Goal: Information Seeking & Learning: Learn about a topic

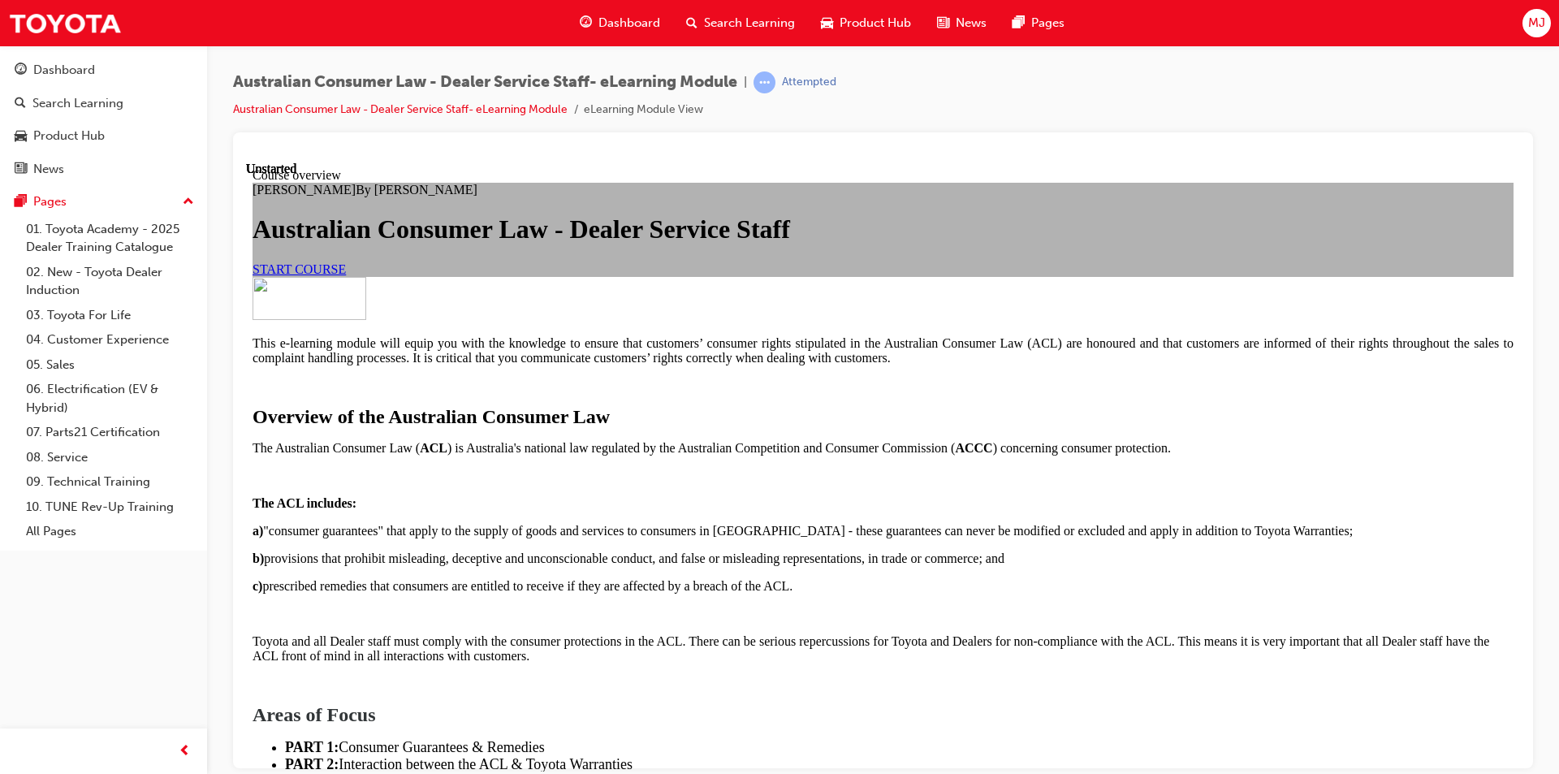
click at [346, 275] on span "START COURSE" at bounding box center [299, 268] width 93 height 14
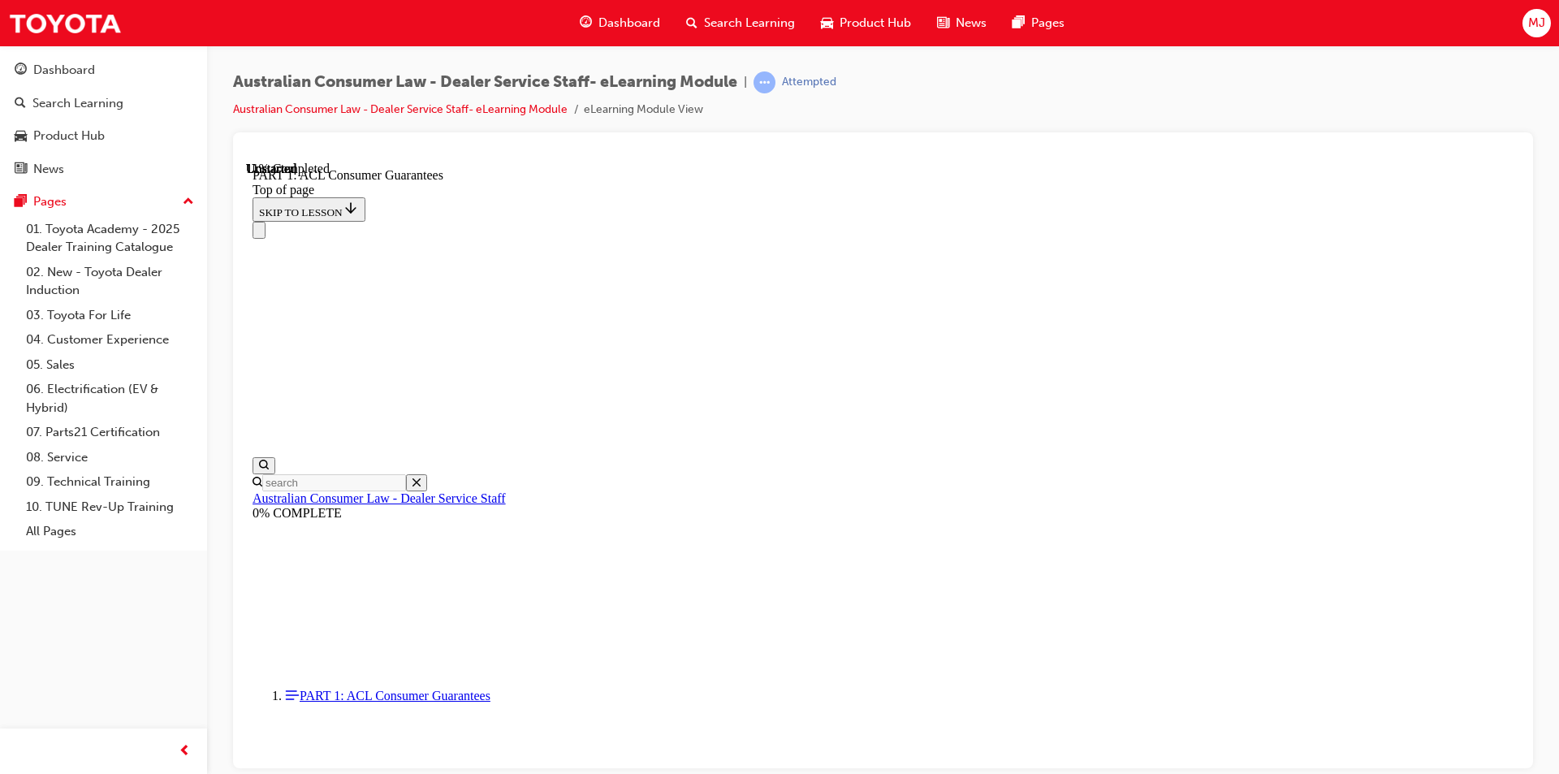
scroll to position [2568, 0]
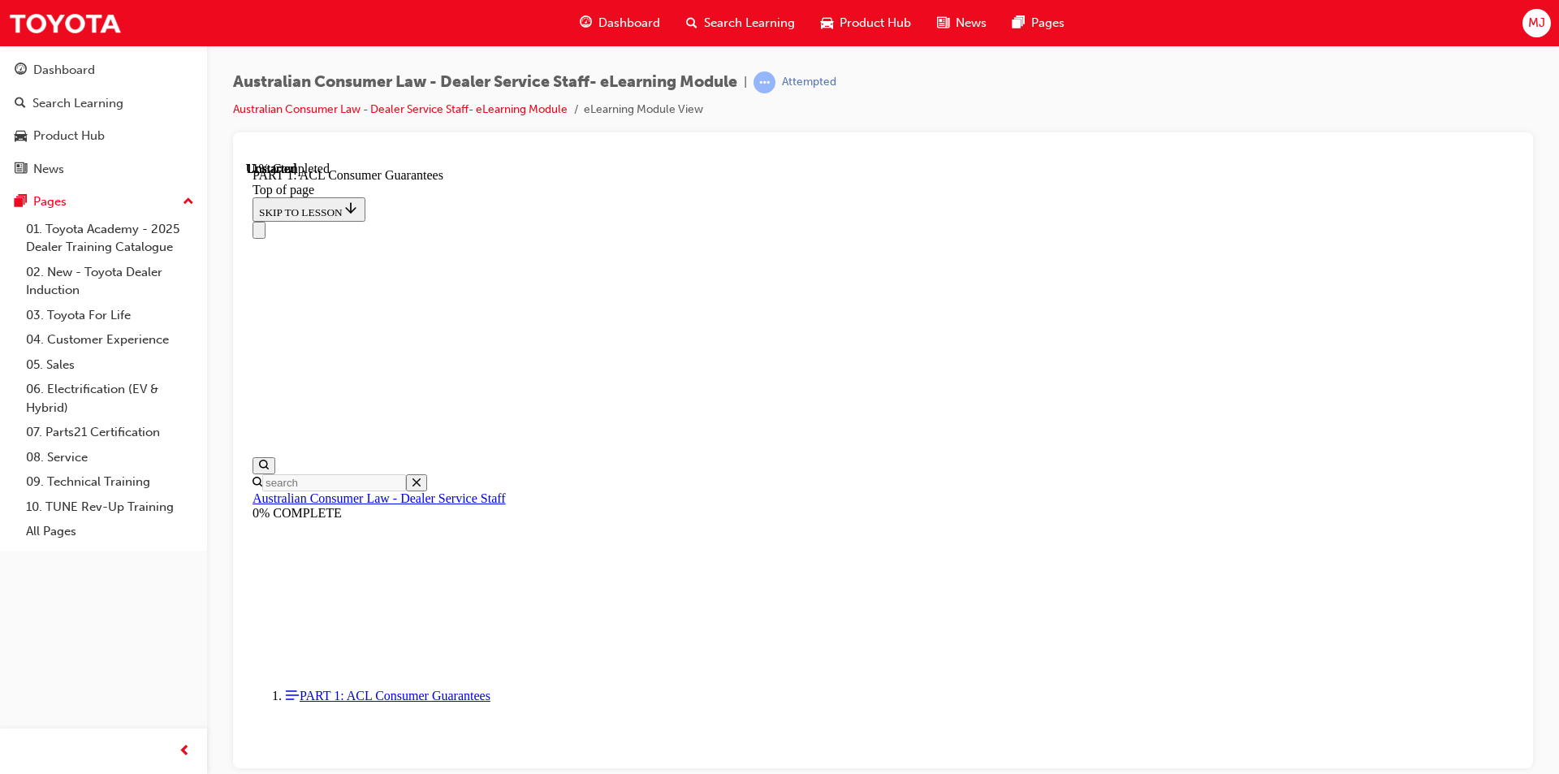
click button "CONTINUE"
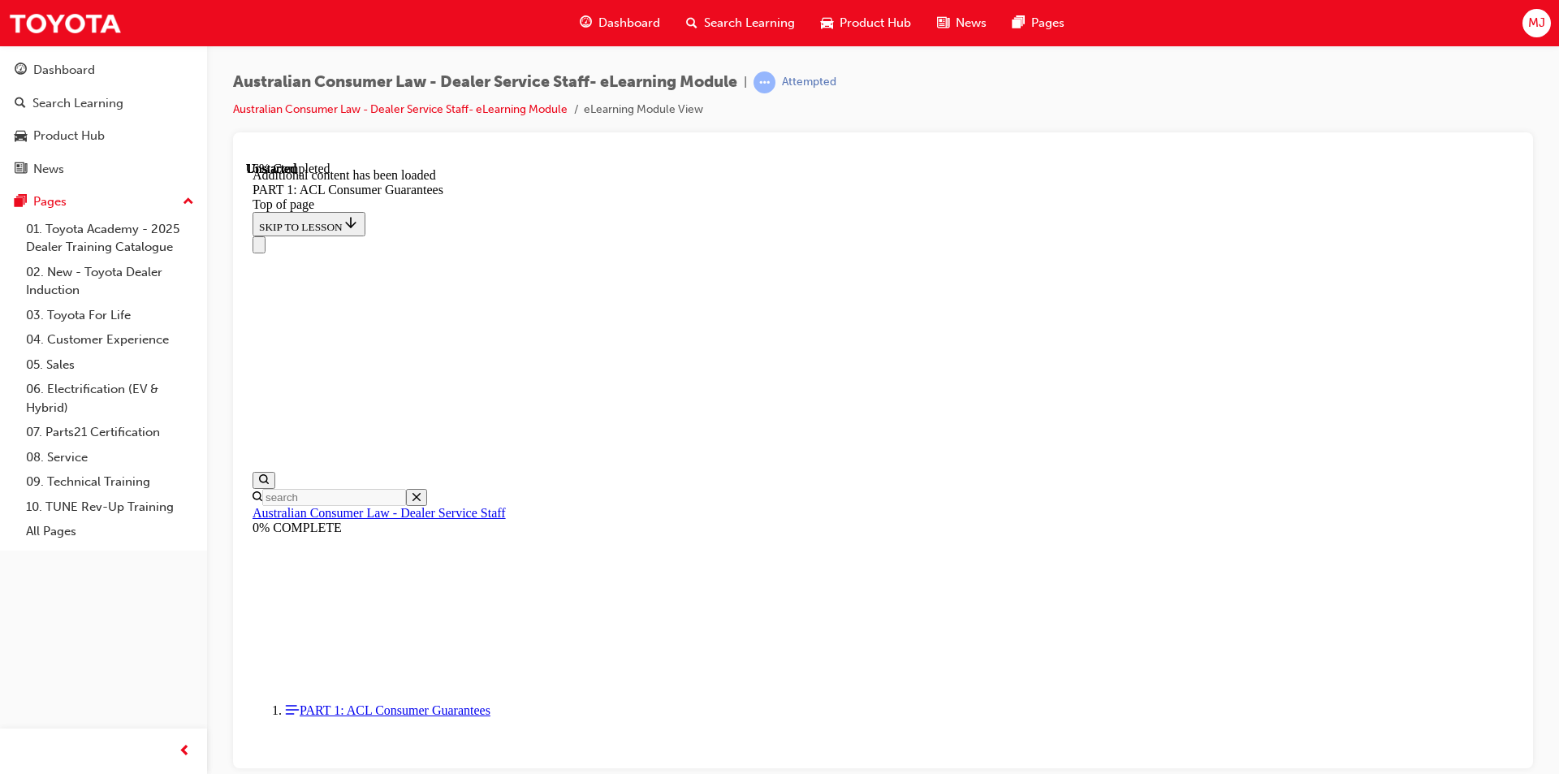
scroll to position [3102, 0]
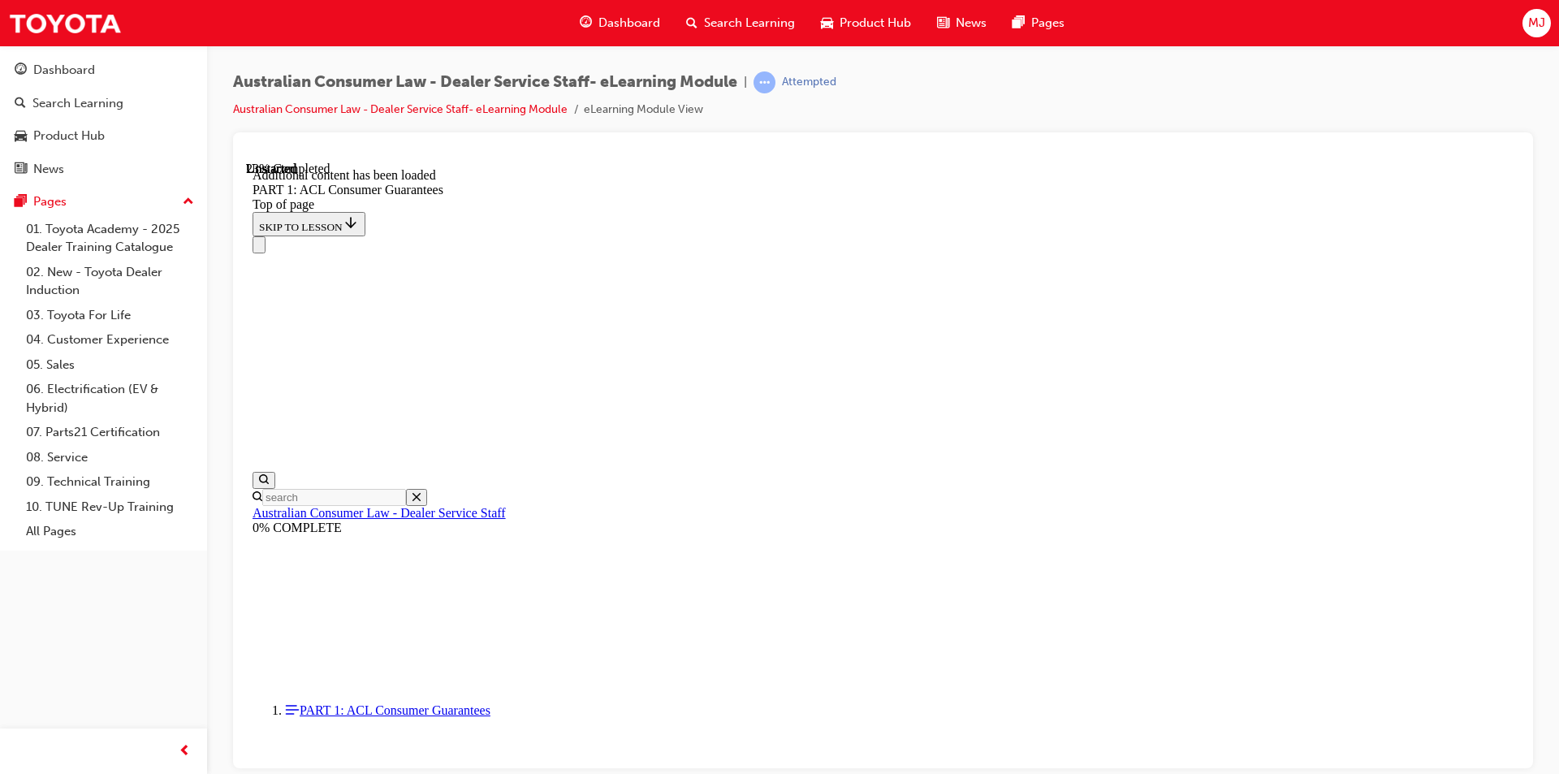
scroll to position [4109, 0]
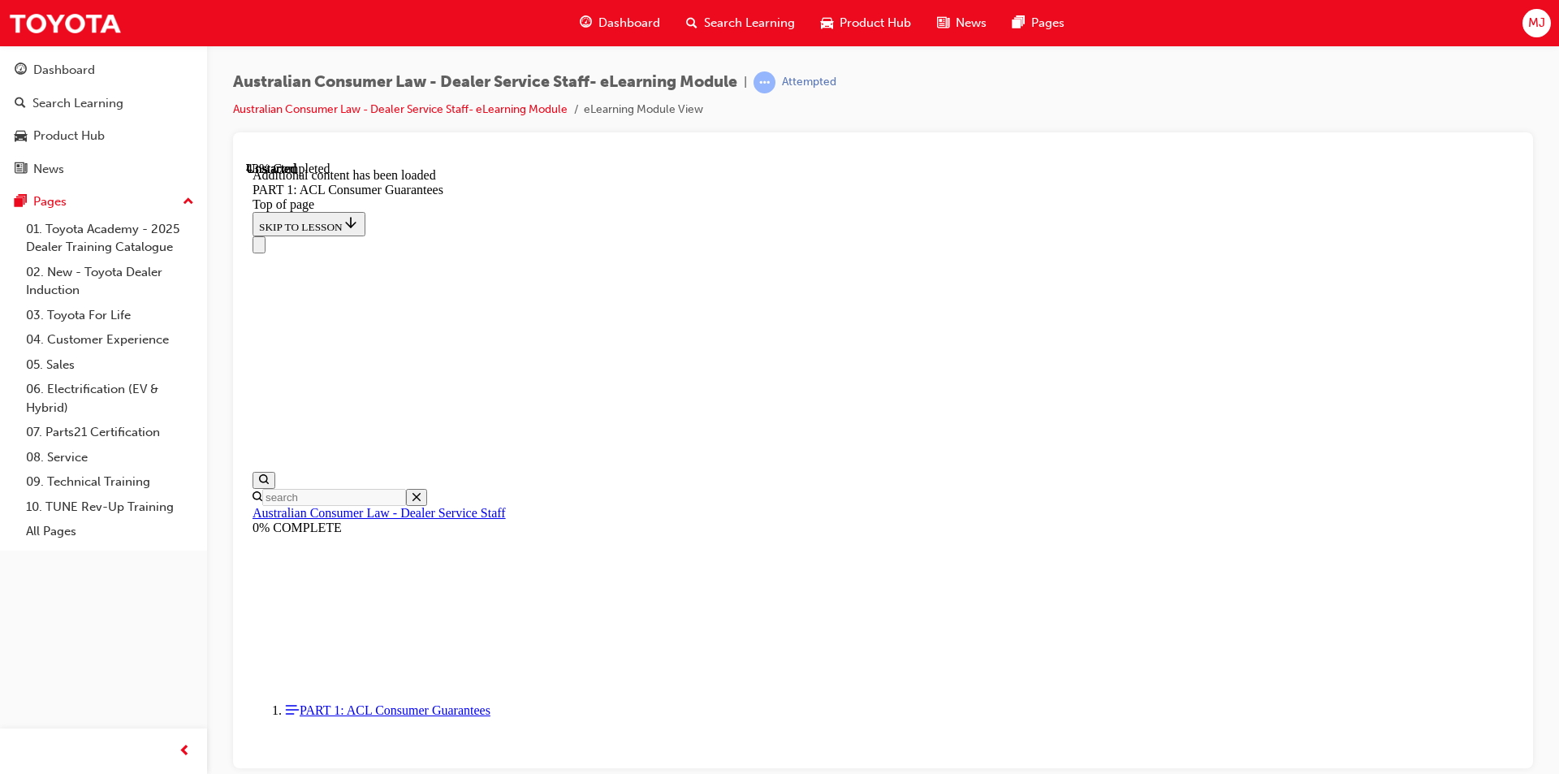
scroll to position [6285, 0]
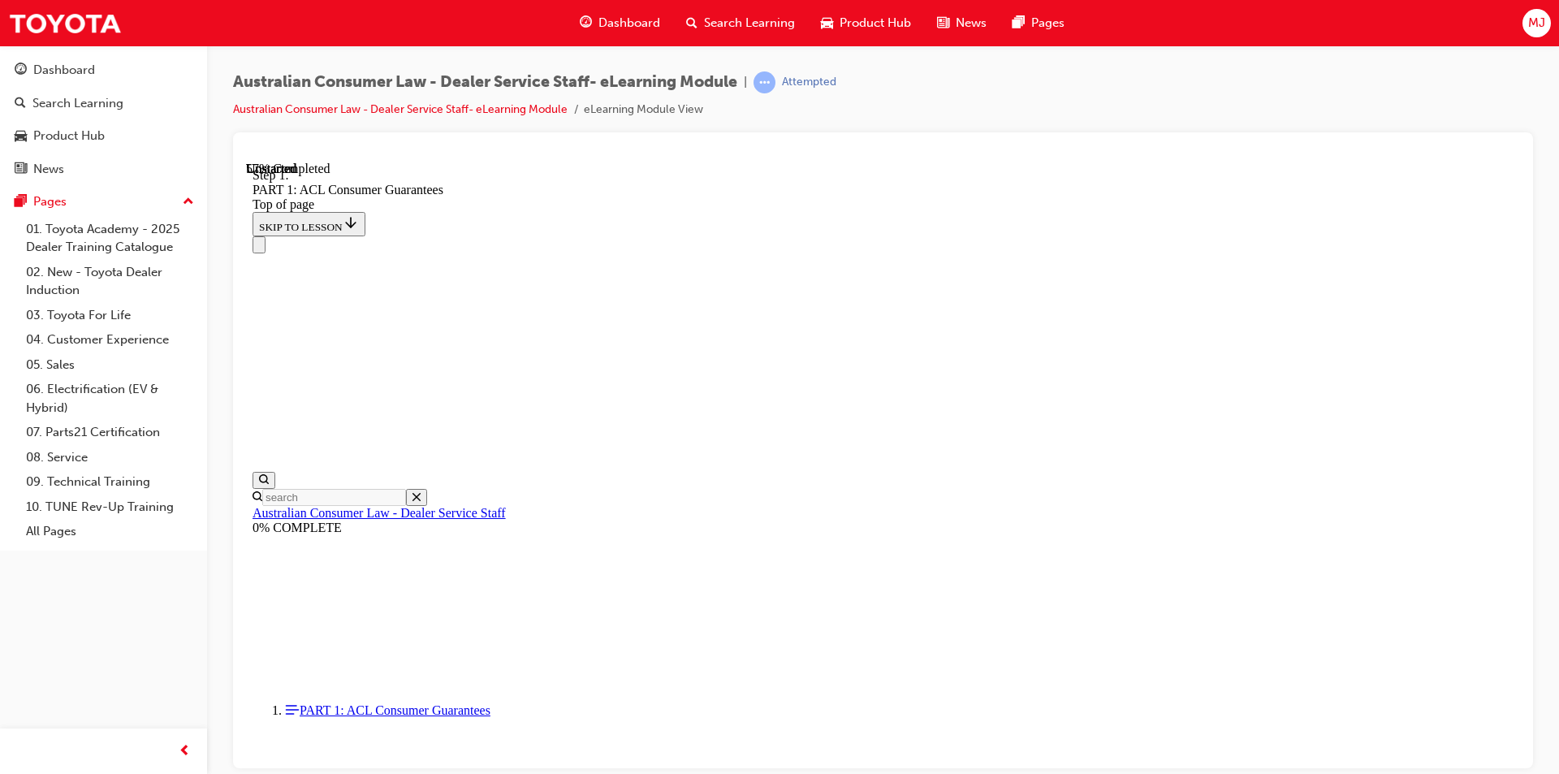
scroll to position [7967, 0]
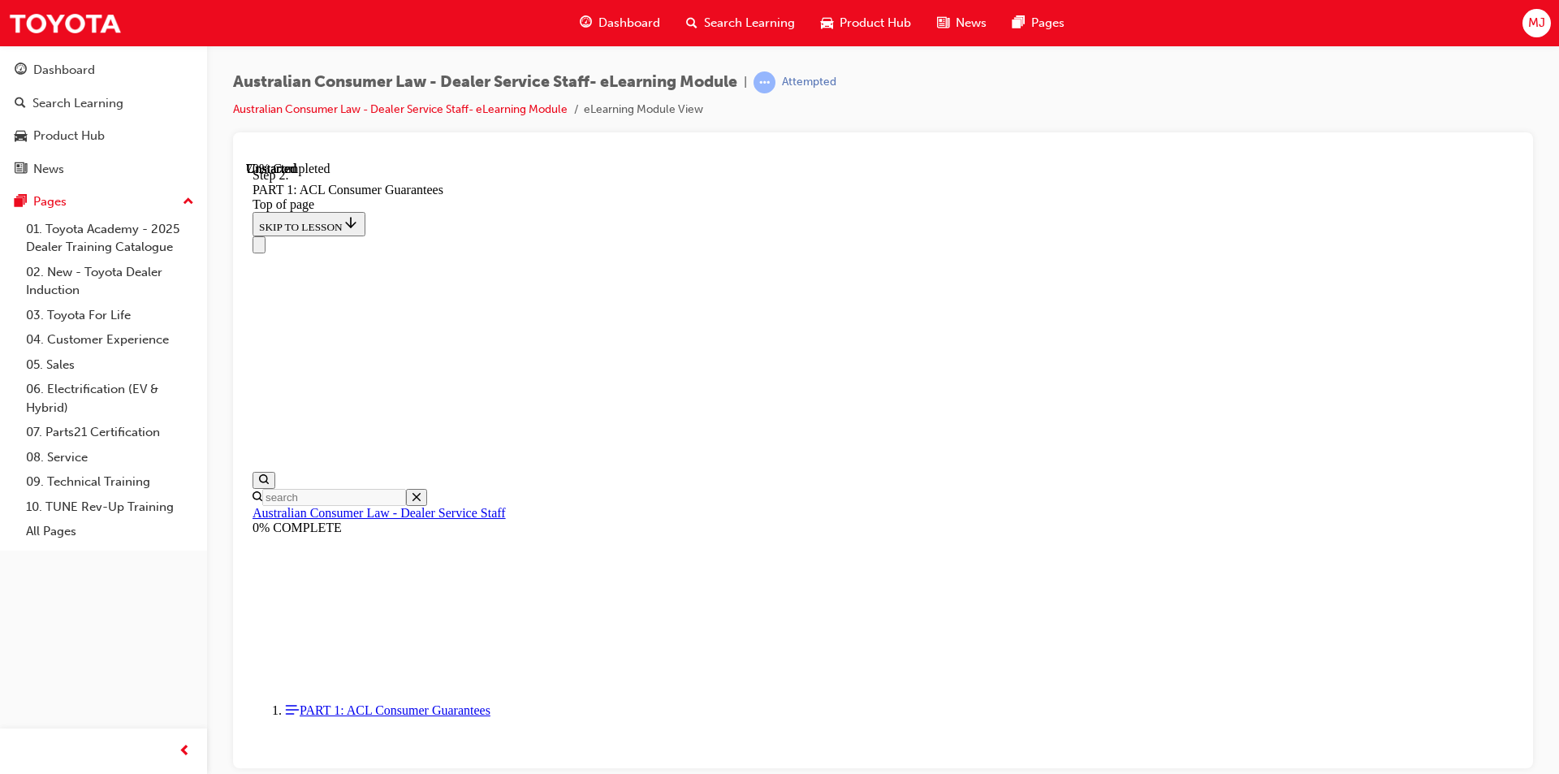
scroll to position [10892, 0]
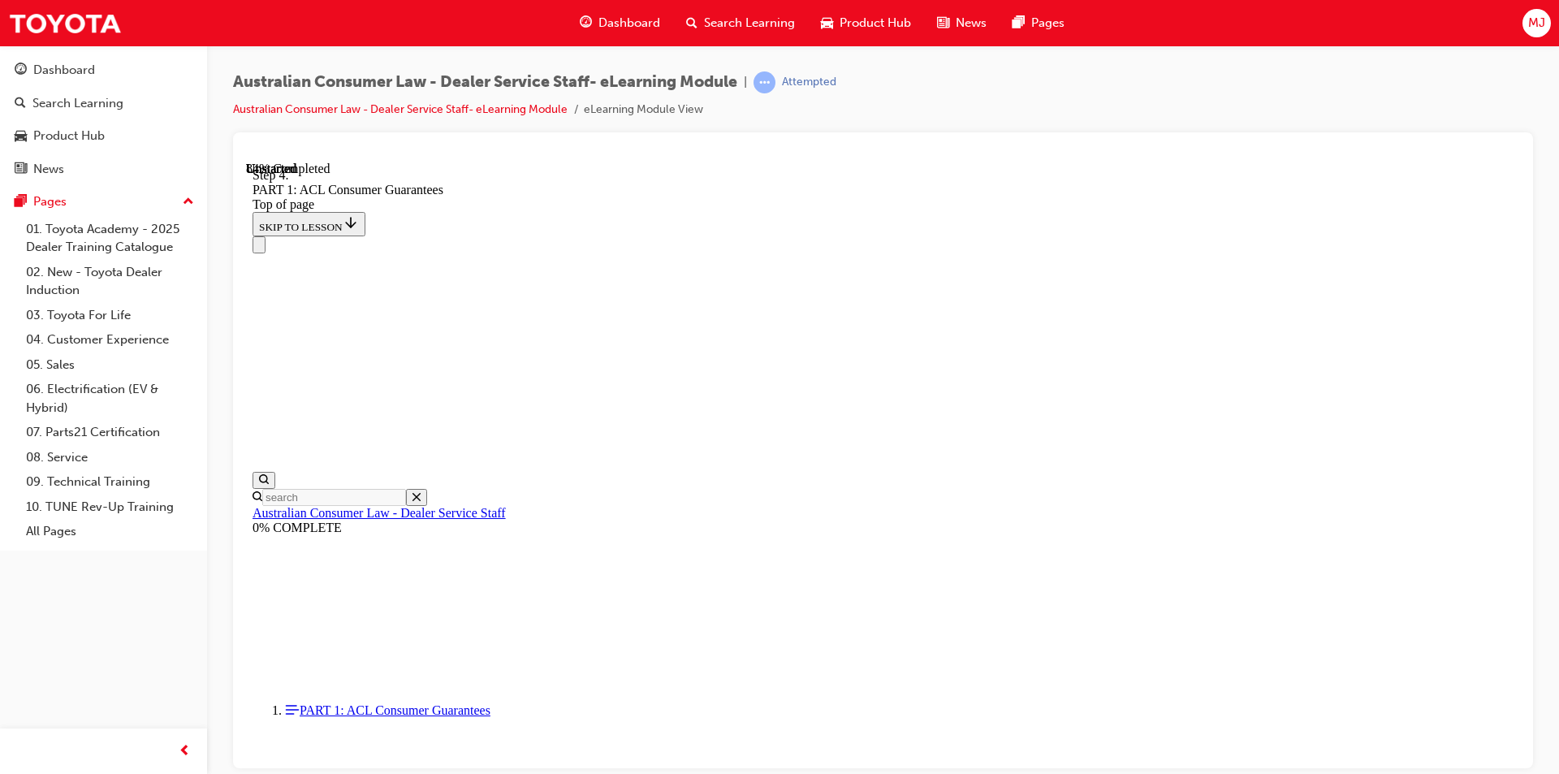
scroll to position [14042, 0]
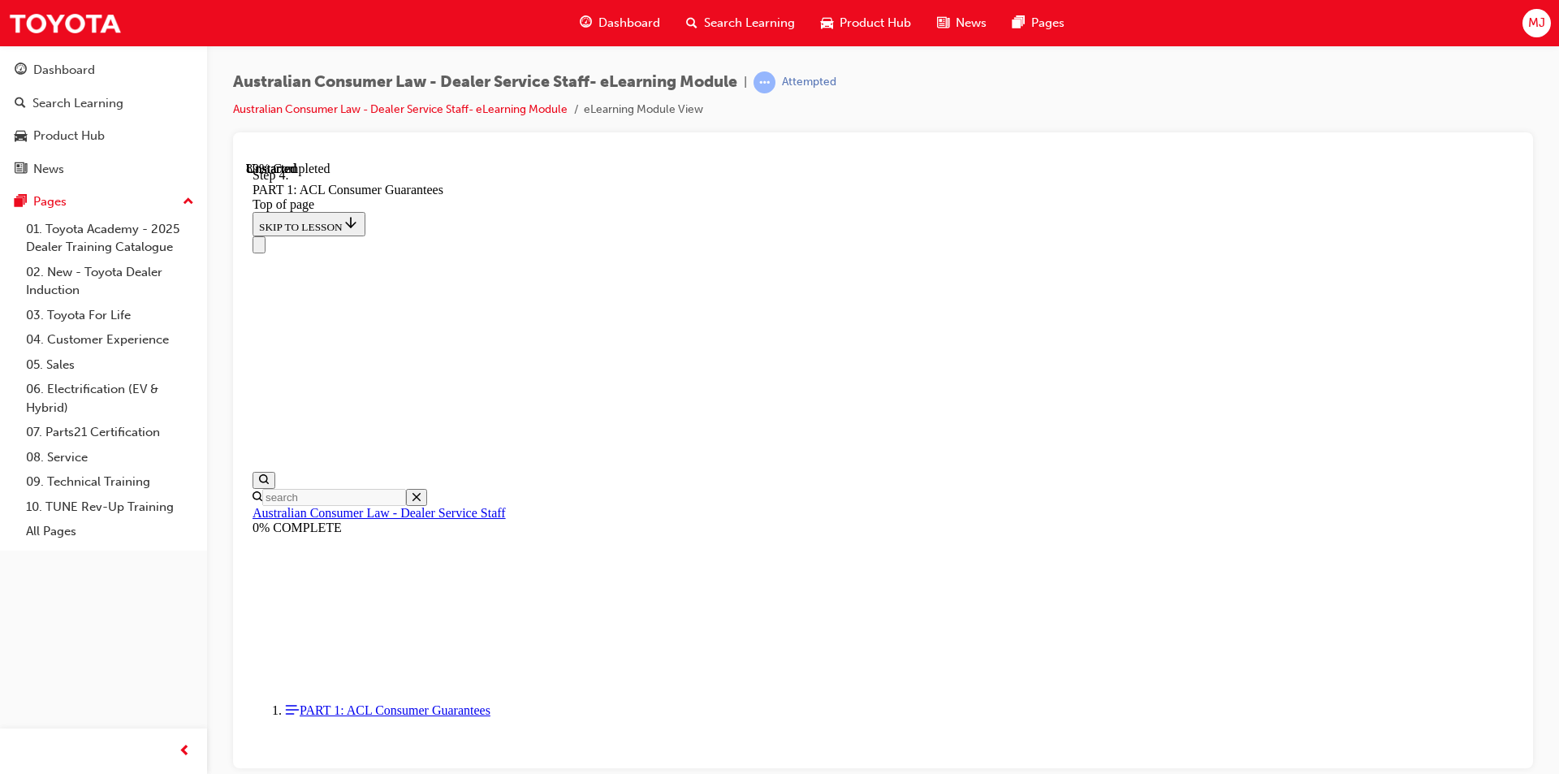
drag, startPoint x: 797, startPoint y: 516, endPoint x: 806, endPoint y: 414, distance: 102.7
drag, startPoint x: 858, startPoint y: 529, endPoint x: 1150, endPoint y: 432, distance: 307.9
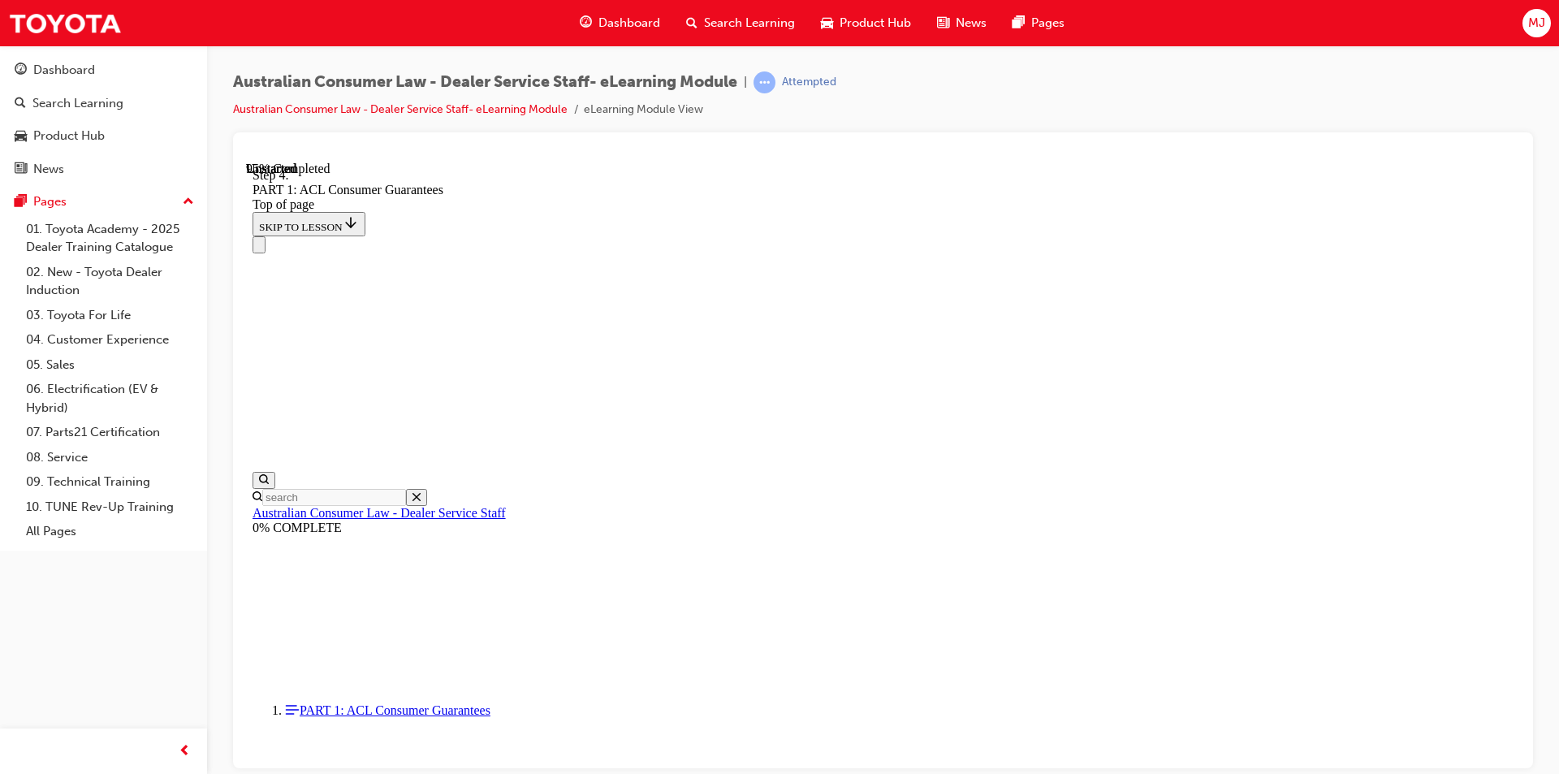
scroll to position [17105, 0]
drag, startPoint x: 931, startPoint y: 539, endPoint x: 1115, endPoint y: 344, distance: 268.3
drag, startPoint x: 897, startPoint y: 440, endPoint x: 1103, endPoint y: 439, distance: 206.3
drag, startPoint x: 889, startPoint y: 636, endPoint x: 1140, endPoint y: 521, distance: 276.2
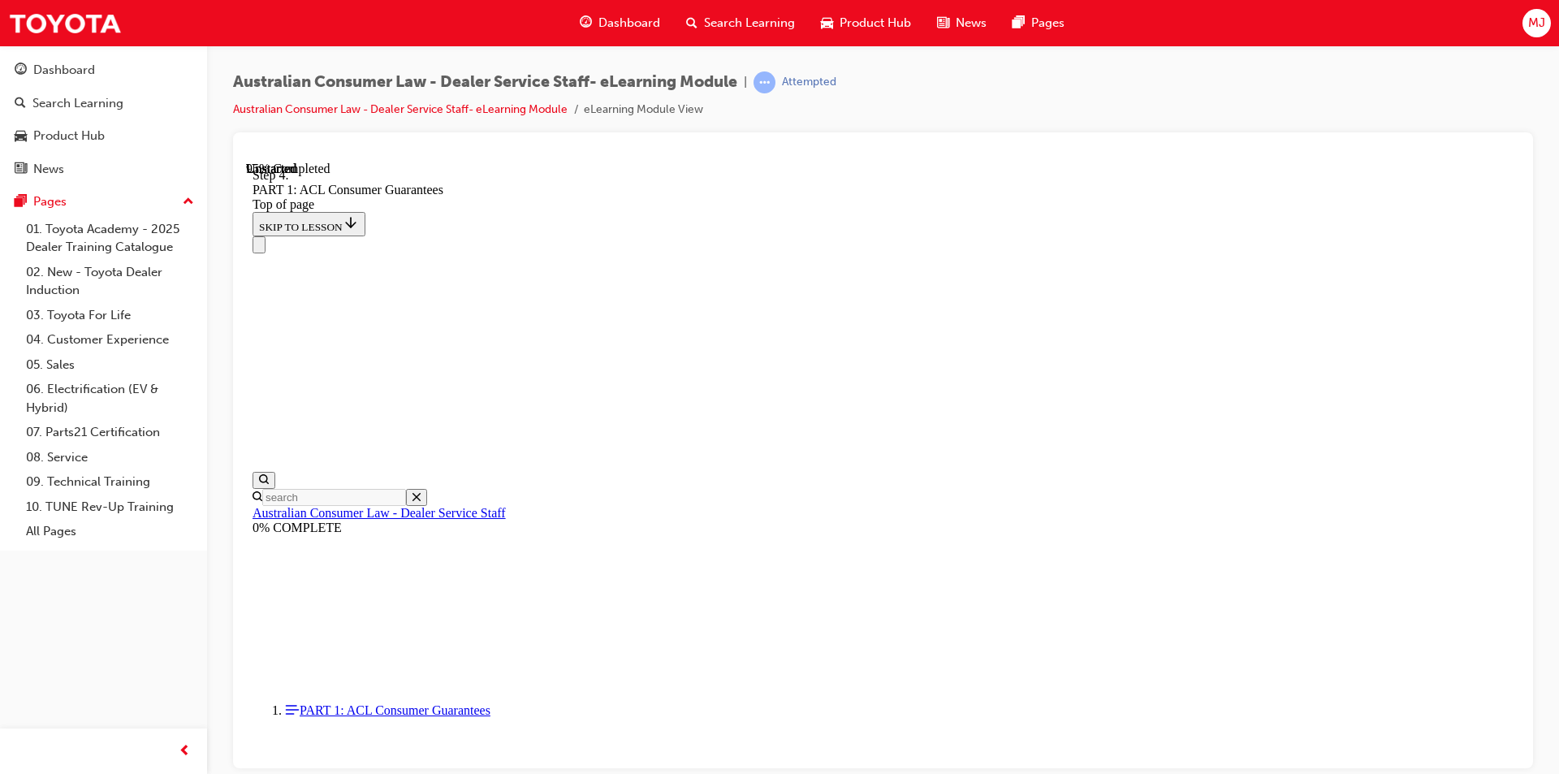
drag, startPoint x: 815, startPoint y: 633, endPoint x: 1012, endPoint y: 635, distance: 197.3
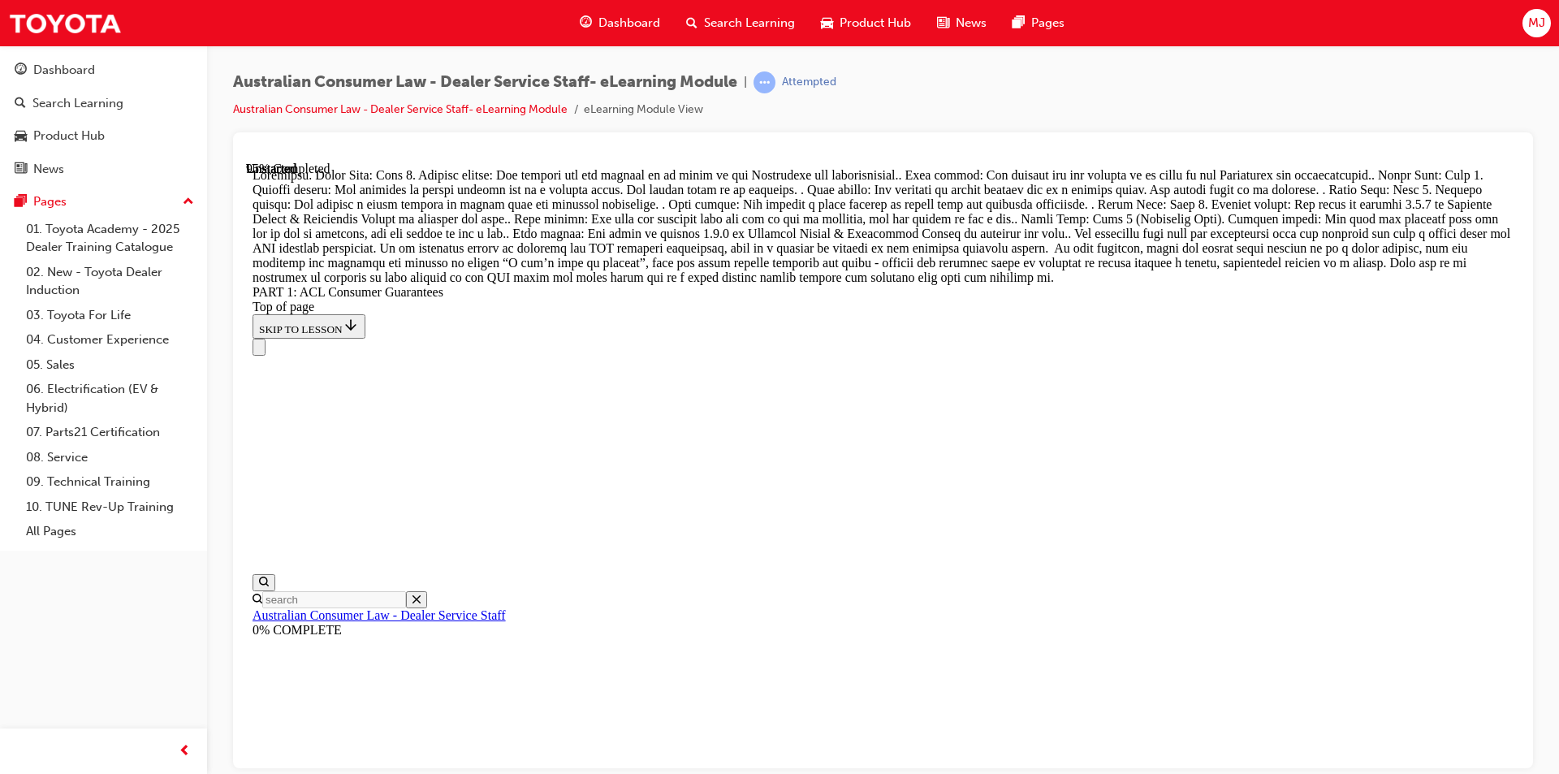
drag, startPoint x: 918, startPoint y: 608, endPoint x: 914, endPoint y: 551, distance: 57.8
drag, startPoint x: 1104, startPoint y: 607, endPoint x: 1100, endPoint y: 590, distance: 16.7
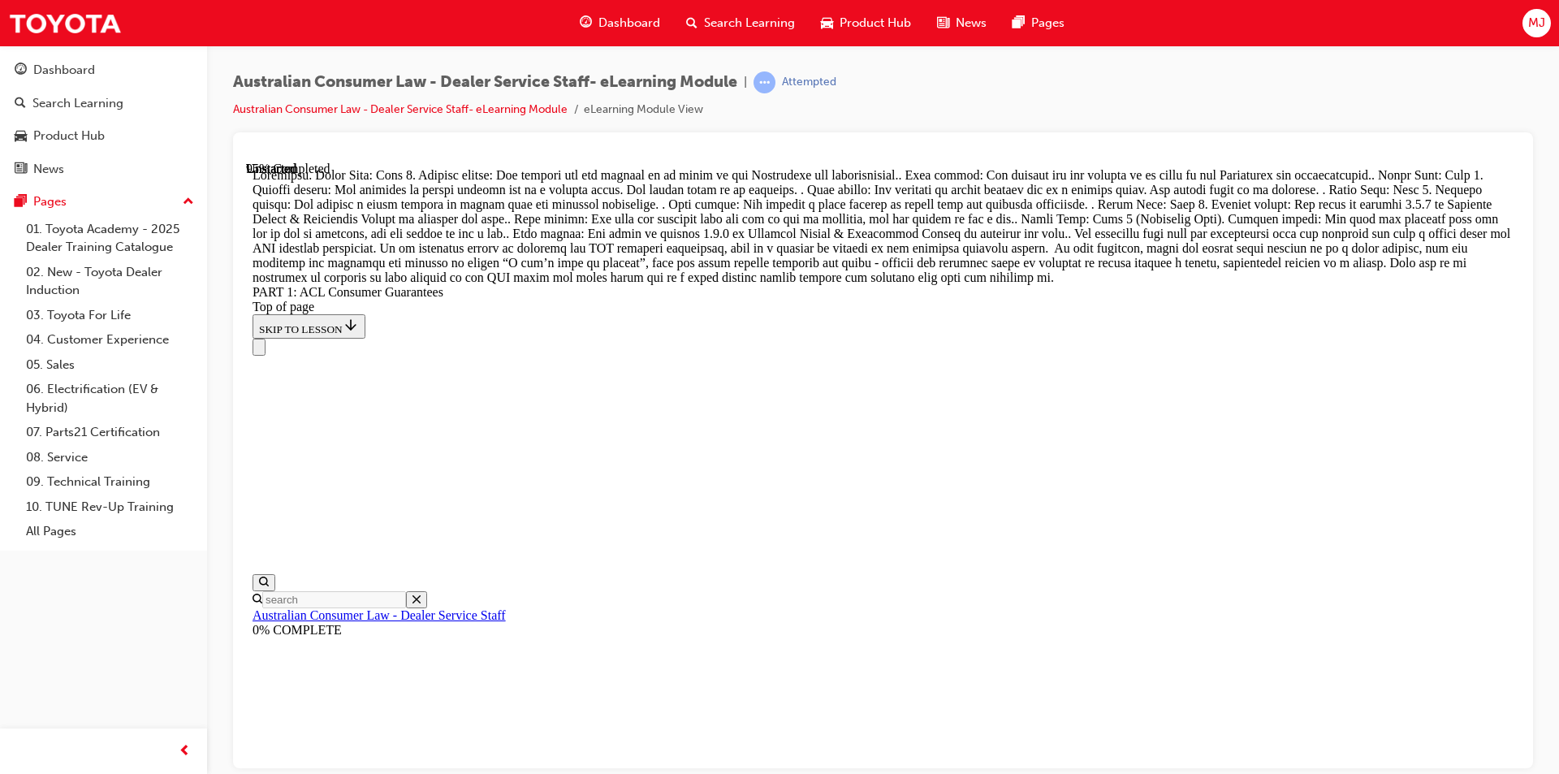
drag, startPoint x: 789, startPoint y: 316, endPoint x: 1060, endPoint y: 316, distance: 270.4
drag, startPoint x: 840, startPoint y: 393, endPoint x: 1079, endPoint y: 402, distance: 238.9
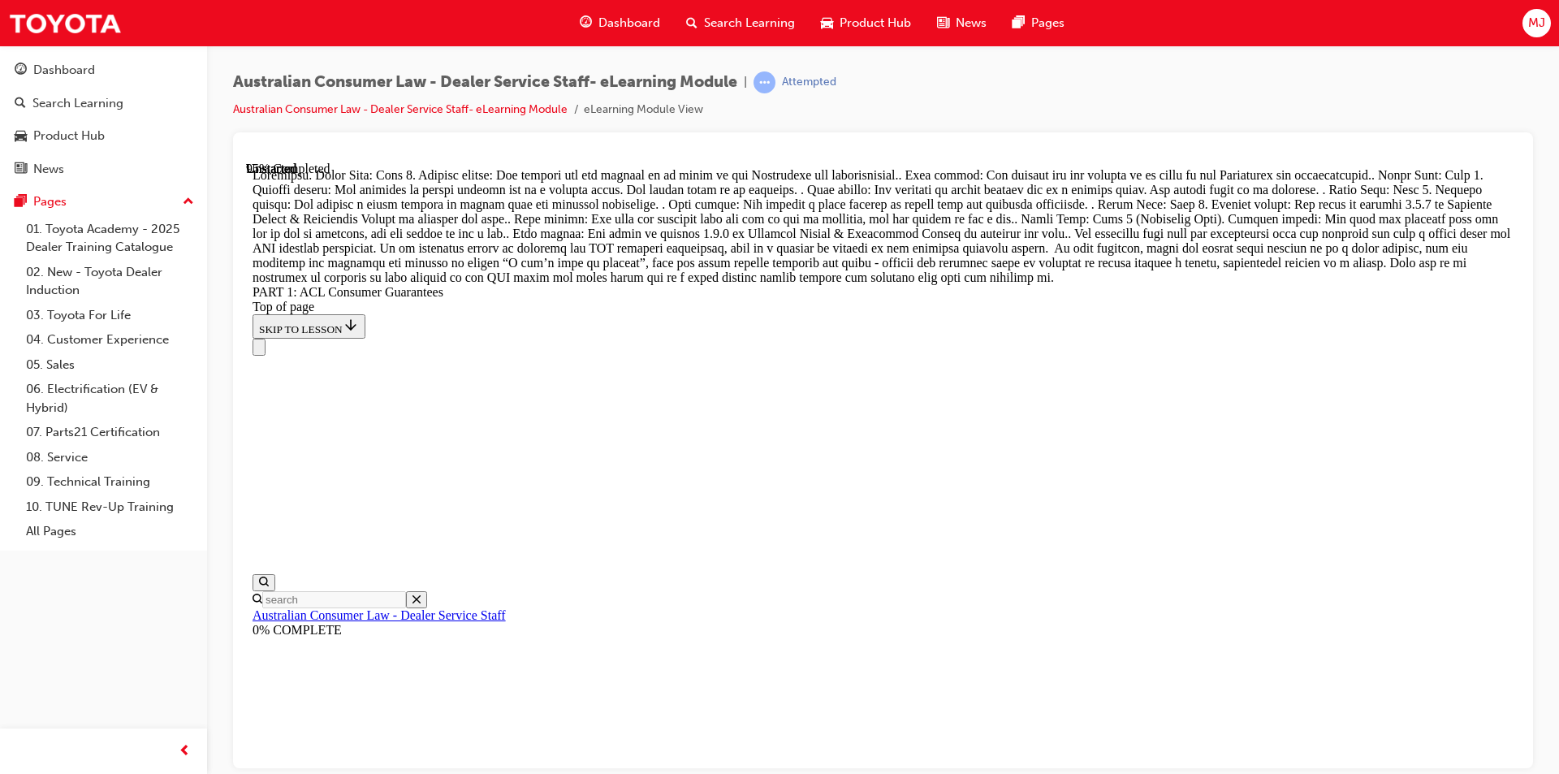
drag, startPoint x: 847, startPoint y: 691, endPoint x: 1100, endPoint y: 490, distance: 323.7
drag, startPoint x: 829, startPoint y: 698, endPoint x: 1032, endPoint y: 603, distance: 224.5
drag, startPoint x: 860, startPoint y: 682, endPoint x: 1065, endPoint y: 684, distance: 204.6
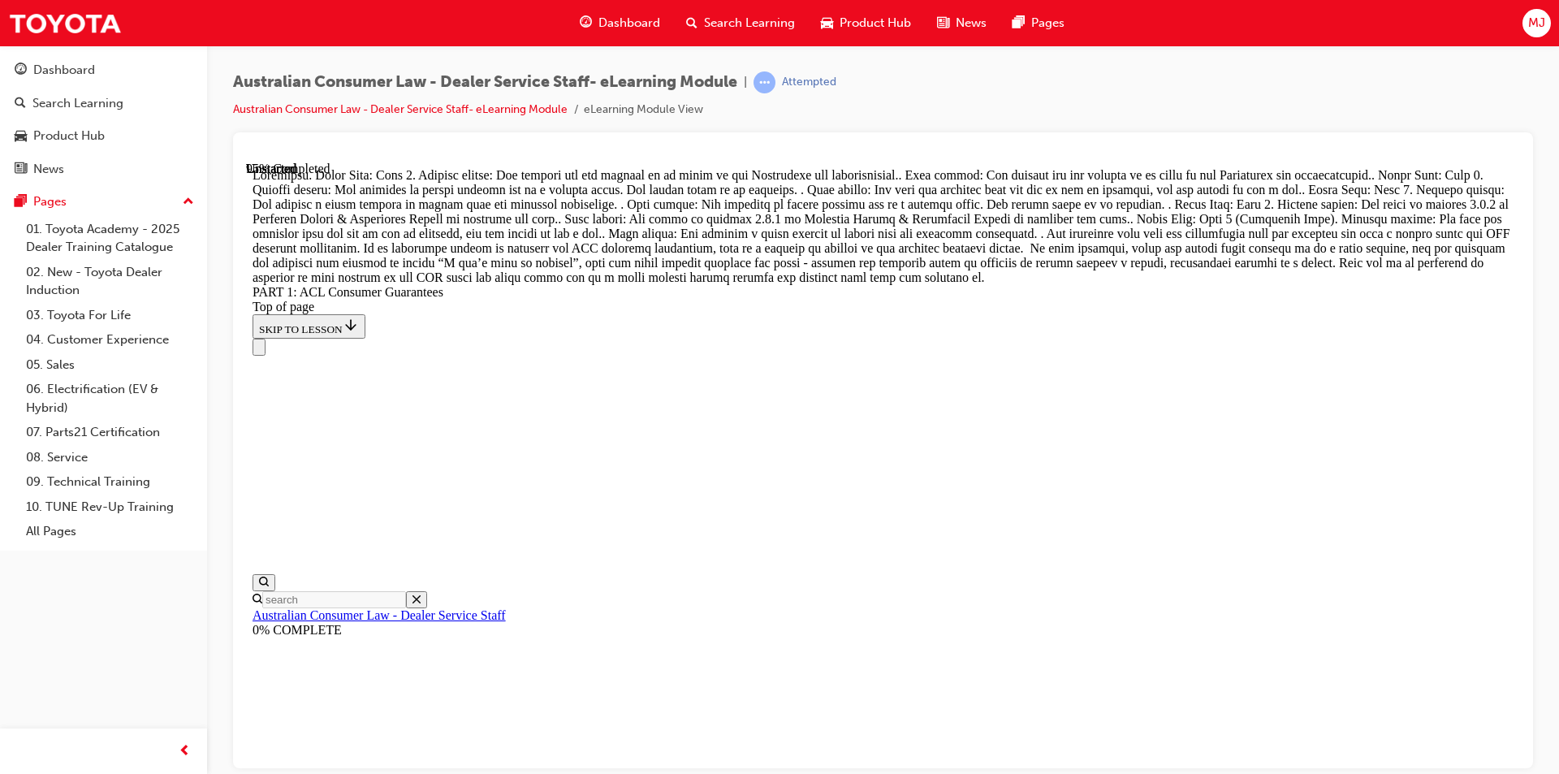
scroll to position [17129, 0]
drag, startPoint x: 846, startPoint y: 611, endPoint x: 1052, endPoint y: 520, distance: 225.4
drag, startPoint x: 835, startPoint y: 619, endPoint x: 1074, endPoint y: 235, distance: 452.7
drag, startPoint x: 773, startPoint y: 322, endPoint x: 1046, endPoint y: 322, distance: 272.9
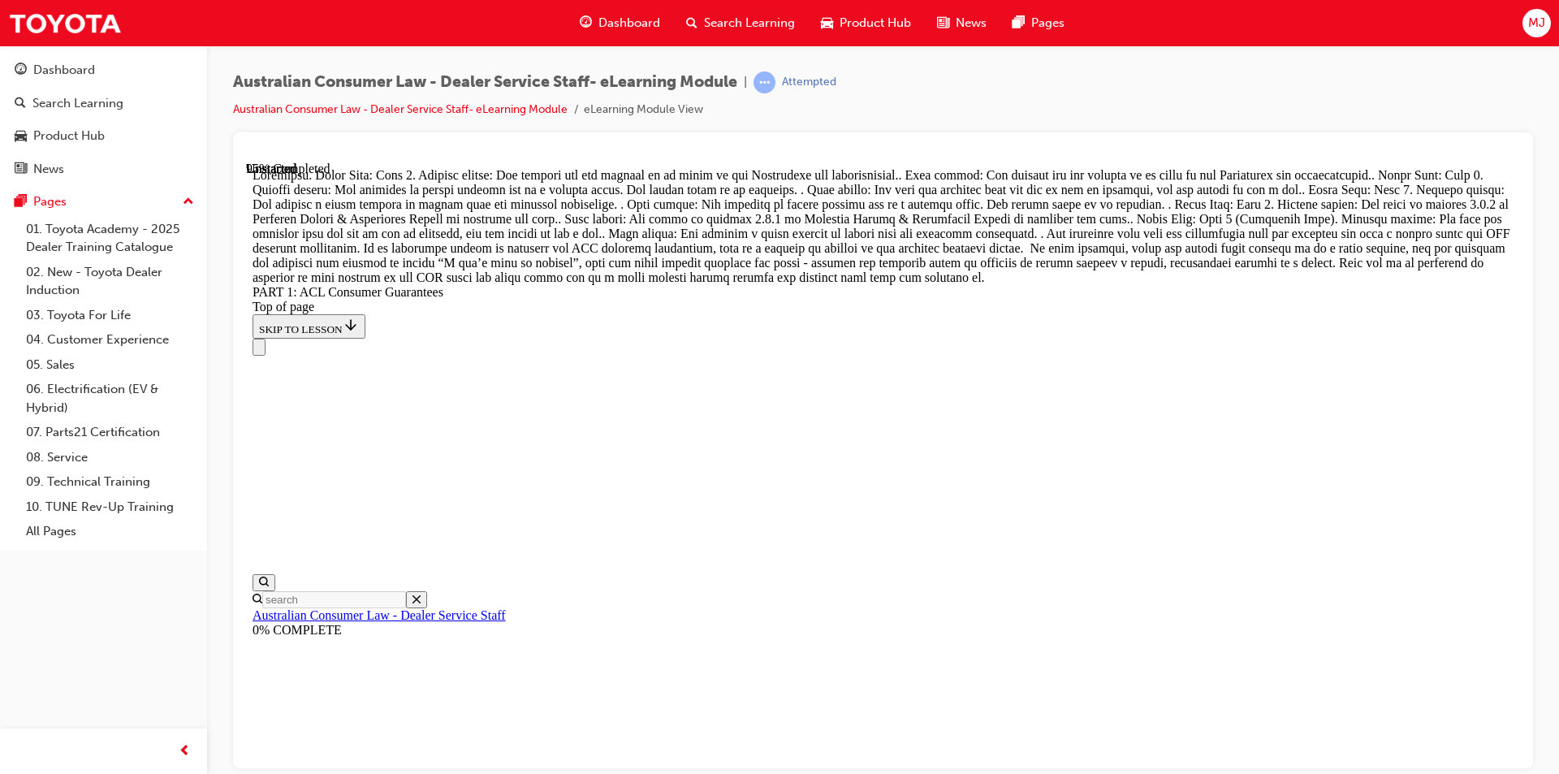
drag, startPoint x: 826, startPoint y: 407, endPoint x: 1061, endPoint y: 405, distance: 234.7
drag, startPoint x: 857, startPoint y: 611, endPoint x: 1100, endPoint y: 613, distance: 242.8
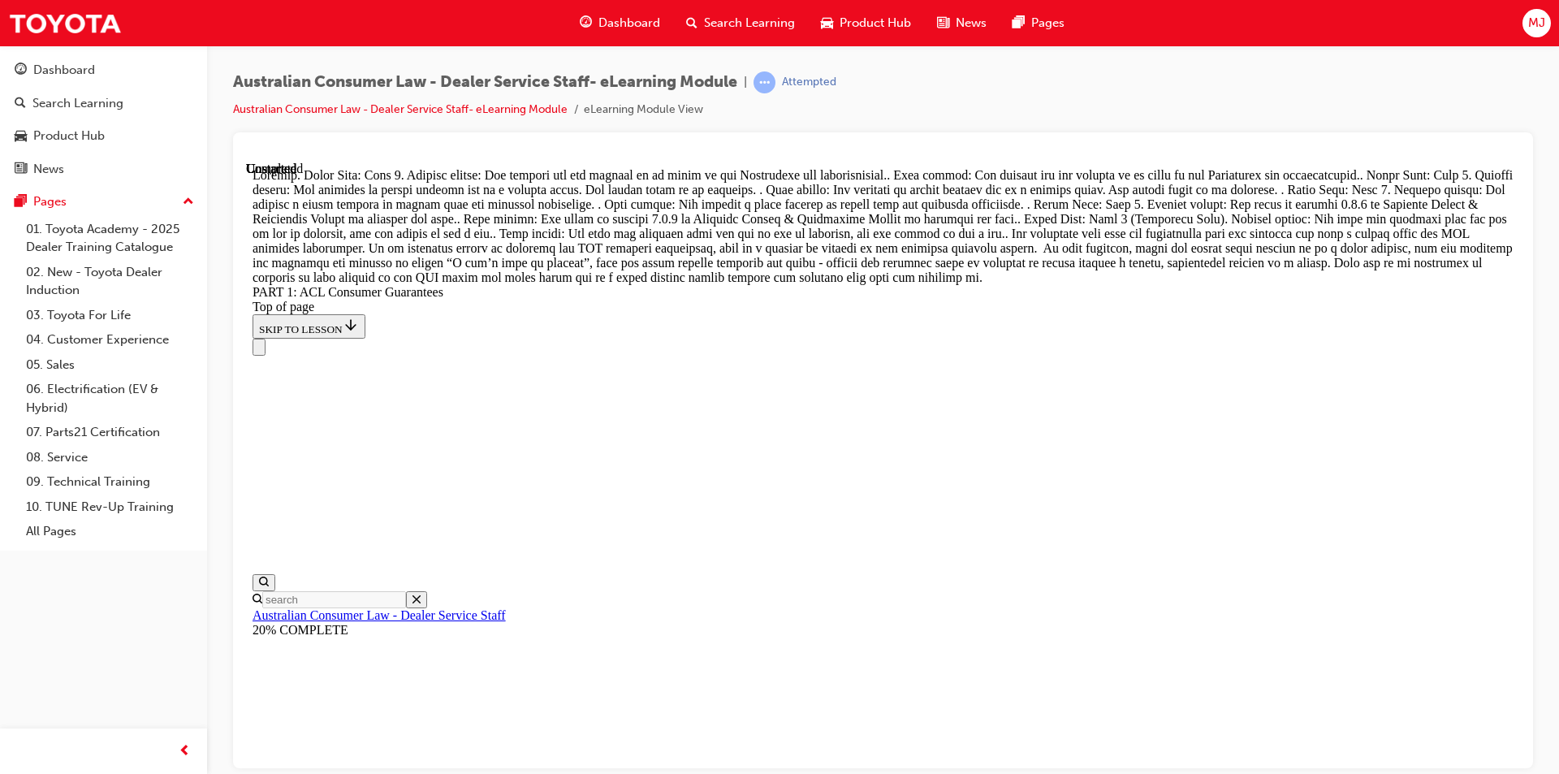
scroll to position [18523, 0]
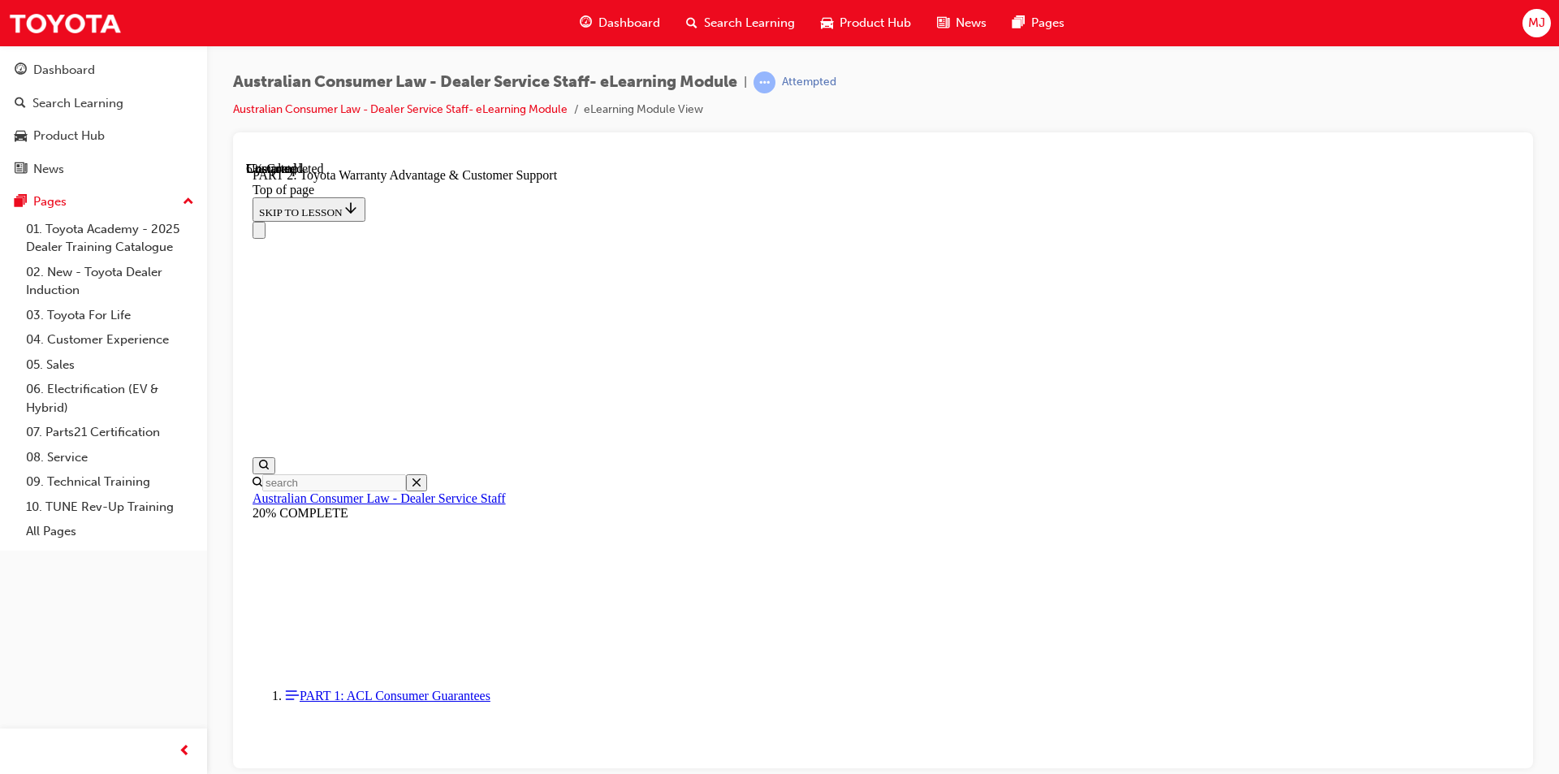
scroll to position [1106, 0]
click button "CONTINUE"
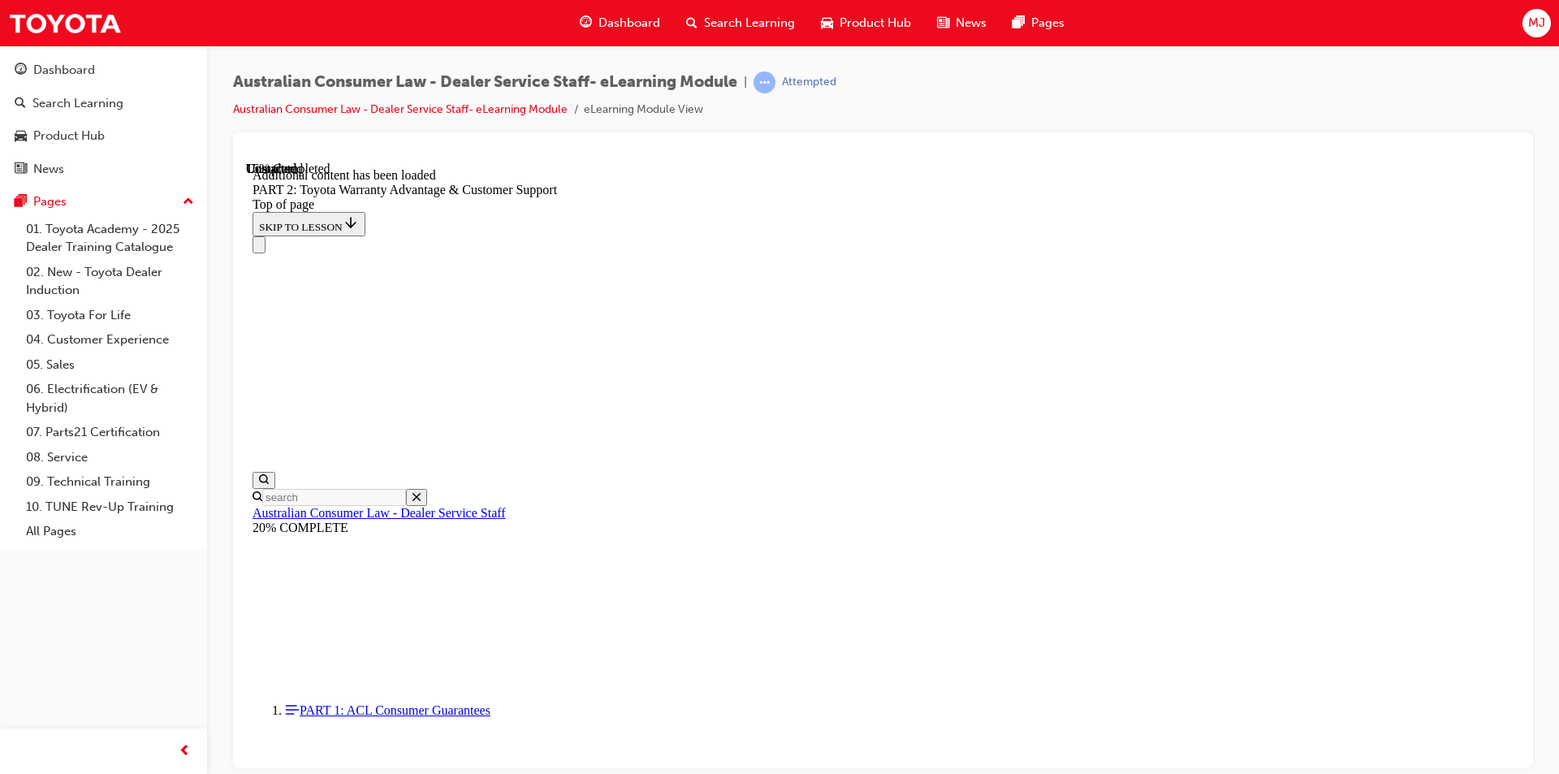
scroll to position [1632, 0]
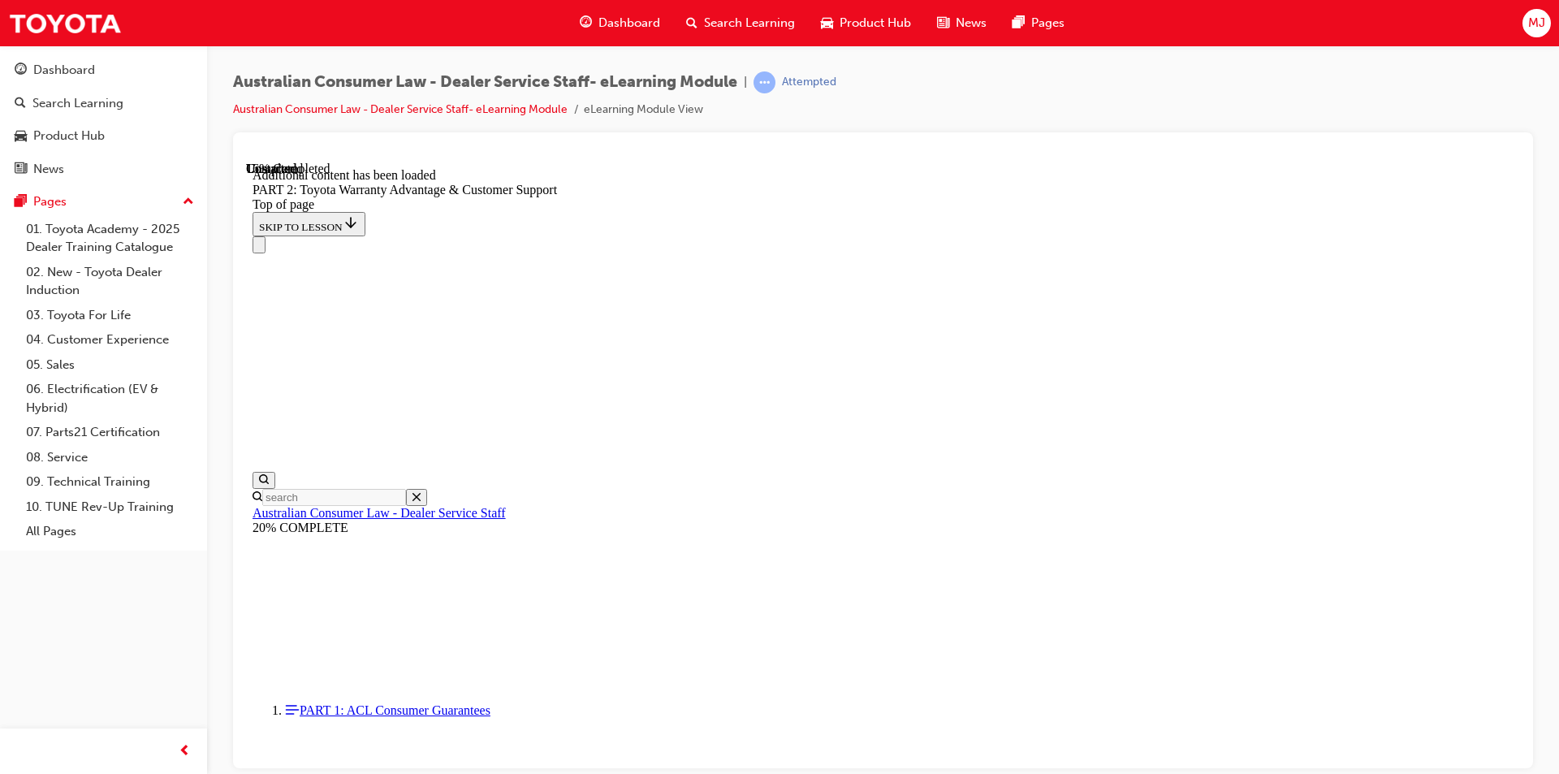
click button "CONTINUE"
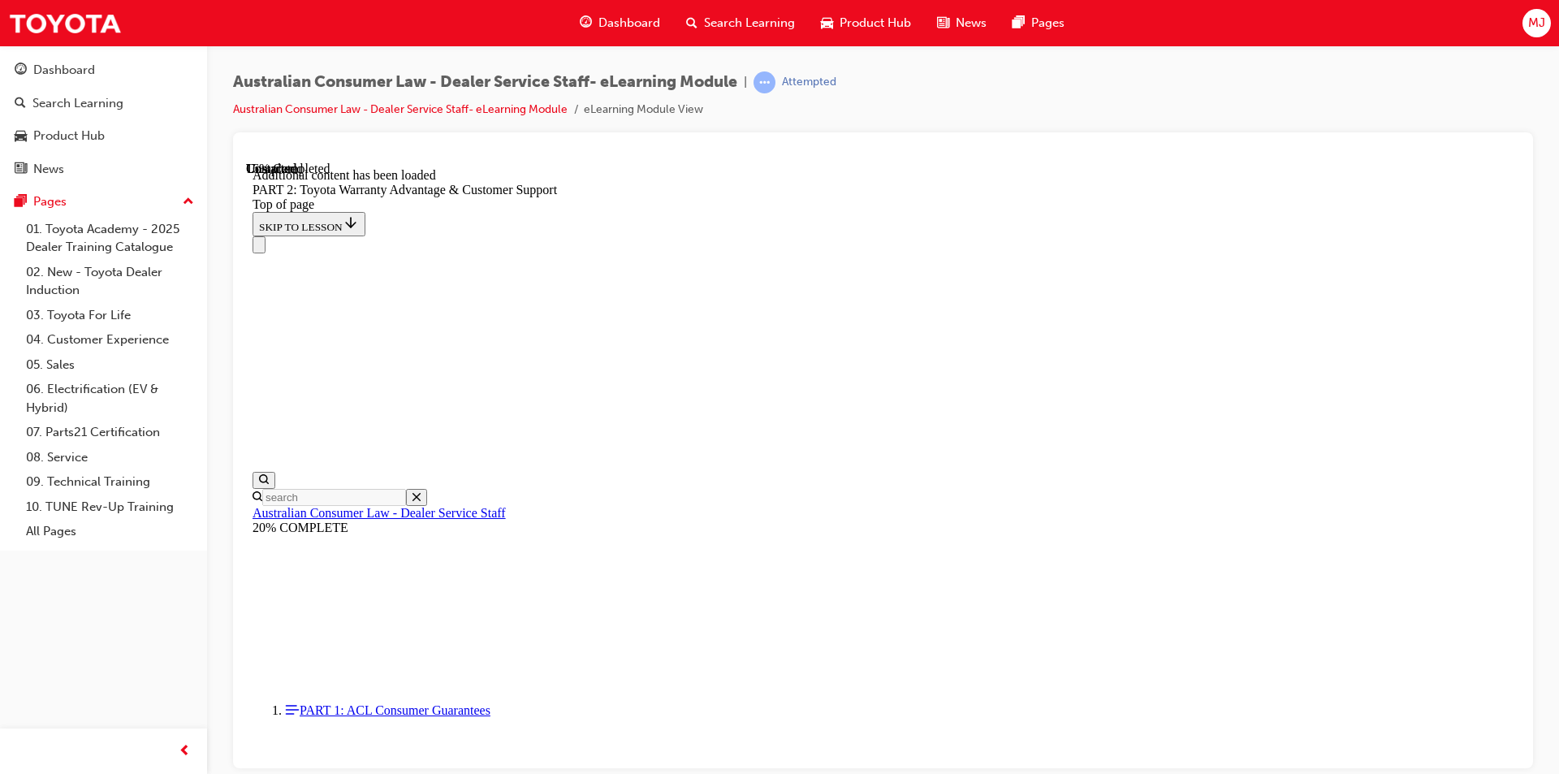
click button "CONTINUE"
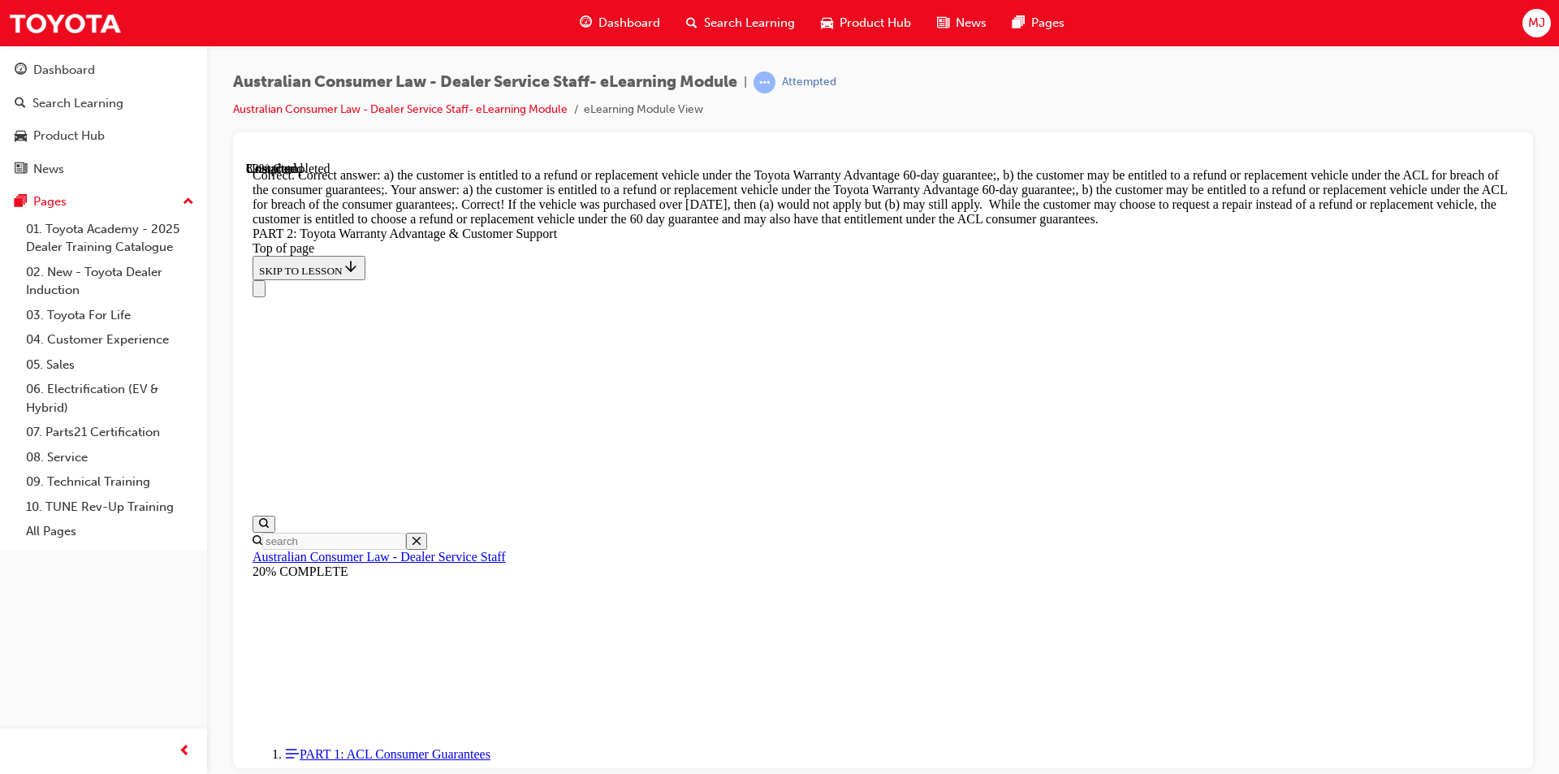
scroll to position [6353, 0]
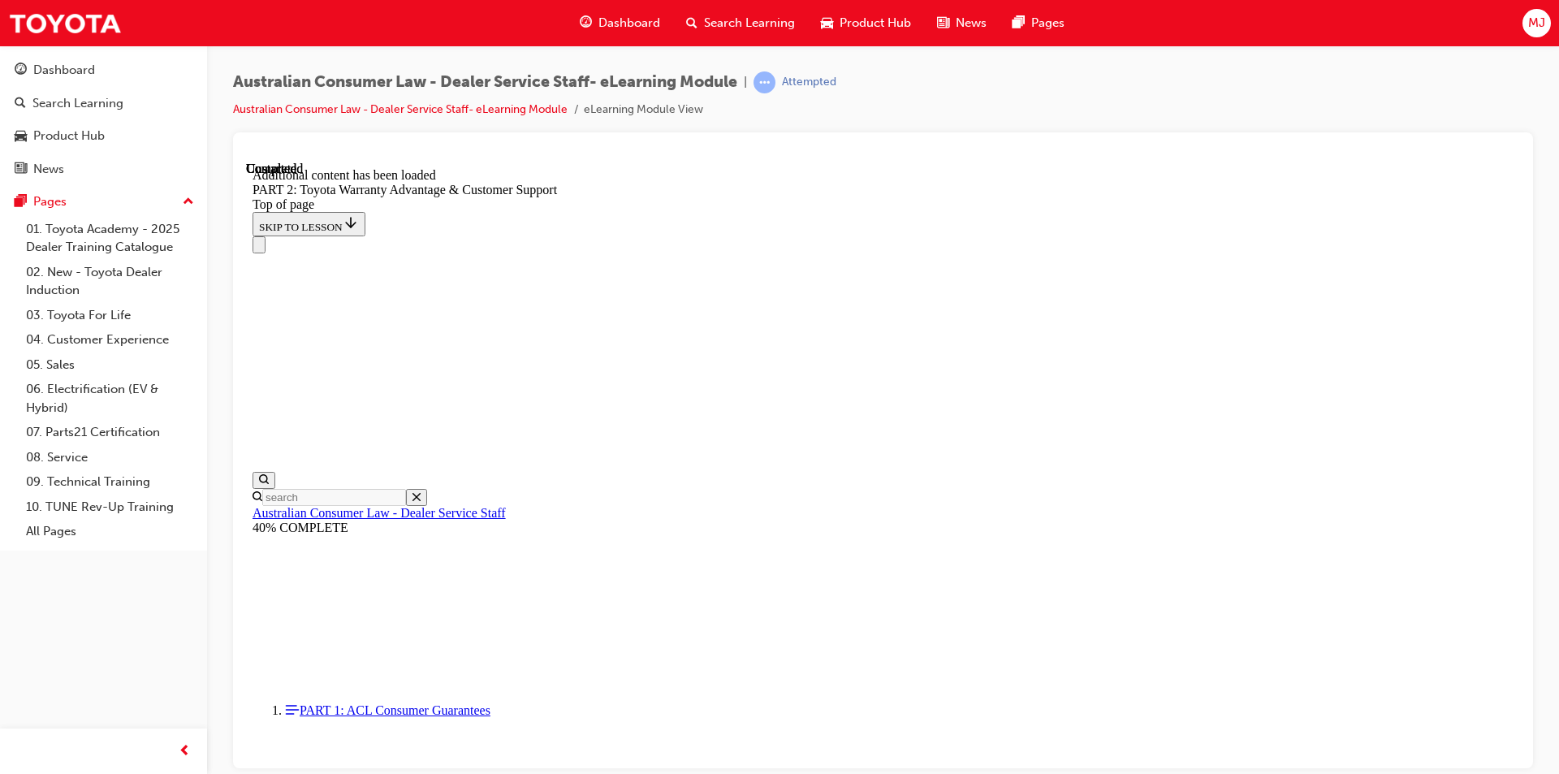
scroll to position [6736, 0]
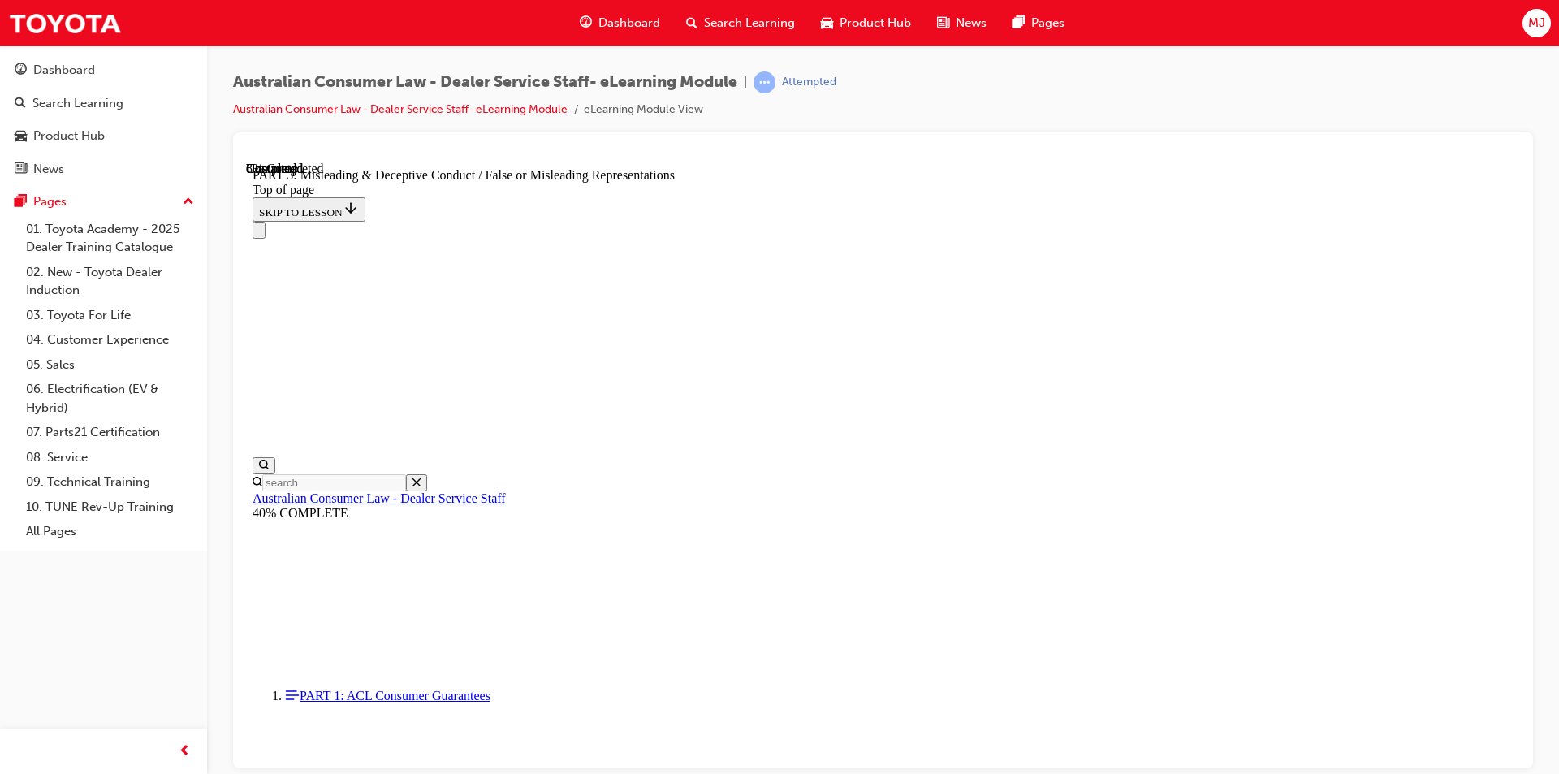
scroll to position [1025, 0]
click button "CONTINUE"
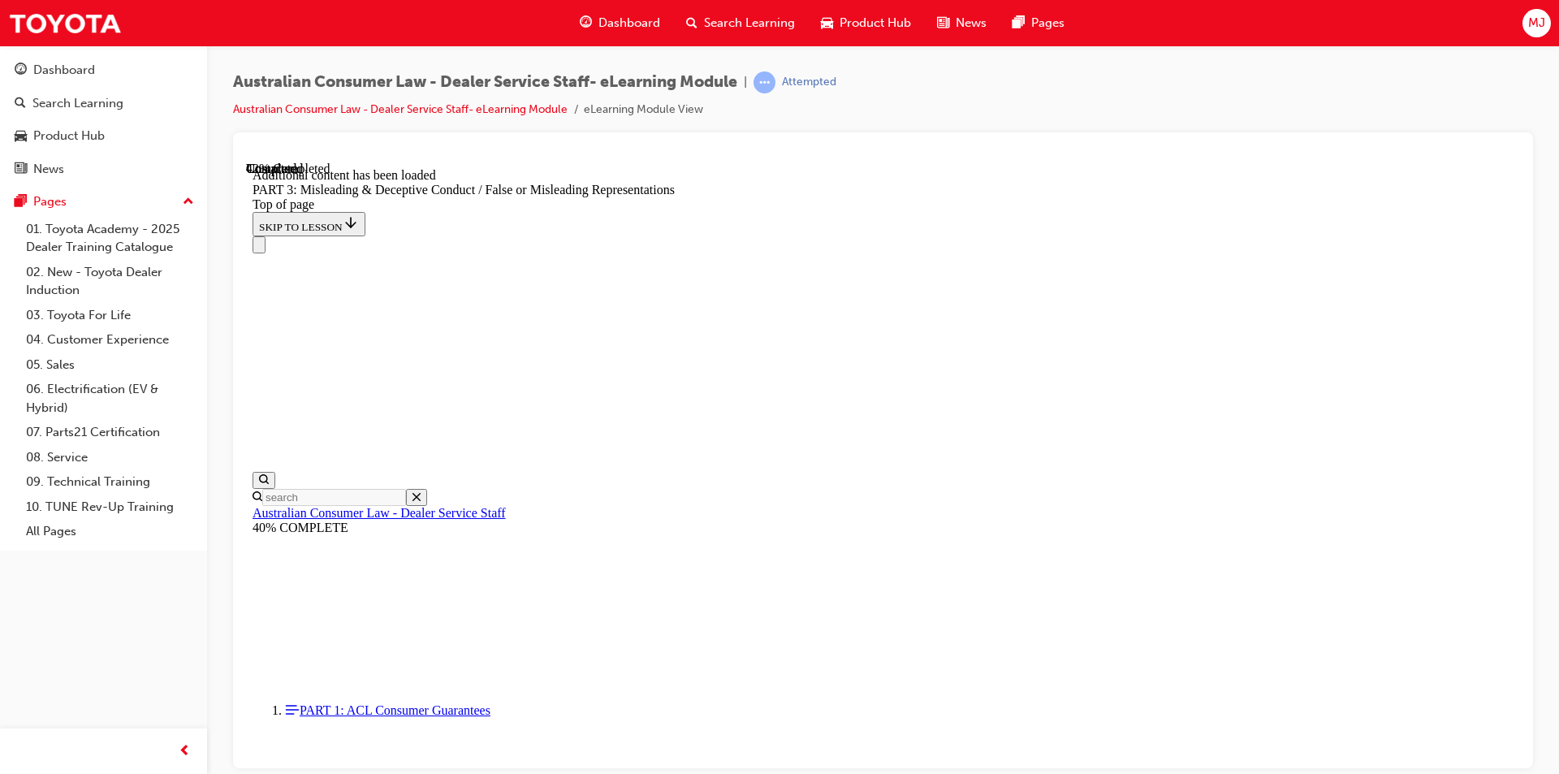
scroll to position [3702, 0]
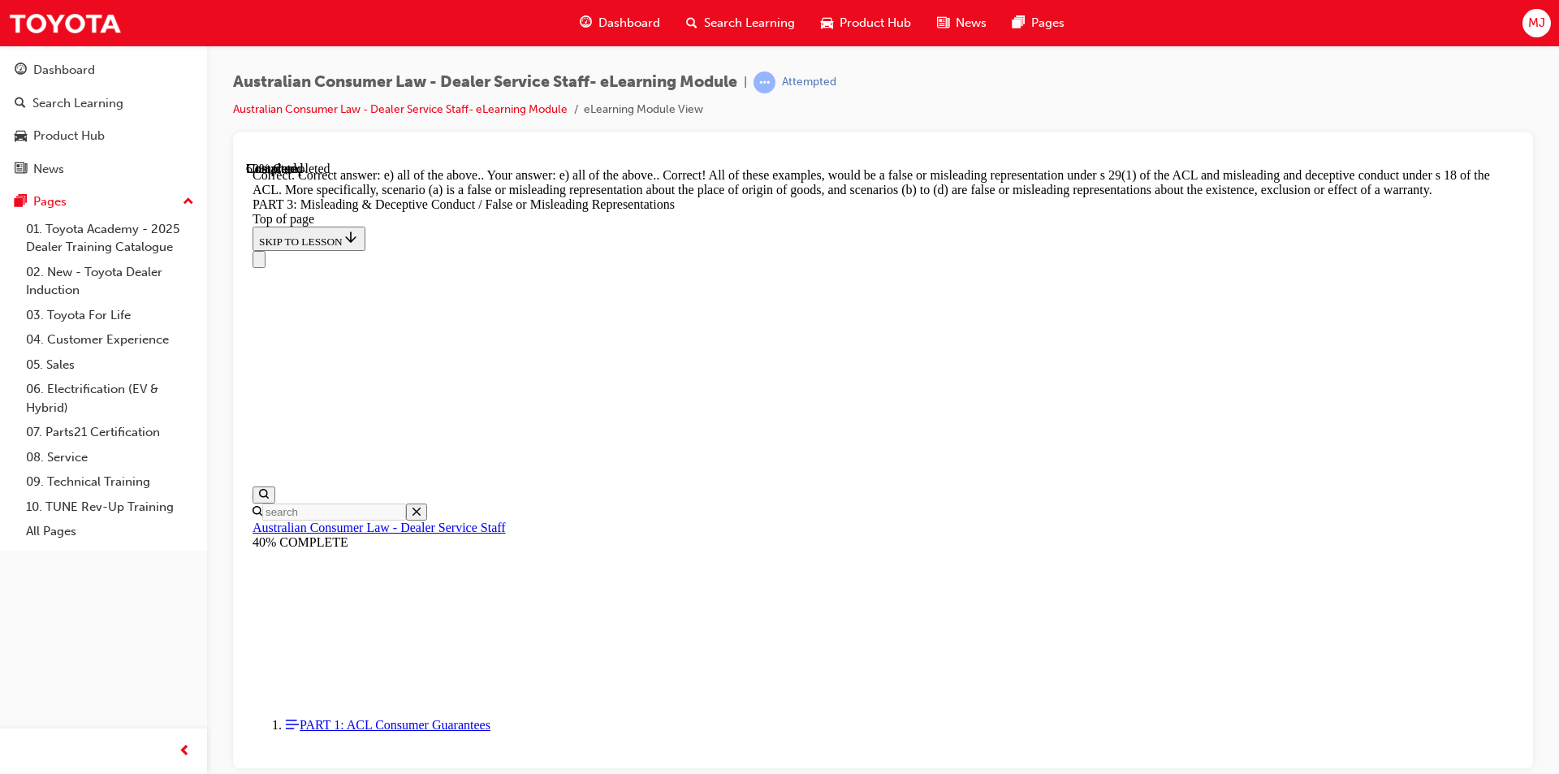
scroll to position [4270, 0]
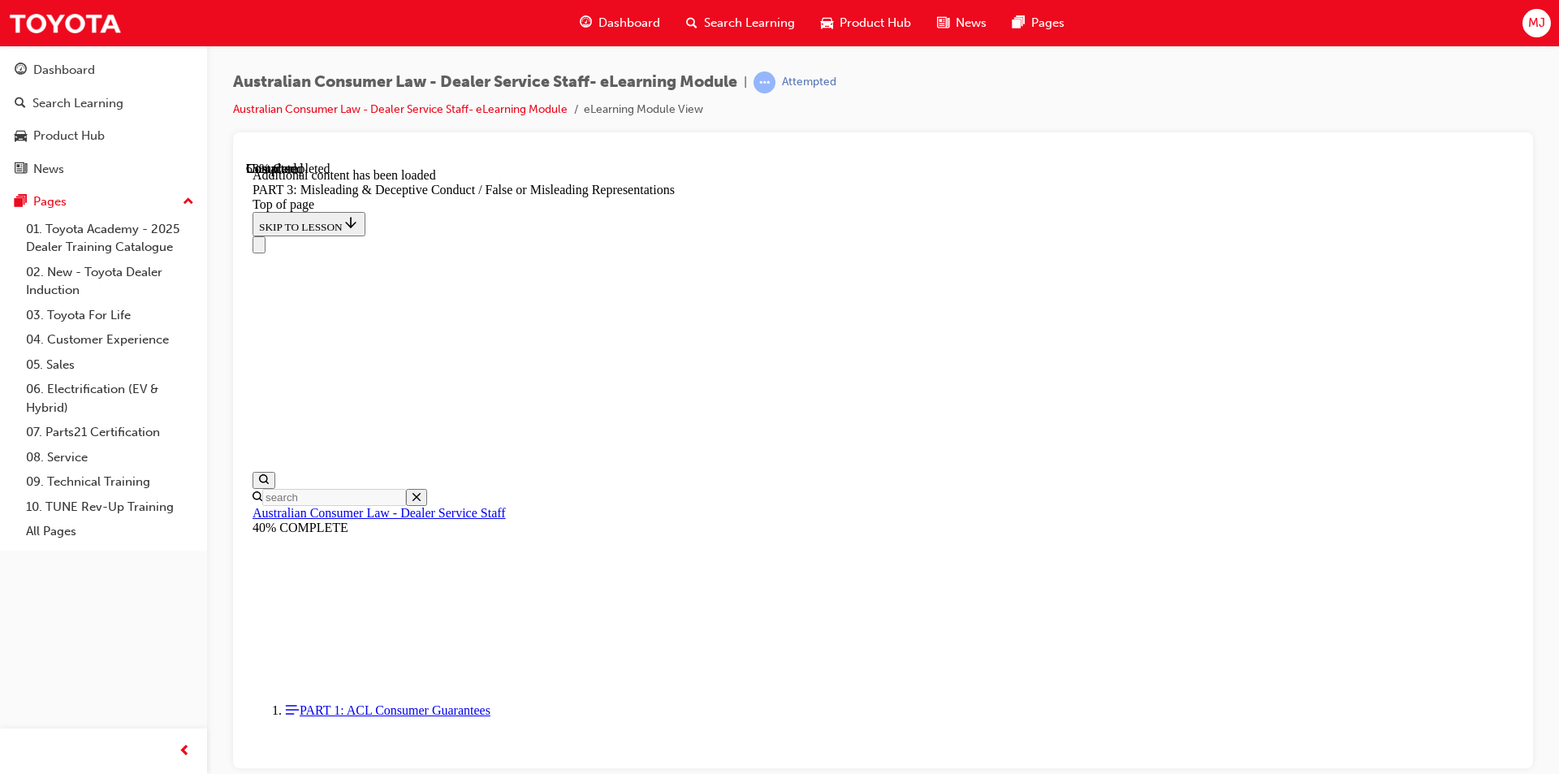
scroll to position [4708, 0]
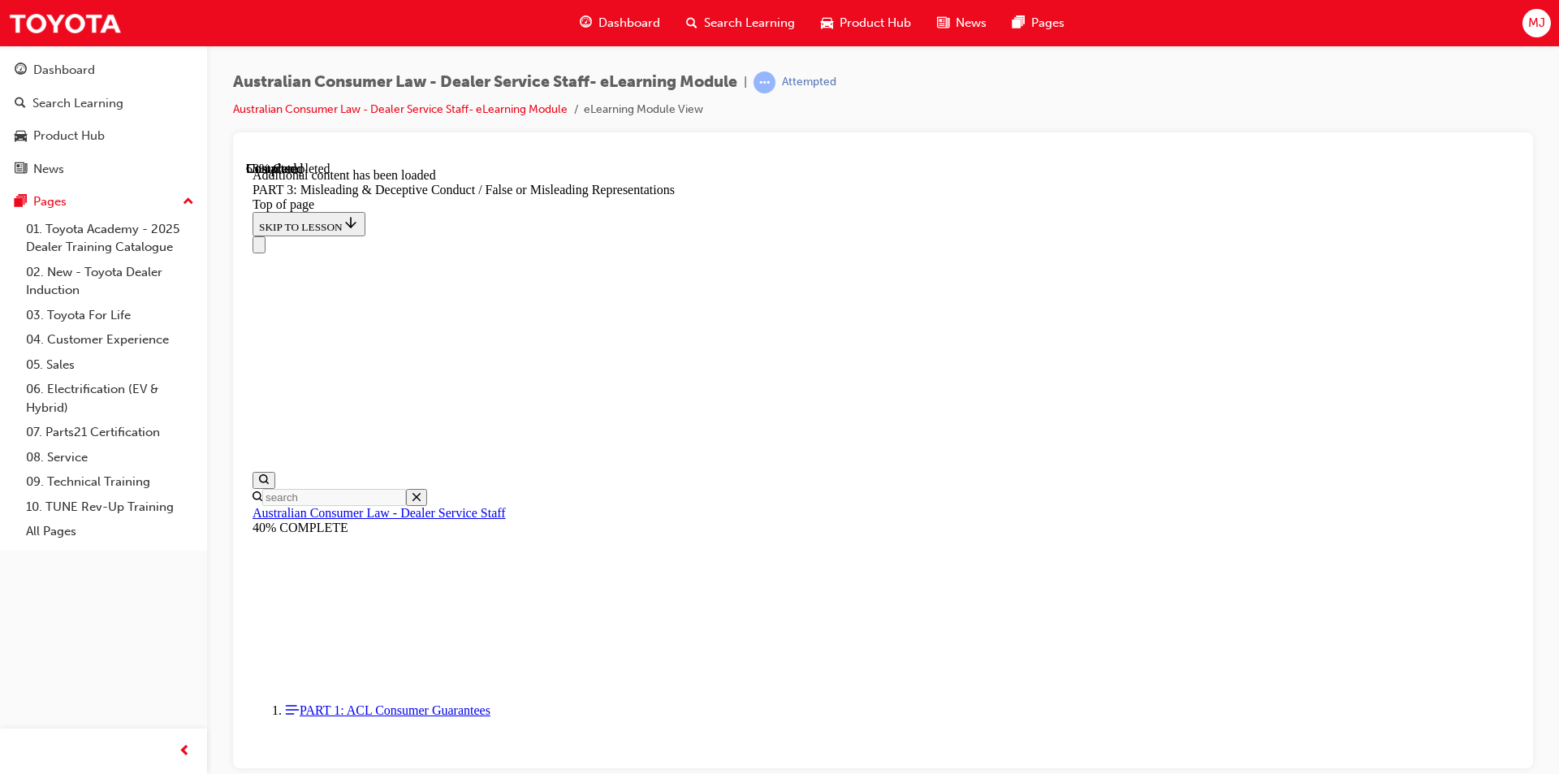
scroll to position [4857, 0]
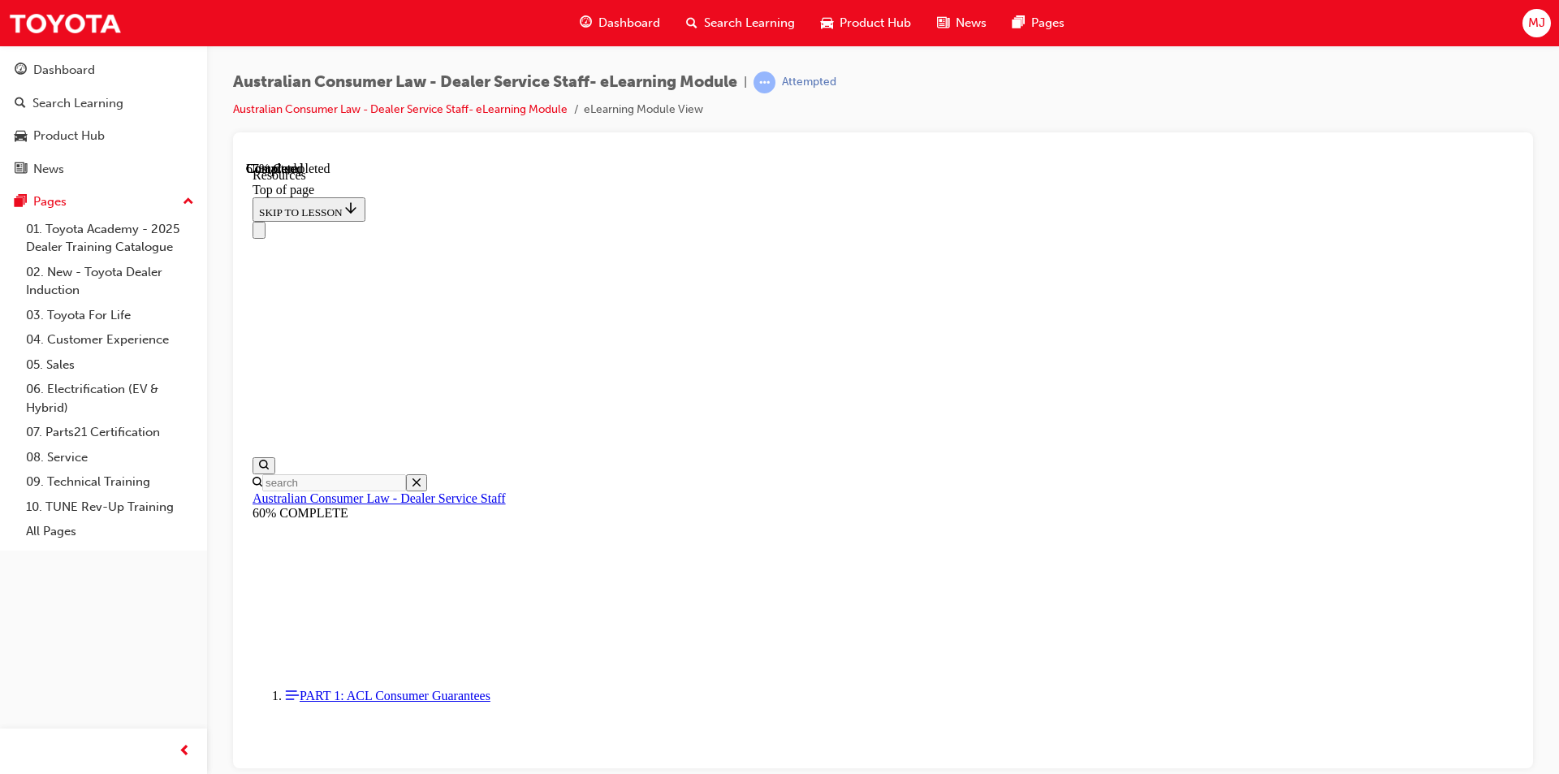
scroll to position [750, 0]
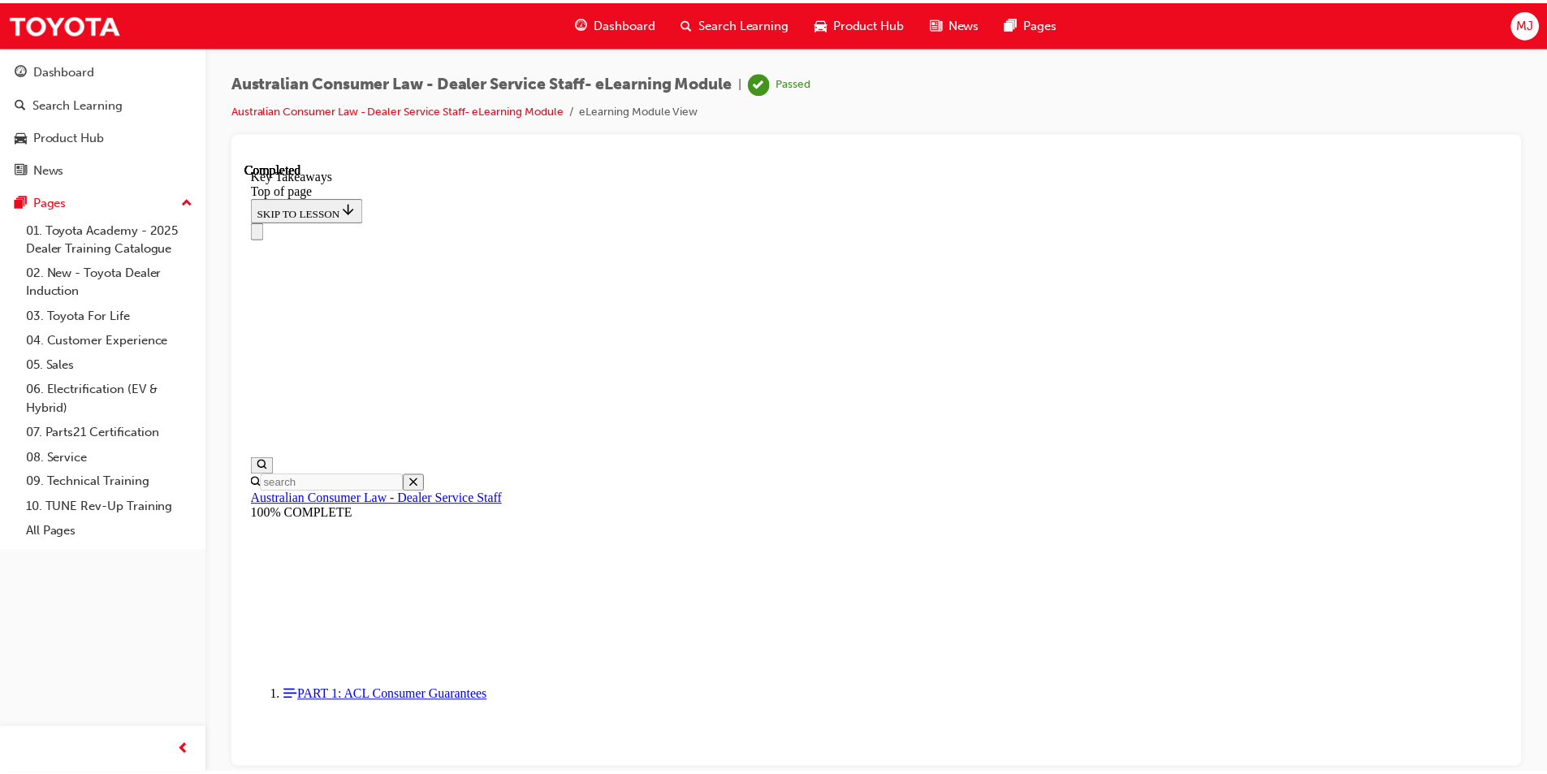
scroll to position [341, 0]
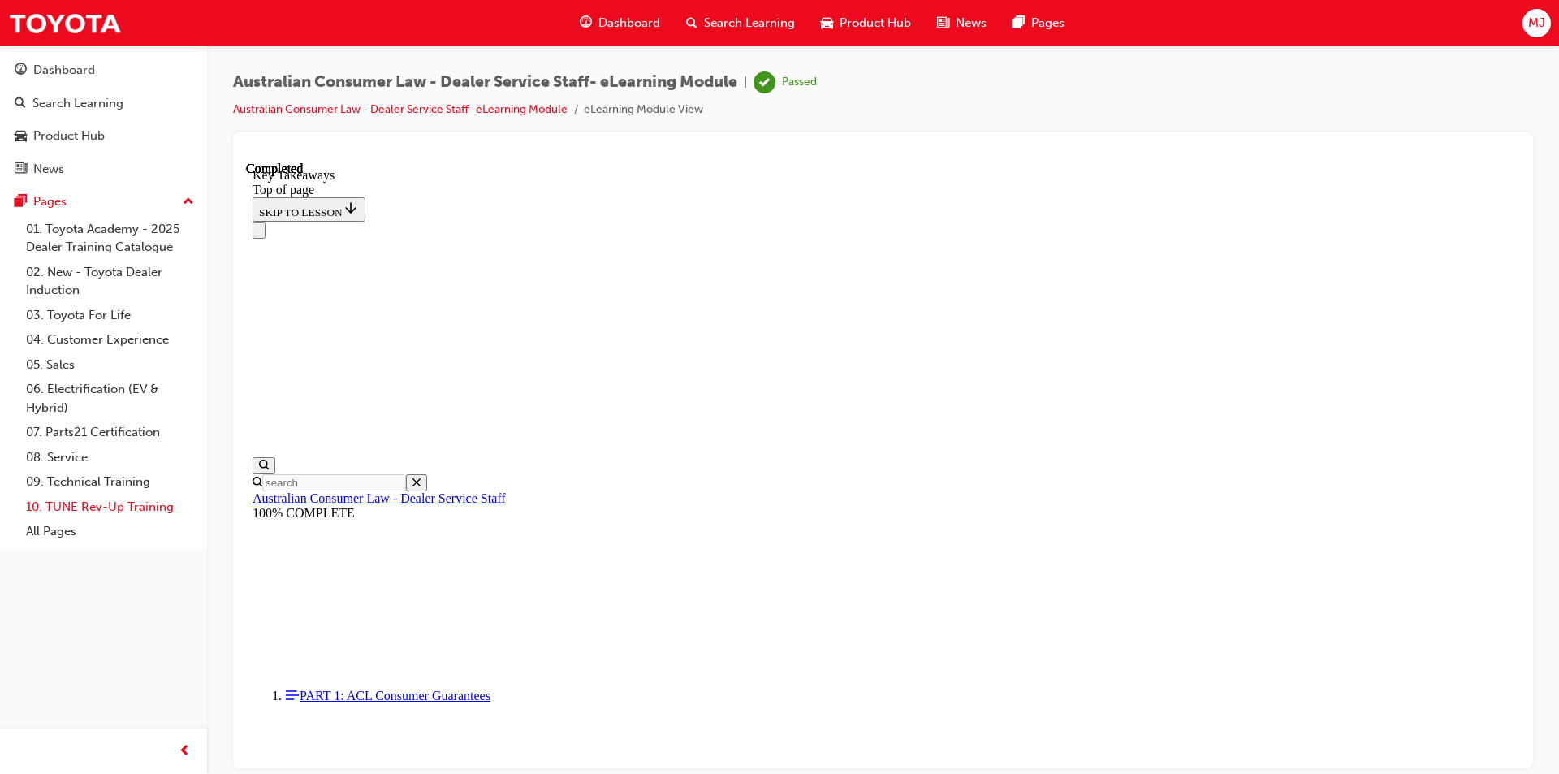
click at [145, 505] on link "10. TUNE Rev-Up Training" at bounding box center [109, 507] width 181 height 25
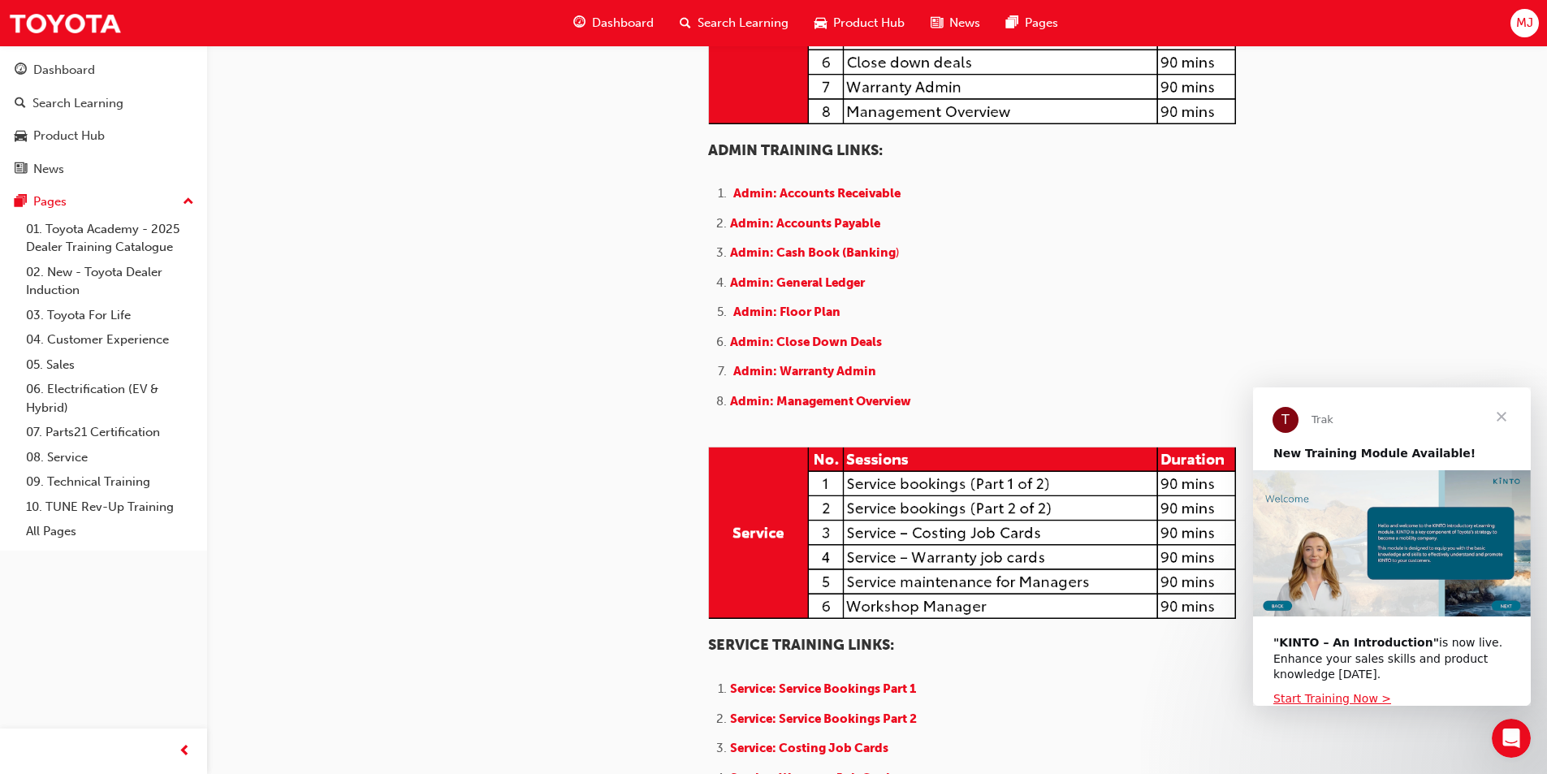
scroll to position [650, 0]
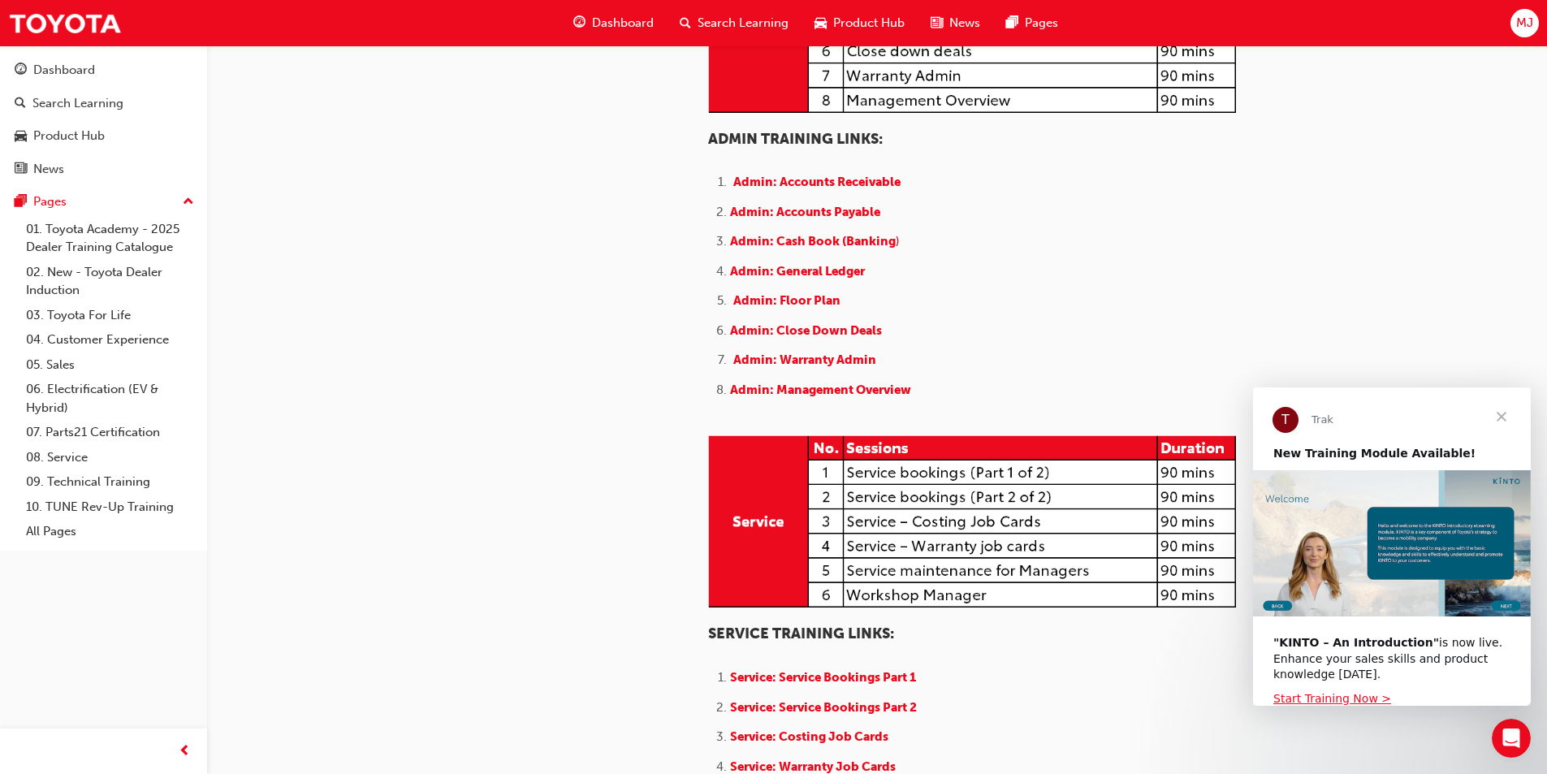
click at [1503, 417] on span "Close" at bounding box center [1501, 416] width 58 height 58
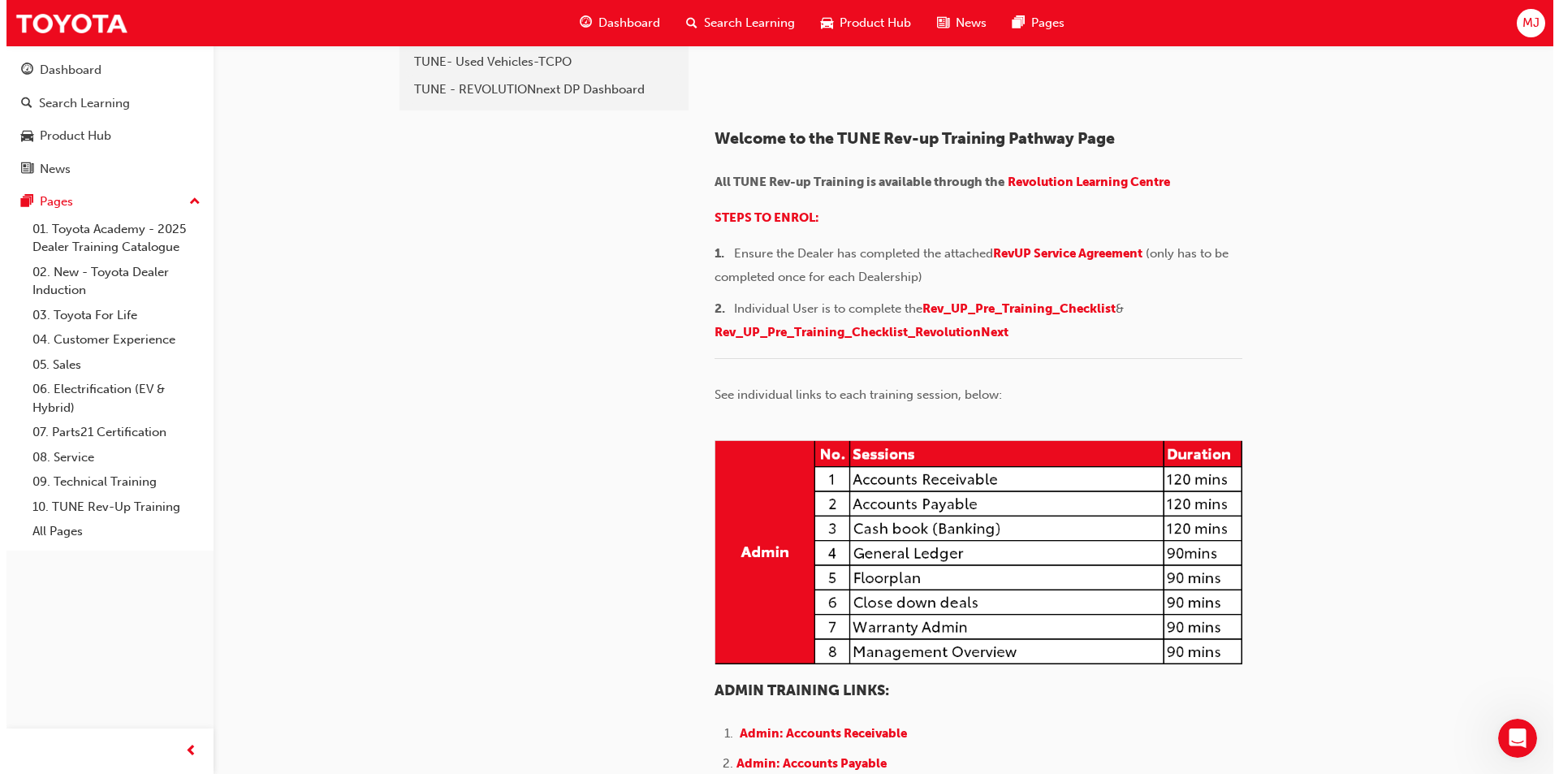
scroll to position [0, 0]
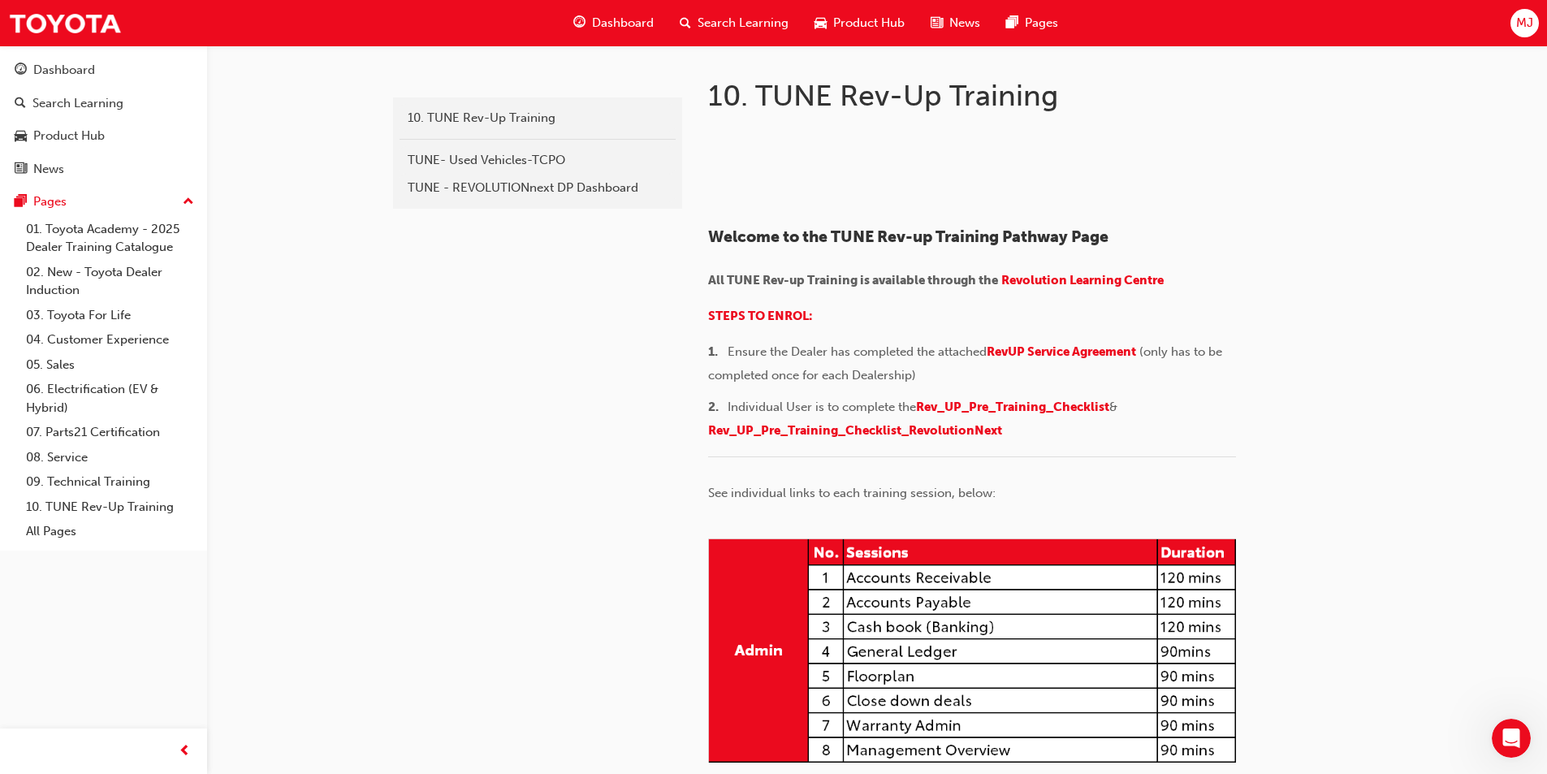
click at [611, 21] on span "Dashboard" at bounding box center [623, 23] width 62 height 19
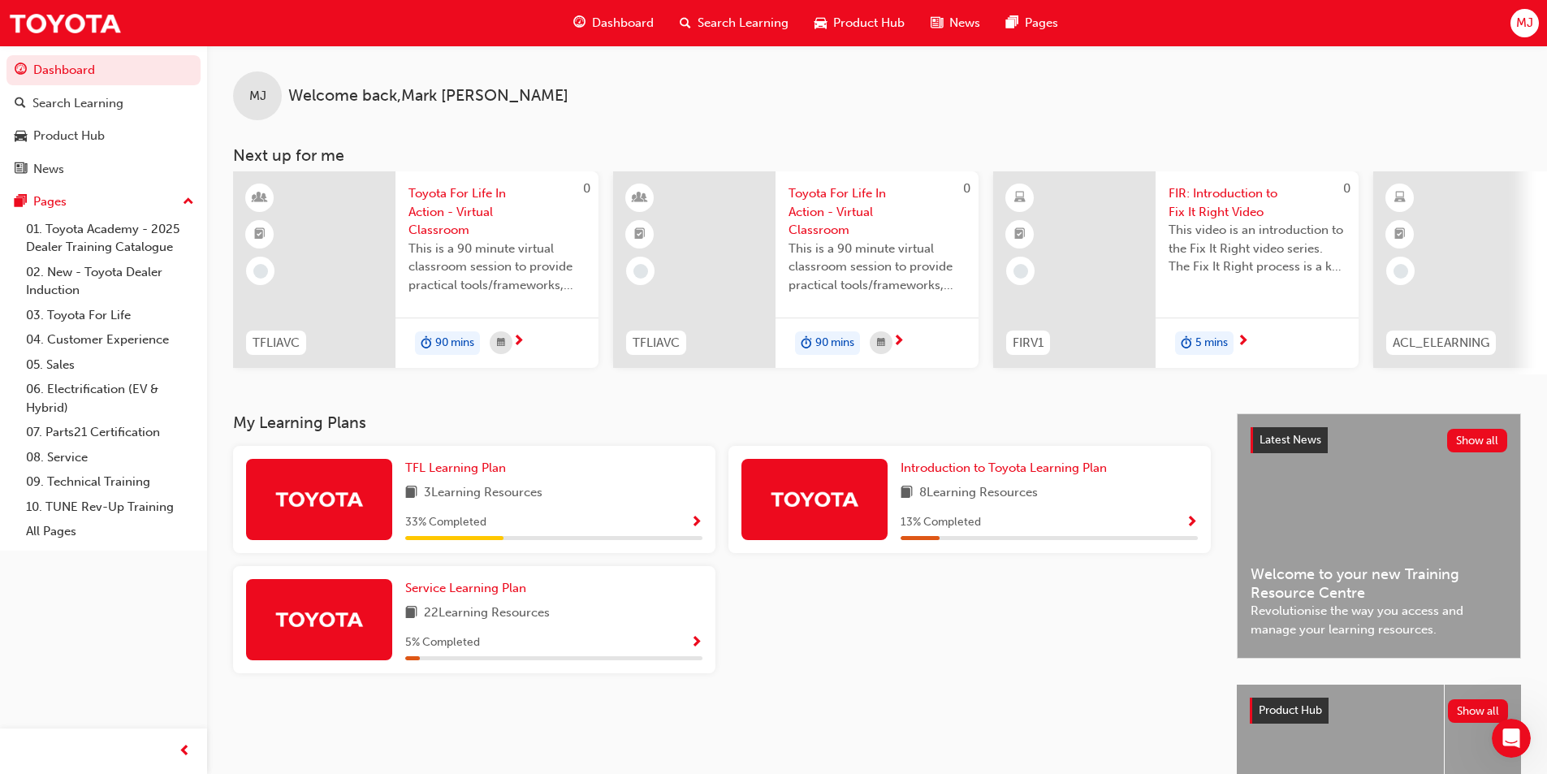
click at [1233, 209] on span "FIR: Introduction to Fix It Right Video" at bounding box center [1257, 202] width 177 height 37
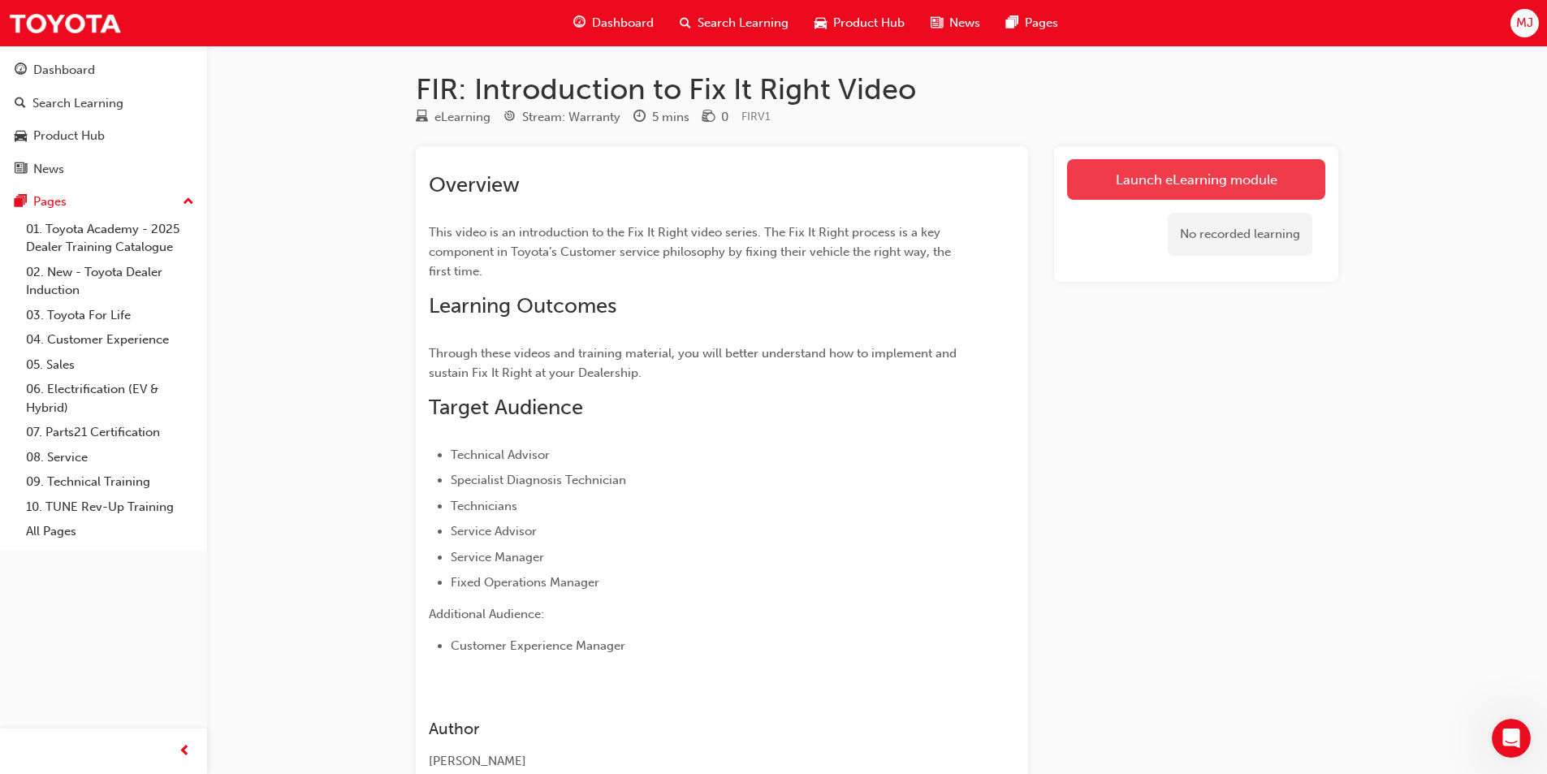
click at [1194, 182] on link "Launch eLearning module" at bounding box center [1196, 179] width 258 height 41
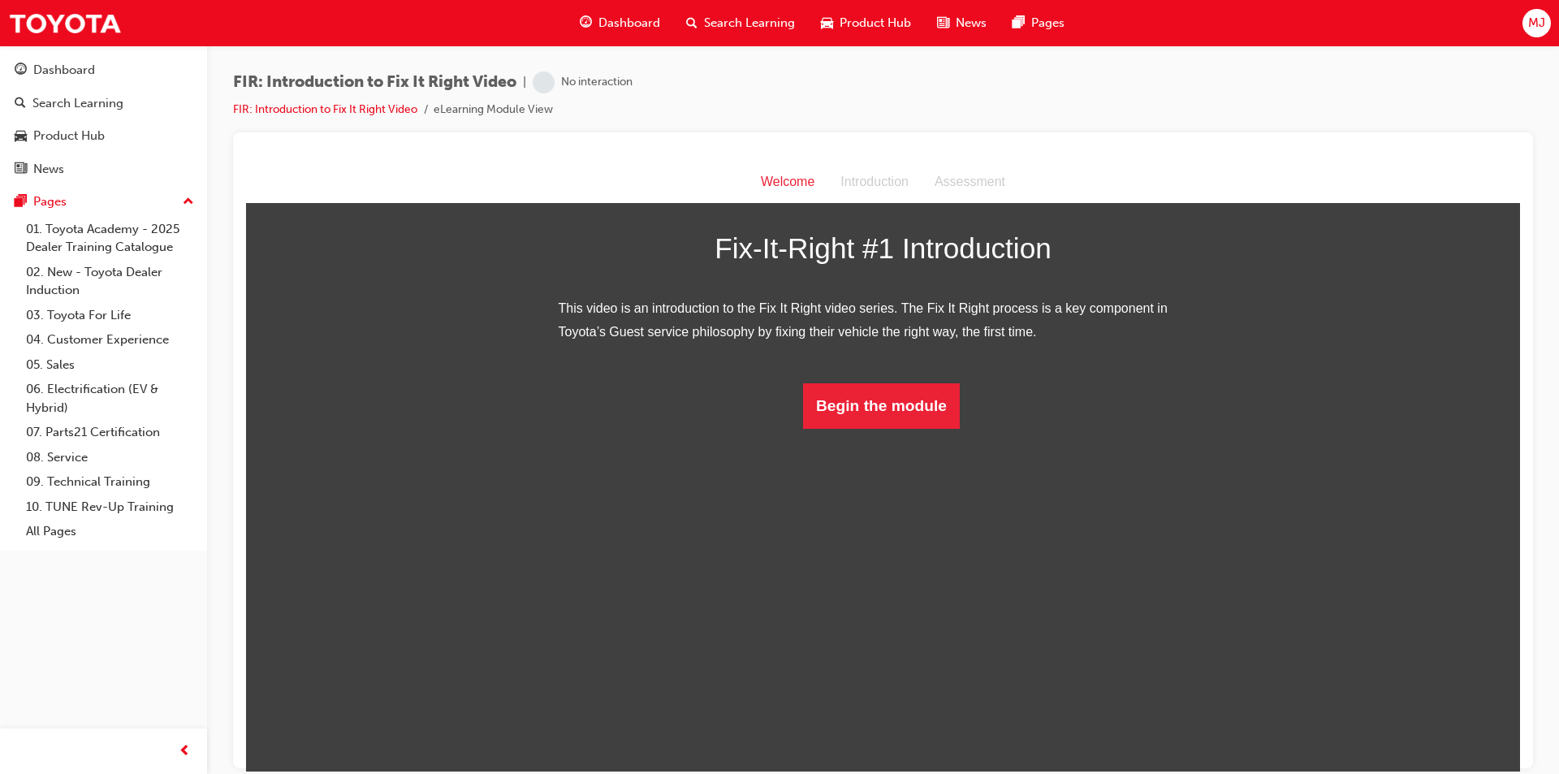
scroll to position [39, 0]
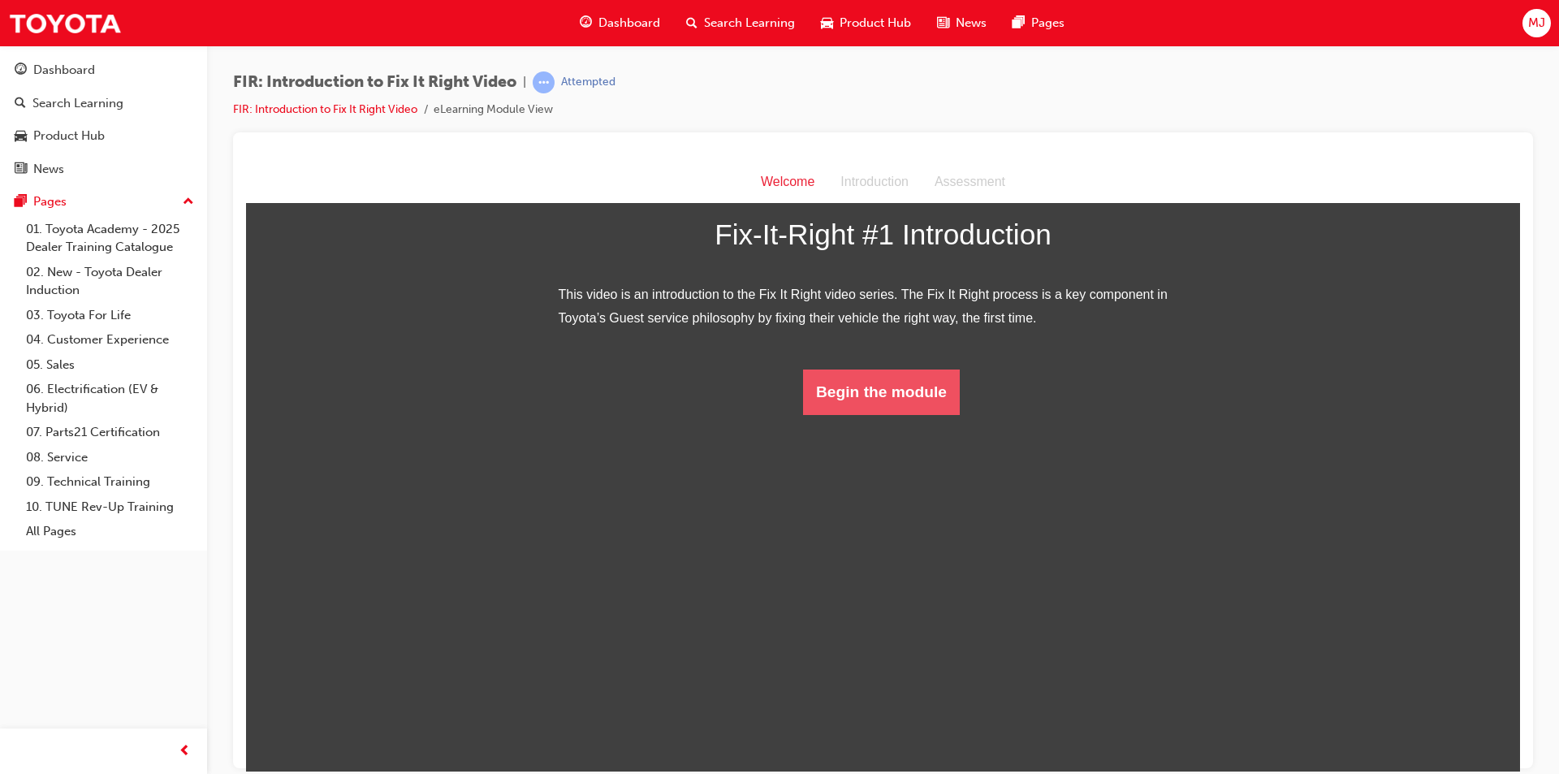
click at [871, 414] on button "Begin the module" at bounding box center [881, 391] width 157 height 45
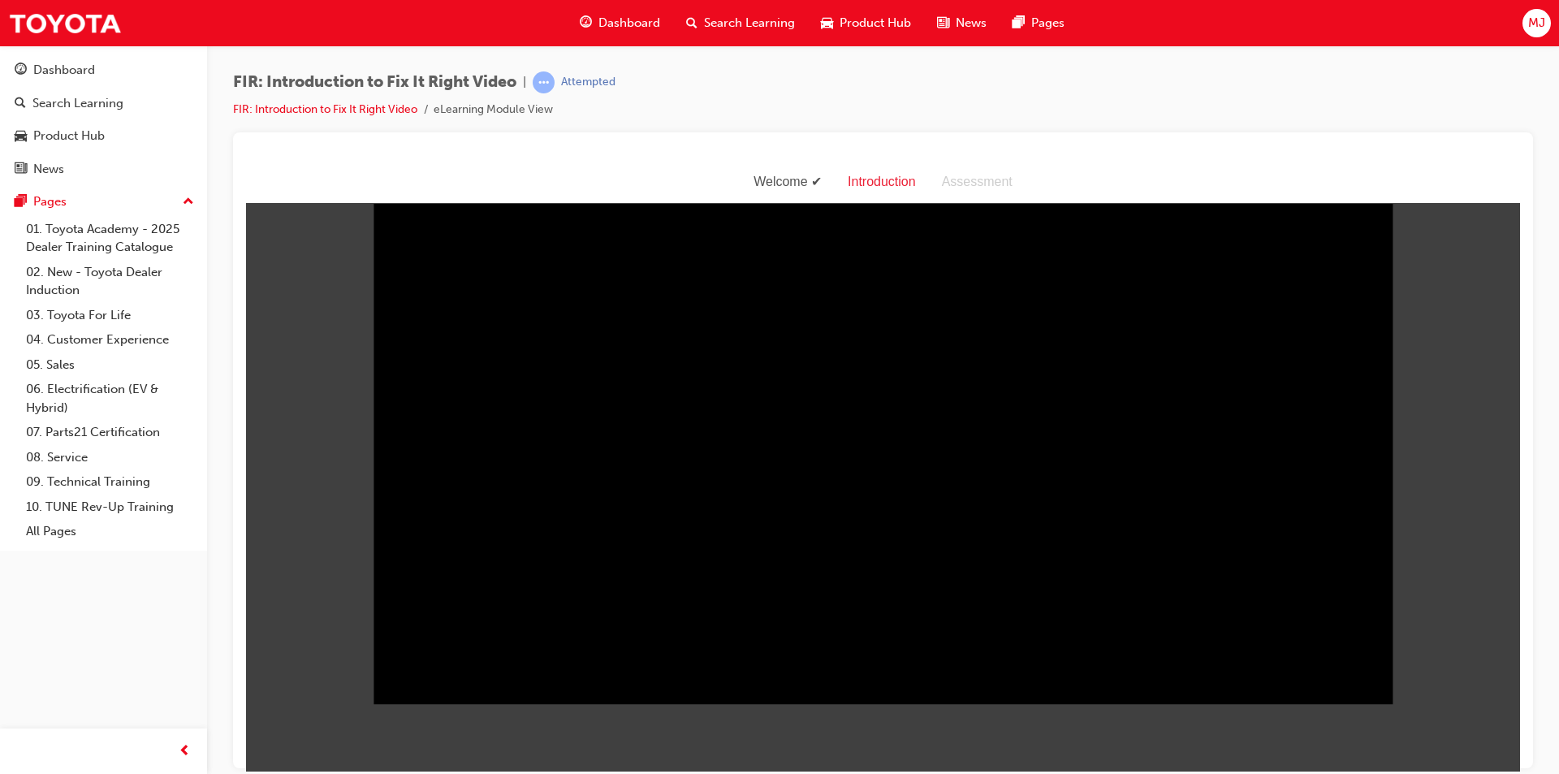
scroll to position [0, 0]
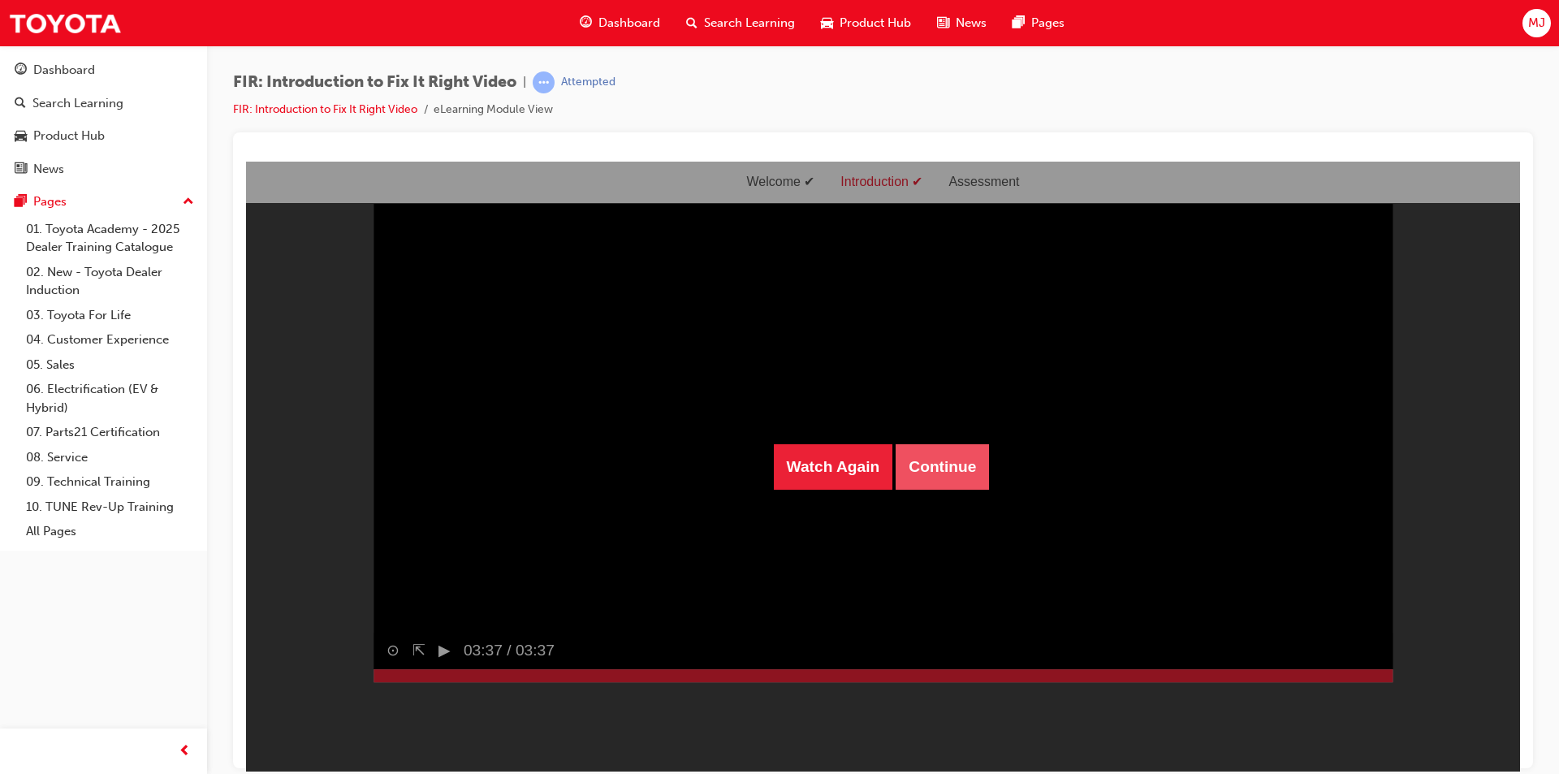
click at [919, 465] on button "Continue" at bounding box center [942, 465] width 93 height 45
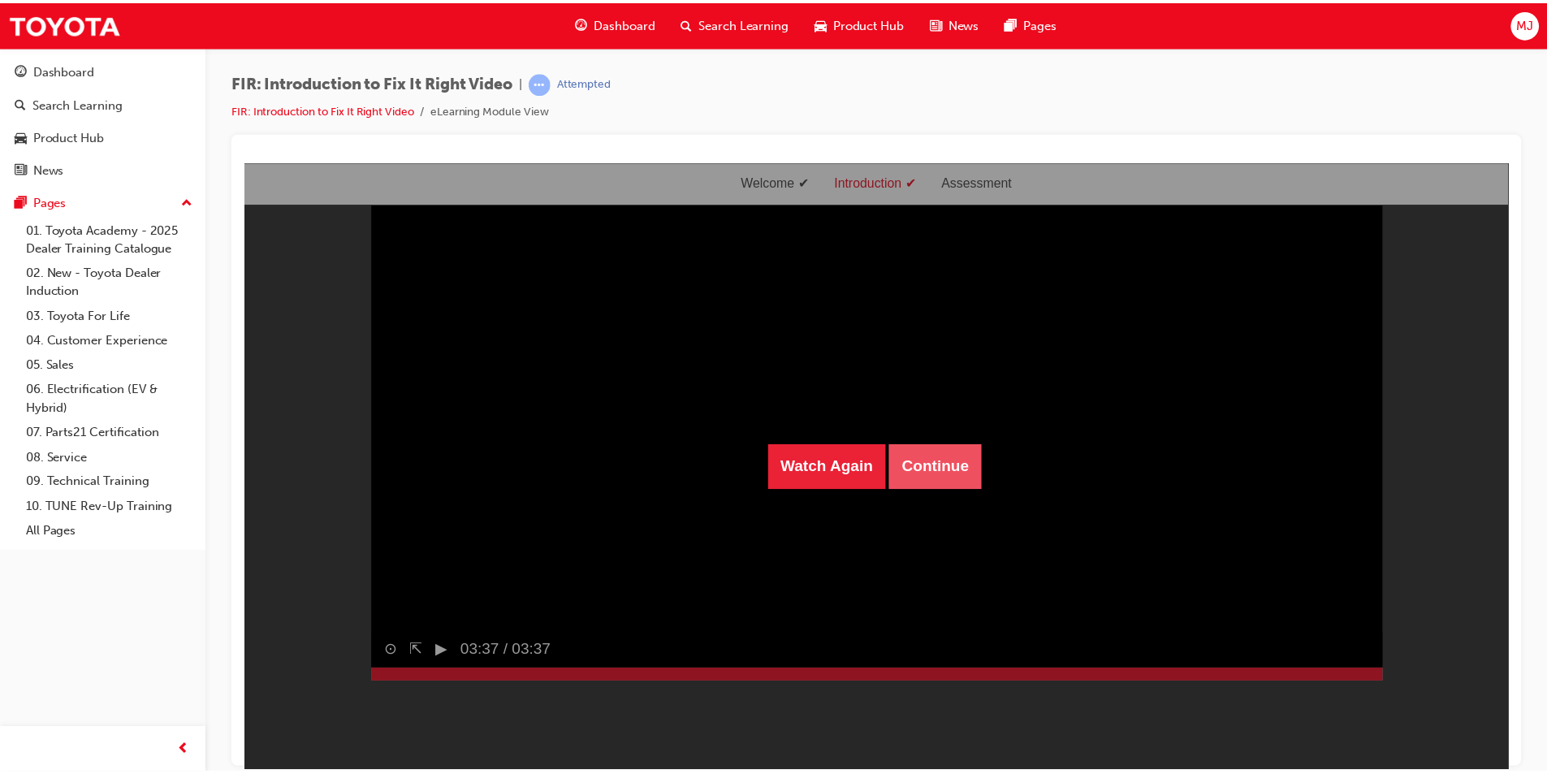
scroll to position [52, 0]
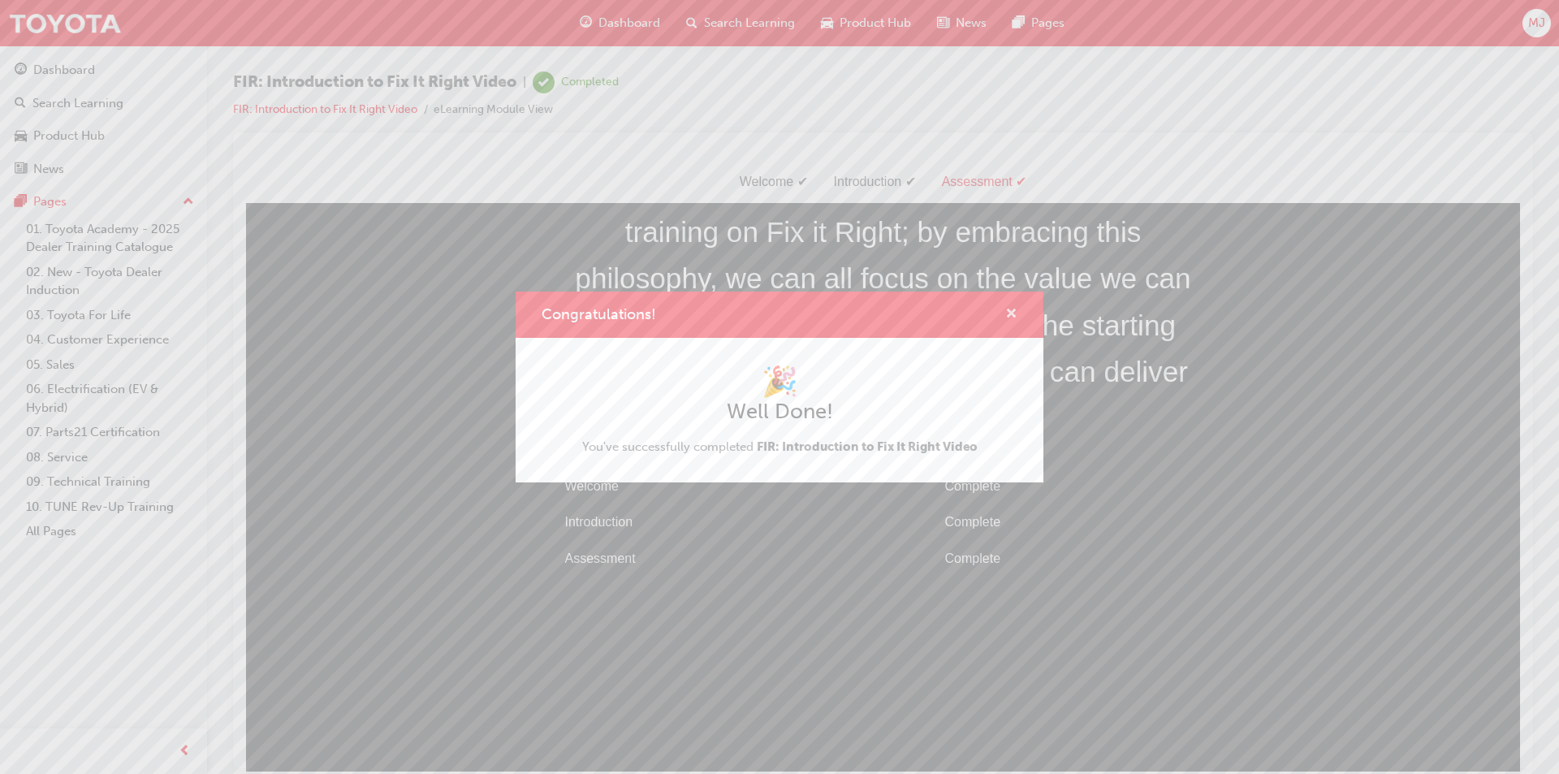
click at [1011, 310] on span "cross-icon" at bounding box center [1011, 315] width 12 height 15
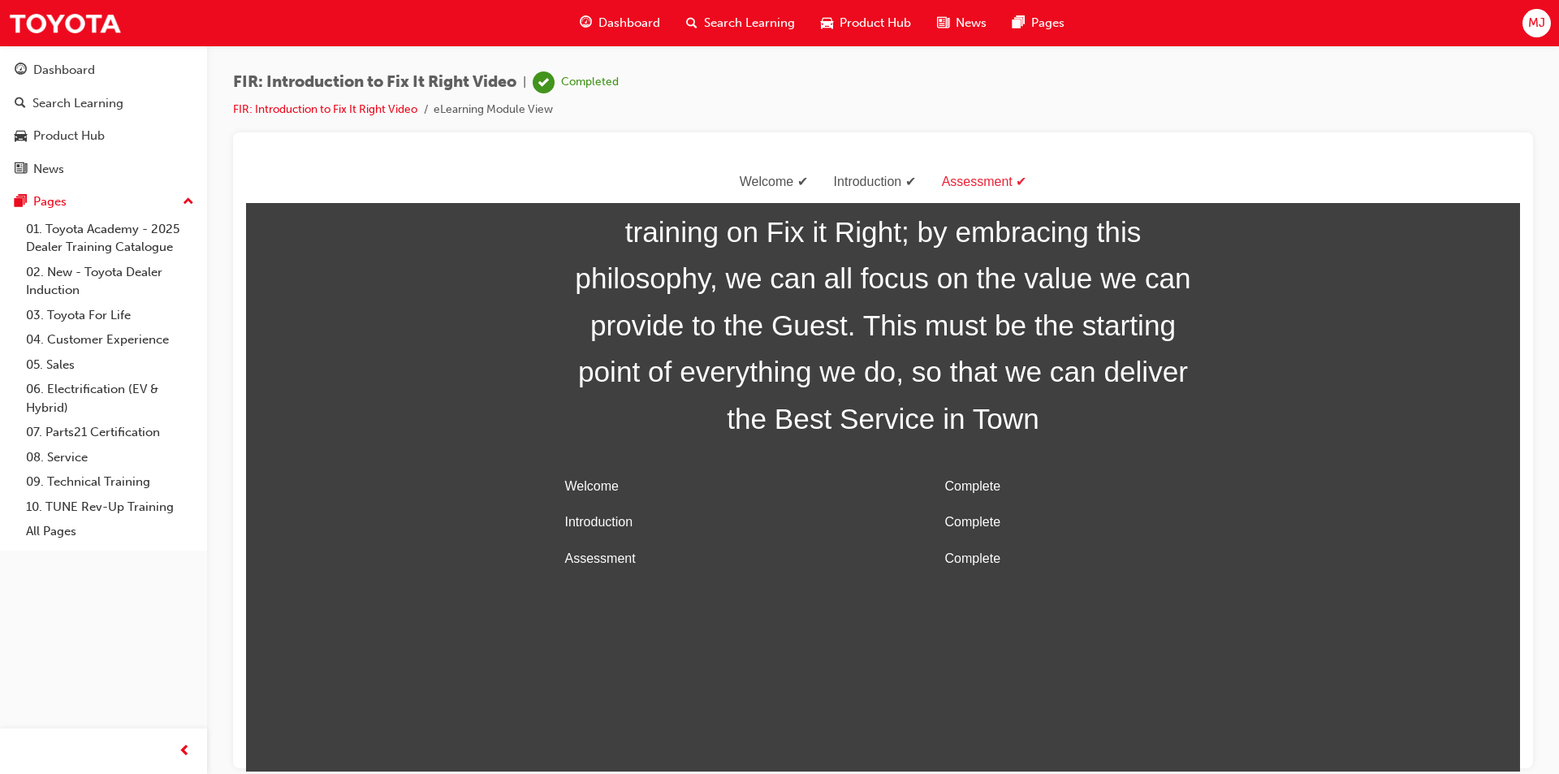
click at [629, 20] on span "Dashboard" at bounding box center [629, 23] width 62 height 19
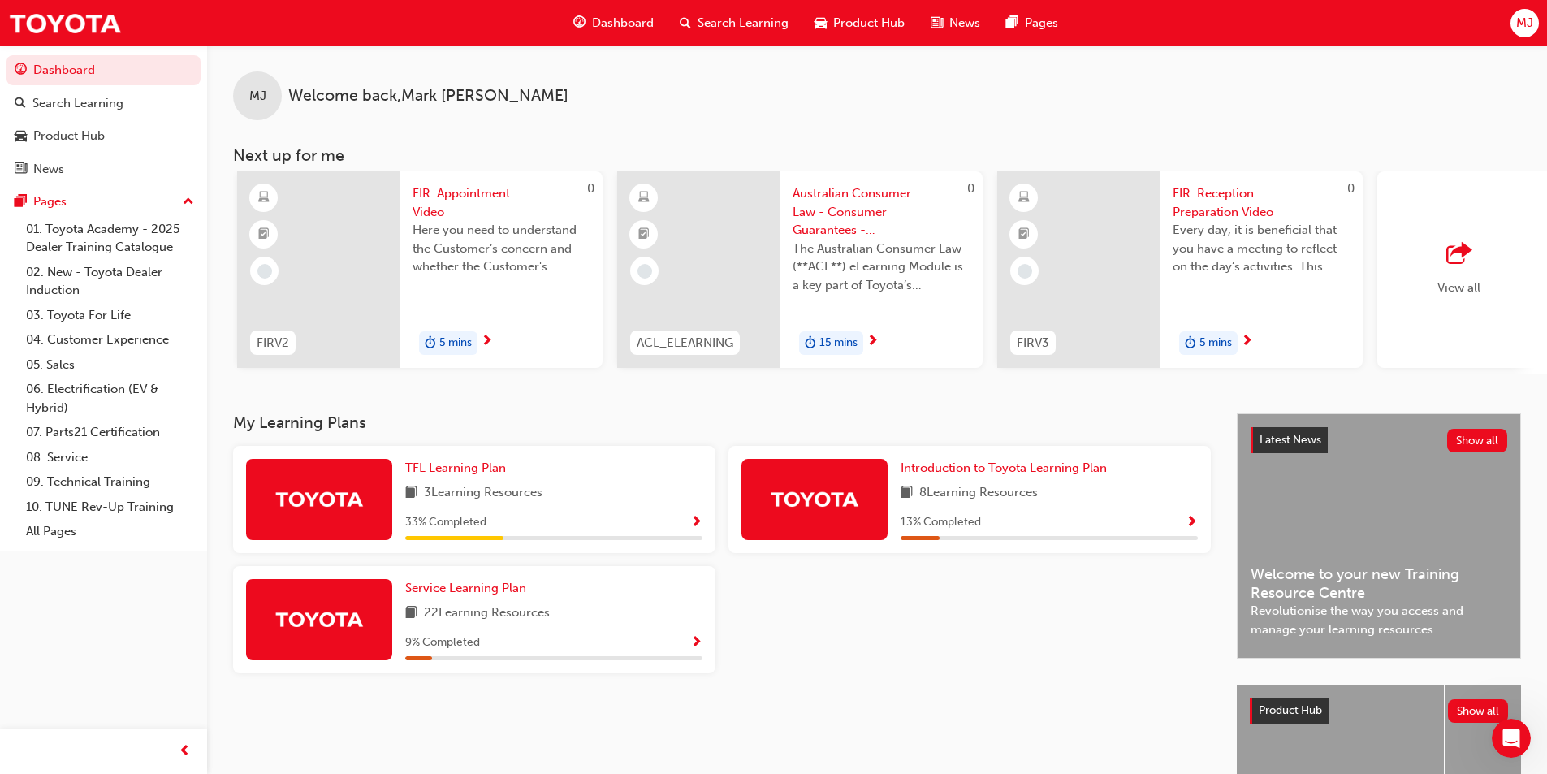
scroll to position [0, 784]
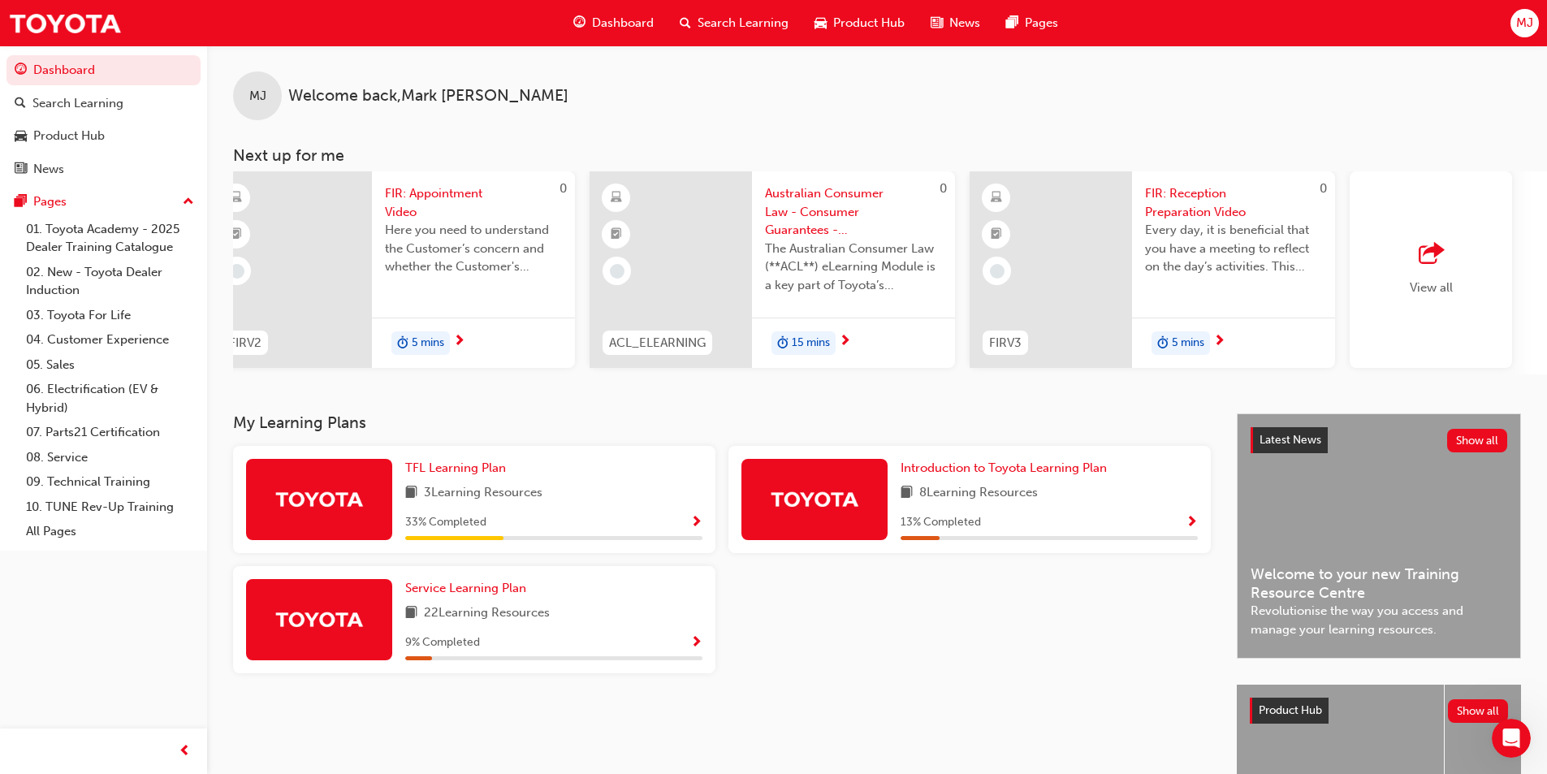
click at [793, 222] on span "Australian Consumer Law - Consumer Guarantees - eLearning module" at bounding box center [853, 211] width 177 height 55
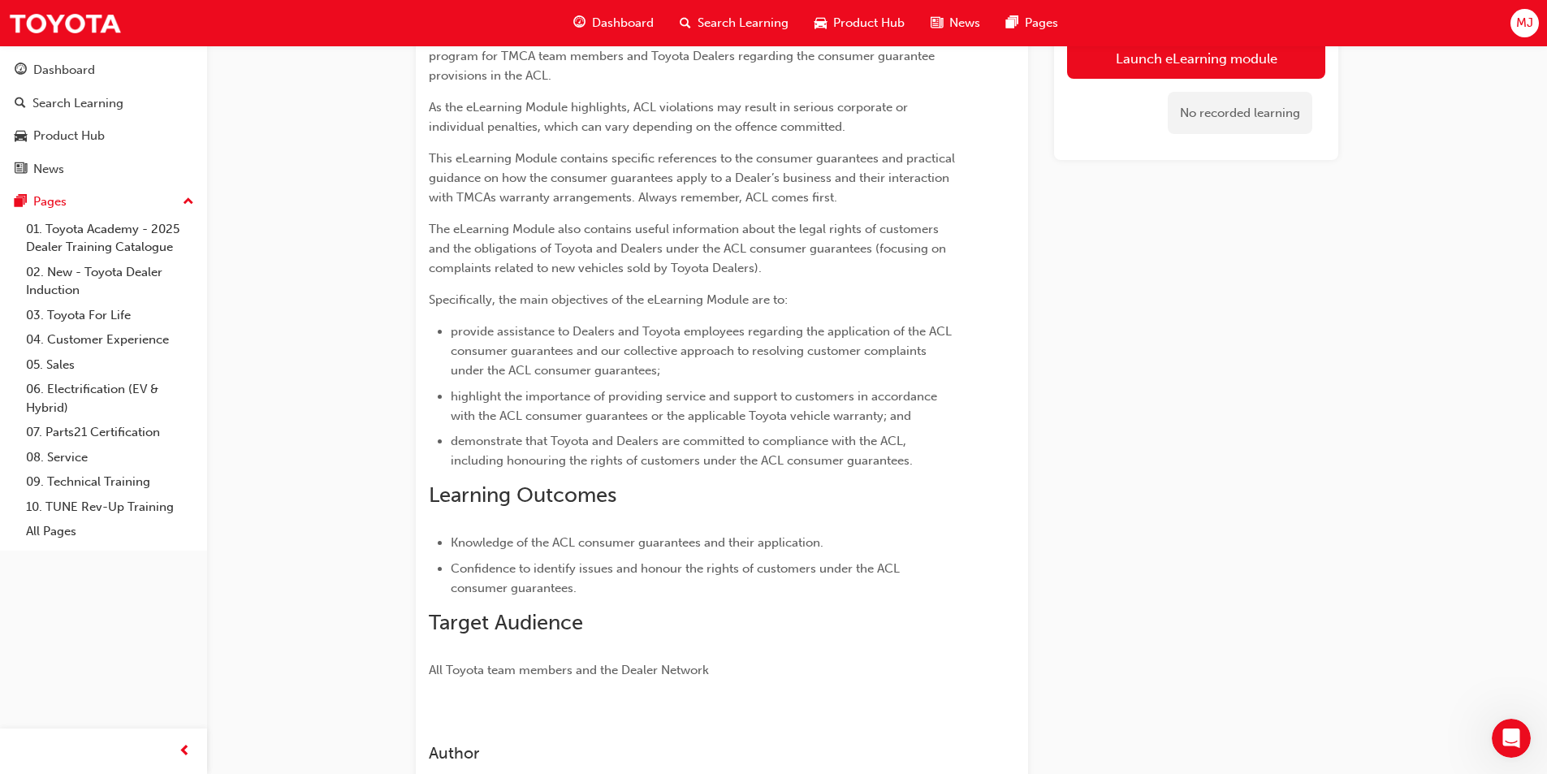
scroll to position [126, 0]
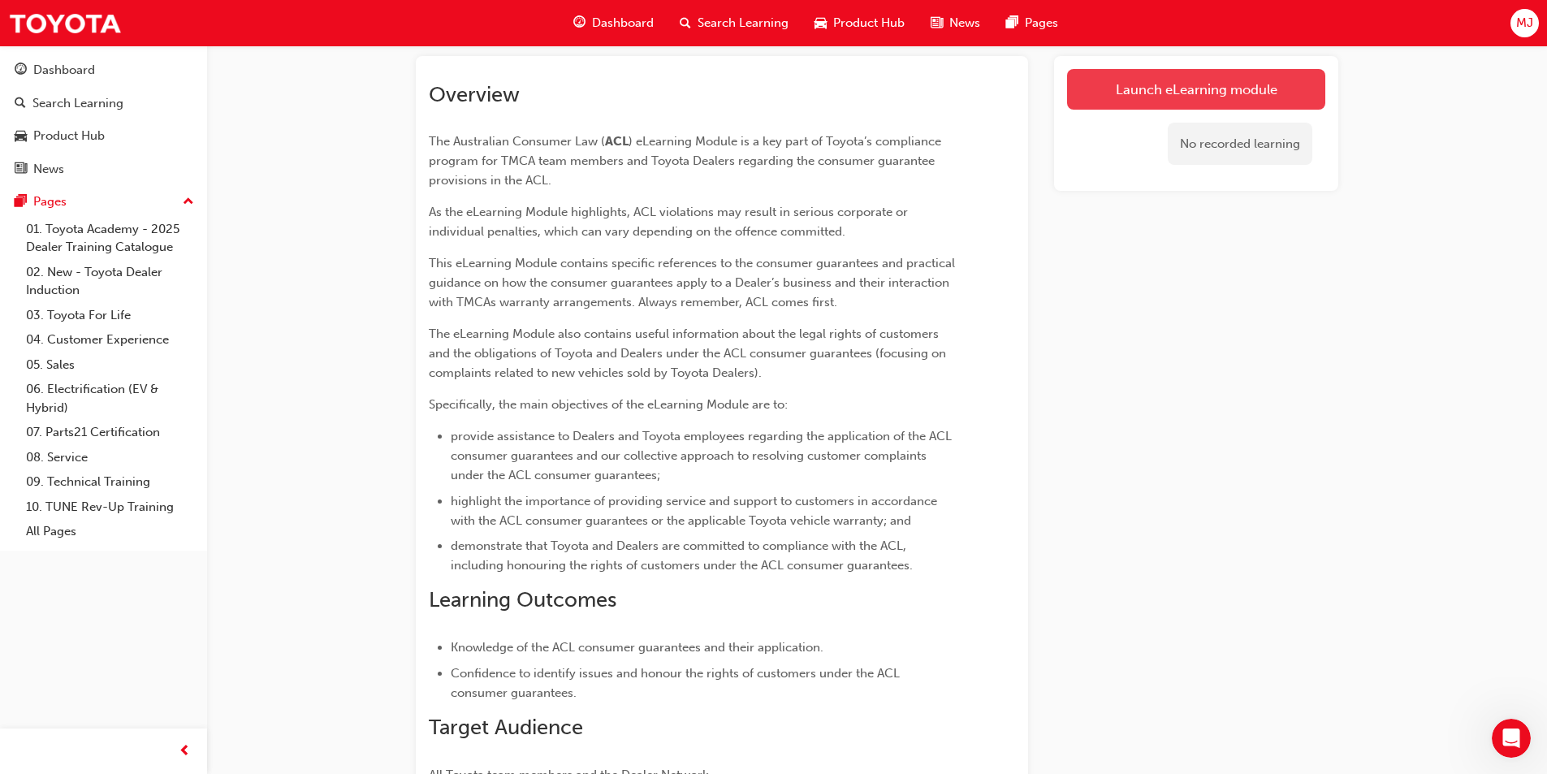
click at [1131, 87] on link "Launch eLearning module" at bounding box center [1196, 89] width 258 height 41
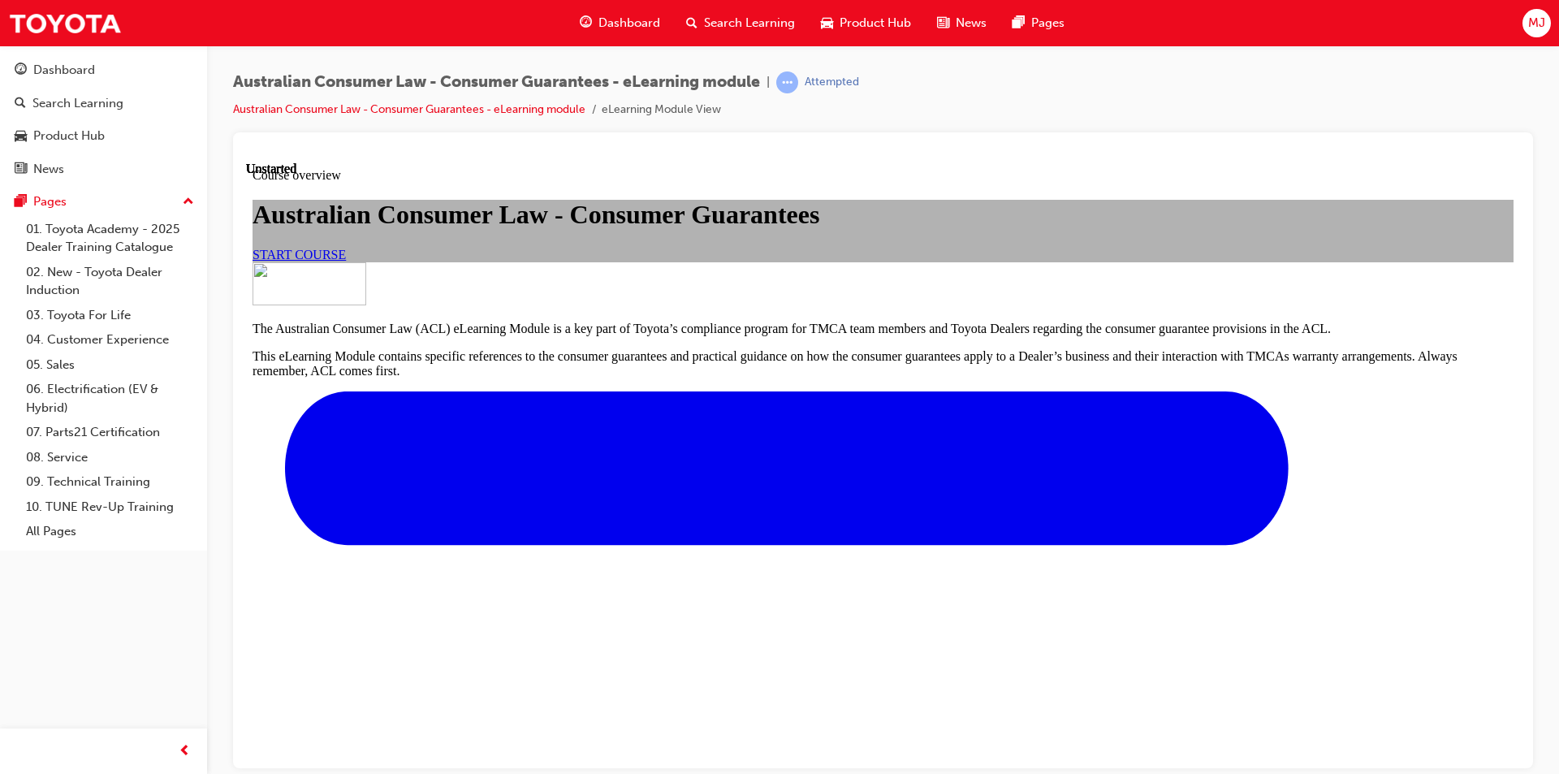
scroll to position [488, 0]
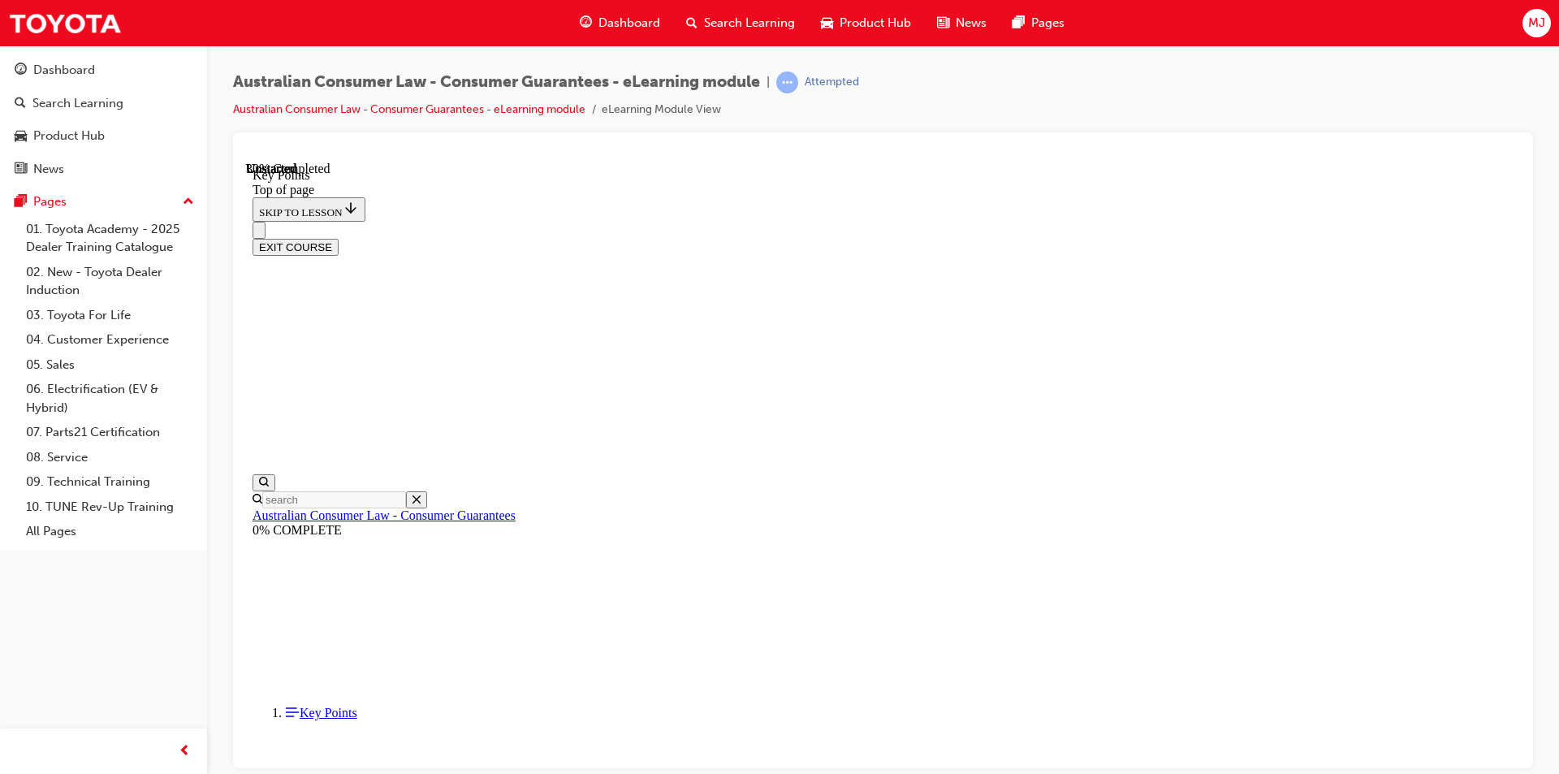
scroll to position [684, 0]
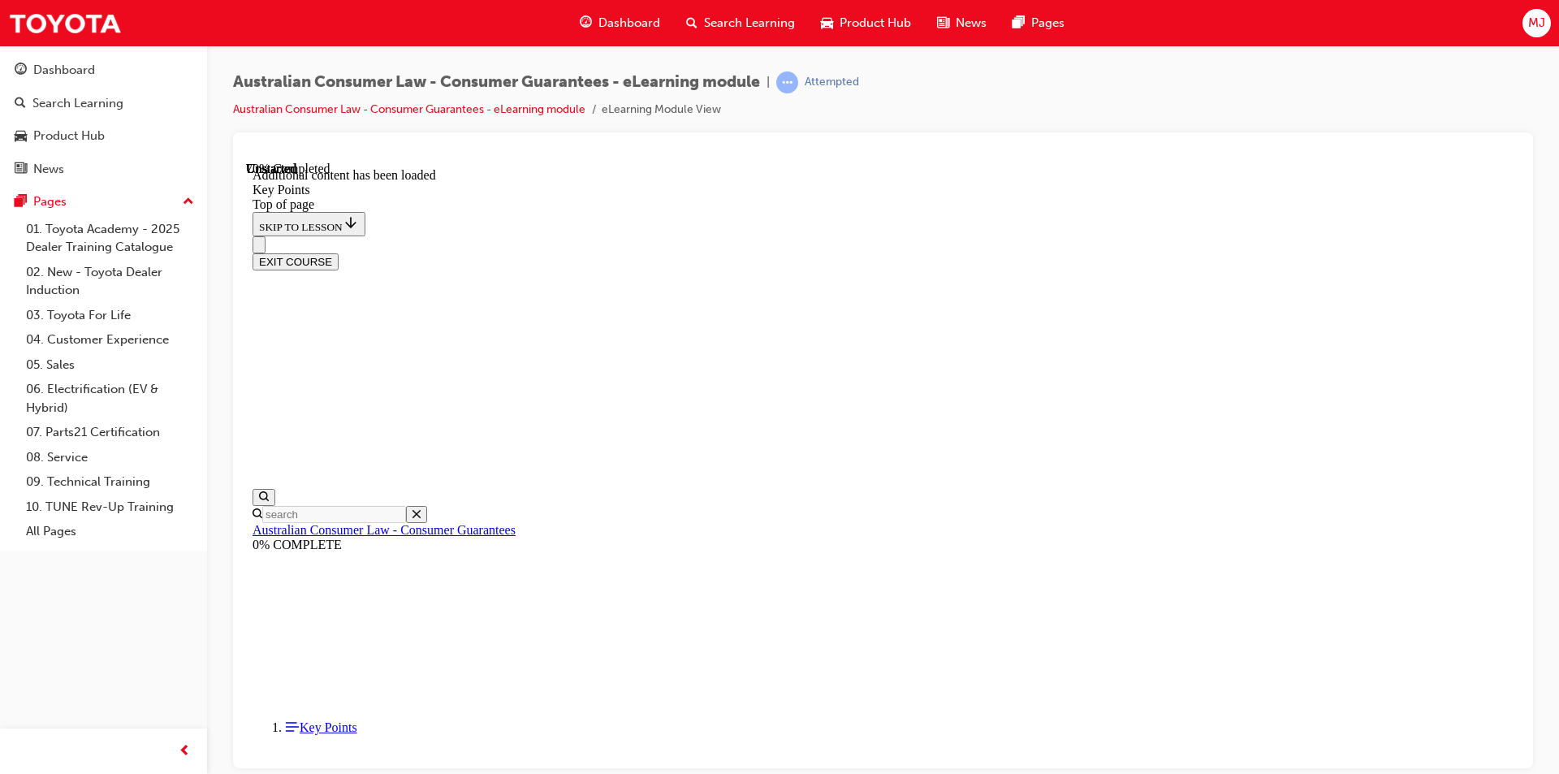
scroll to position [2089, 0]
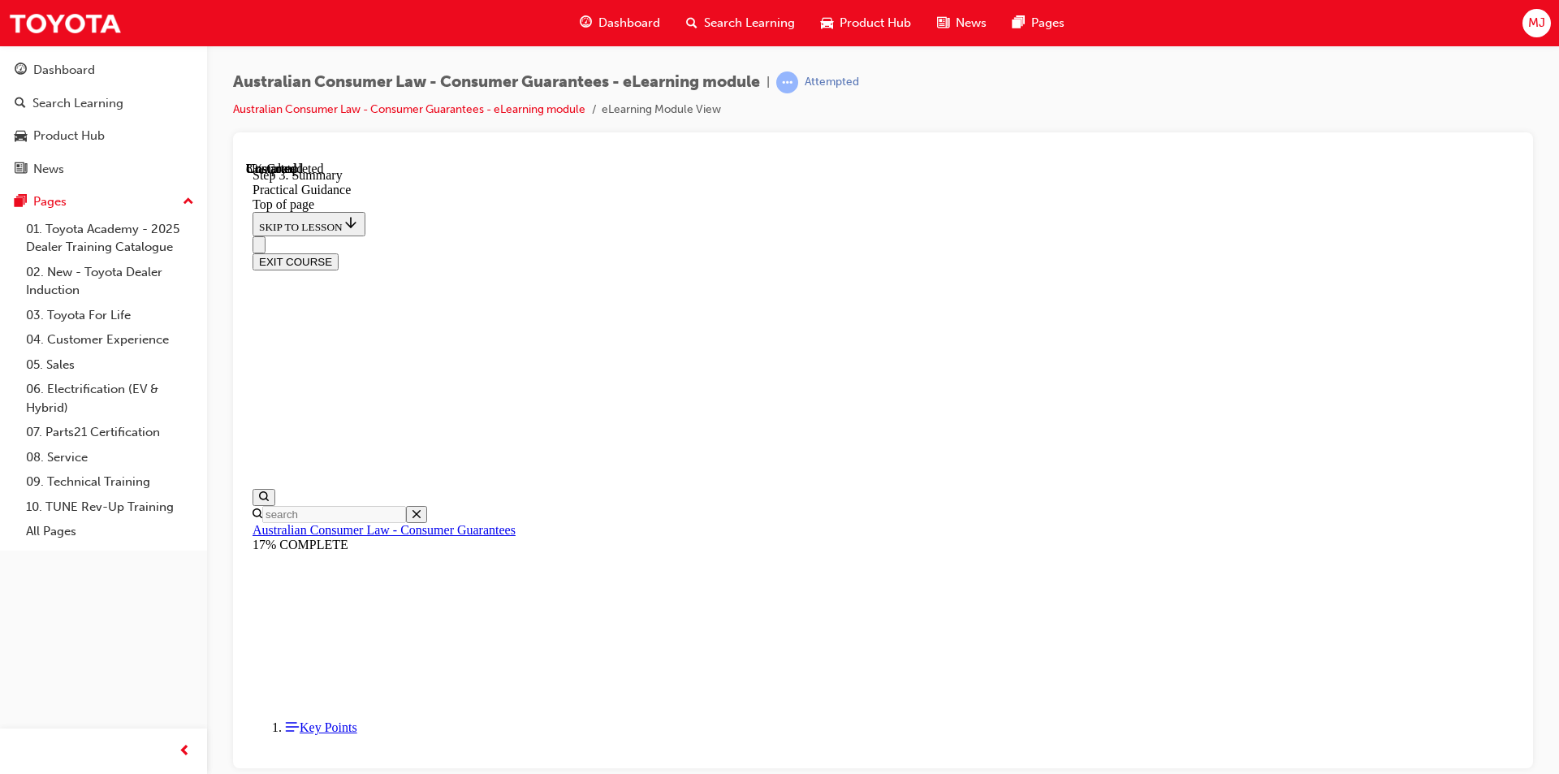
scroll to position [213, 0]
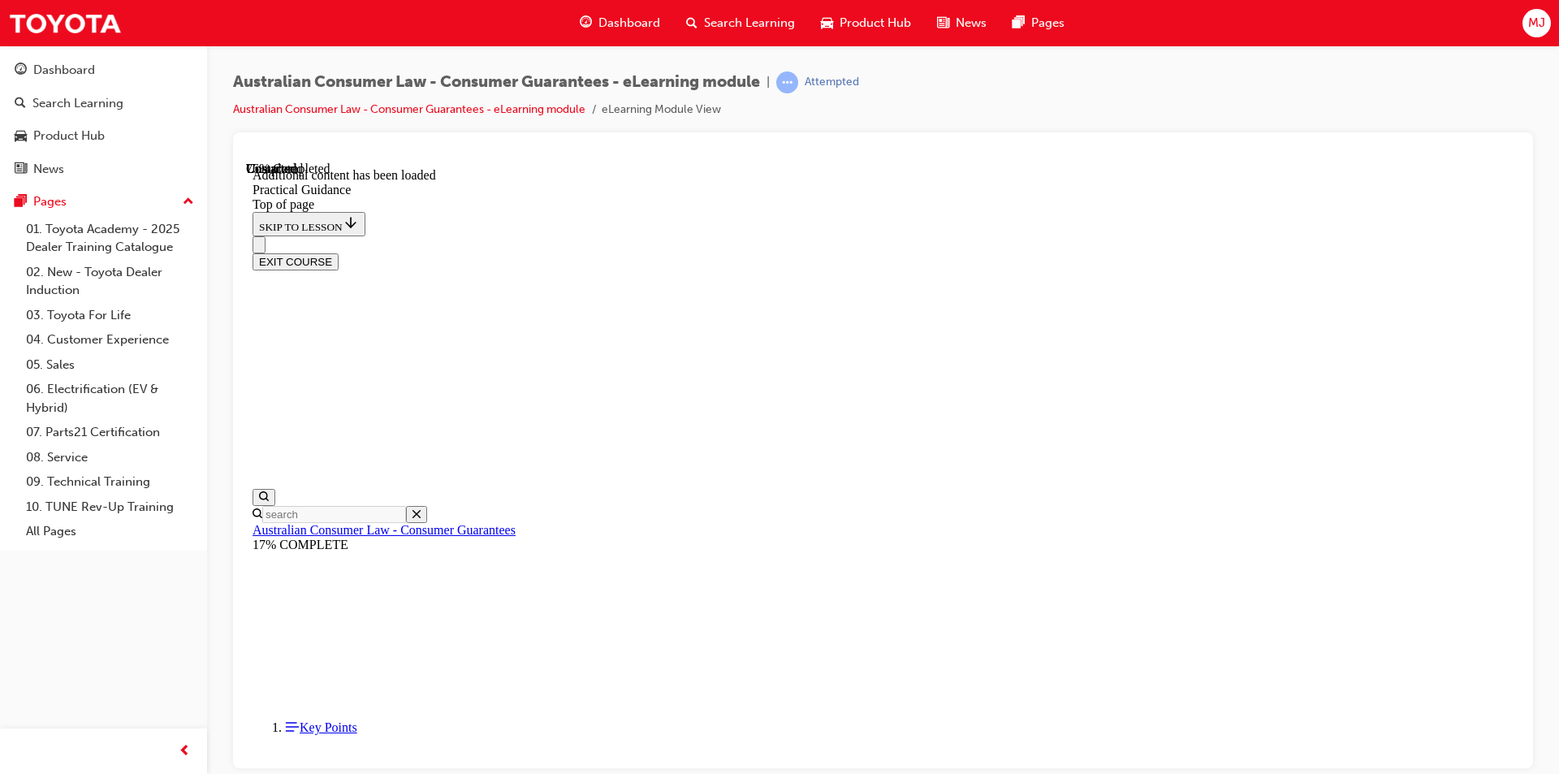
scroll to position [2940, 0]
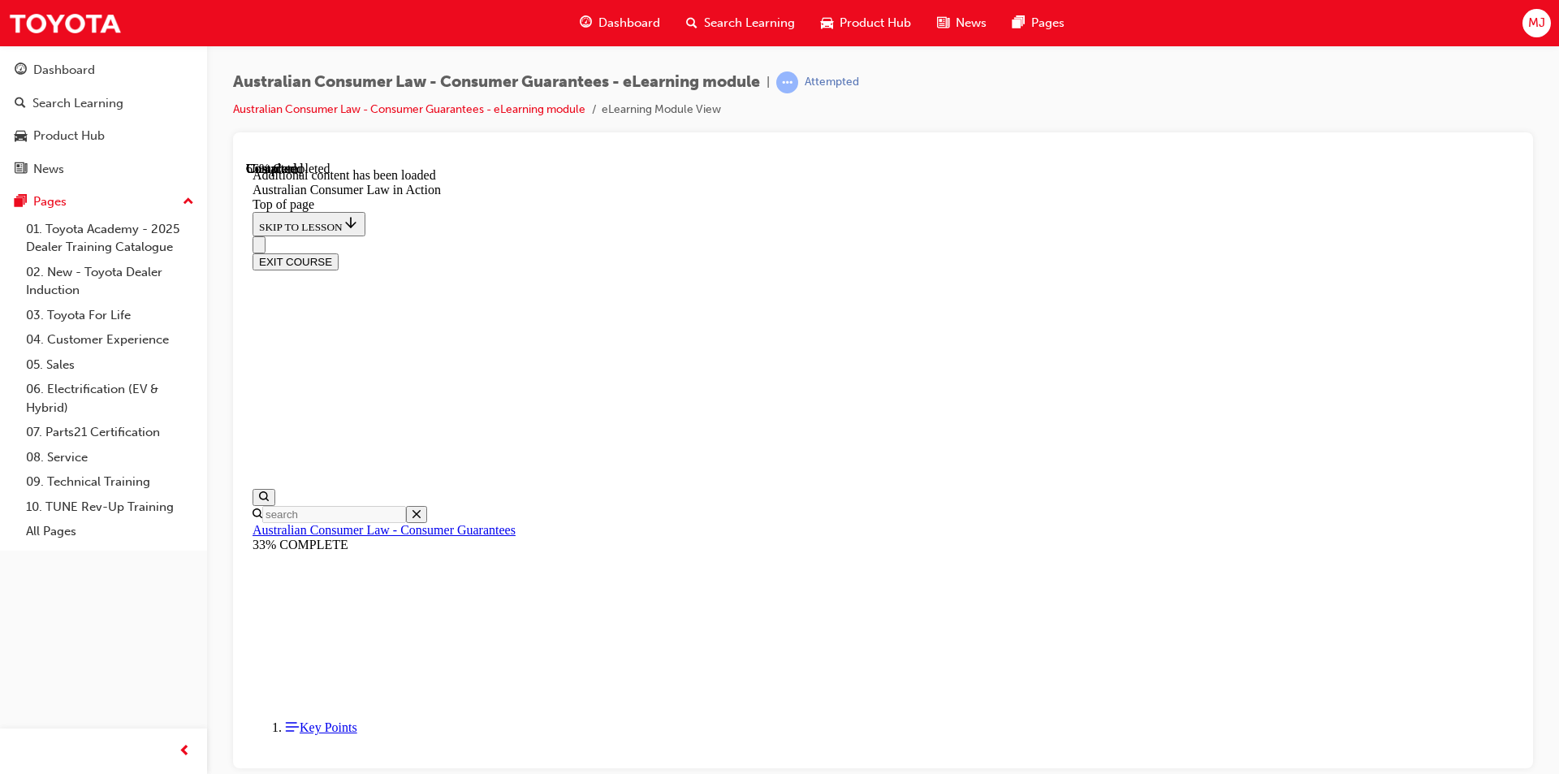
scroll to position [2349, 0]
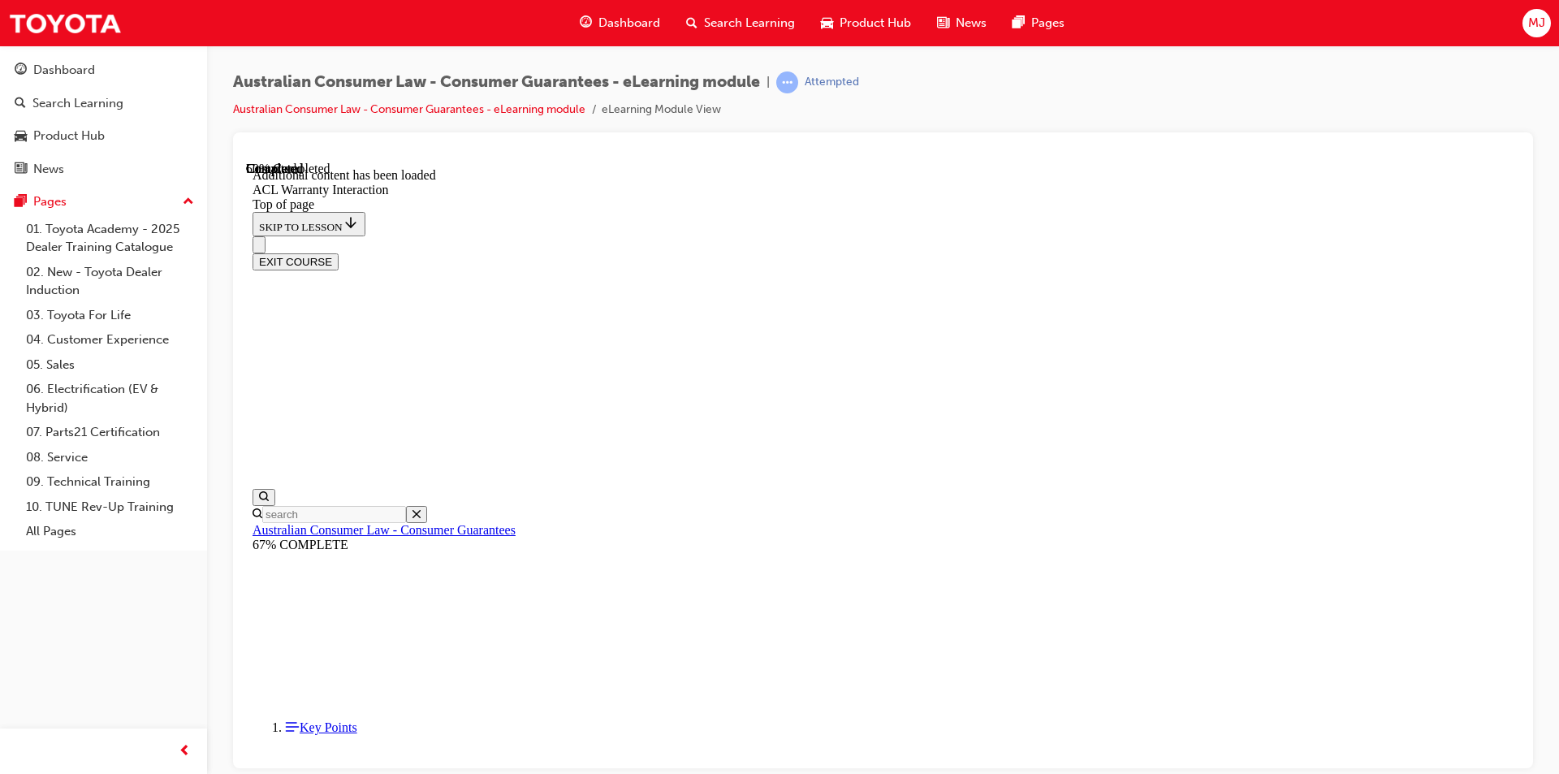
scroll to position [959, 0]
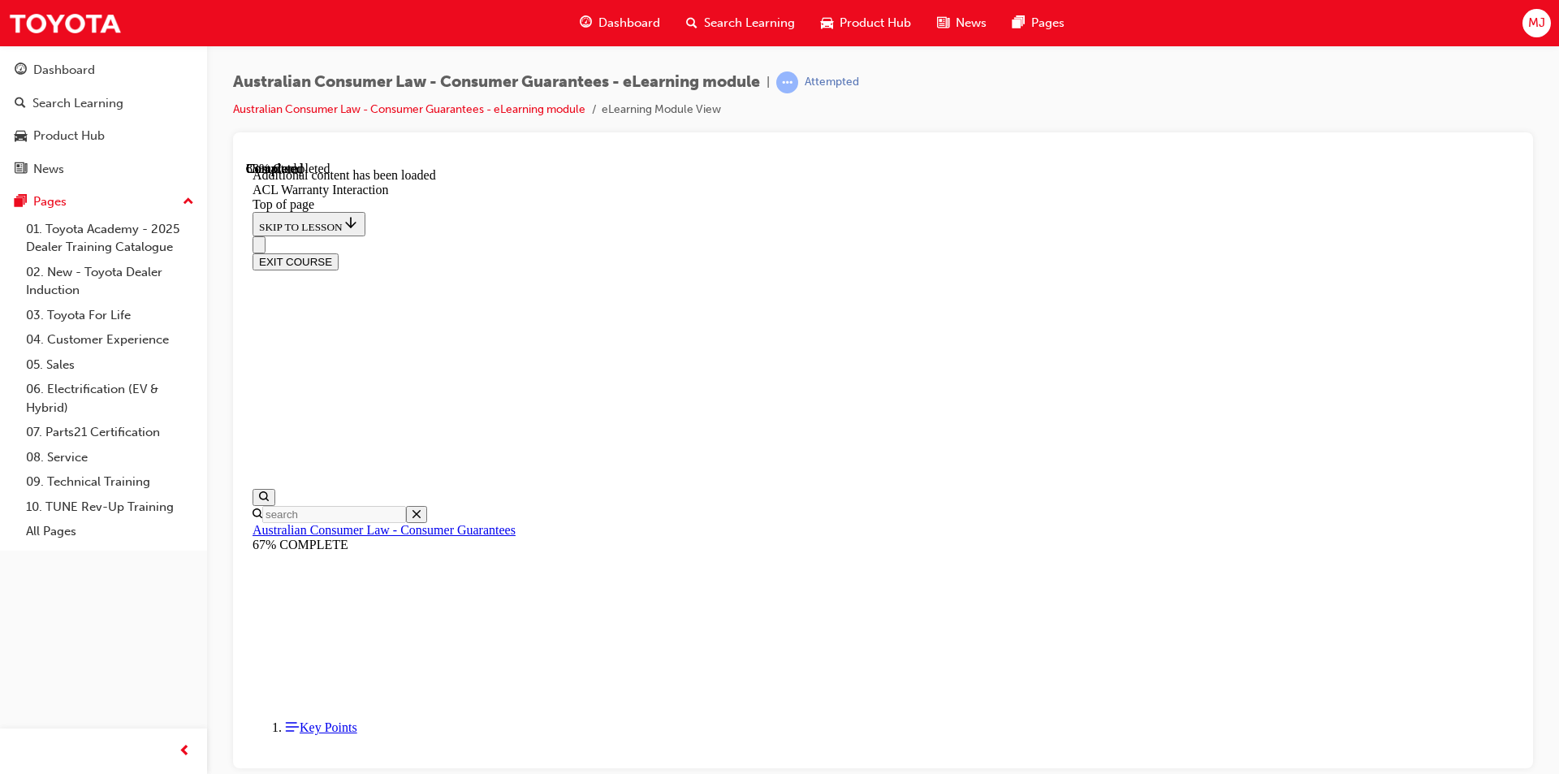
scroll to position [1823, 0]
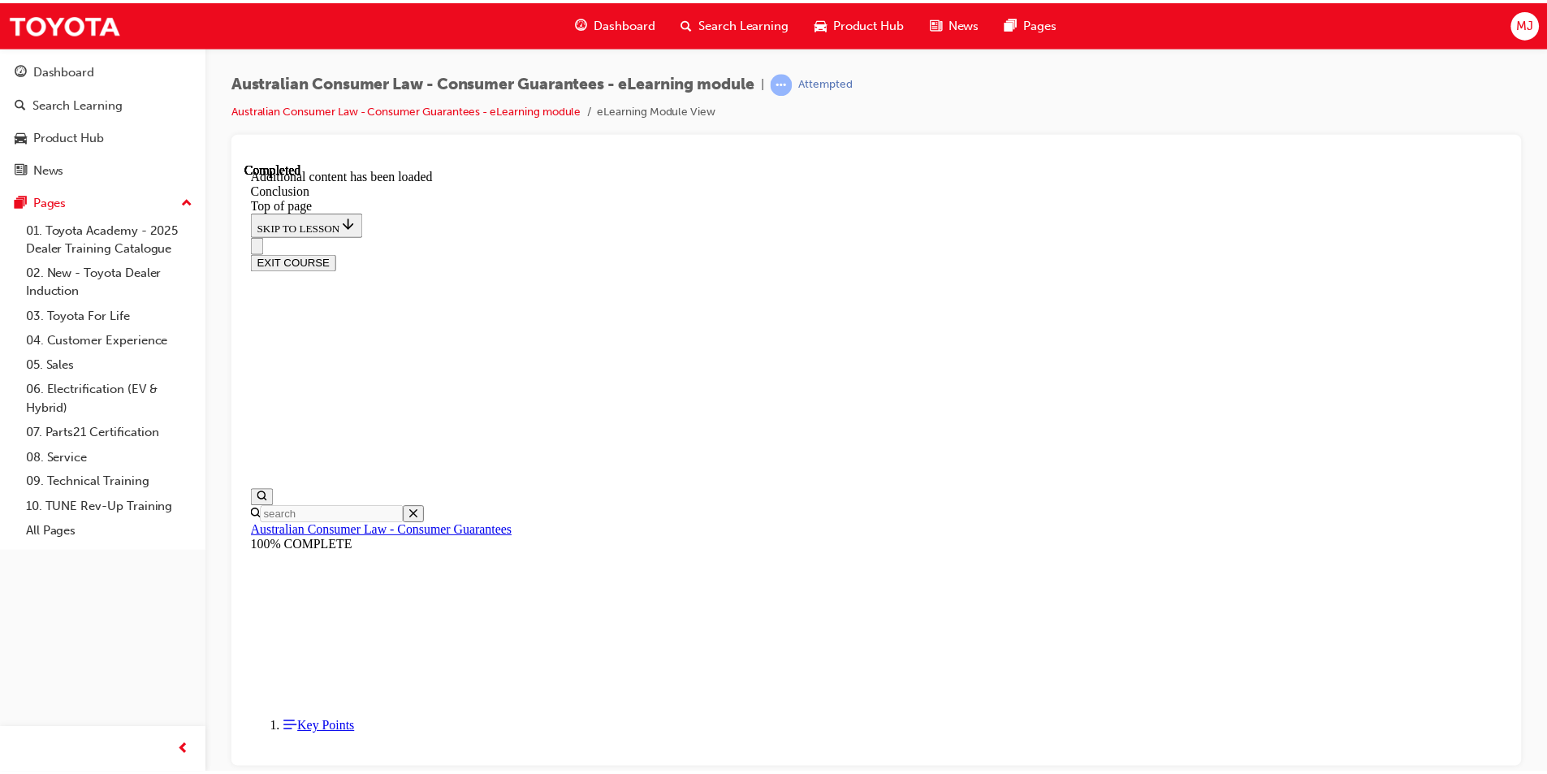
scroll to position [96, 0]
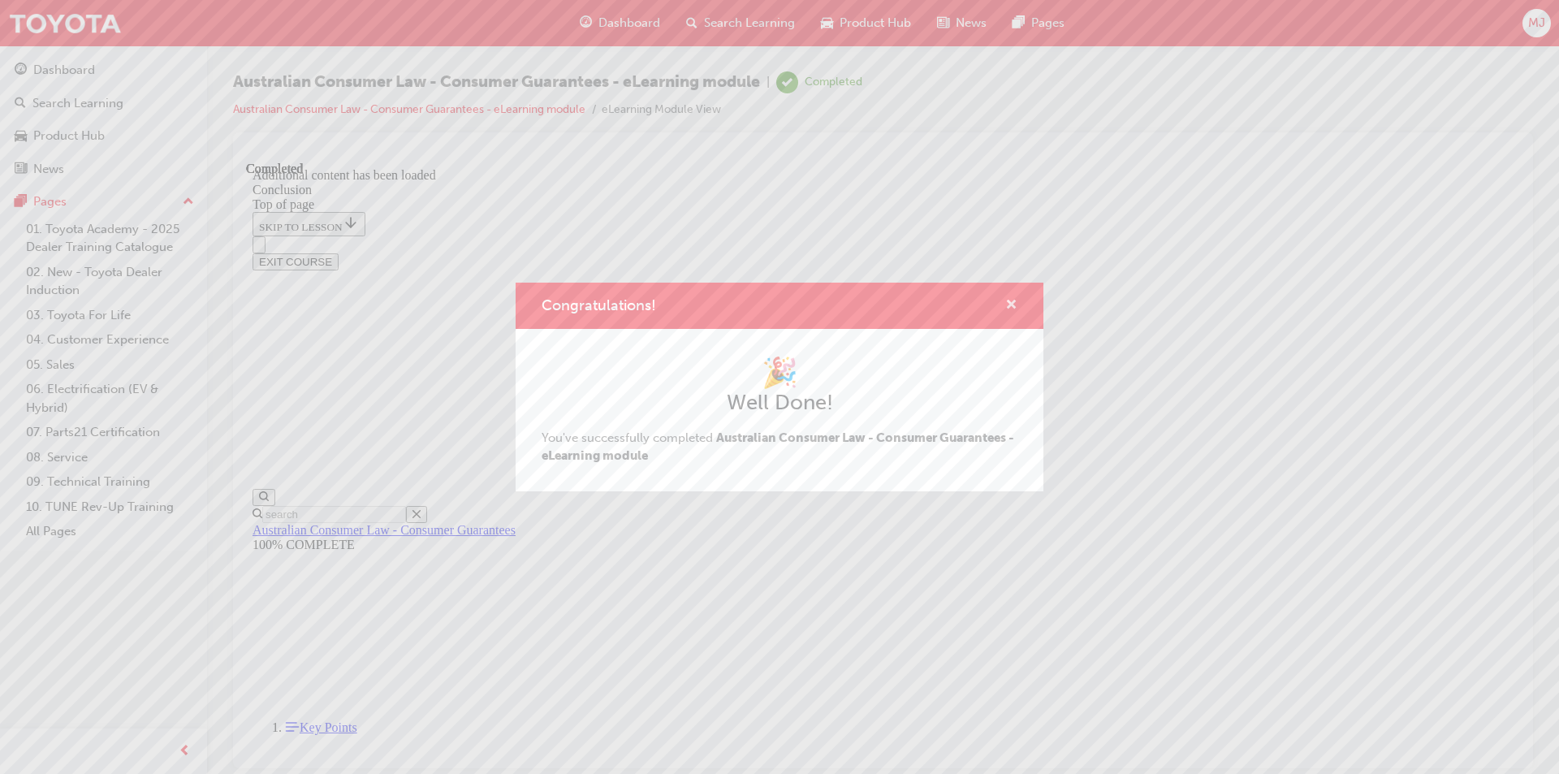
click at [1014, 306] on span "cross-icon" at bounding box center [1011, 306] width 12 height 15
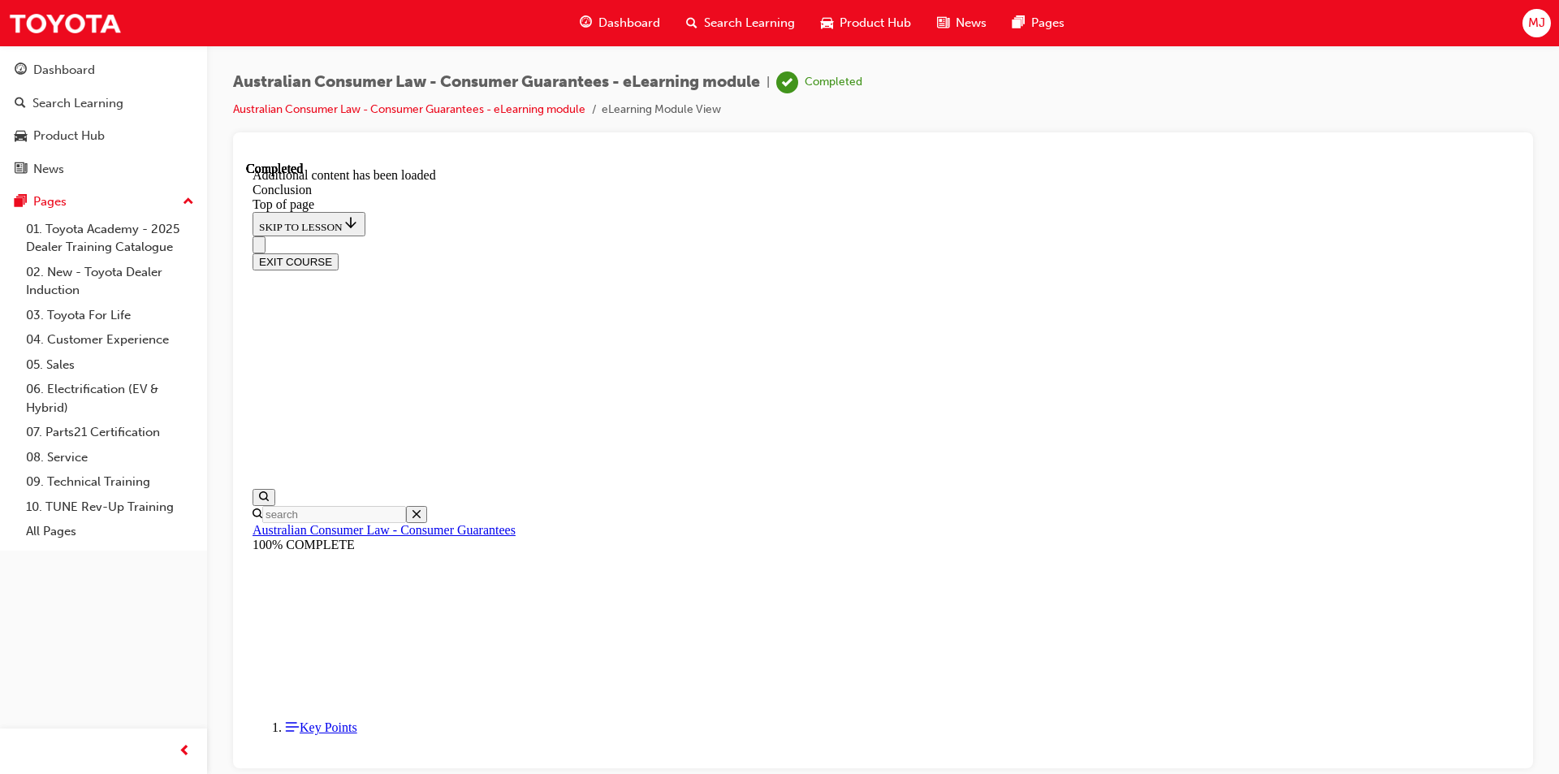
click at [630, 14] on span "Dashboard" at bounding box center [629, 23] width 62 height 19
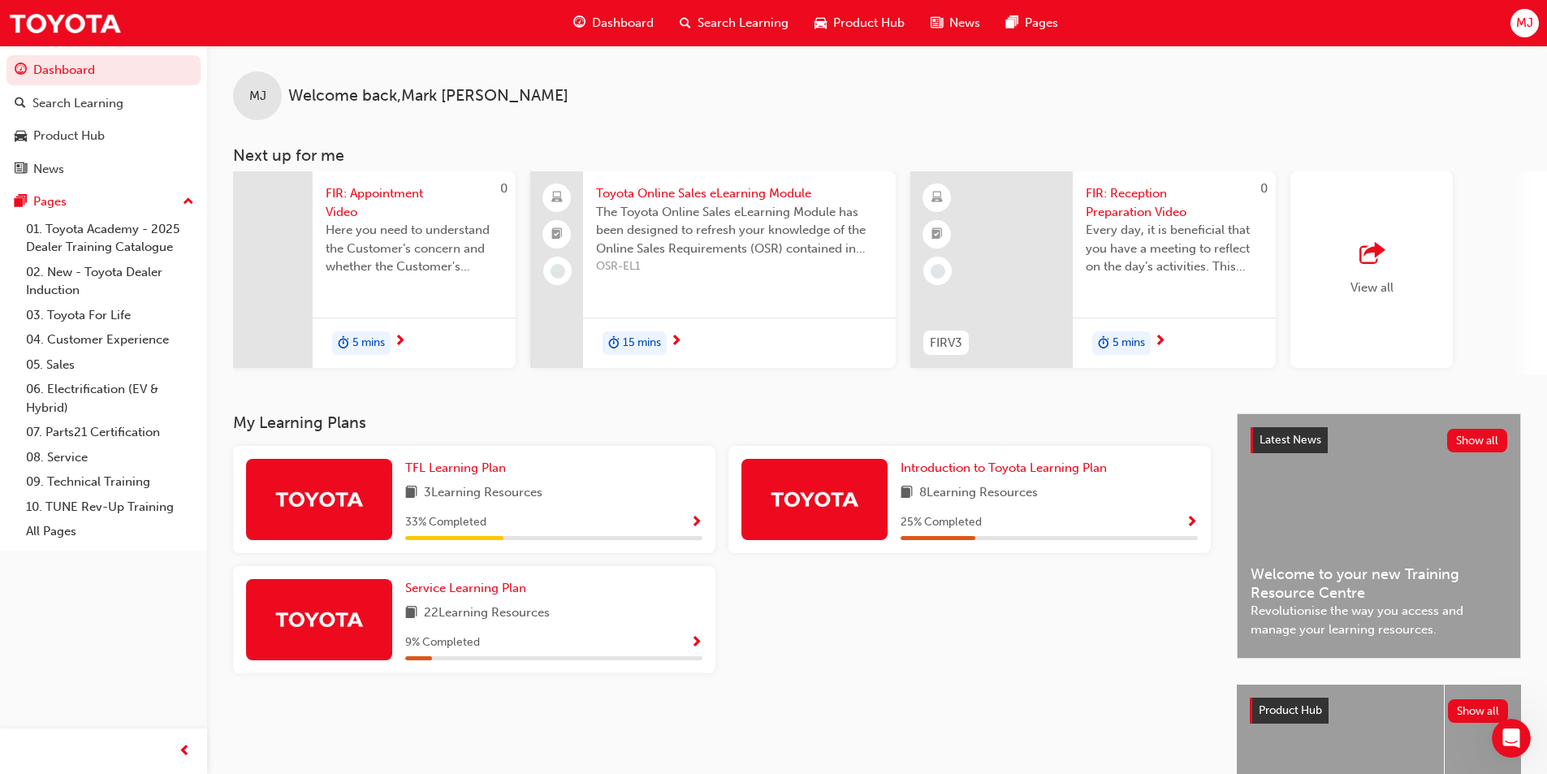
scroll to position [0, 964]
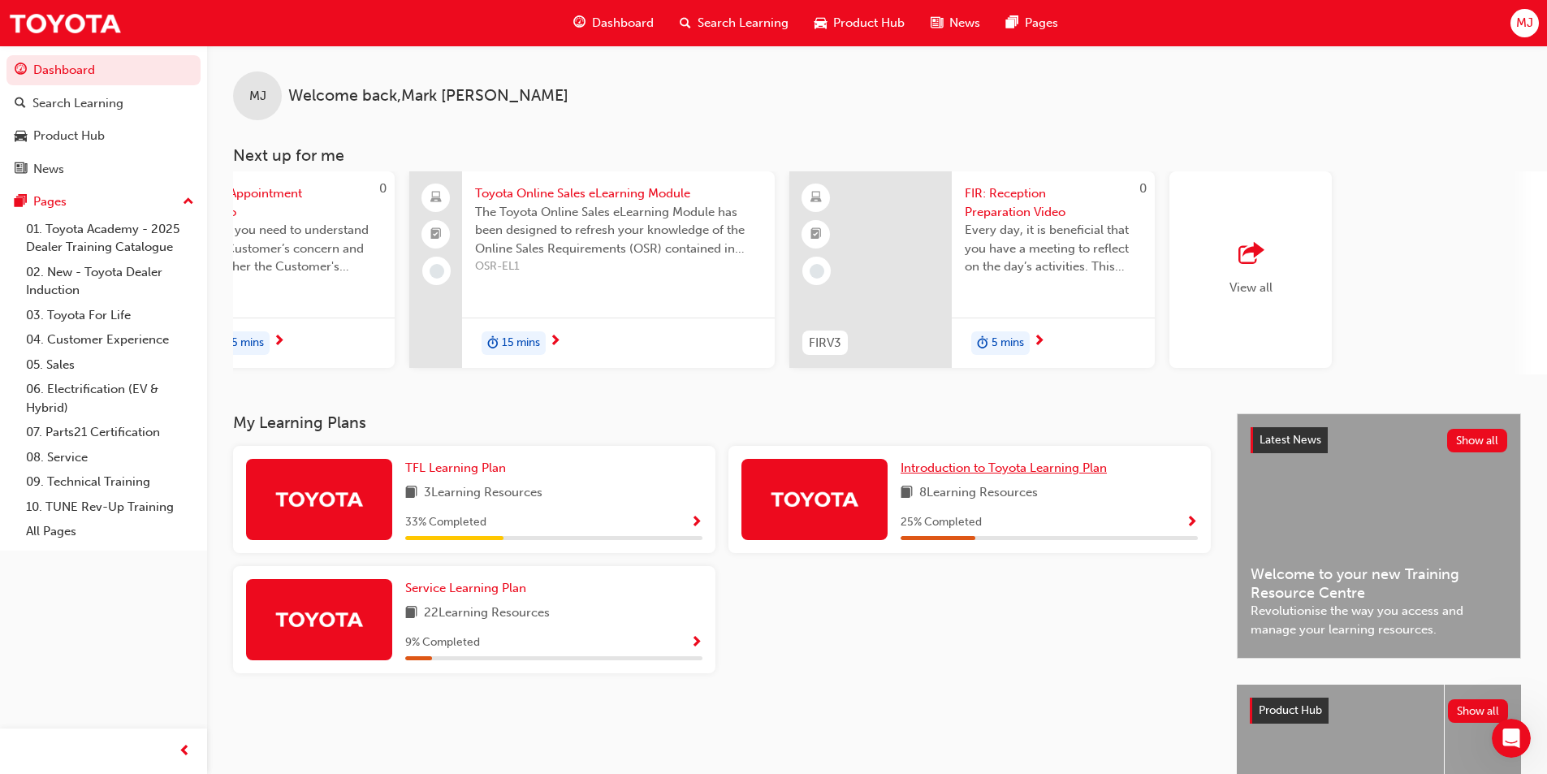
click at [968, 473] on span "Introduction to Toyota Learning Plan" at bounding box center [1004, 467] width 206 height 15
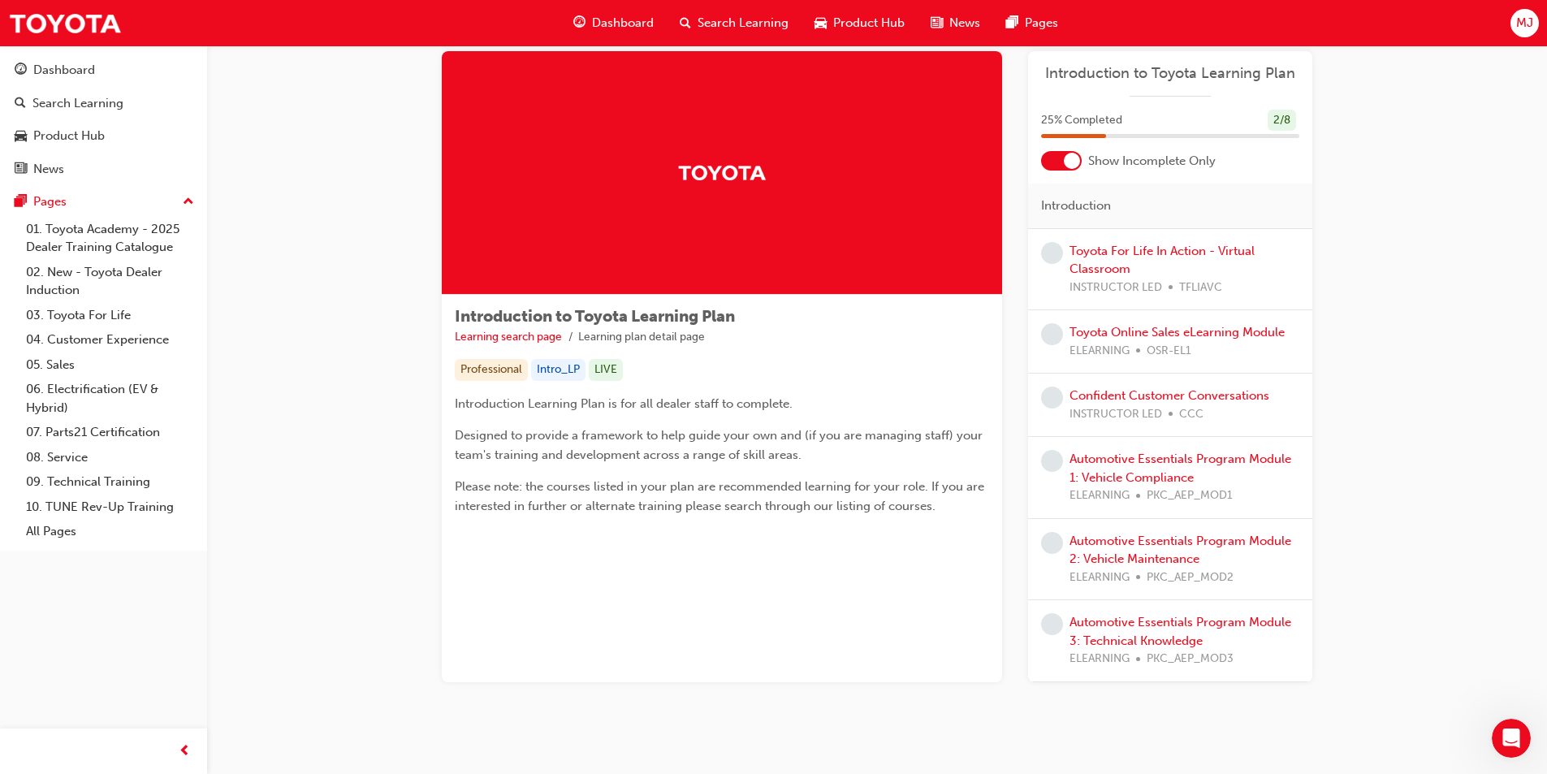
scroll to position [60, 0]
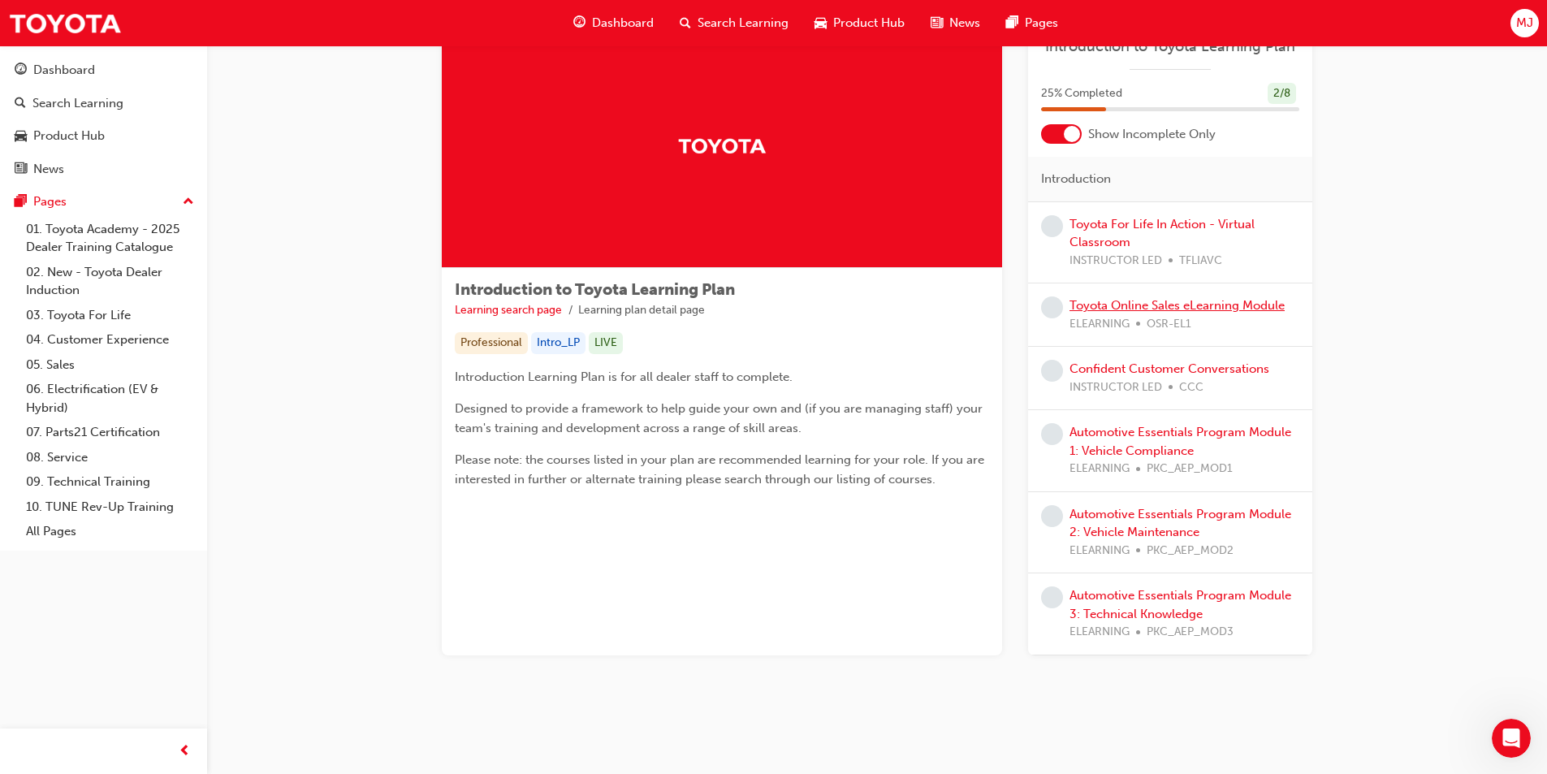
click at [1239, 305] on link "Toyota Online Sales eLearning Module" at bounding box center [1177, 305] width 215 height 15
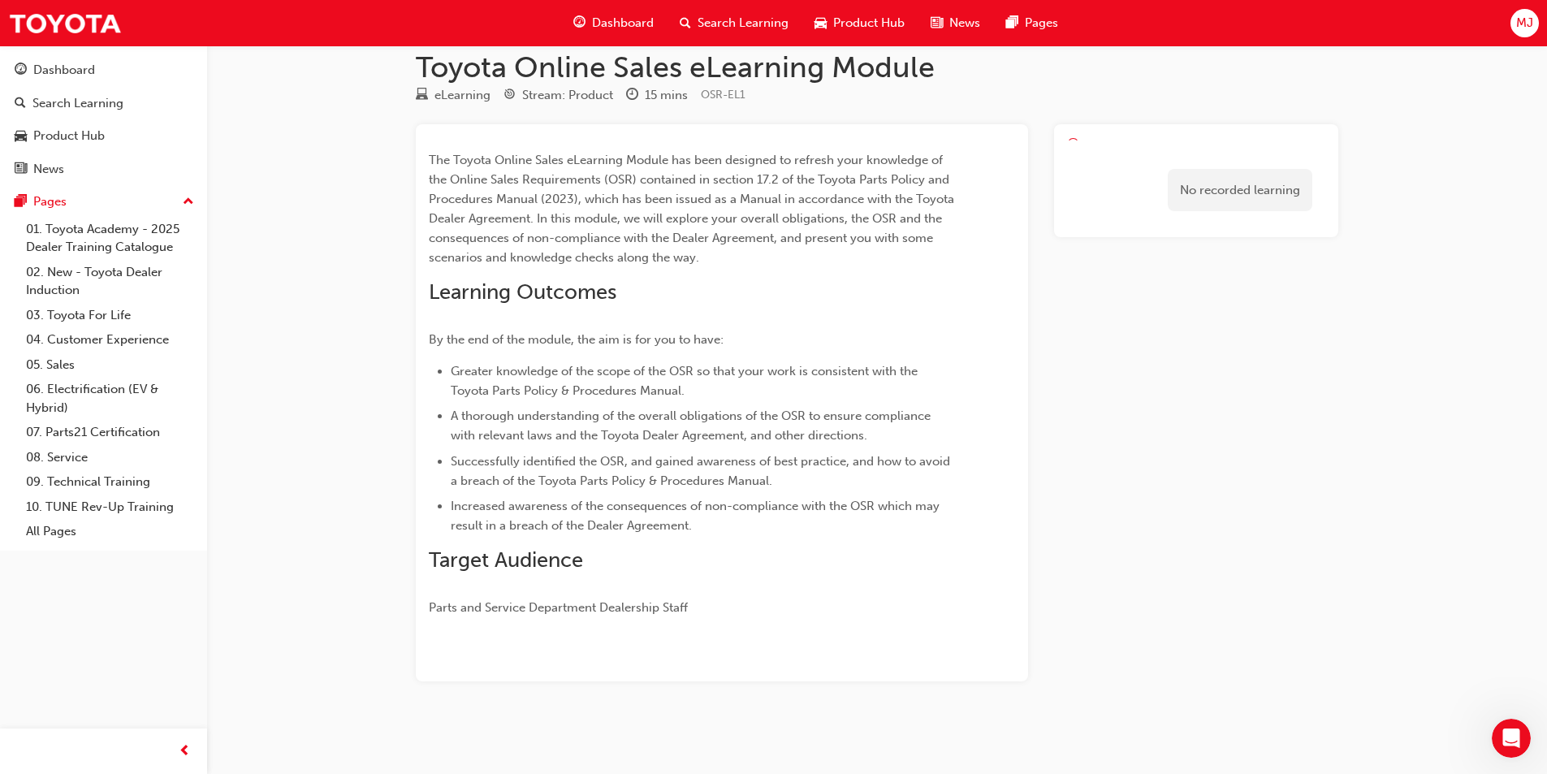
scroll to position [22, 0]
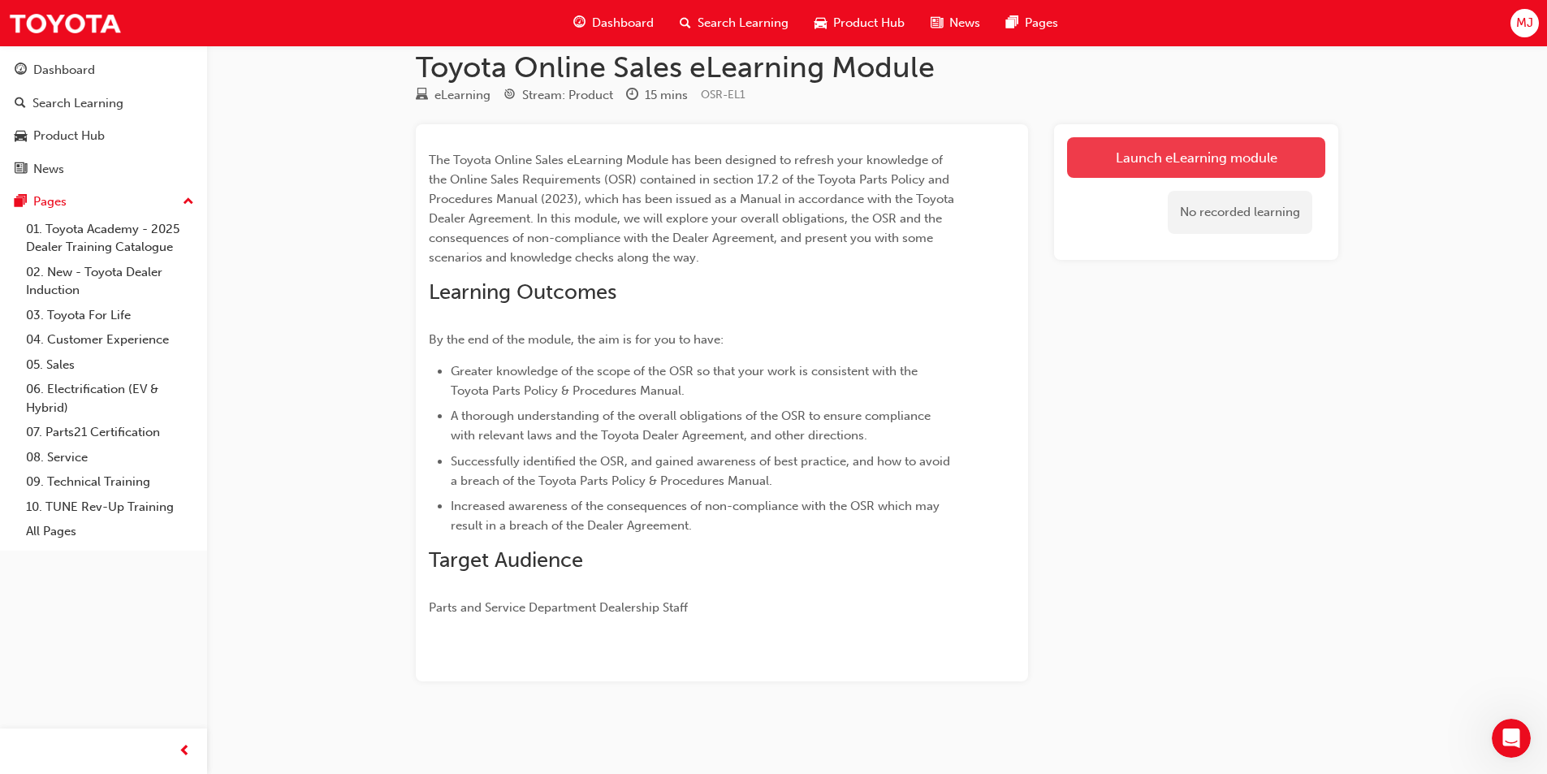
click at [1151, 163] on link "Launch eLearning module" at bounding box center [1196, 157] width 258 height 41
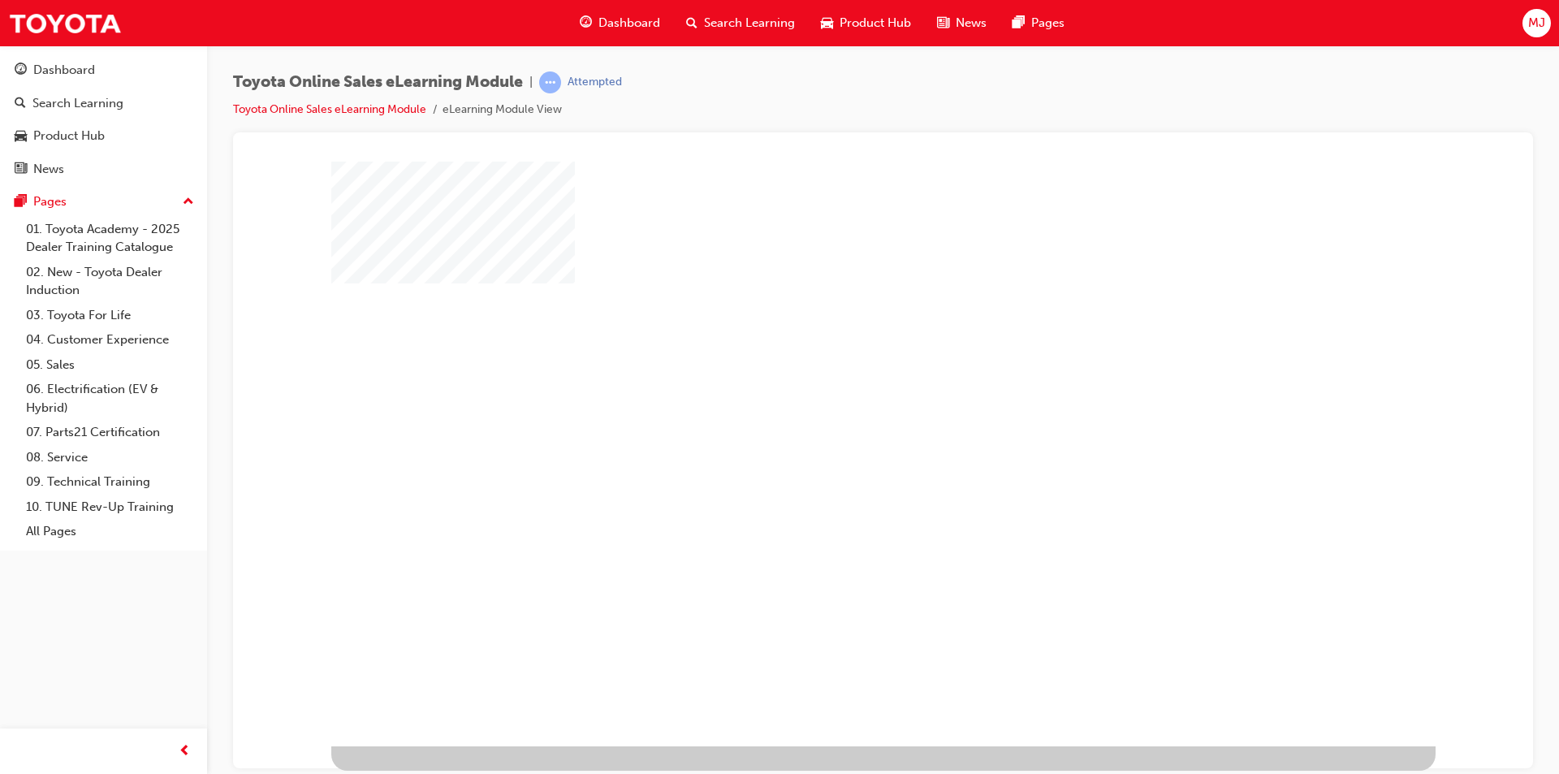
click at [836, 406] on div "play" at bounding box center [836, 406] width 0 height 0
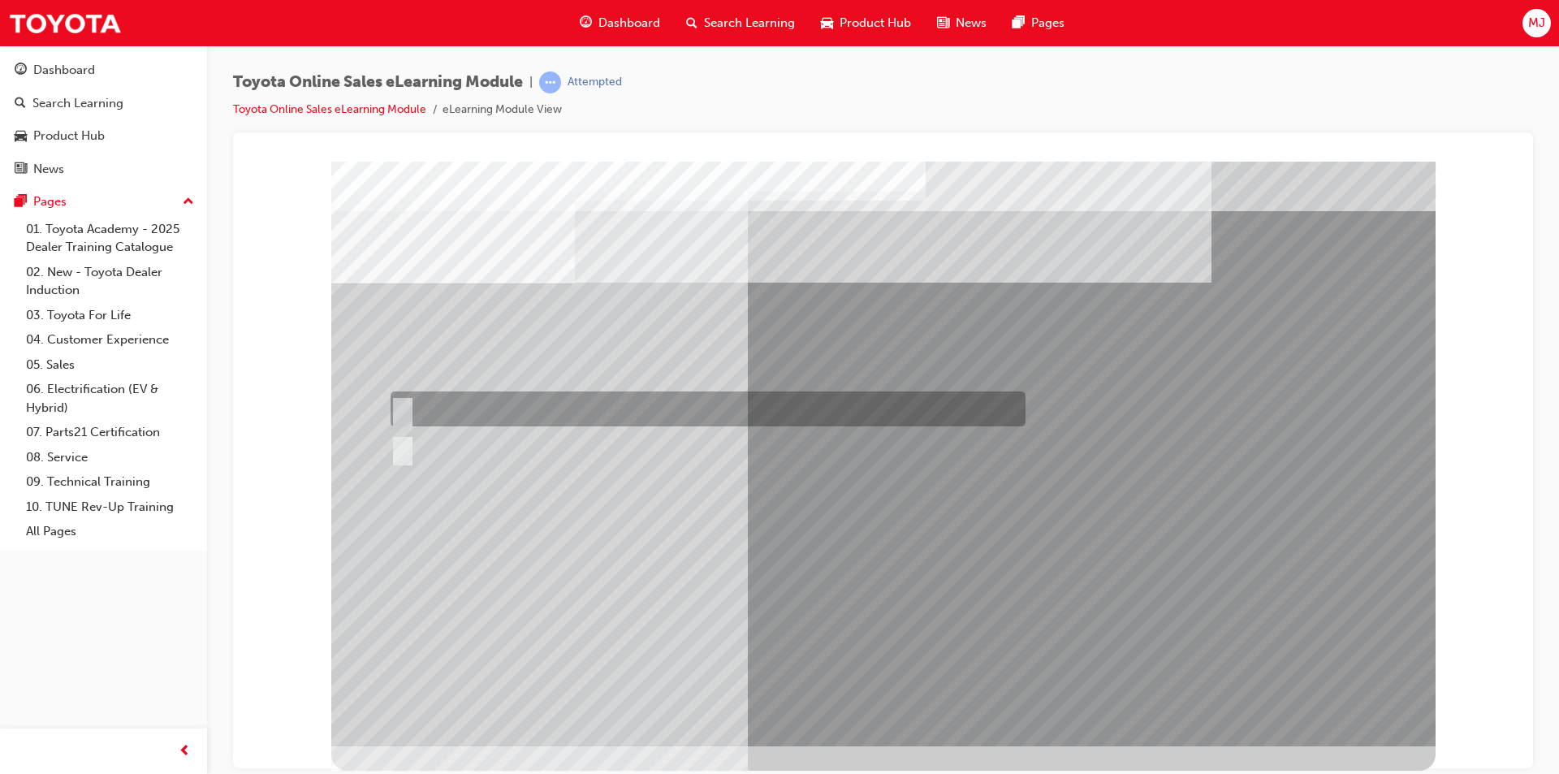
click at [433, 400] on div at bounding box center [704, 408] width 635 height 35
radio input "true"
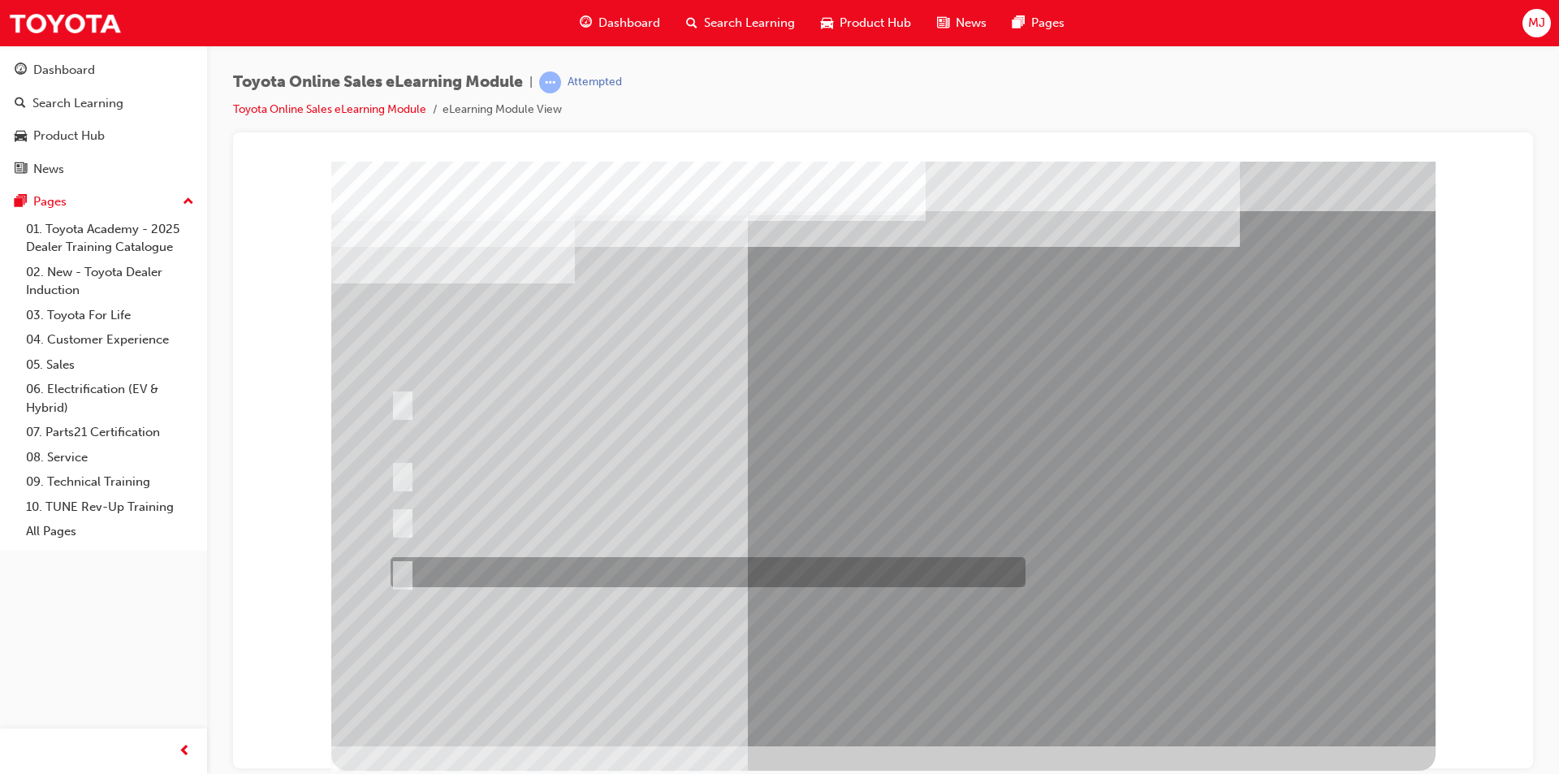
click at [725, 576] on div at bounding box center [704, 572] width 635 height 30
radio input "true"
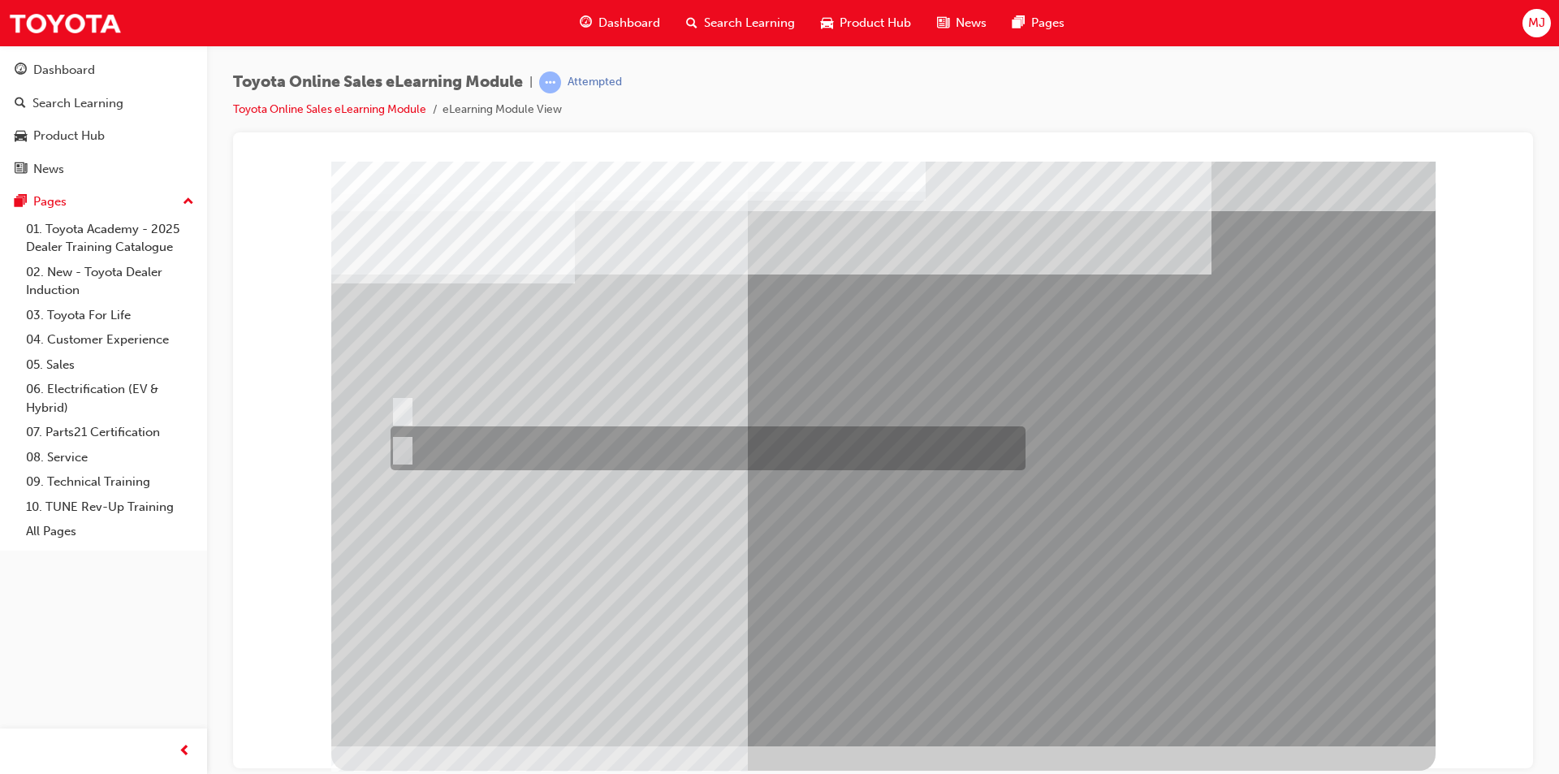
click at [405, 444] on input "No" at bounding box center [400, 448] width 18 height 18
radio input "true"
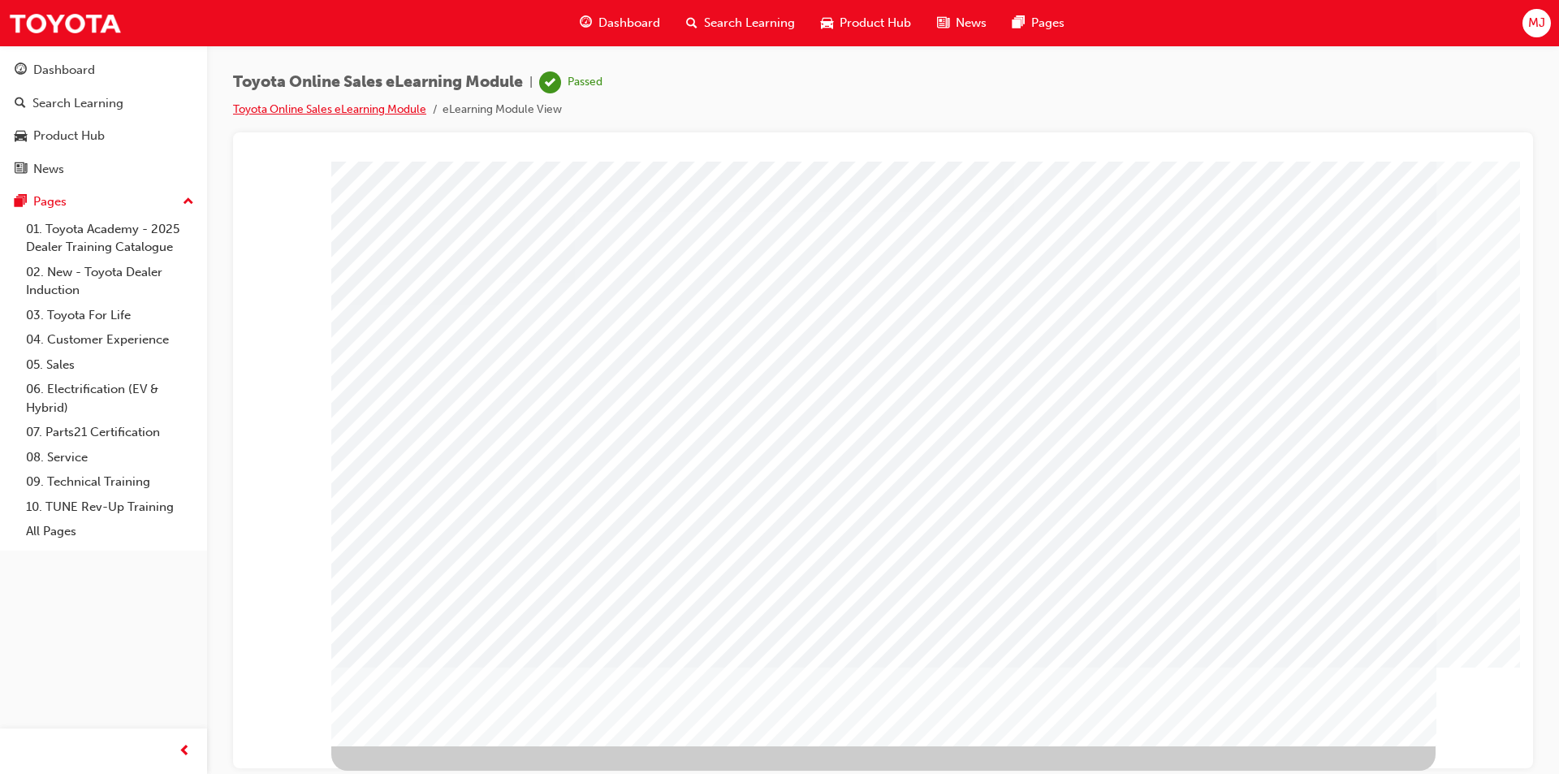
click at [387, 107] on link "Toyota Online Sales eLearning Module" at bounding box center [329, 109] width 193 height 14
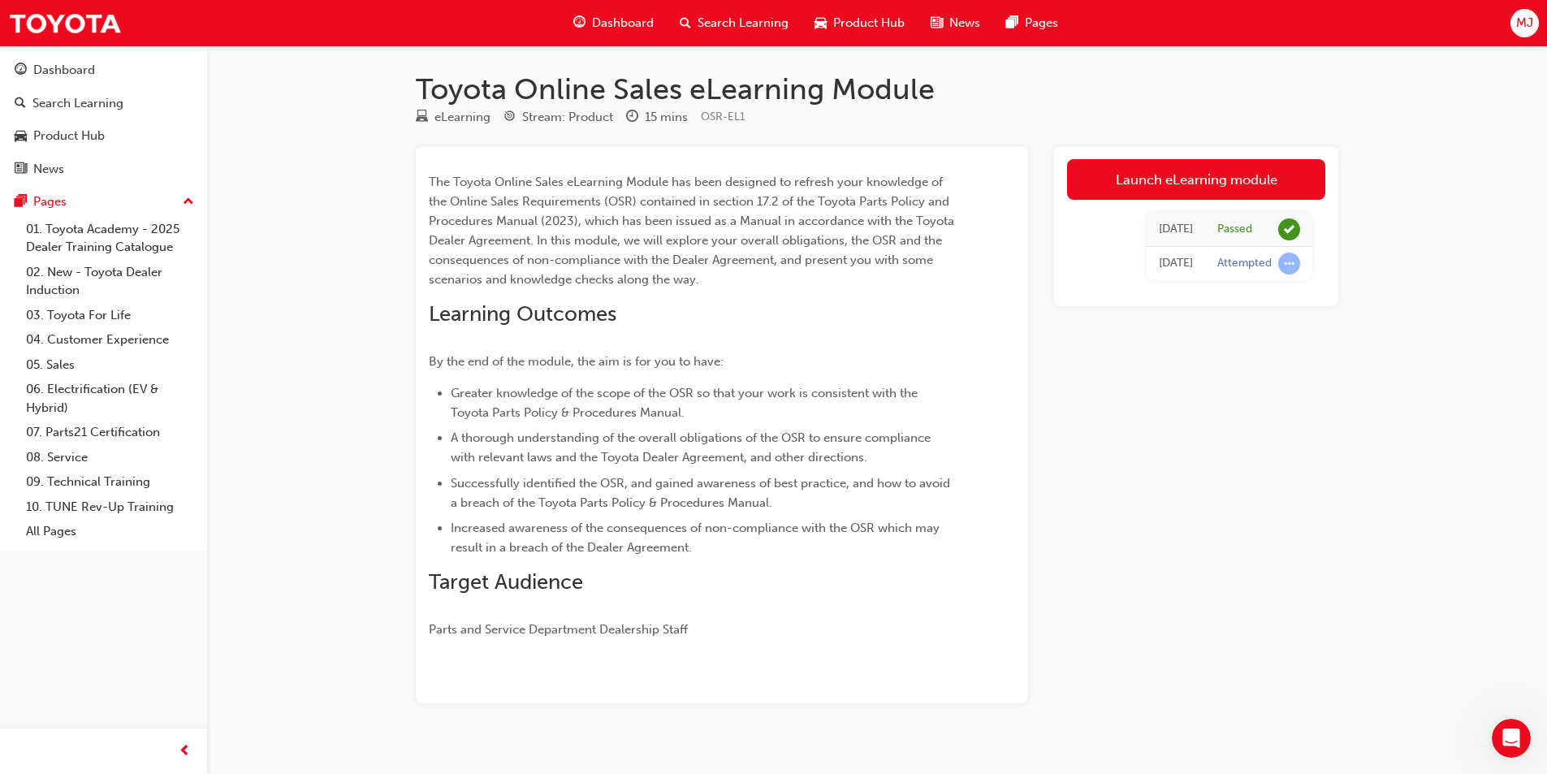
click at [625, 19] on span "Dashboard" at bounding box center [623, 23] width 62 height 19
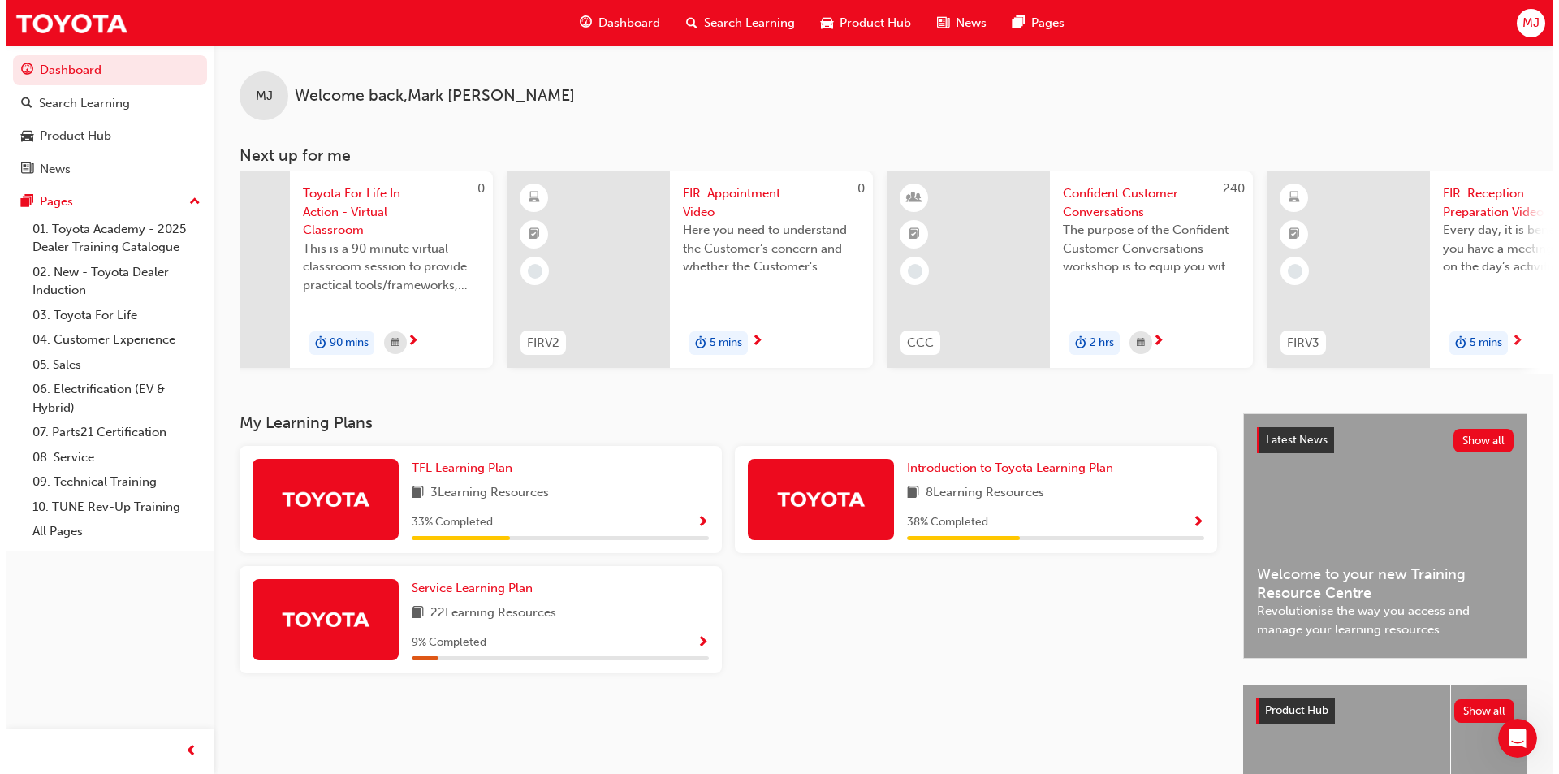
scroll to position [0, 485]
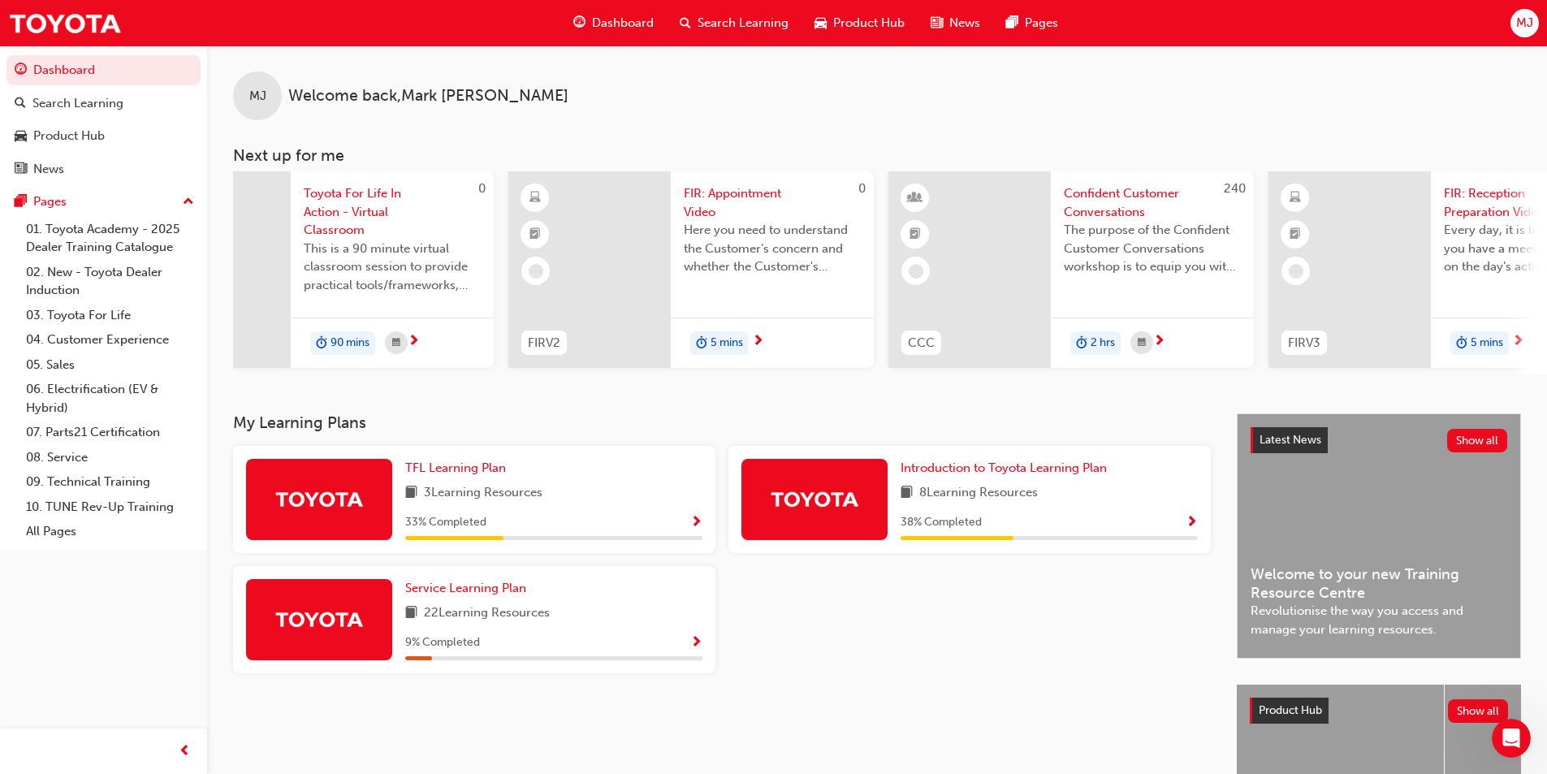
click at [741, 191] on span "FIR: Appointment Video" at bounding box center [772, 202] width 177 height 37
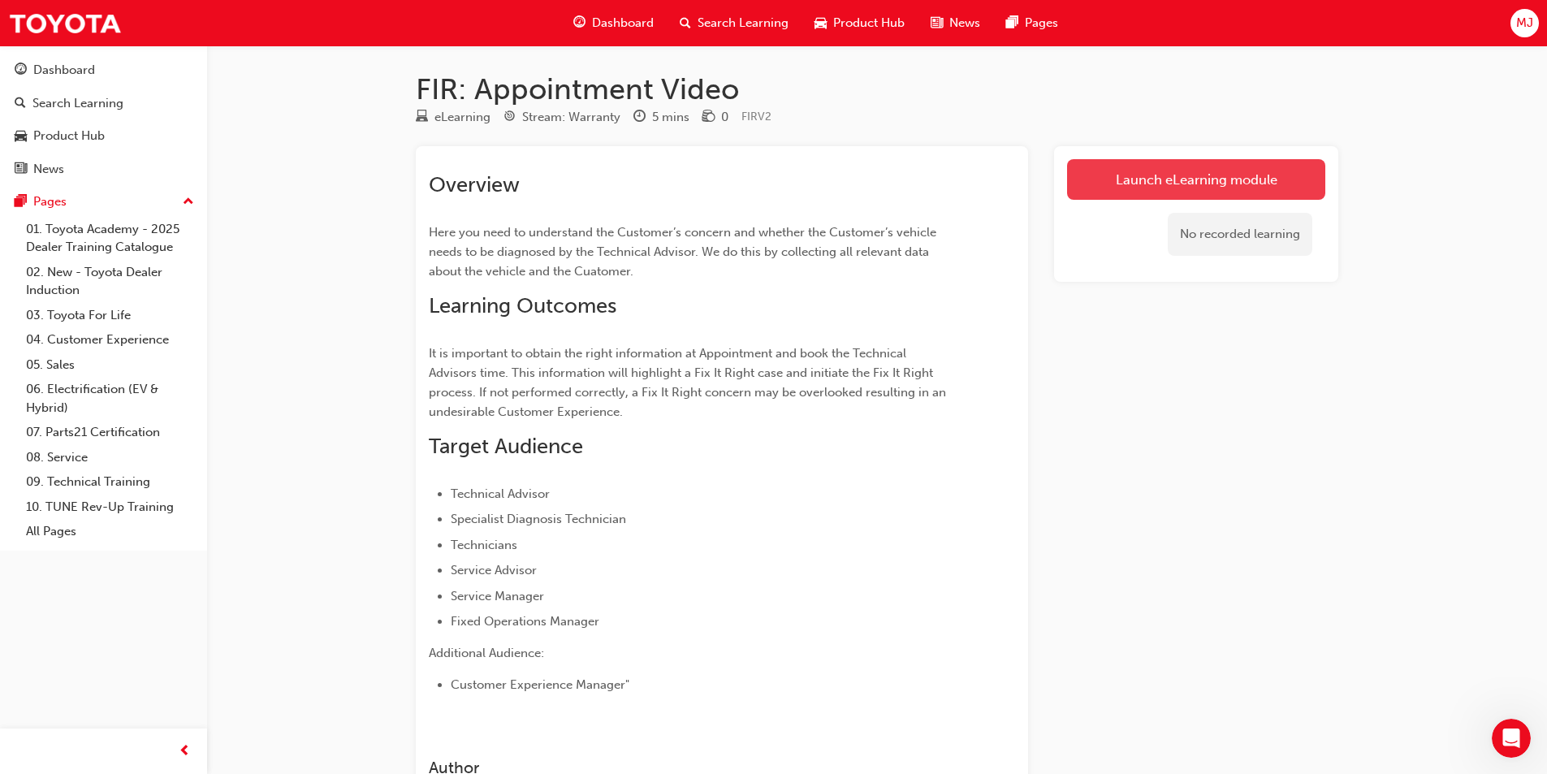
click at [1118, 177] on link "Launch eLearning module" at bounding box center [1196, 179] width 258 height 41
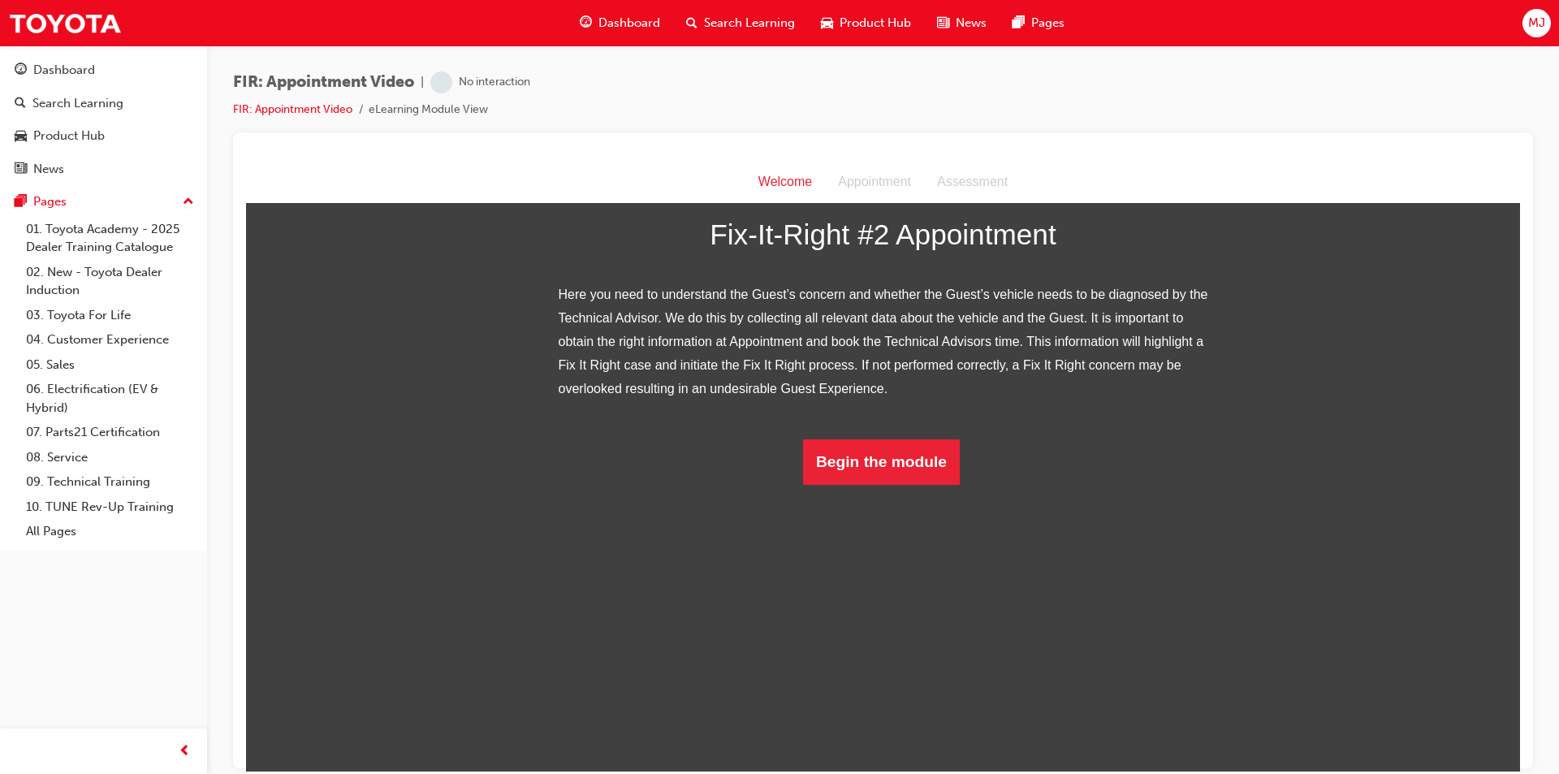
scroll to position [96, 0]
click at [890, 484] on button "Begin the module" at bounding box center [881, 461] width 157 height 45
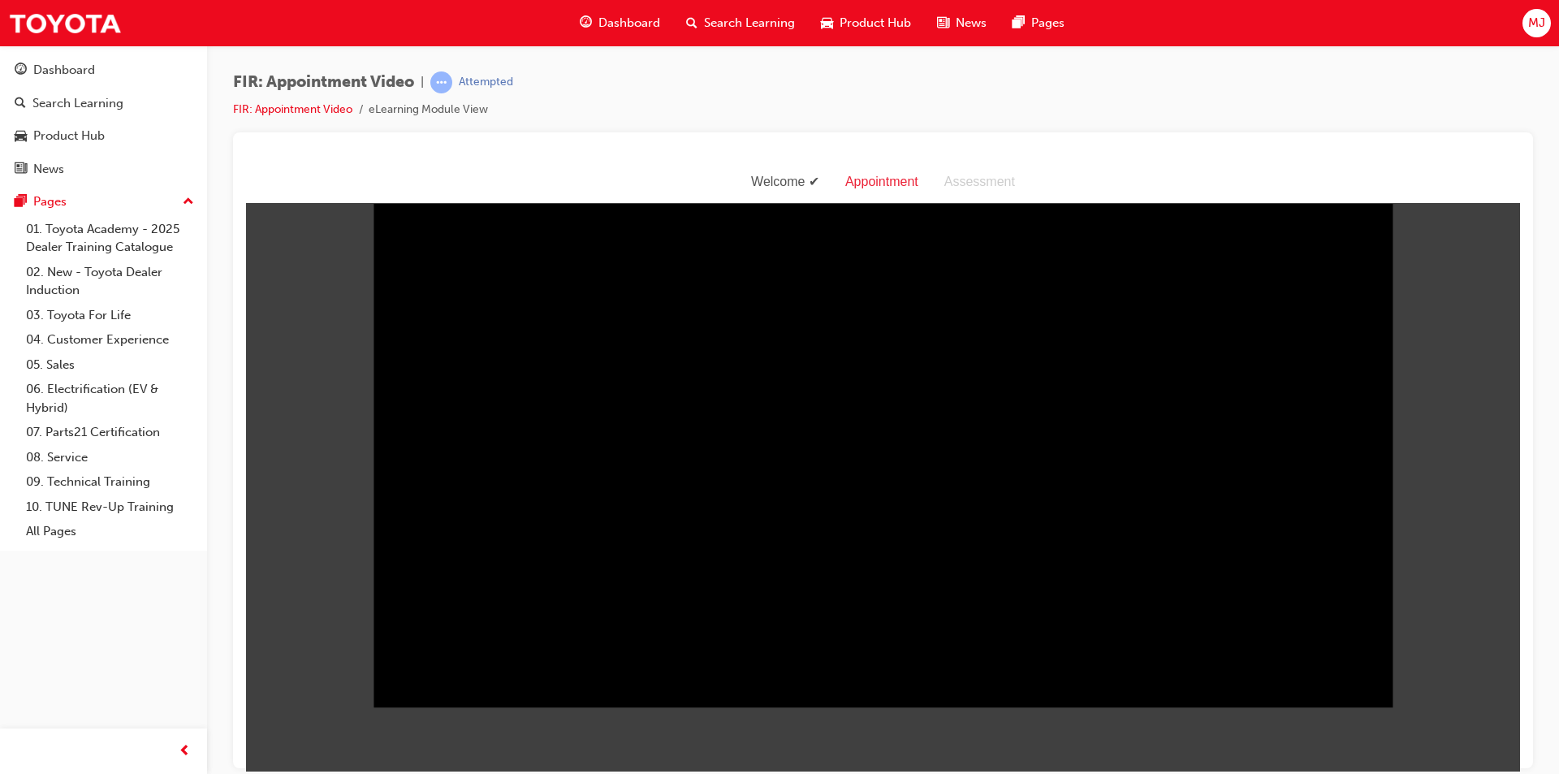
scroll to position [0, 0]
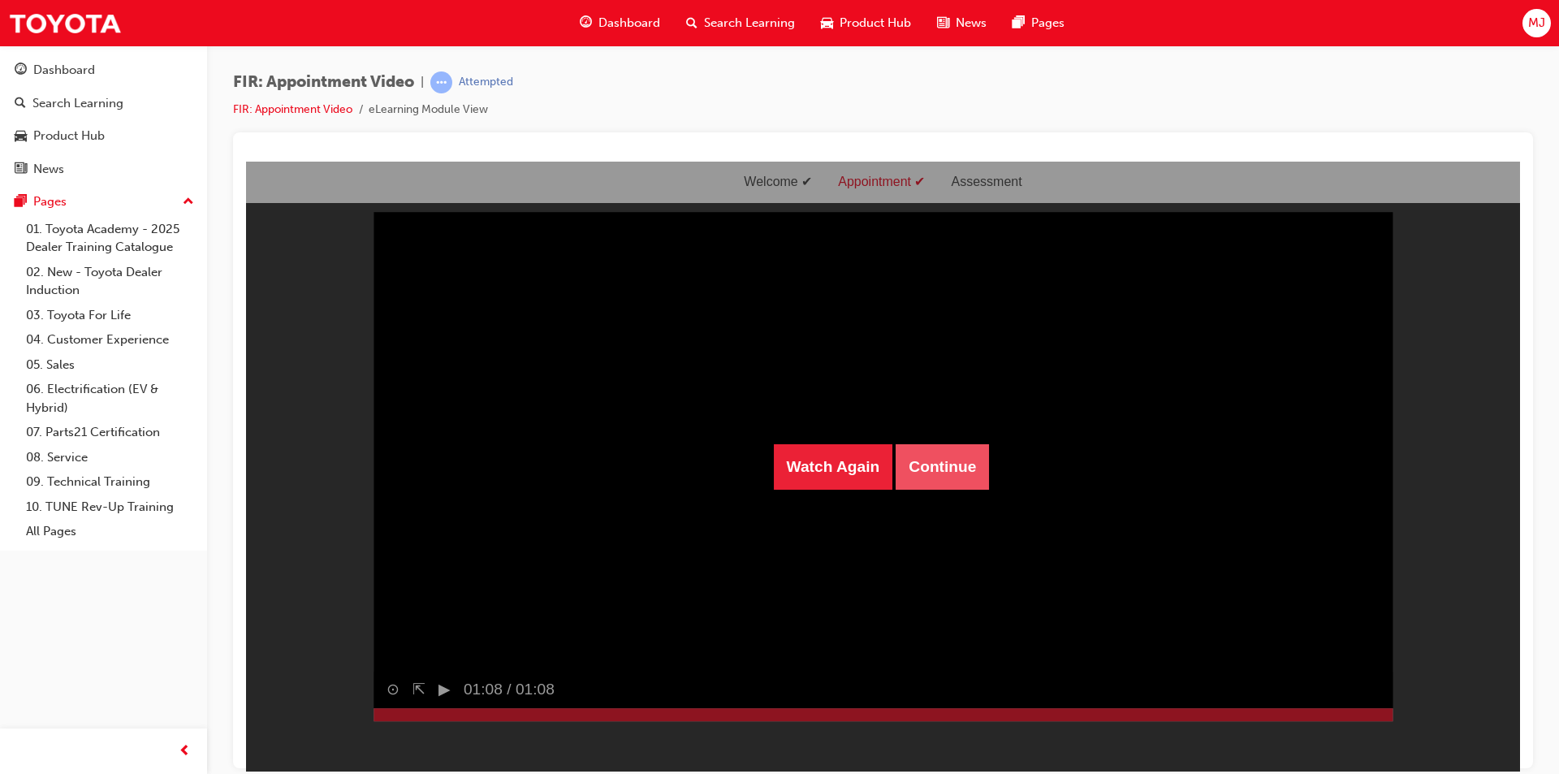
click at [944, 460] on button "Continue" at bounding box center [942, 465] width 93 height 45
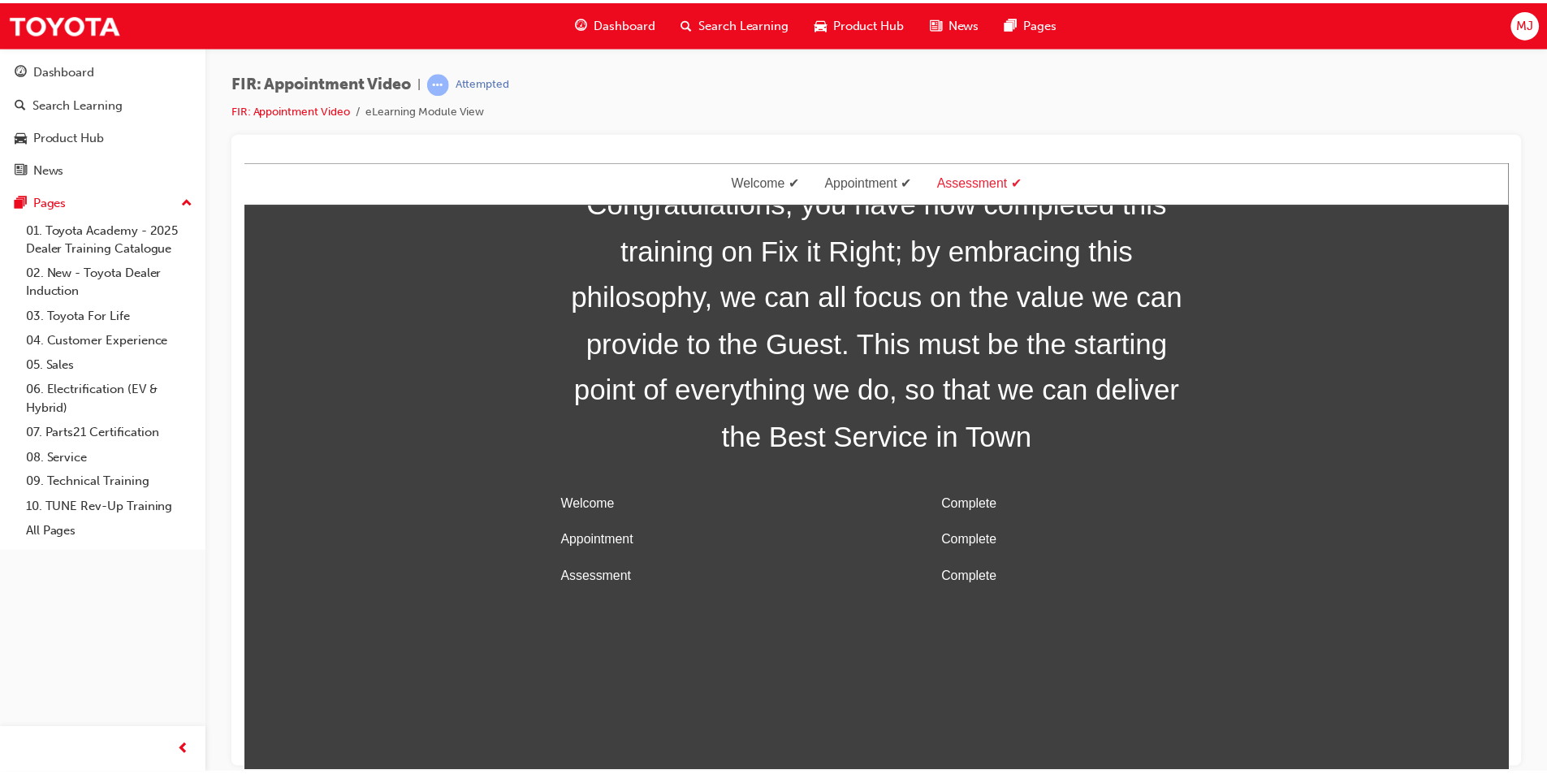
scroll to position [52, 0]
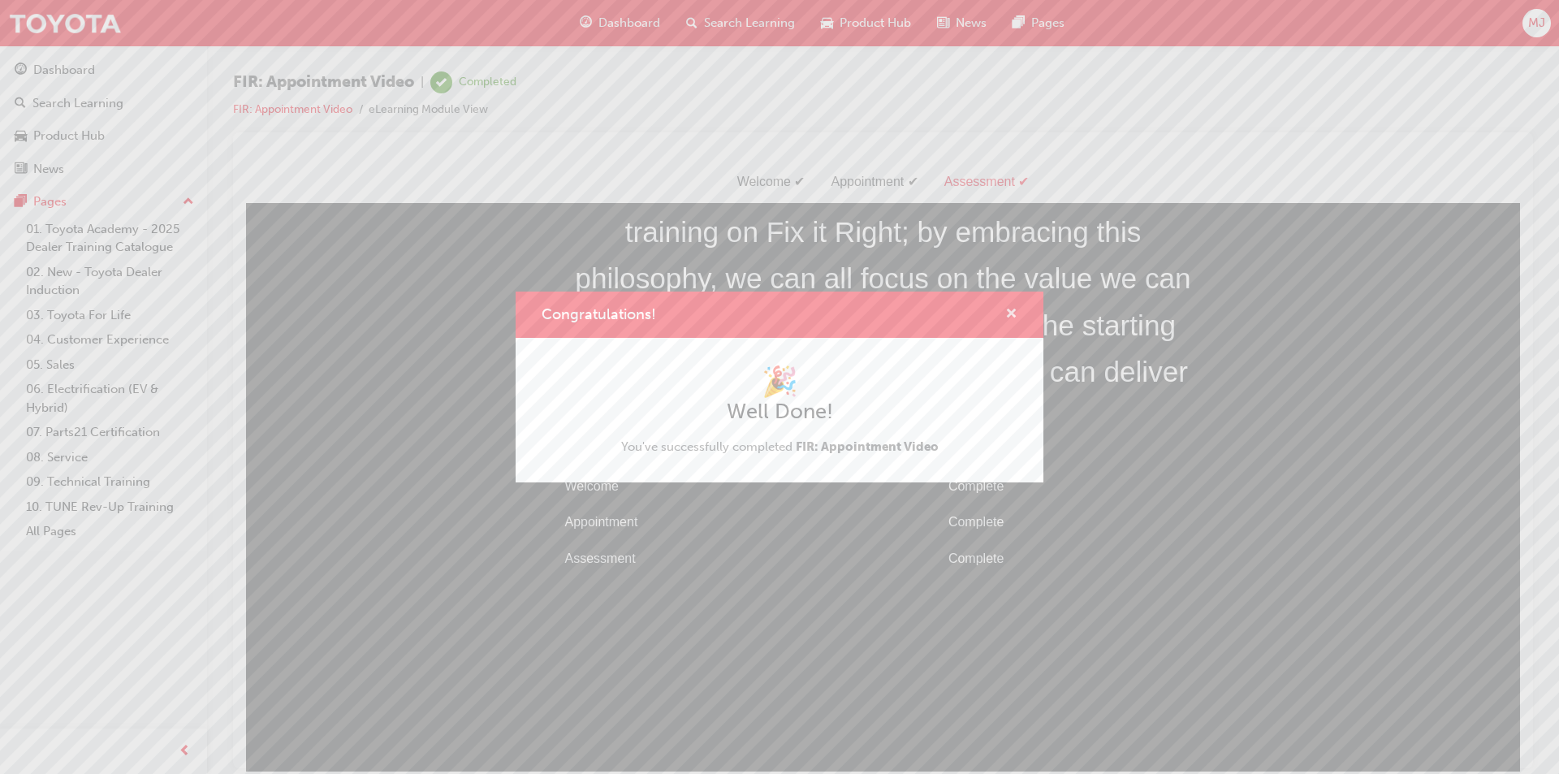
click at [1009, 309] on span "cross-icon" at bounding box center [1011, 315] width 12 height 15
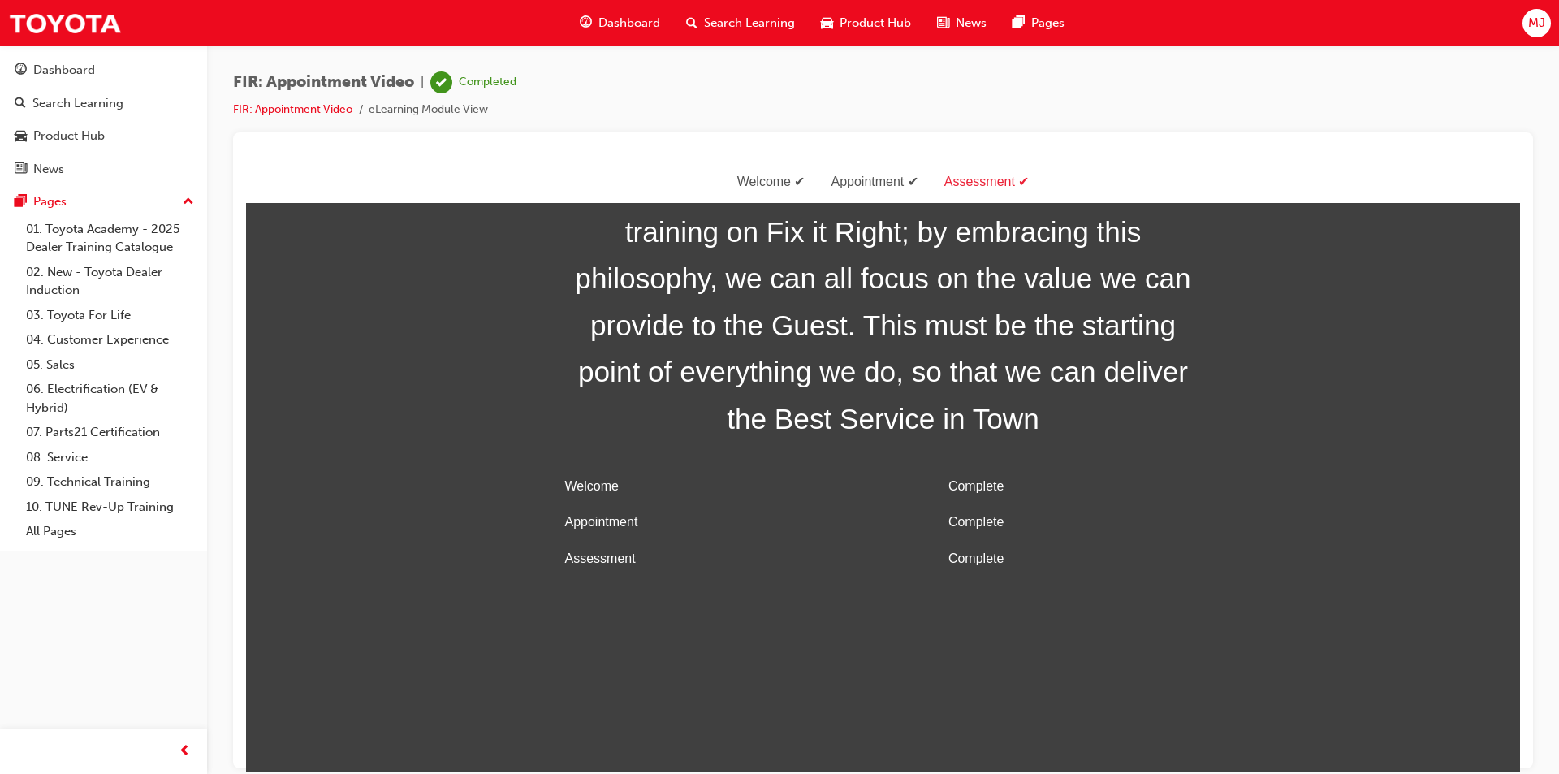
click at [631, 24] on span "Dashboard" at bounding box center [629, 23] width 62 height 19
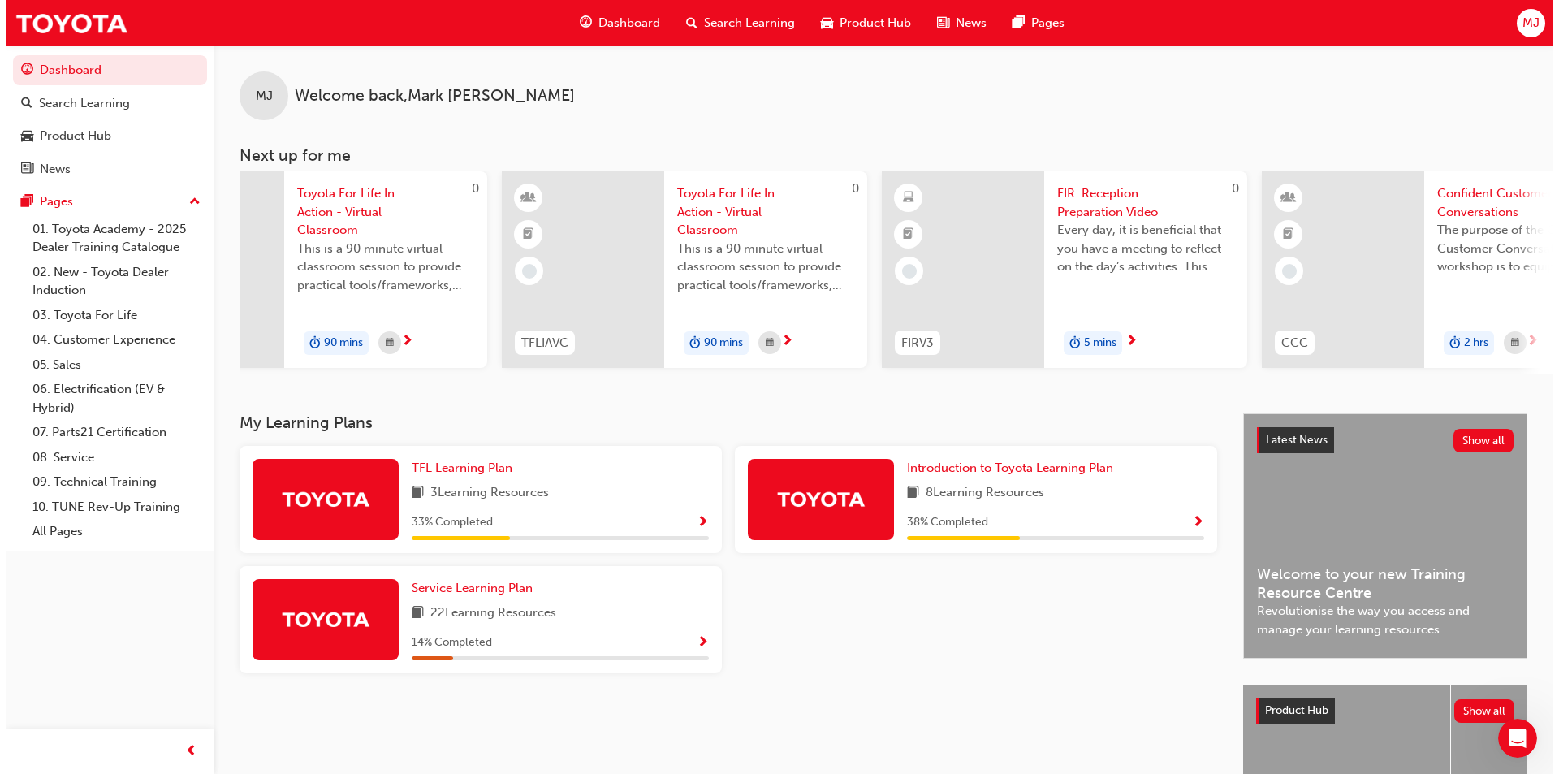
scroll to position [0, 102]
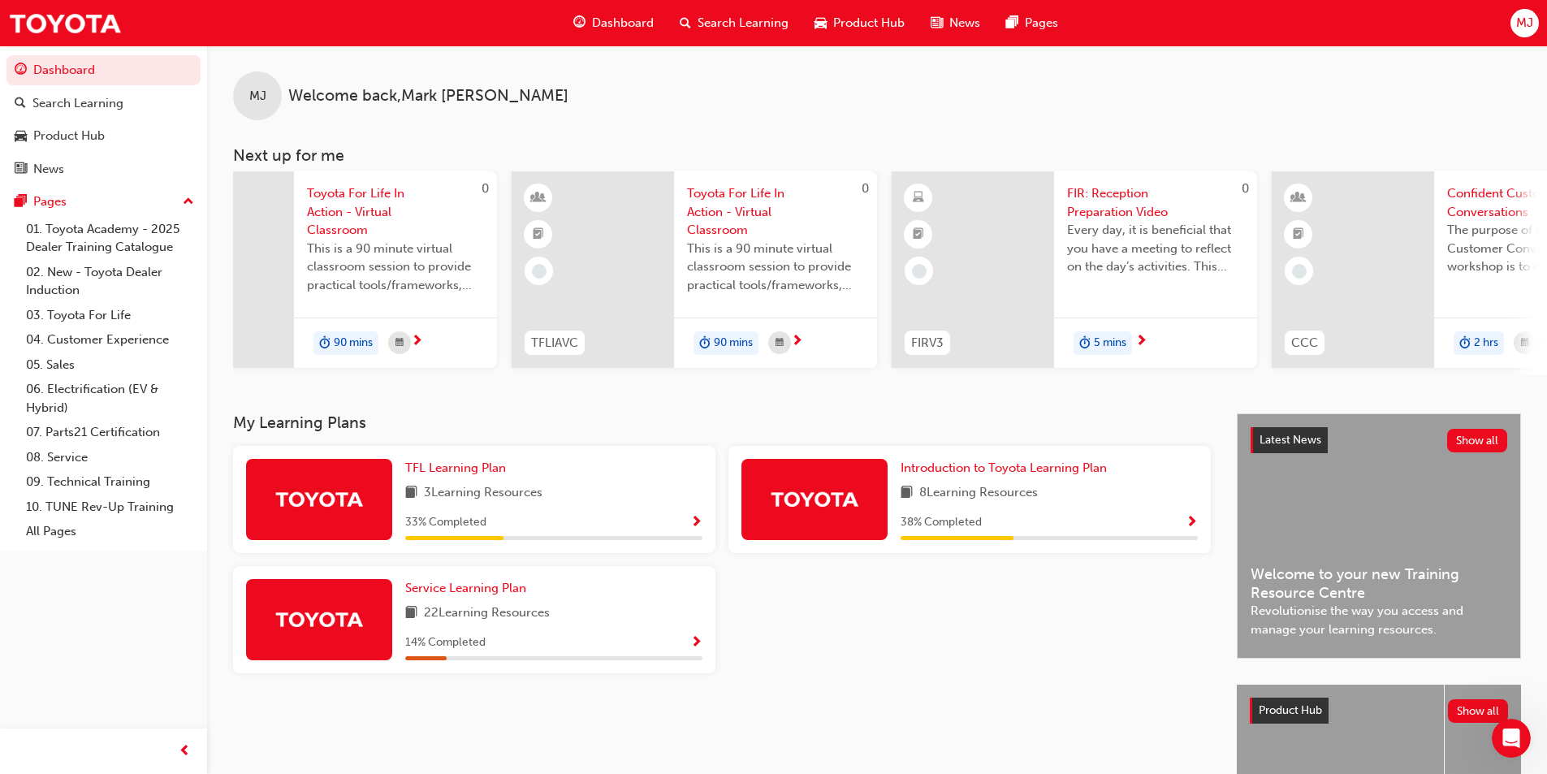
click at [1112, 199] on span "FIR: Reception Preparation Video" at bounding box center [1155, 202] width 177 height 37
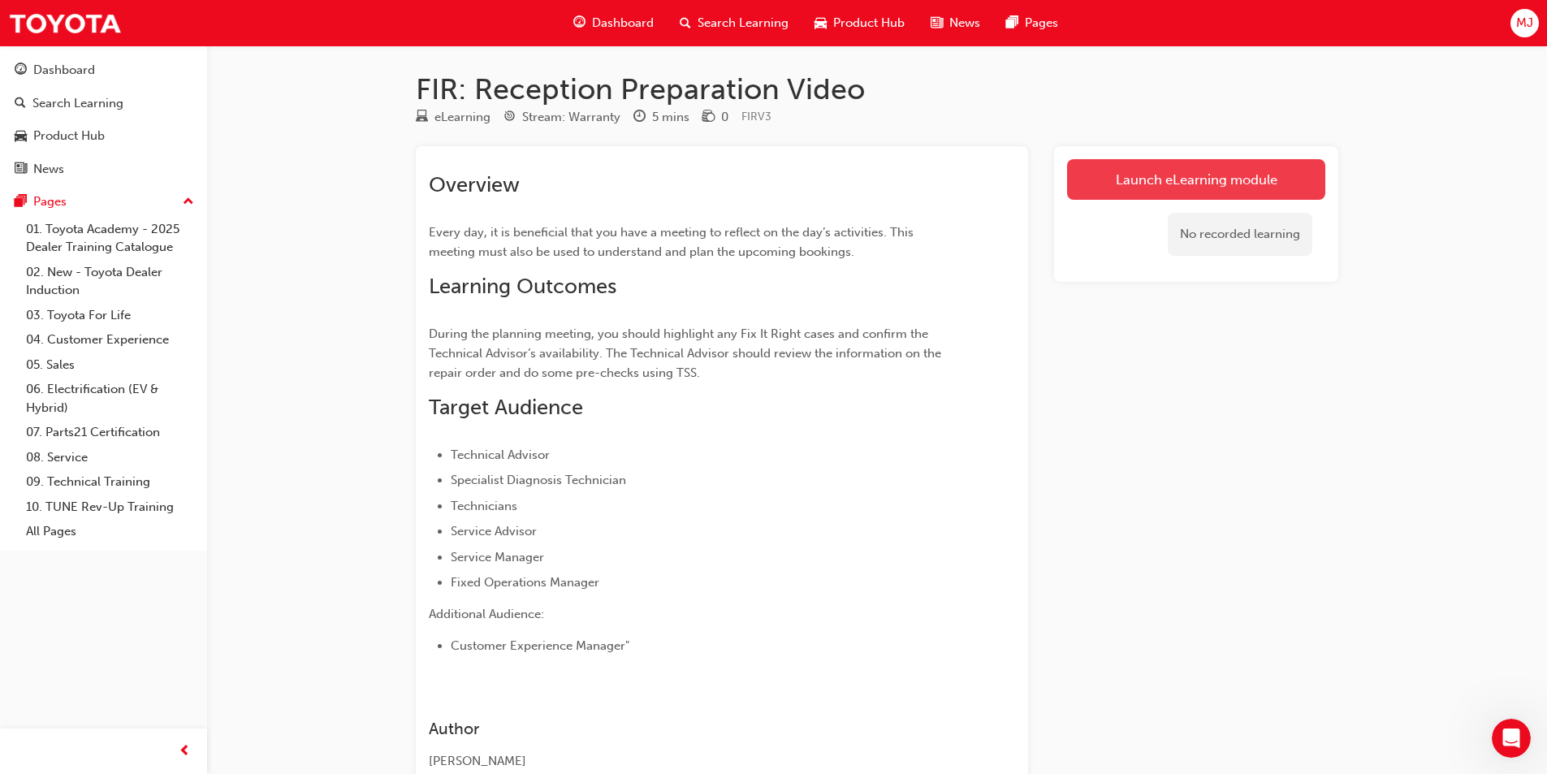
click at [1195, 182] on link "Launch eLearning module" at bounding box center [1196, 179] width 258 height 41
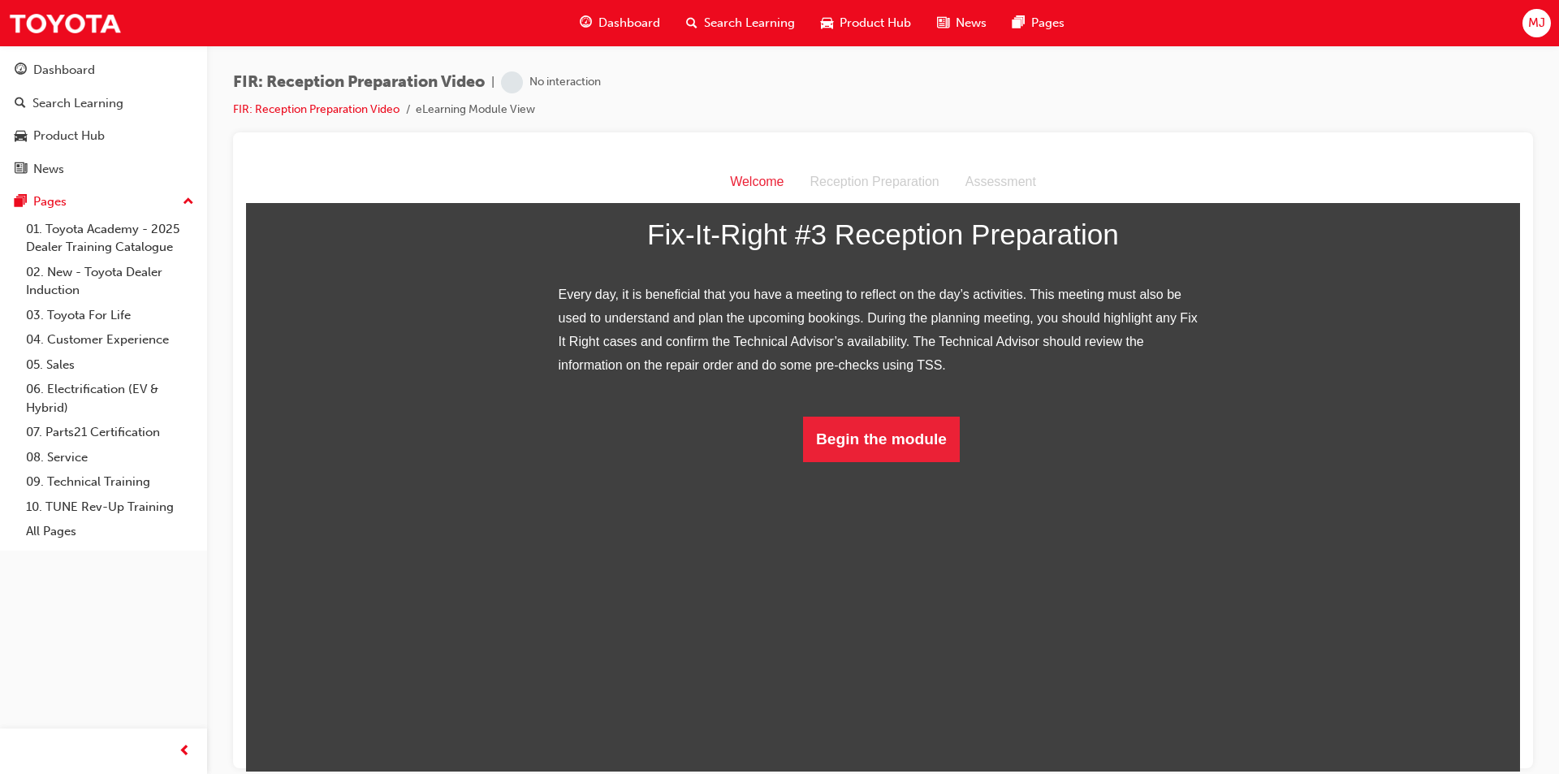
scroll to position [72, 0]
click at [846, 461] on button "Begin the module" at bounding box center [881, 438] width 157 height 45
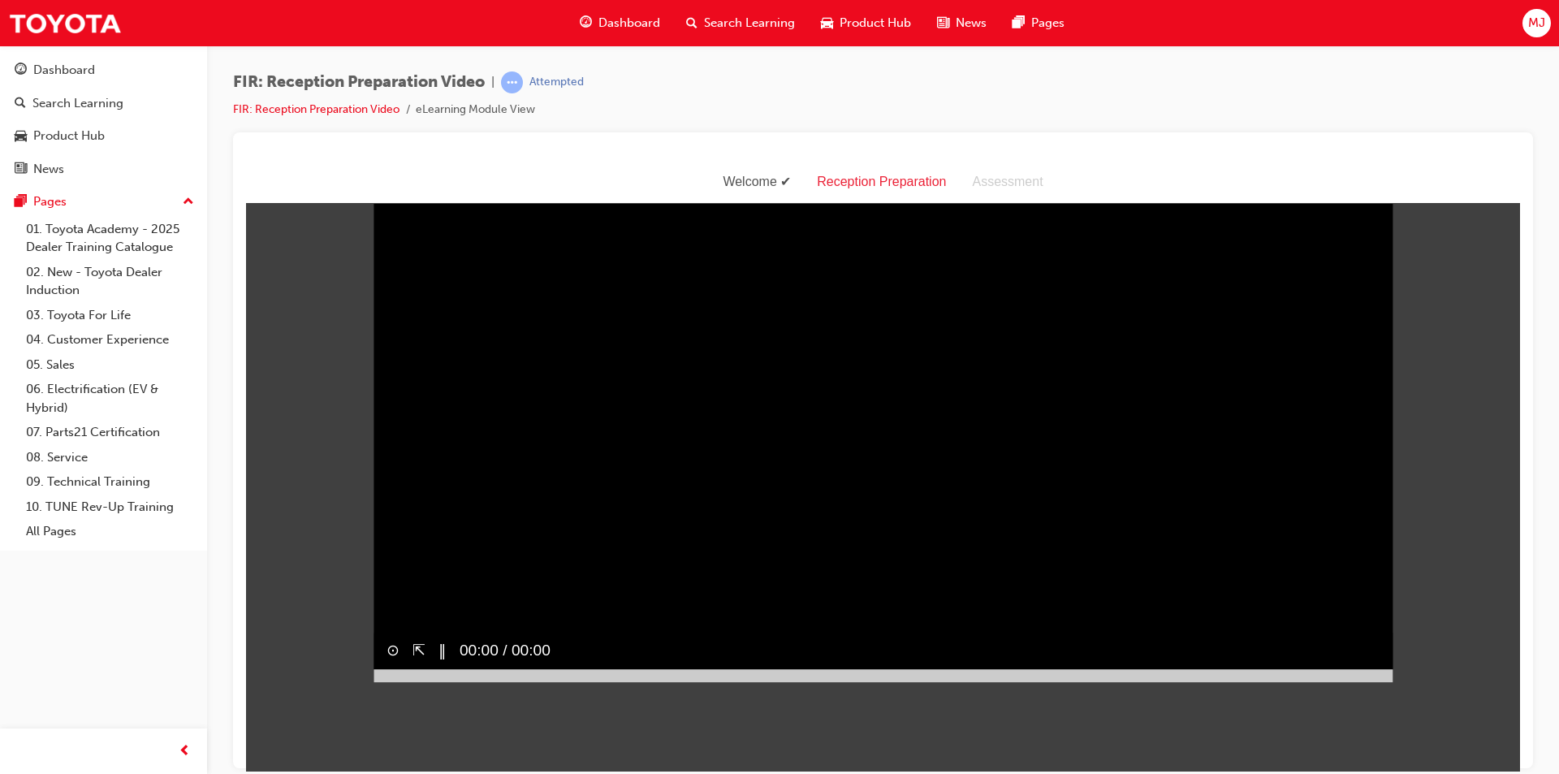
scroll to position [39, 0]
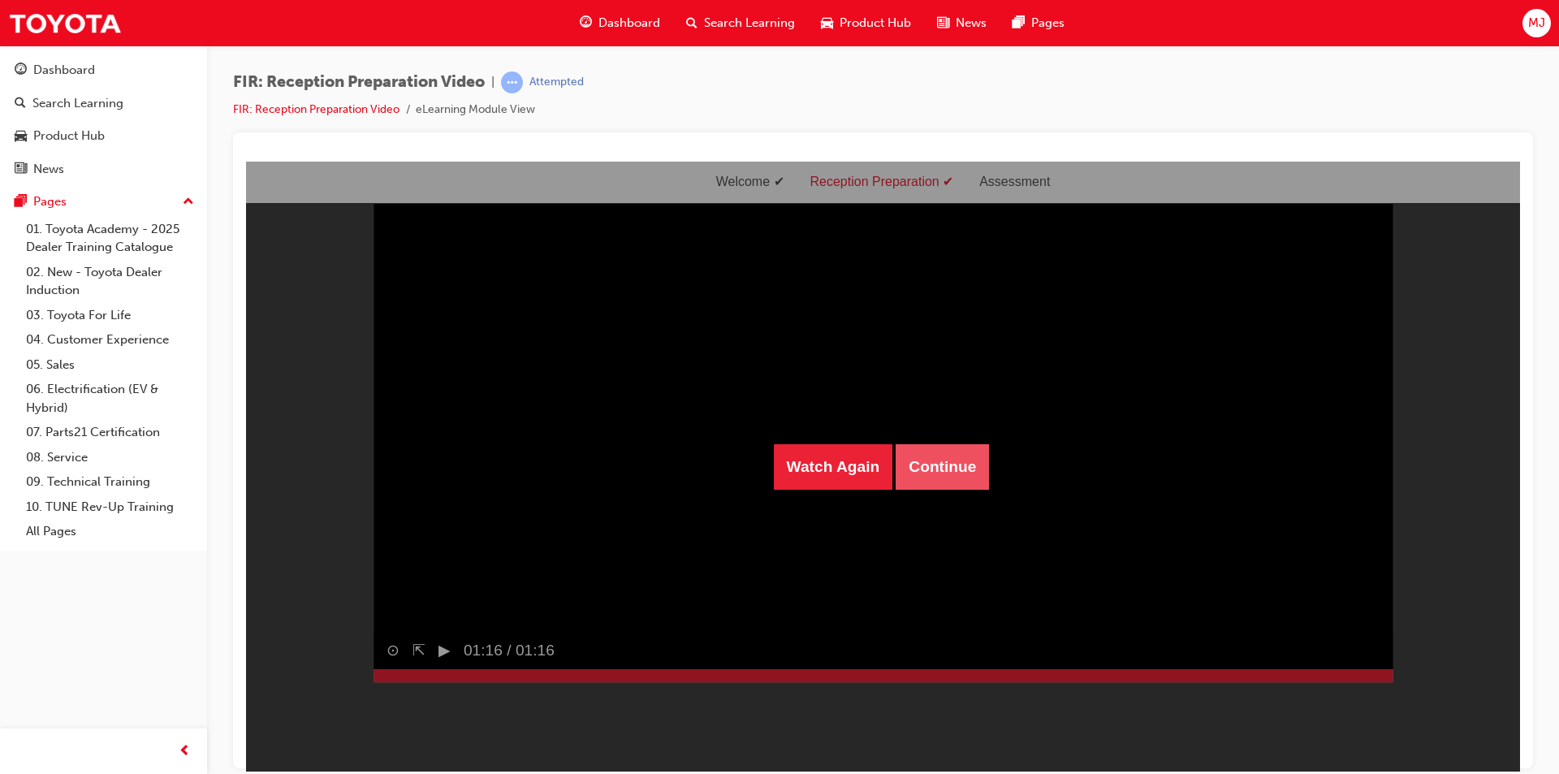
click at [956, 473] on button "Continue" at bounding box center [942, 465] width 93 height 45
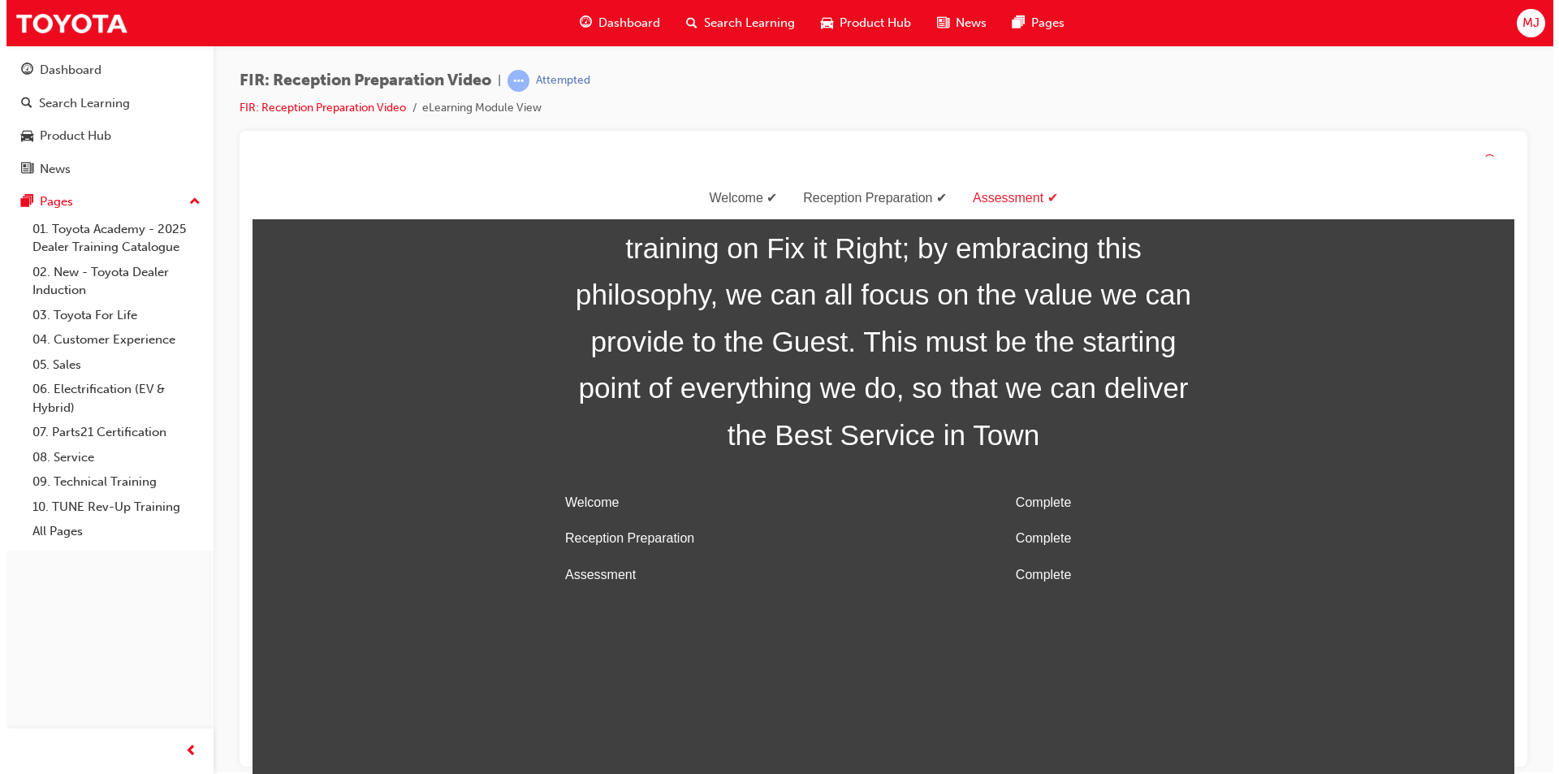
scroll to position [0, 0]
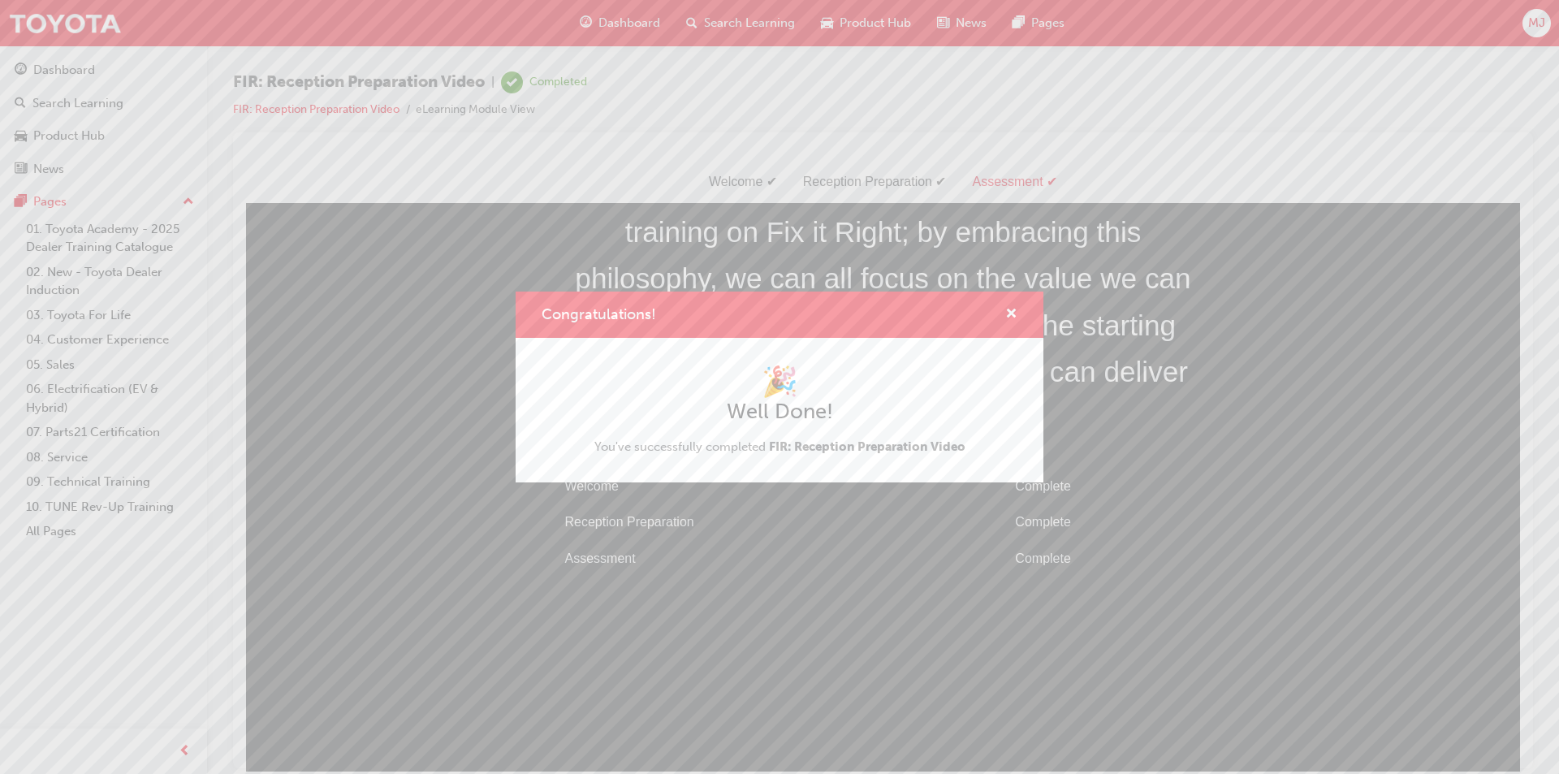
click at [364, 84] on div "Congratulations! 🎉 Well Done! You've successfully completed FIR: Reception Prep…" at bounding box center [779, 387] width 1559 height 774
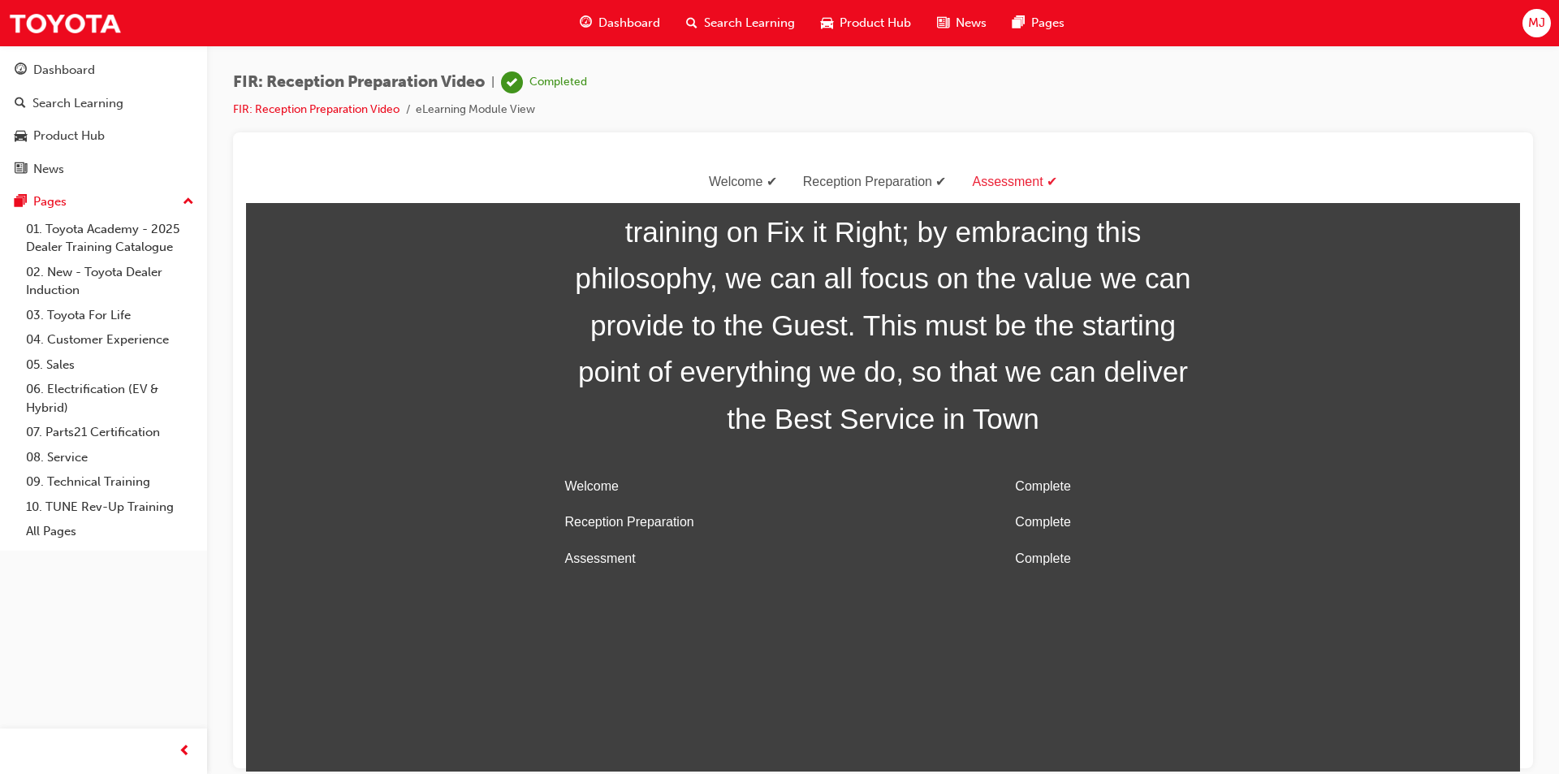
click at [633, 25] on span "Dashboard" at bounding box center [629, 23] width 62 height 19
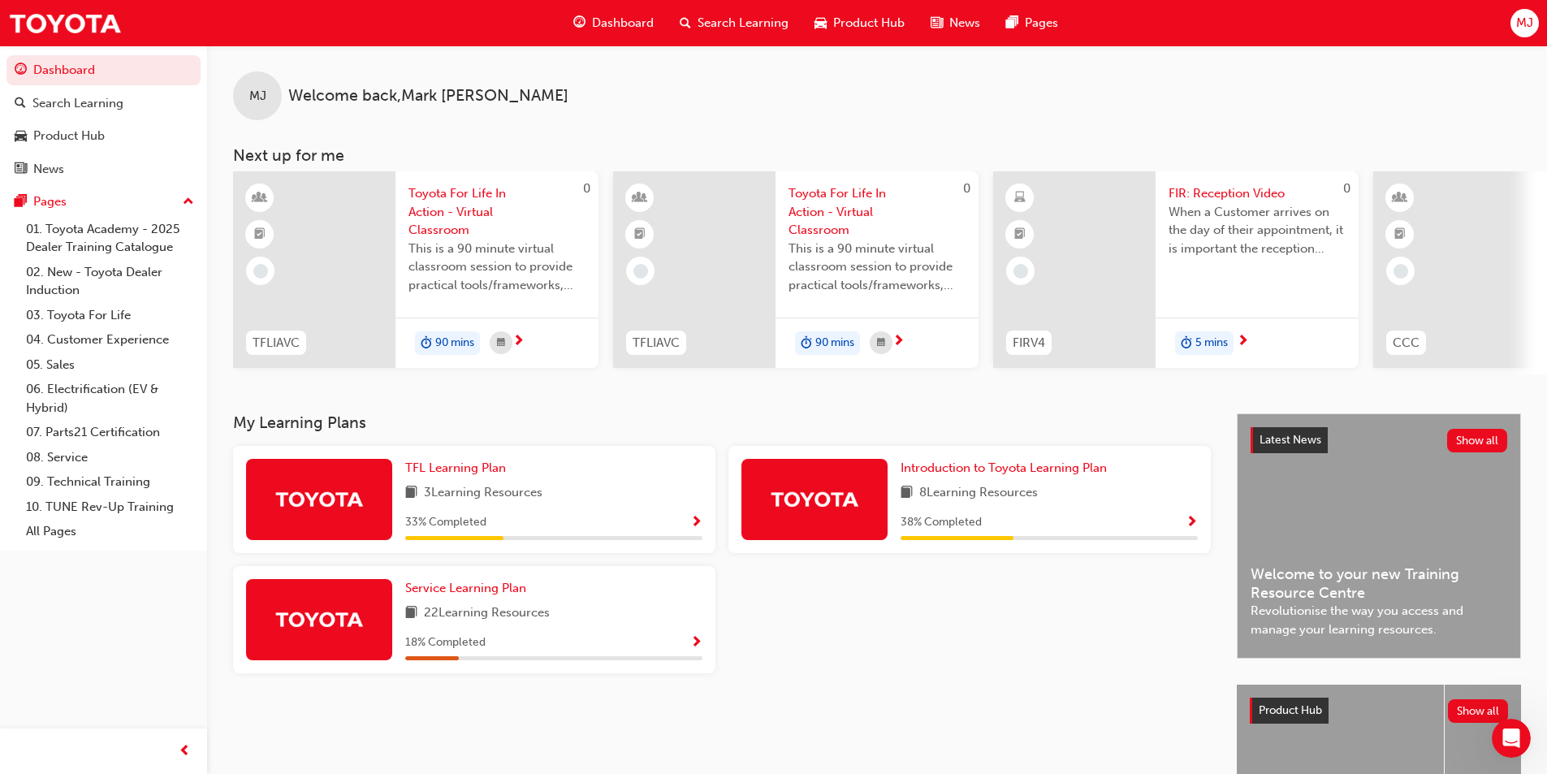
click at [1190, 201] on span "FIR: Reception Video" at bounding box center [1257, 193] width 177 height 19
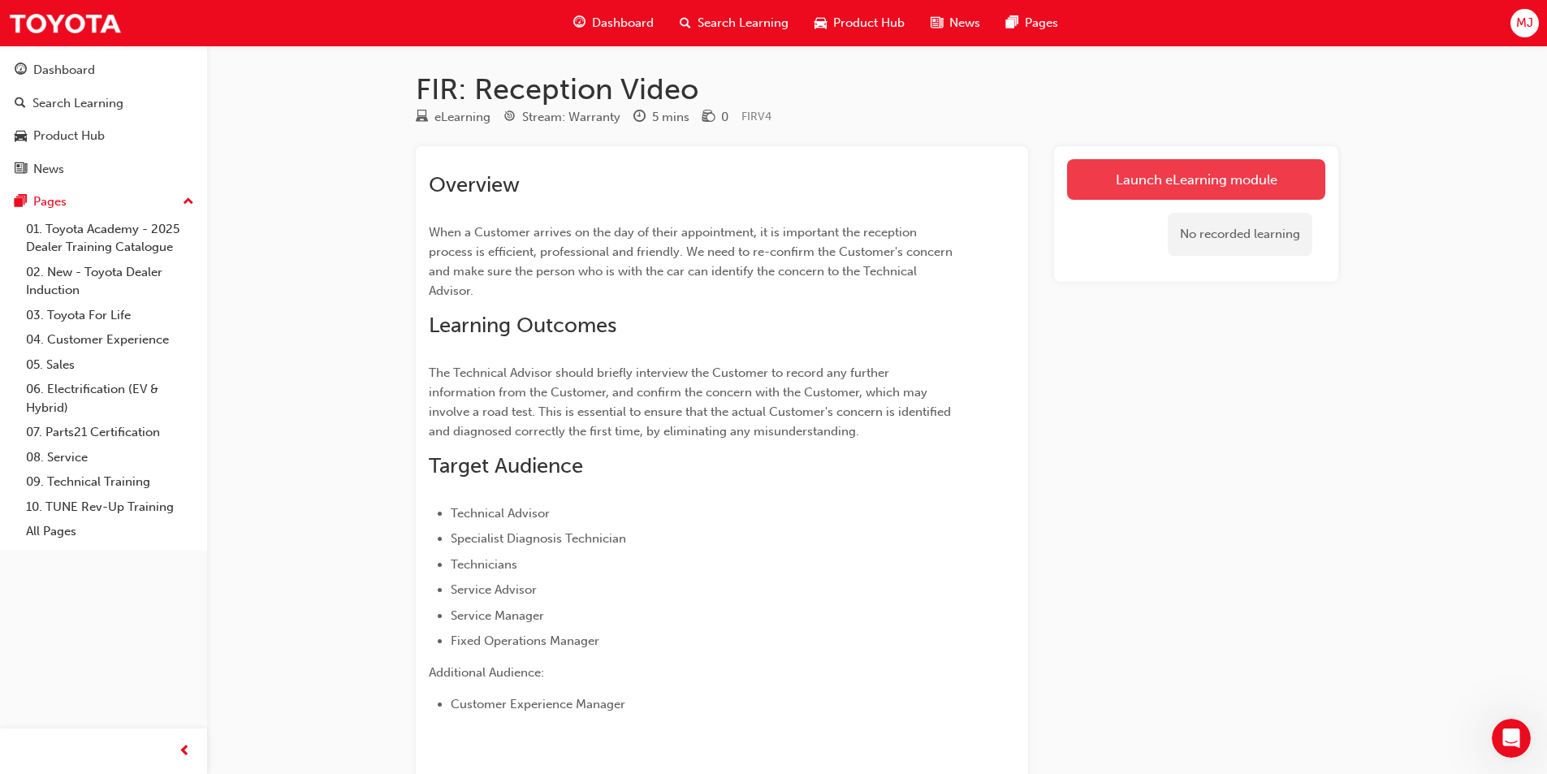
click at [1148, 168] on link "Launch eLearning module" at bounding box center [1196, 179] width 258 height 41
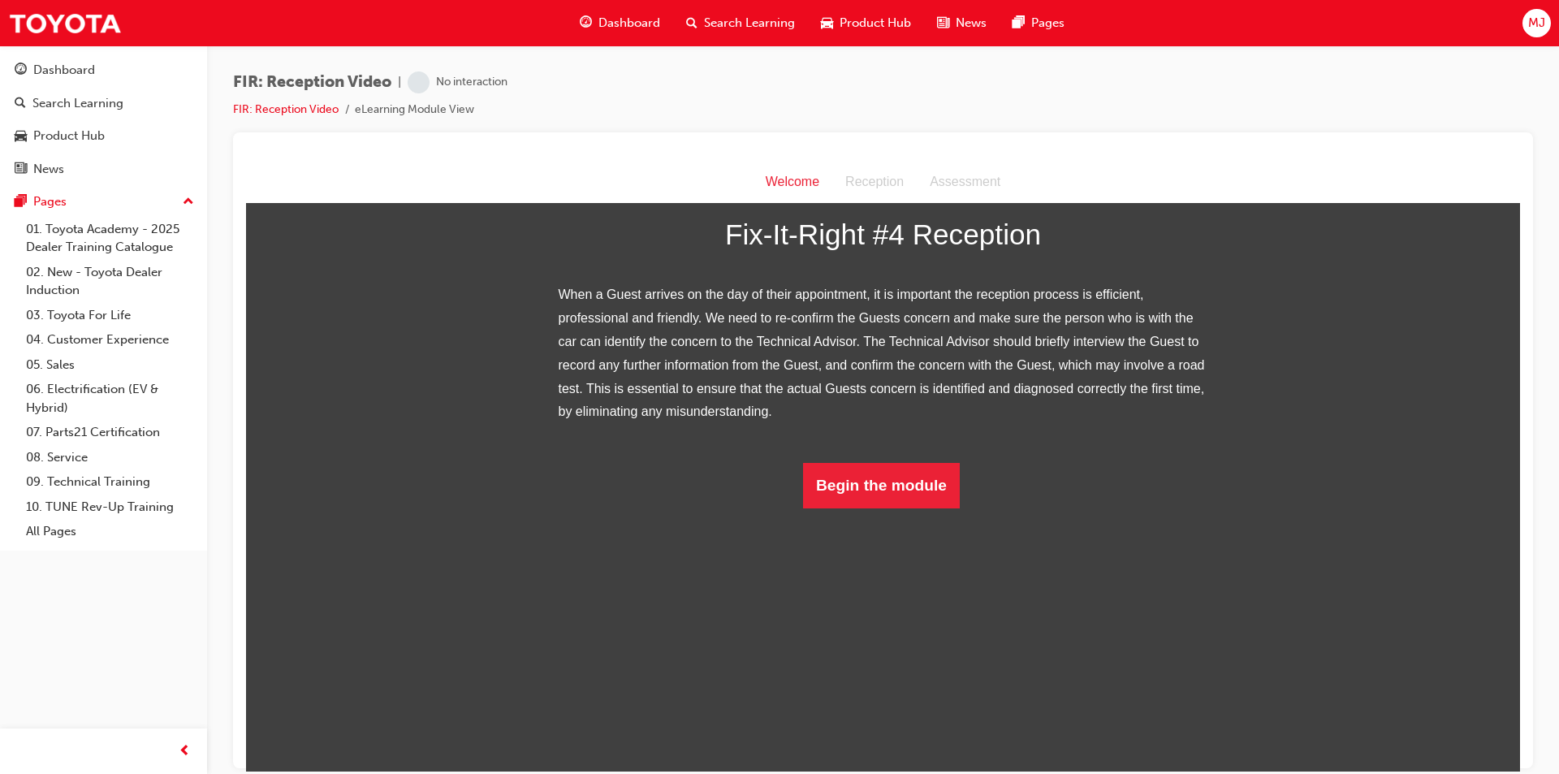
scroll to position [119, 0]
click at [879, 508] on button "Begin the module" at bounding box center [881, 484] width 157 height 45
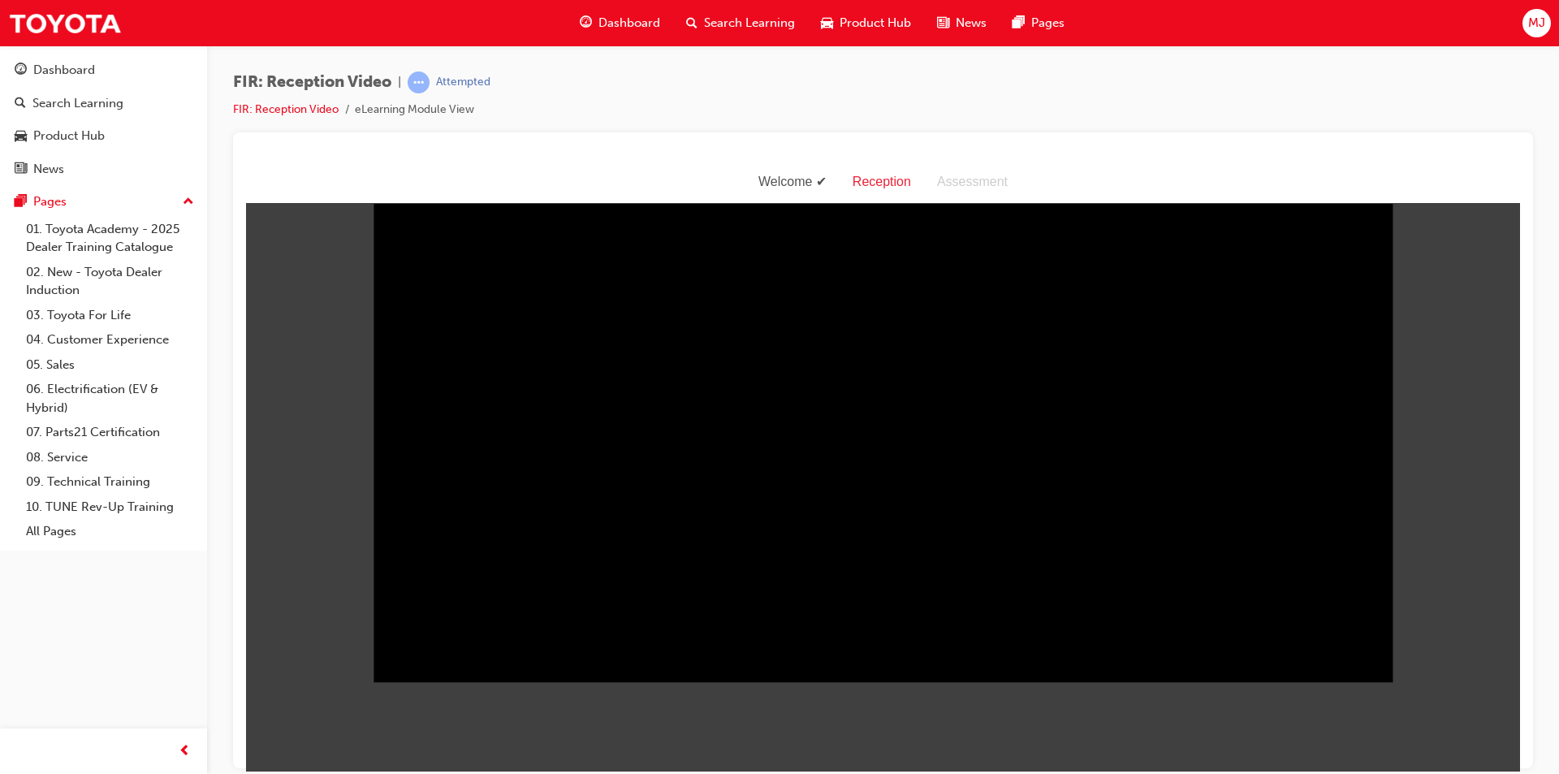
scroll to position [0, 0]
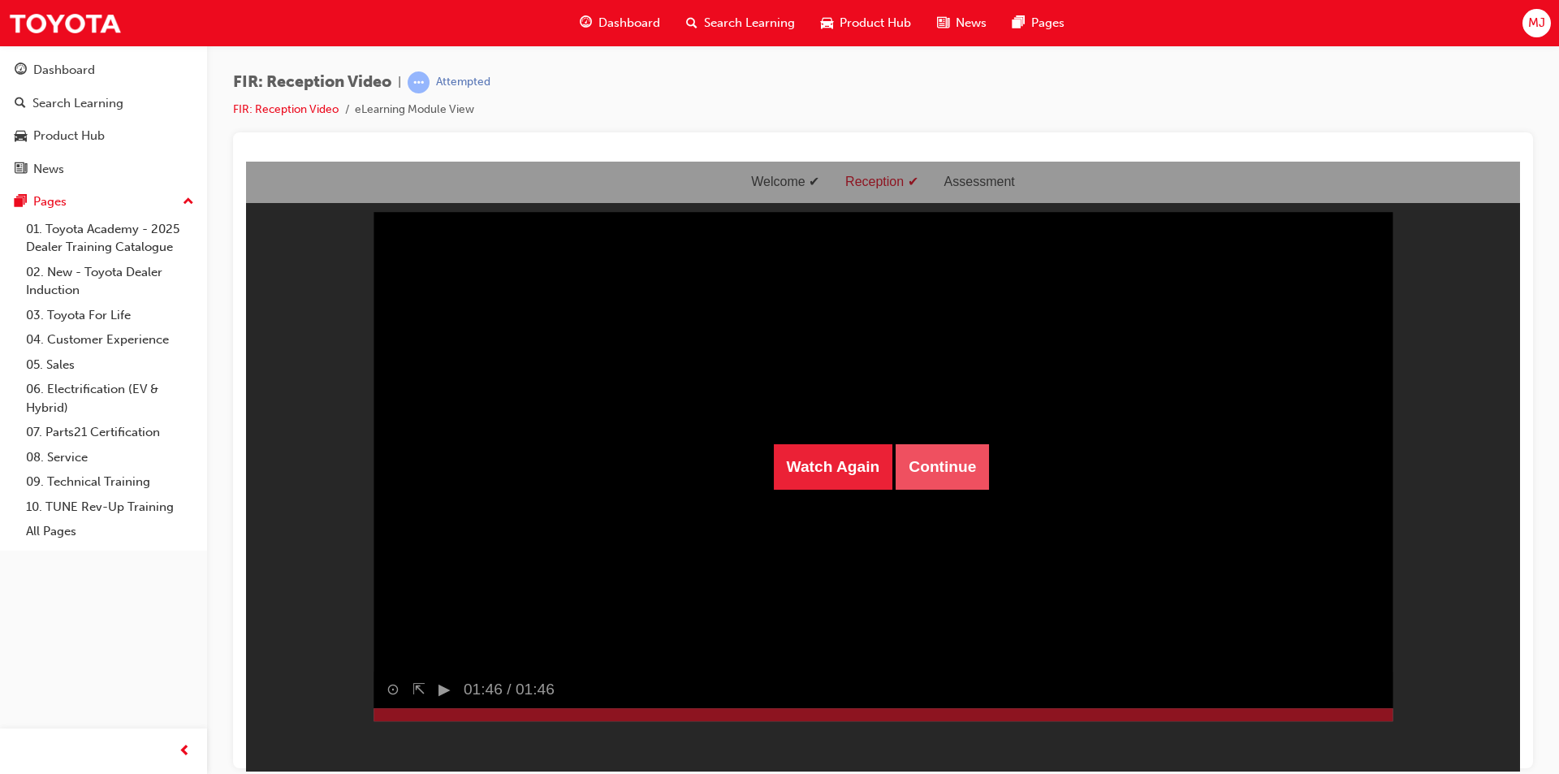
click at [920, 460] on button "Continue" at bounding box center [942, 465] width 93 height 45
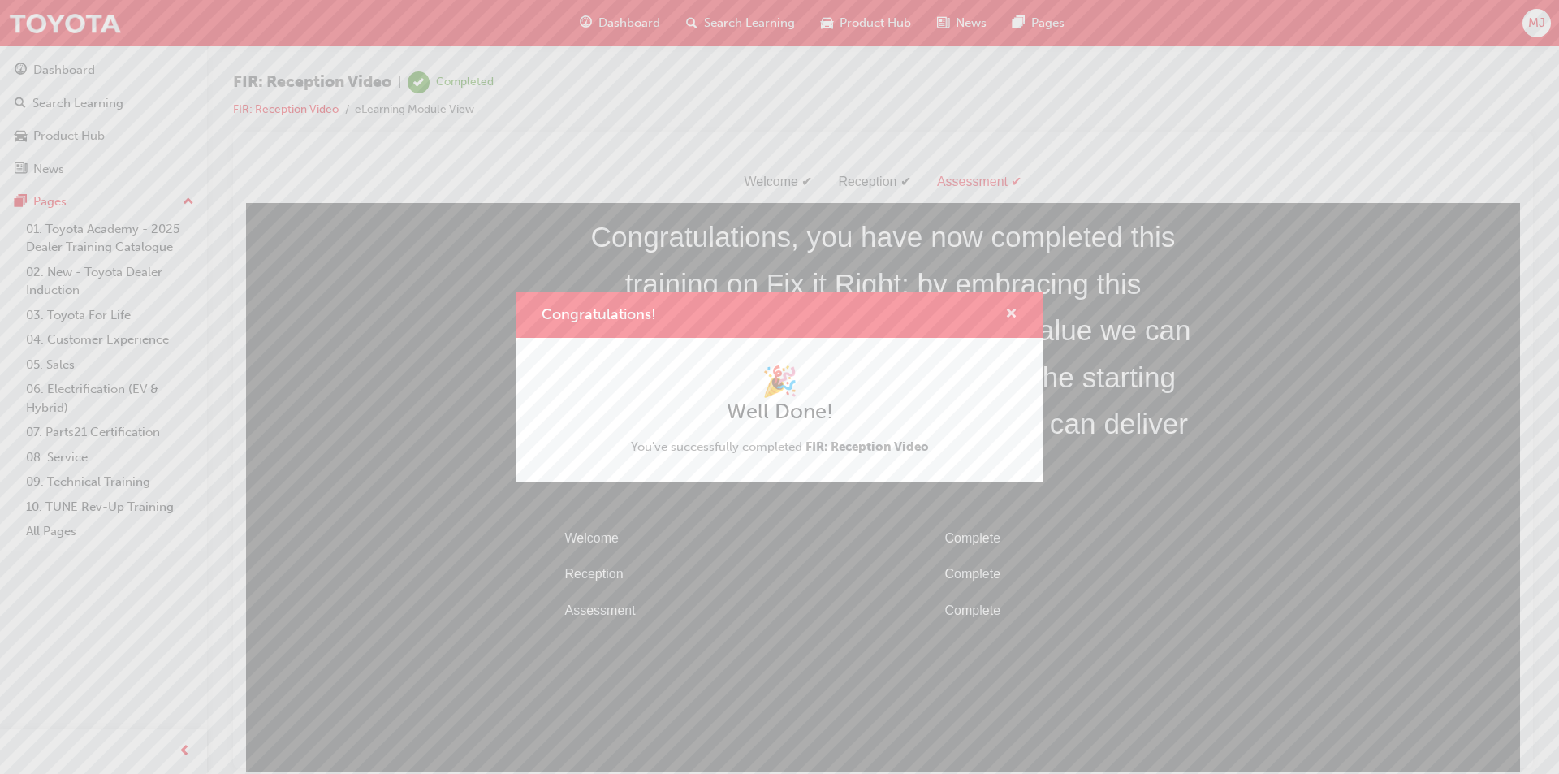
click at [1014, 310] on span "cross-icon" at bounding box center [1011, 315] width 12 height 15
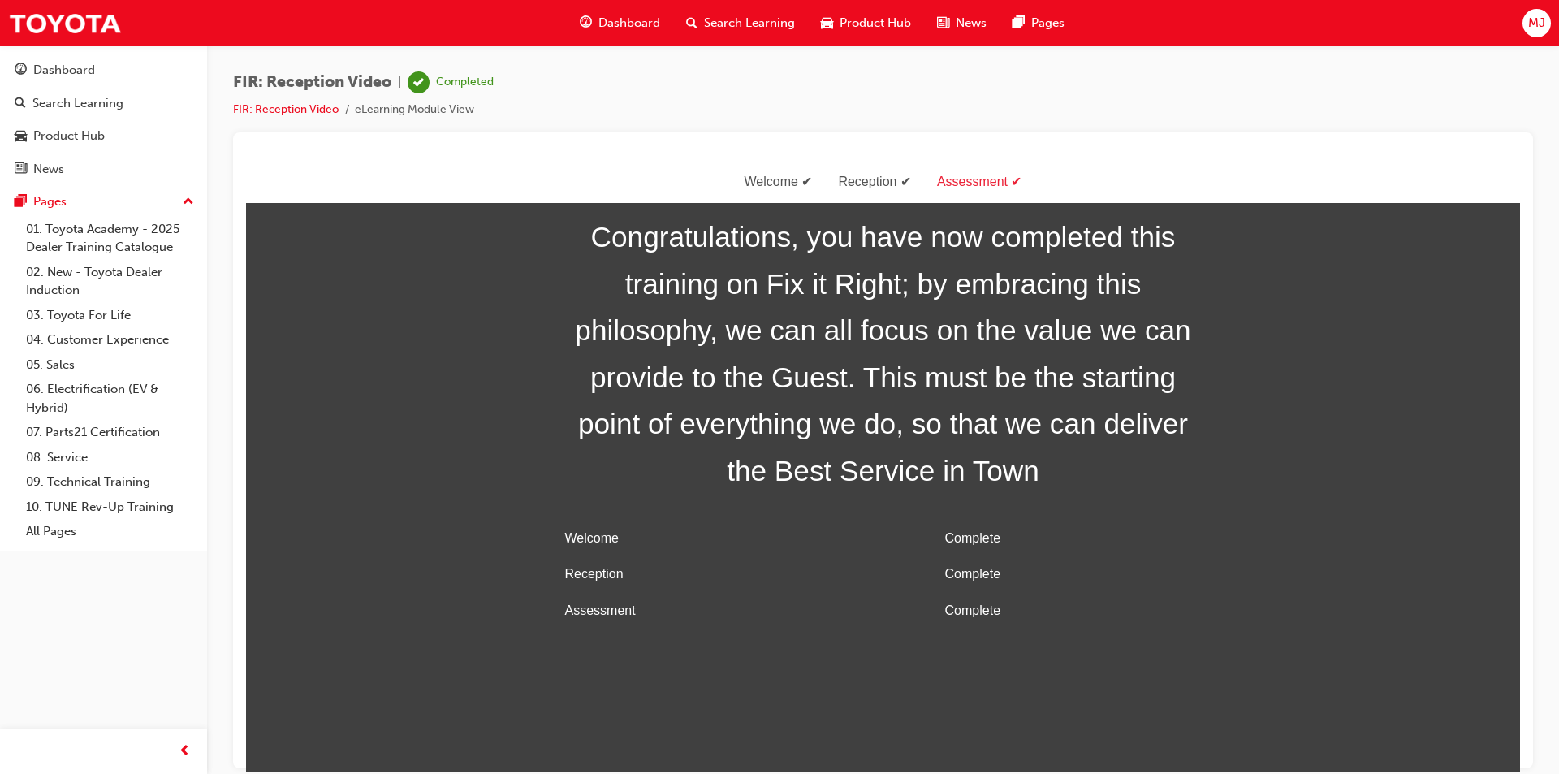
click at [630, 24] on span "Dashboard" at bounding box center [629, 23] width 62 height 19
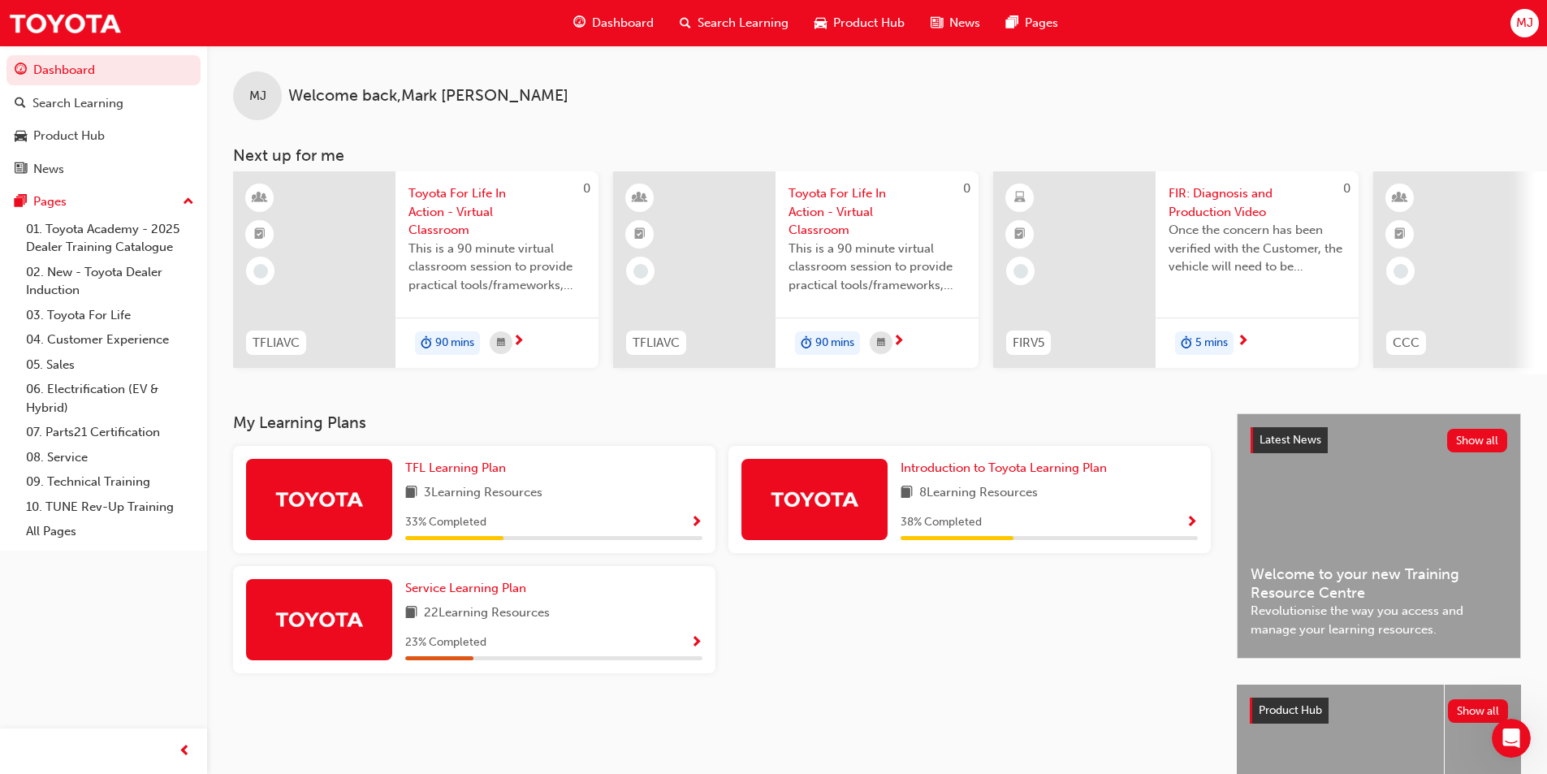
click at [1207, 197] on span "FIR: Diagnosis and Production Video" at bounding box center [1257, 202] width 177 height 37
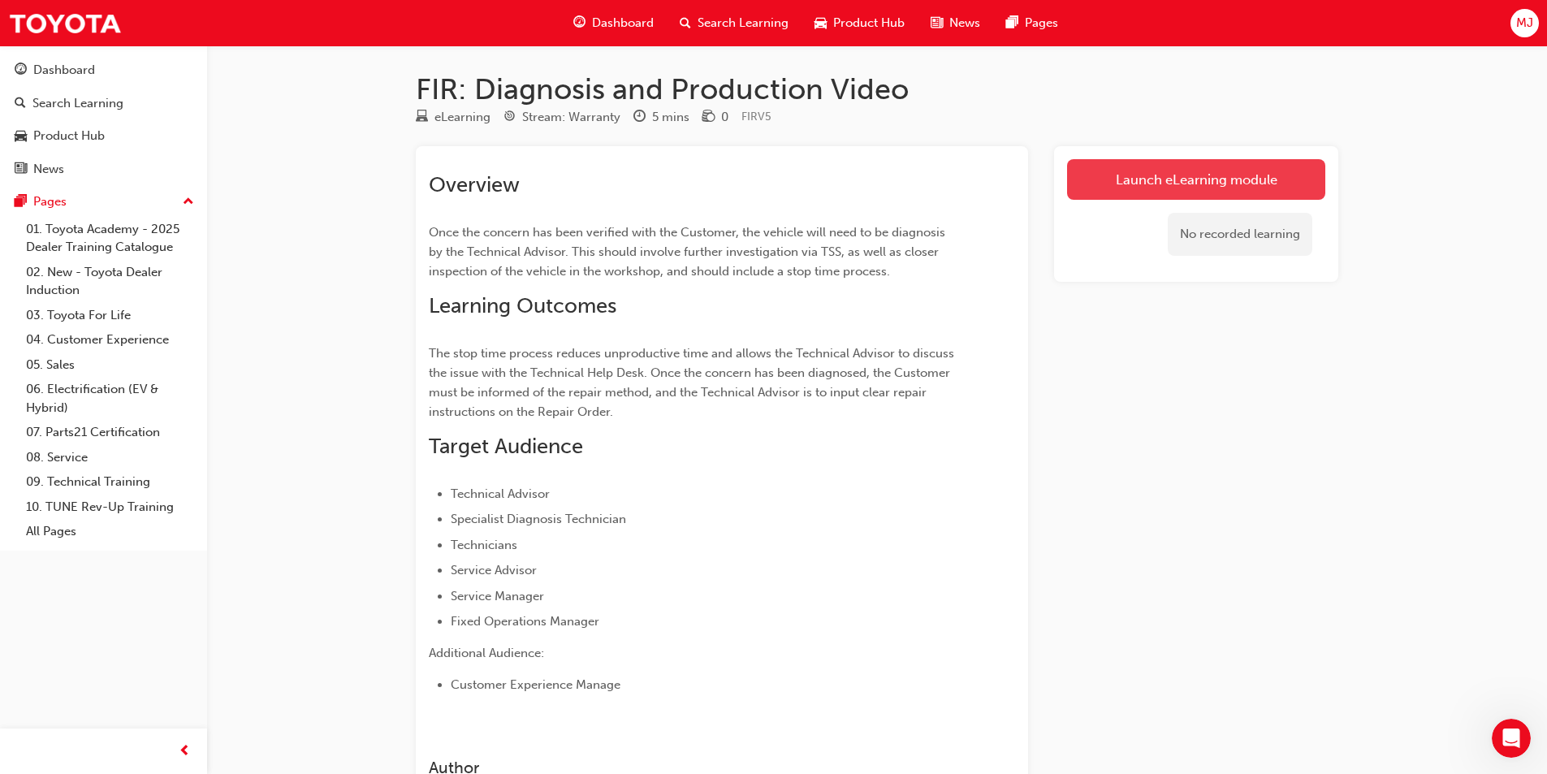
click at [1095, 177] on link "Launch eLearning module" at bounding box center [1196, 179] width 258 height 41
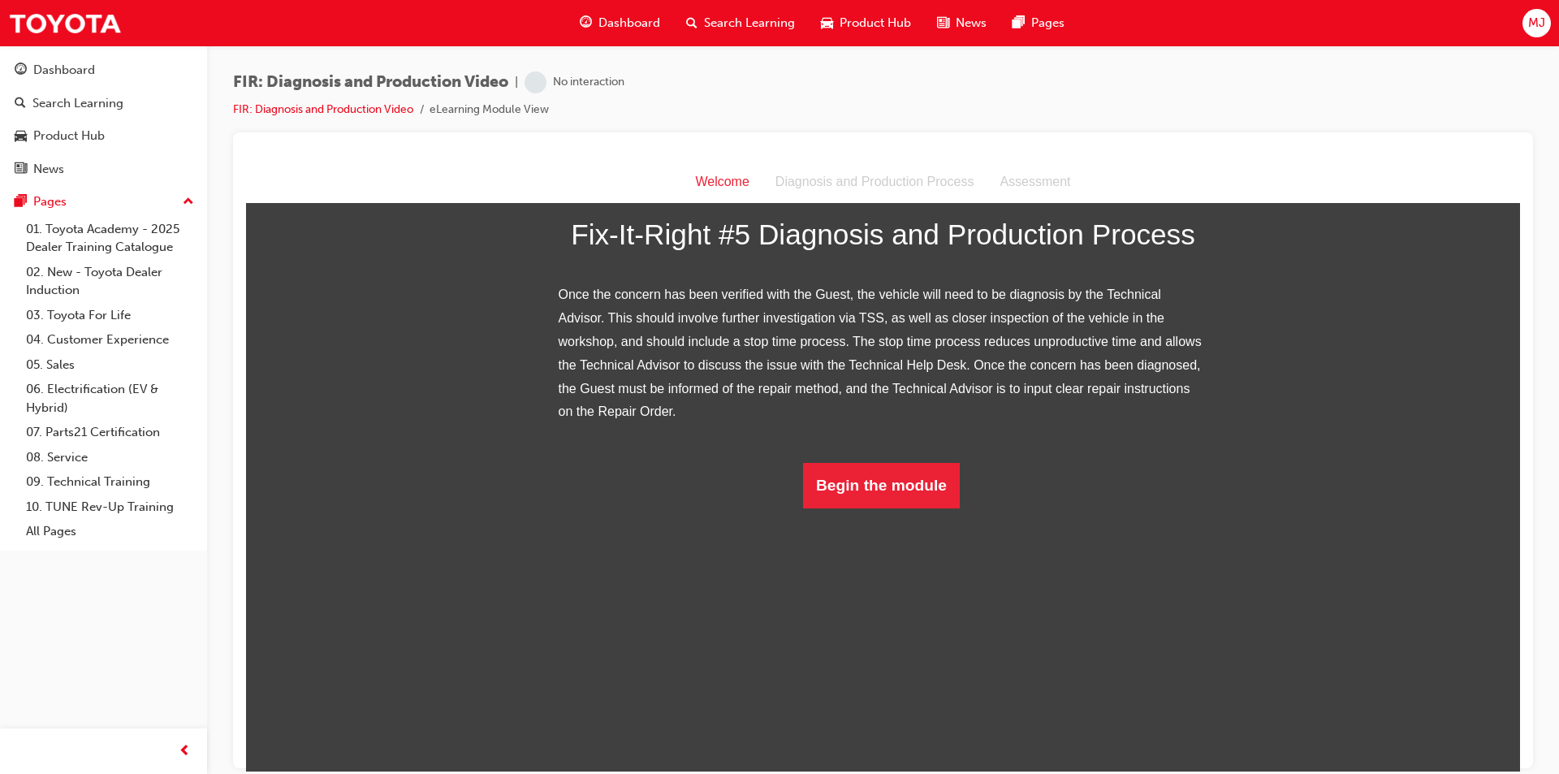
scroll to position [166, 0]
click at [835, 508] on button "Begin the module" at bounding box center [881, 484] width 157 height 45
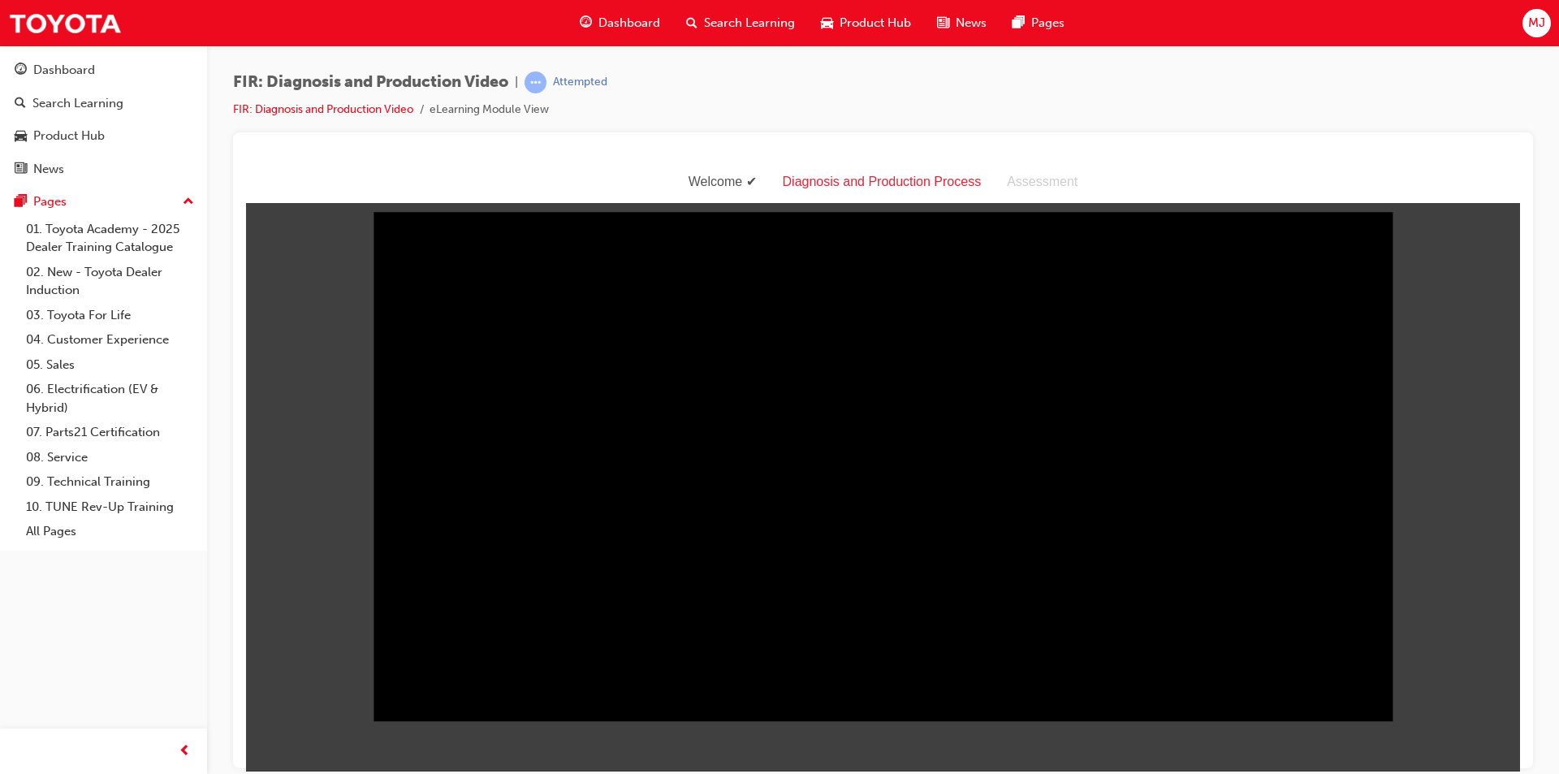
scroll to position [39, 0]
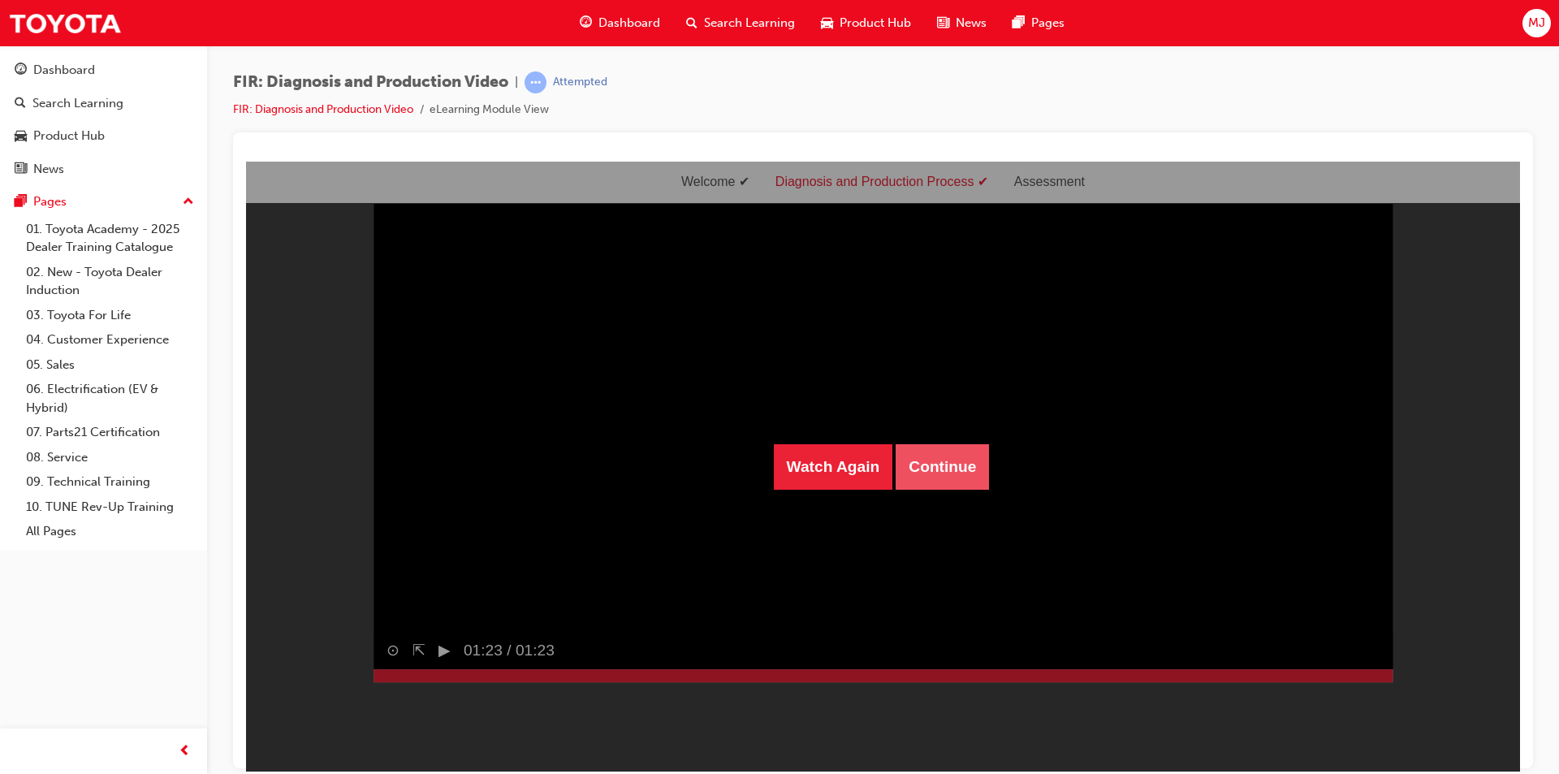
click at [936, 472] on button "Continue" at bounding box center [942, 465] width 93 height 45
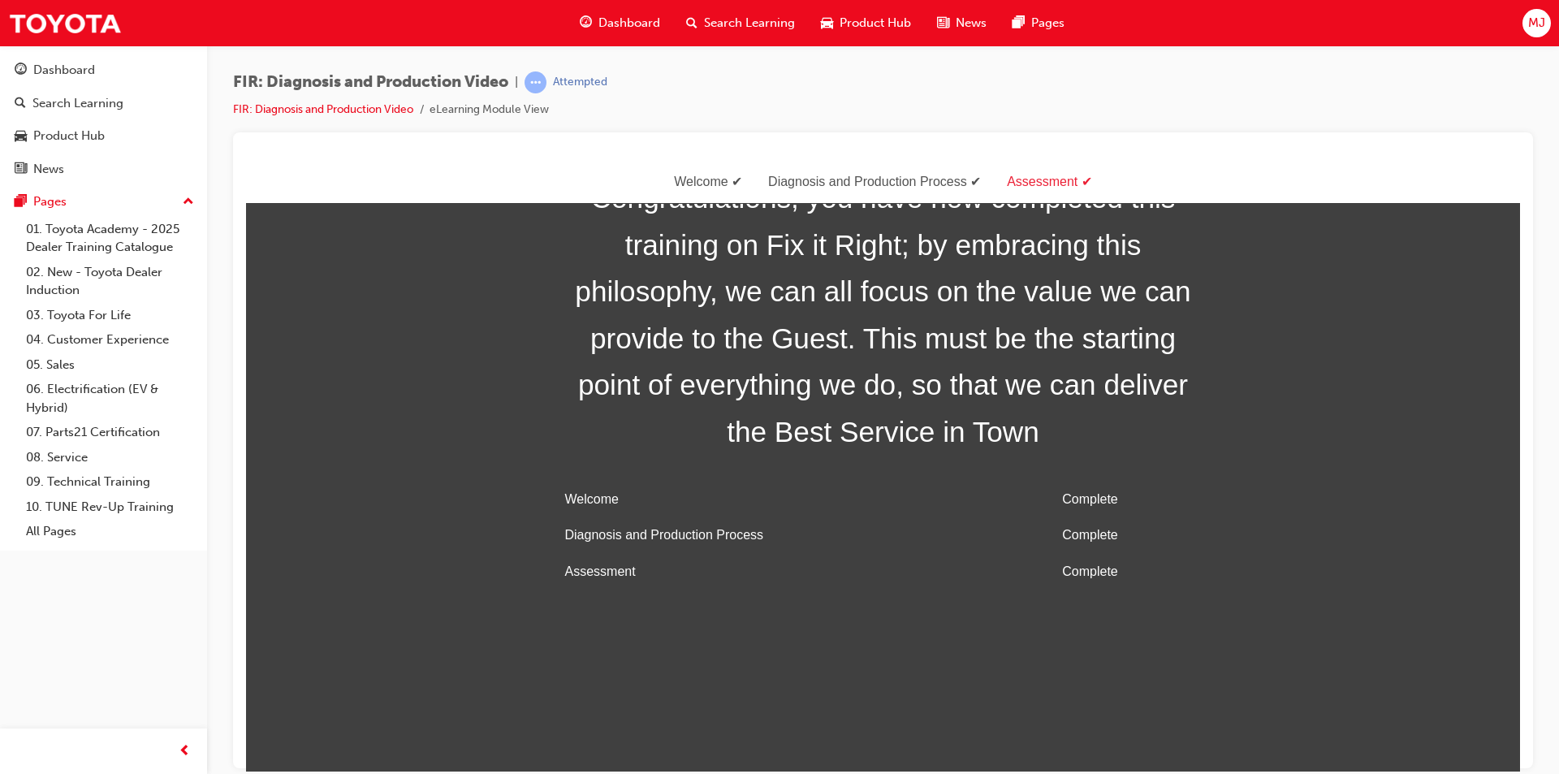
scroll to position [52, 0]
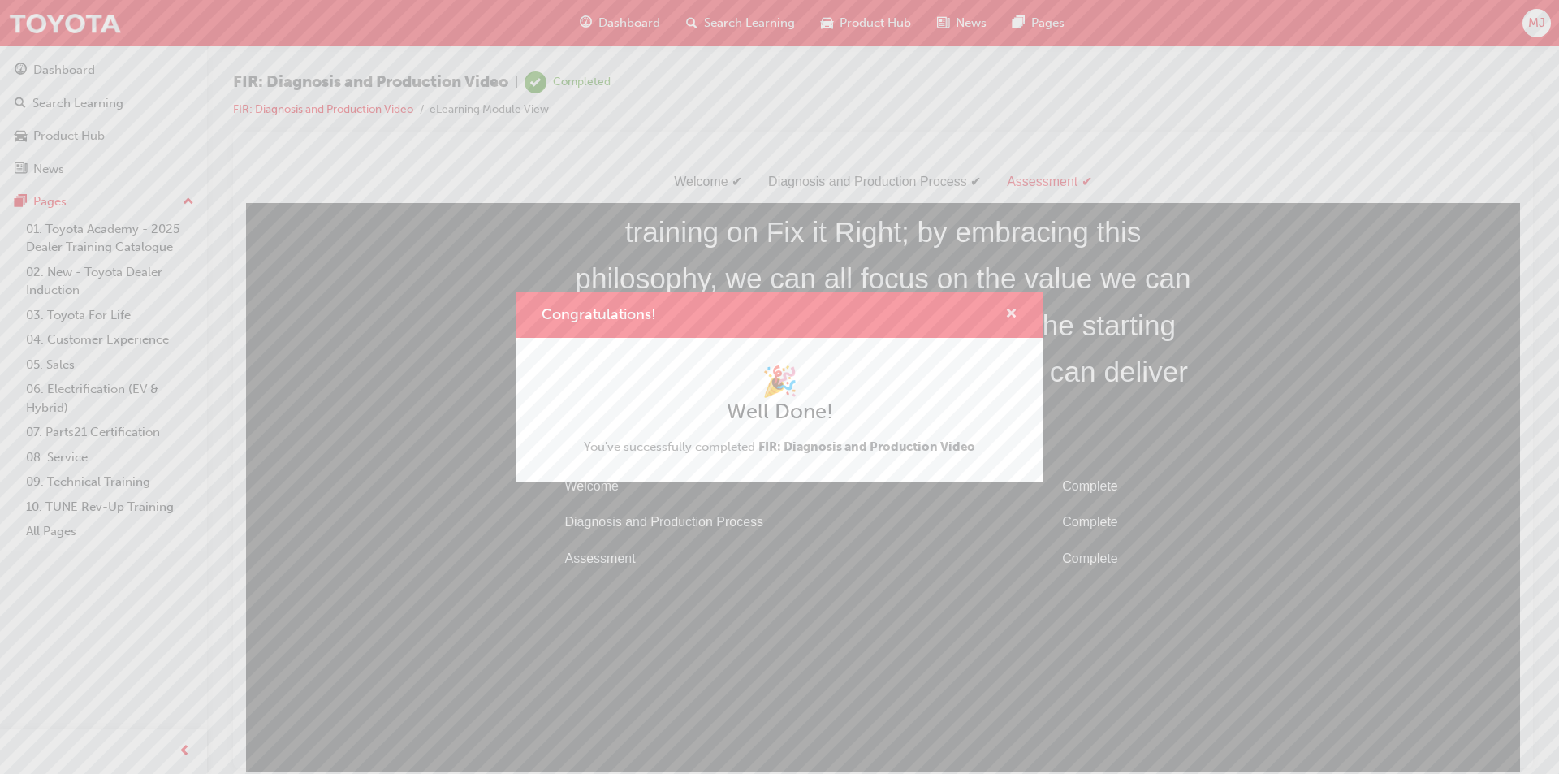
click at [1010, 313] on span "cross-icon" at bounding box center [1011, 315] width 12 height 15
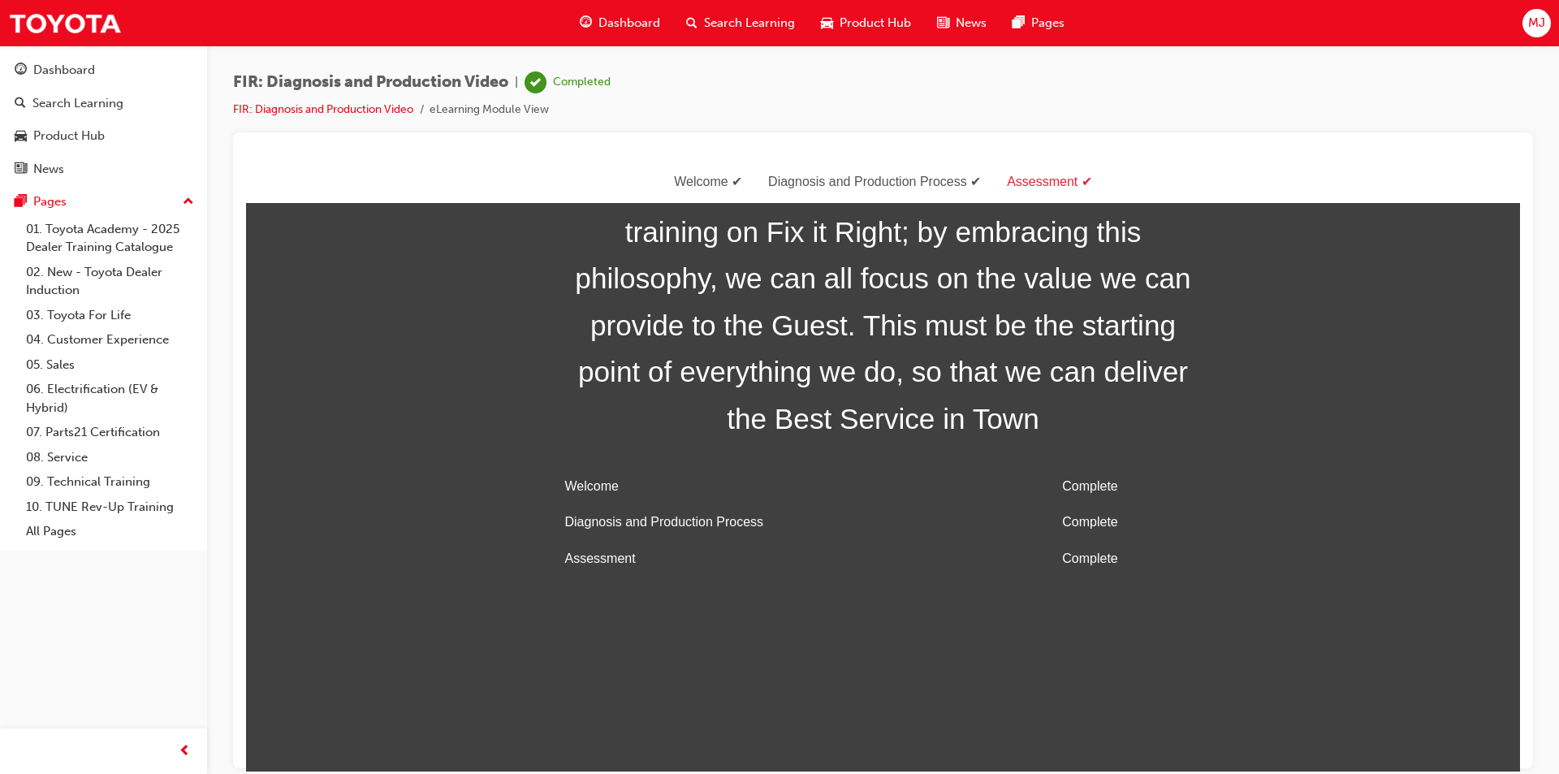
click at [616, 24] on span "Dashboard" at bounding box center [629, 23] width 62 height 19
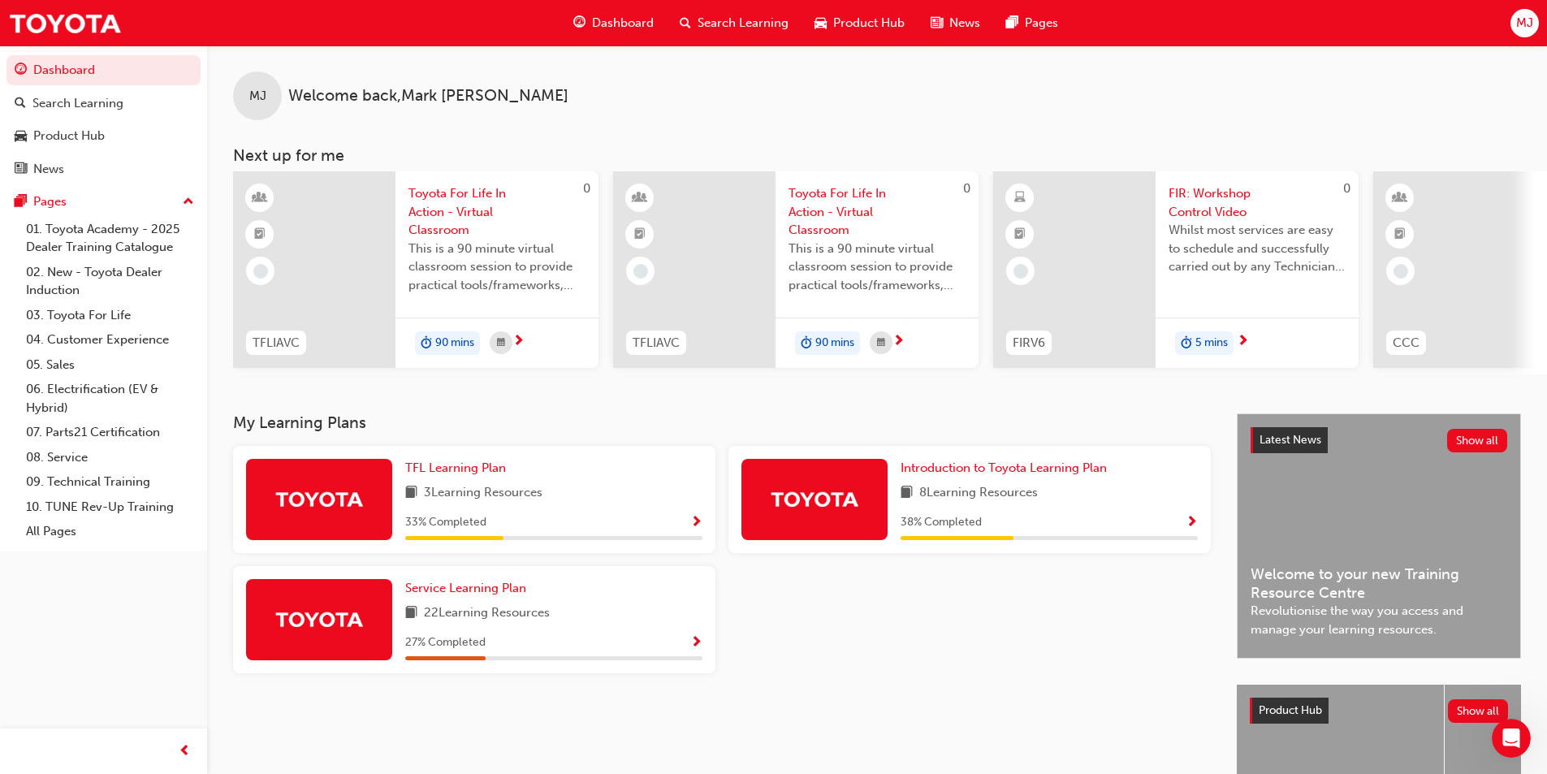
click at [1123, 240] on div at bounding box center [1074, 269] width 162 height 197
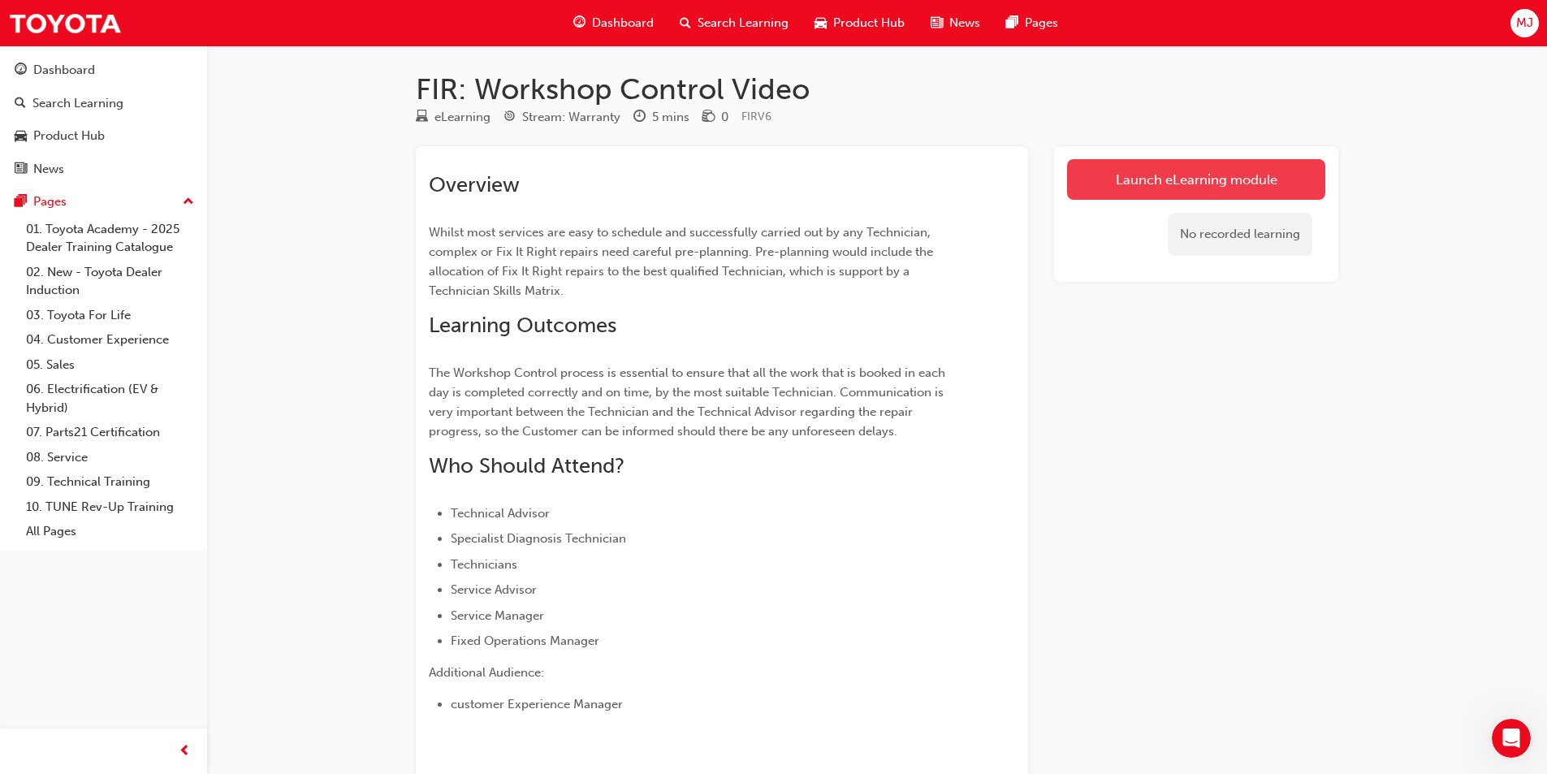
click at [1152, 179] on link "Launch eLearning module" at bounding box center [1196, 179] width 258 height 41
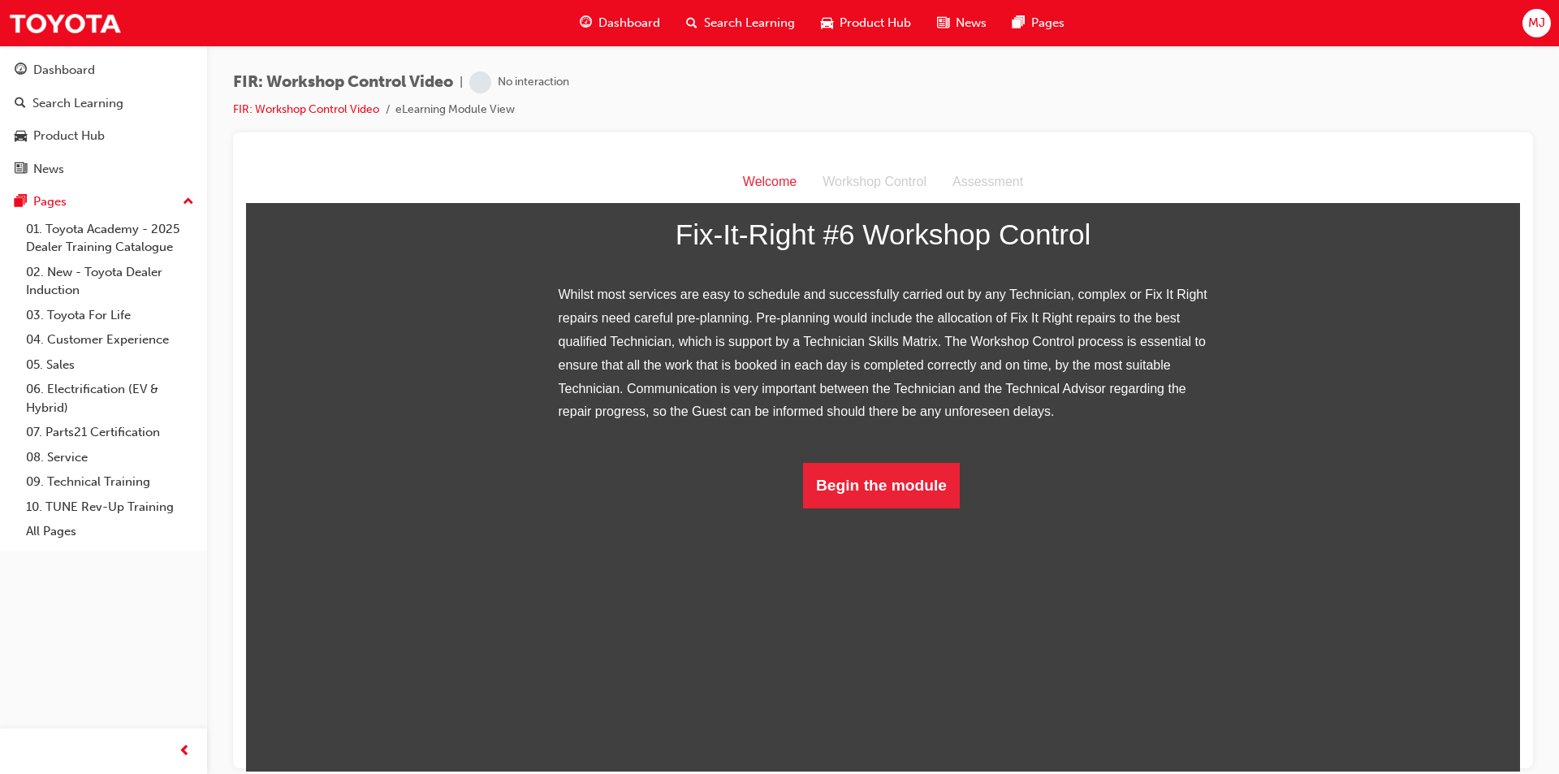
scroll to position [119, 0]
click at [865, 508] on button "Begin the module" at bounding box center [881, 484] width 157 height 45
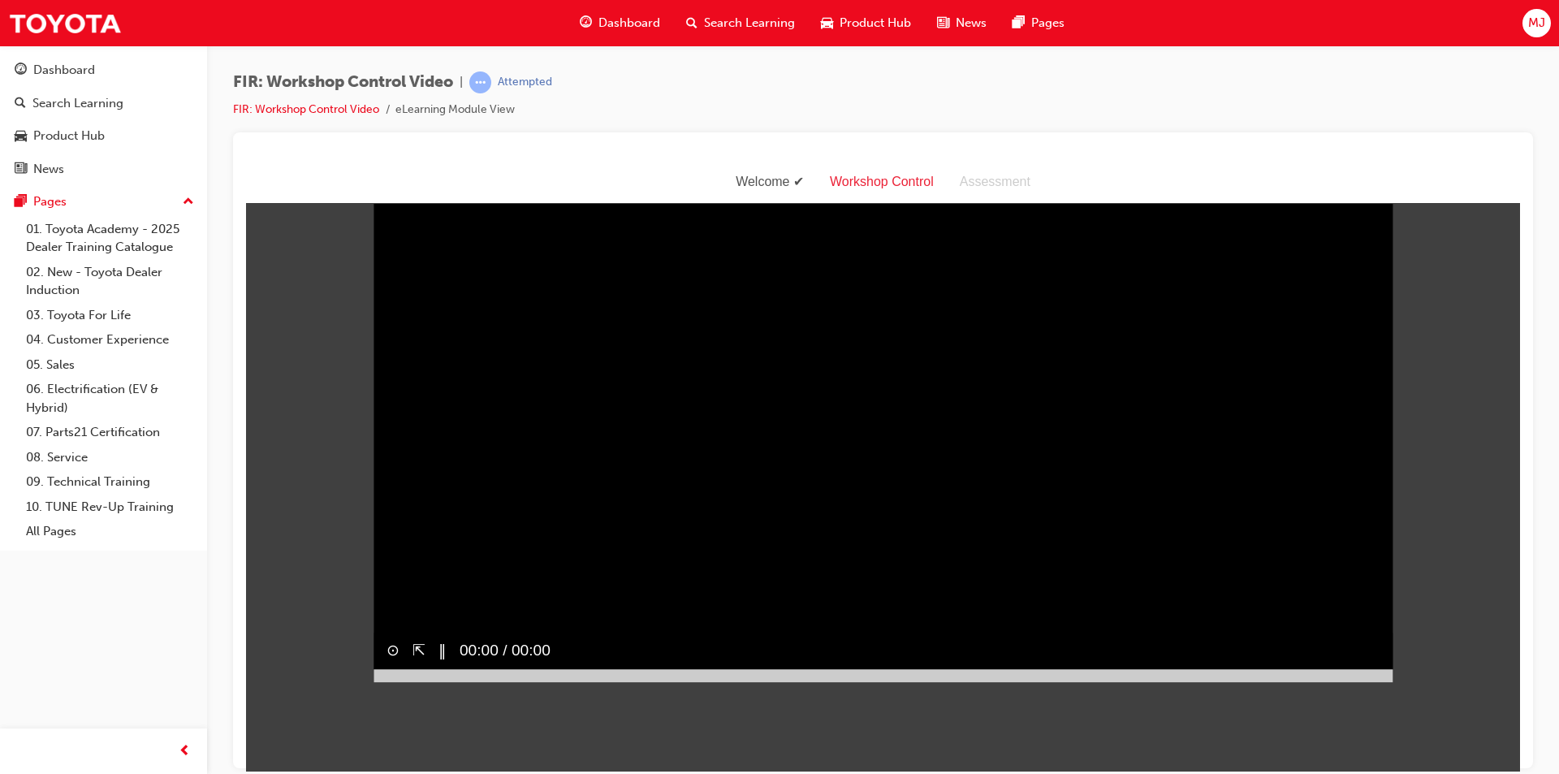
scroll to position [39, 0]
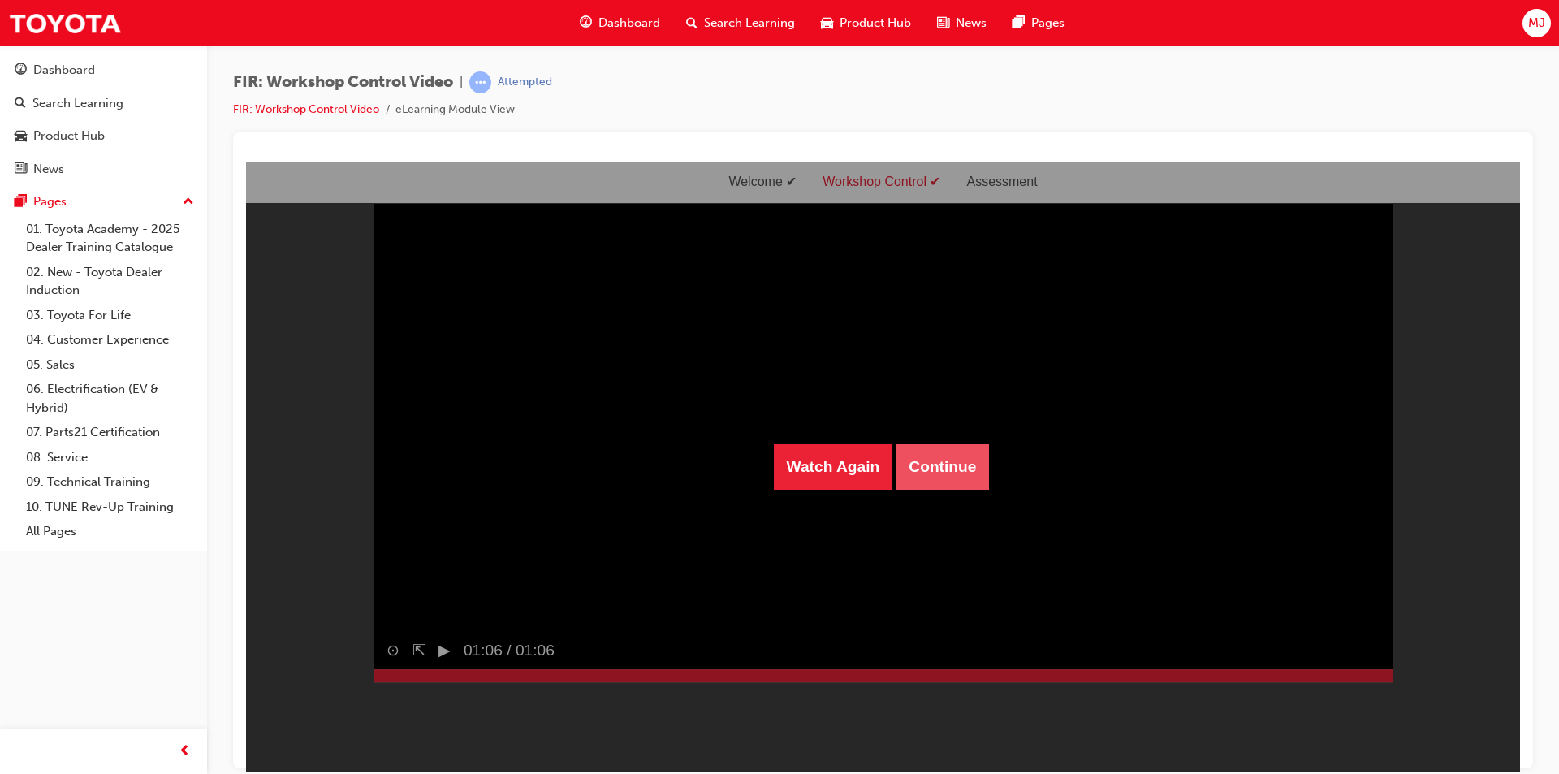
click at [931, 460] on button "Continue" at bounding box center [942, 465] width 93 height 45
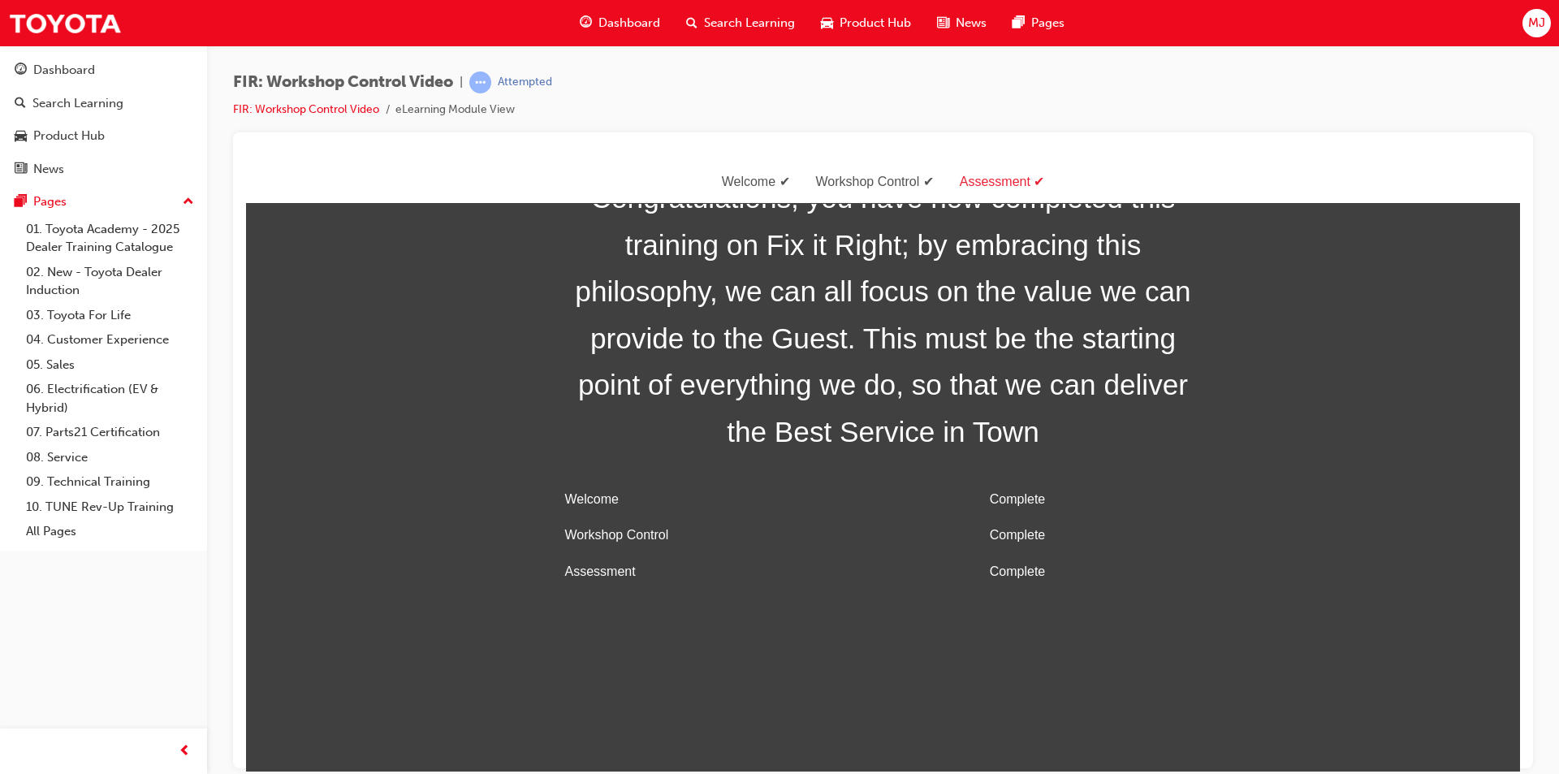
scroll to position [52, 0]
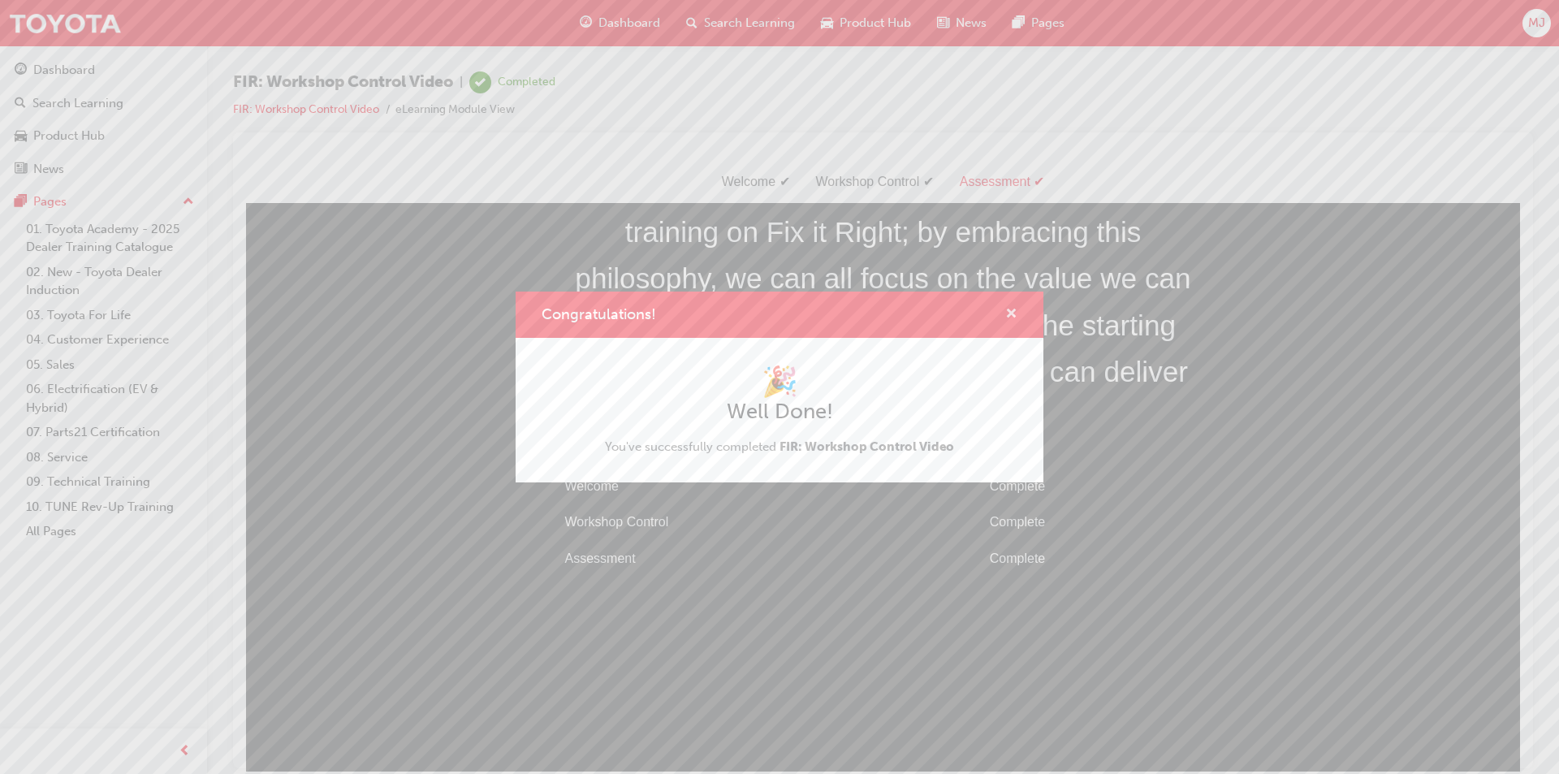
click at [1013, 318] on span "cross-icon" at bounding box center [1011, 315] width 12 height 15
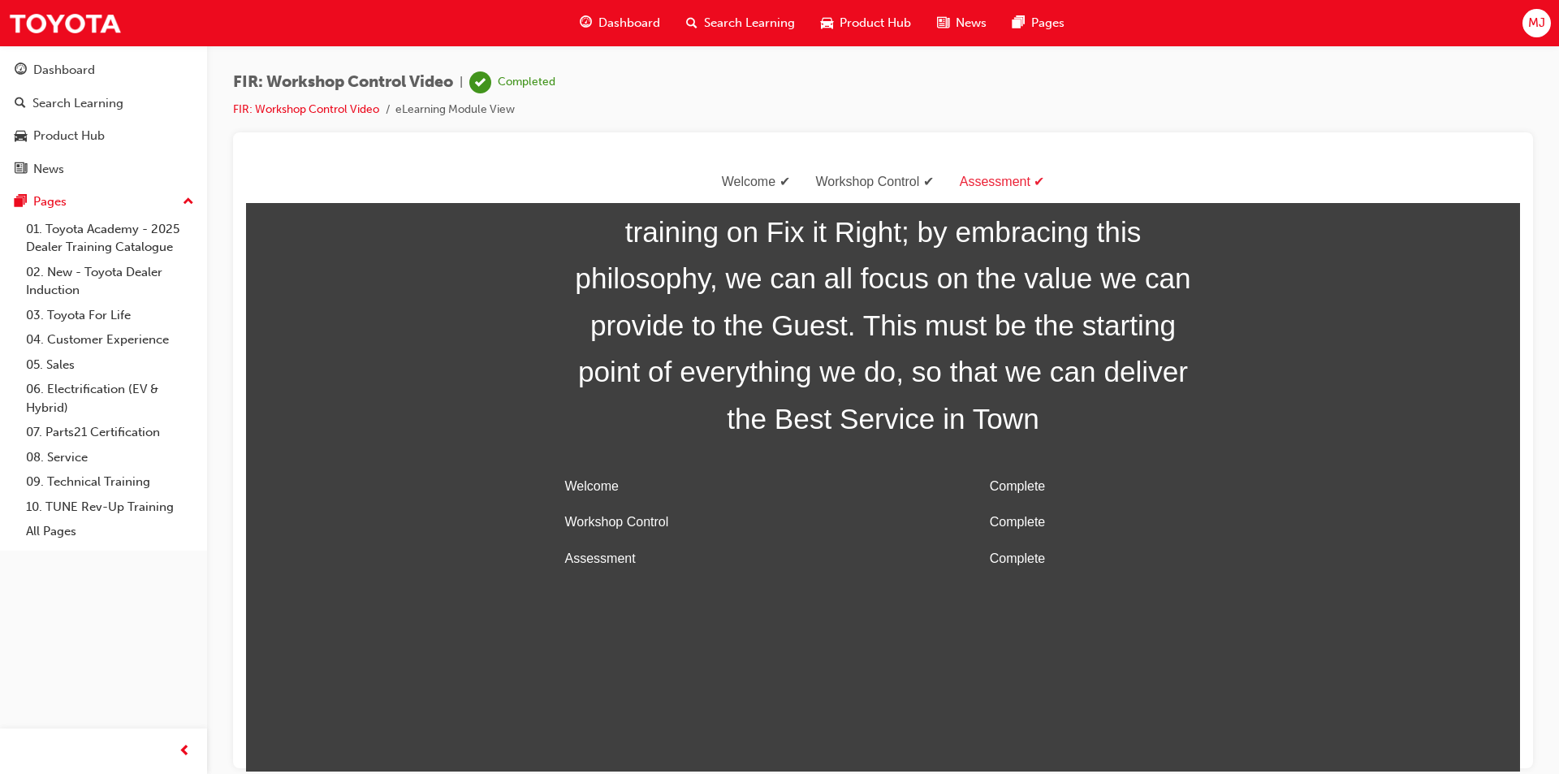
click at [617, 23] on span "Dashboard" at bounding box center [629, 23] width 62 height 19
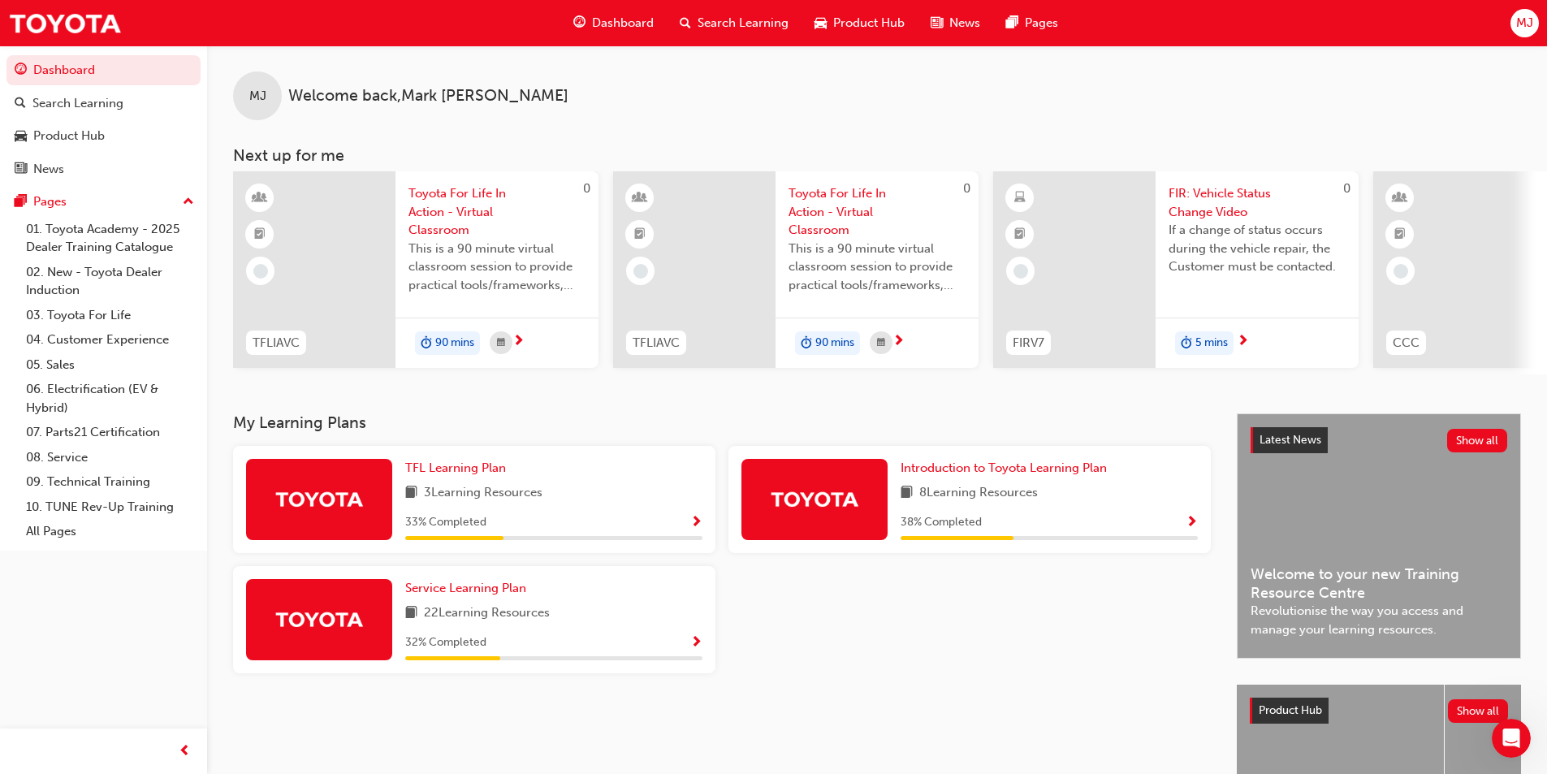
click at [1209, 207] on span "FIR: Vehicle Status Change Video" at bounding box center [1257, 202] width 177 height 37
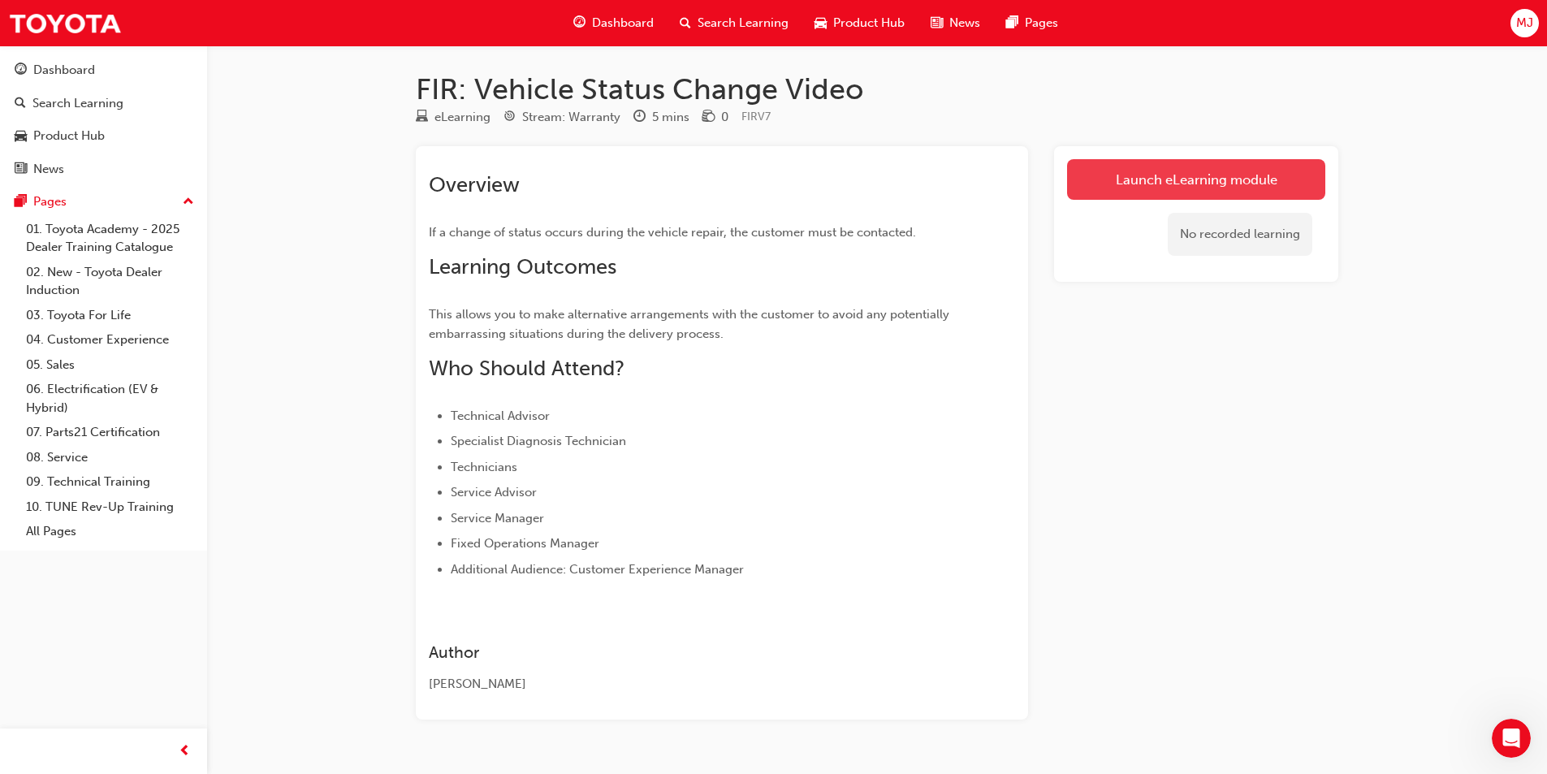
click at [1094, 183] on link "Launch eLearning module" at bounding box center [1196, 179] width 258 height 41
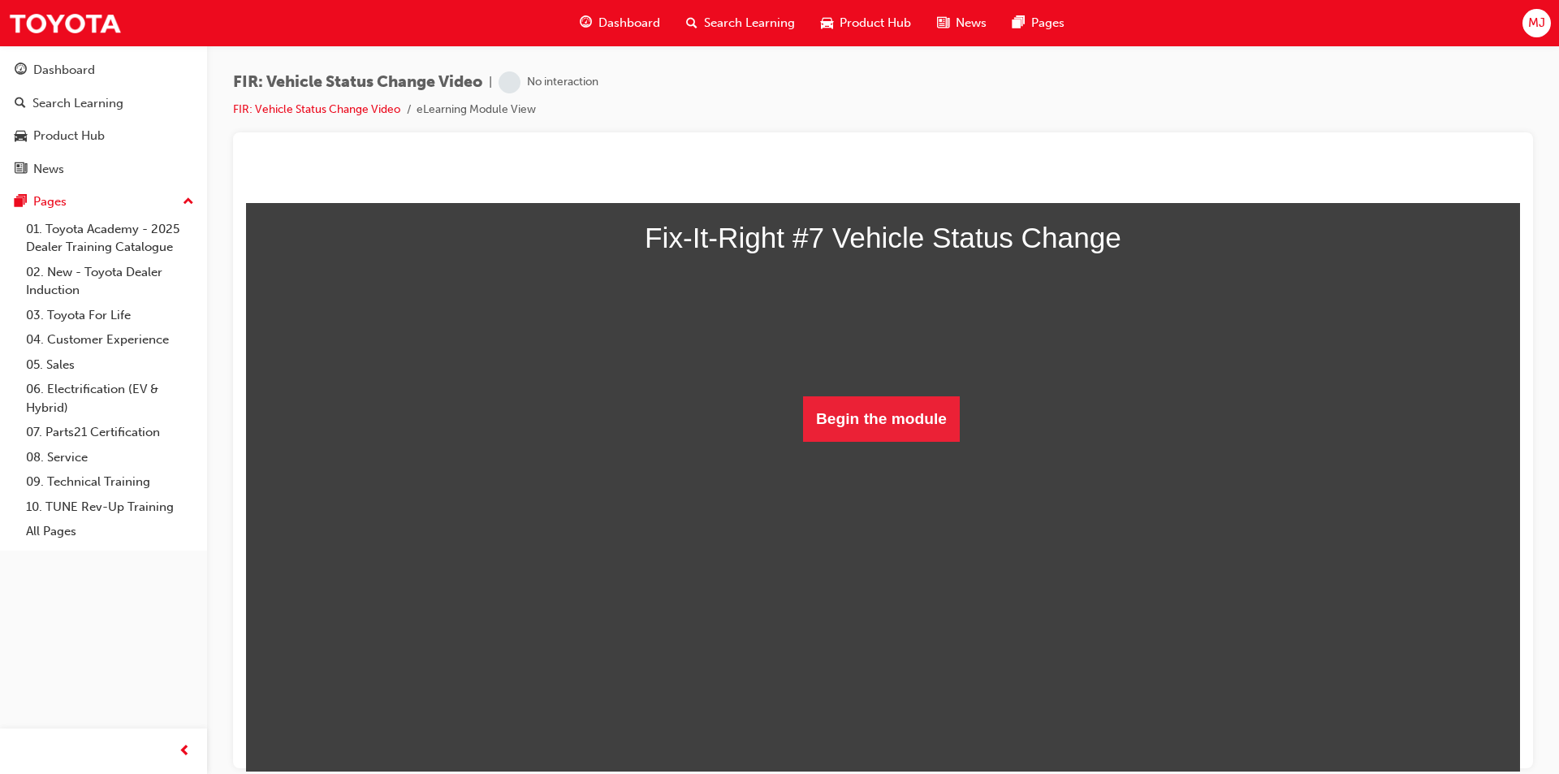
scroll to position [49, 0]
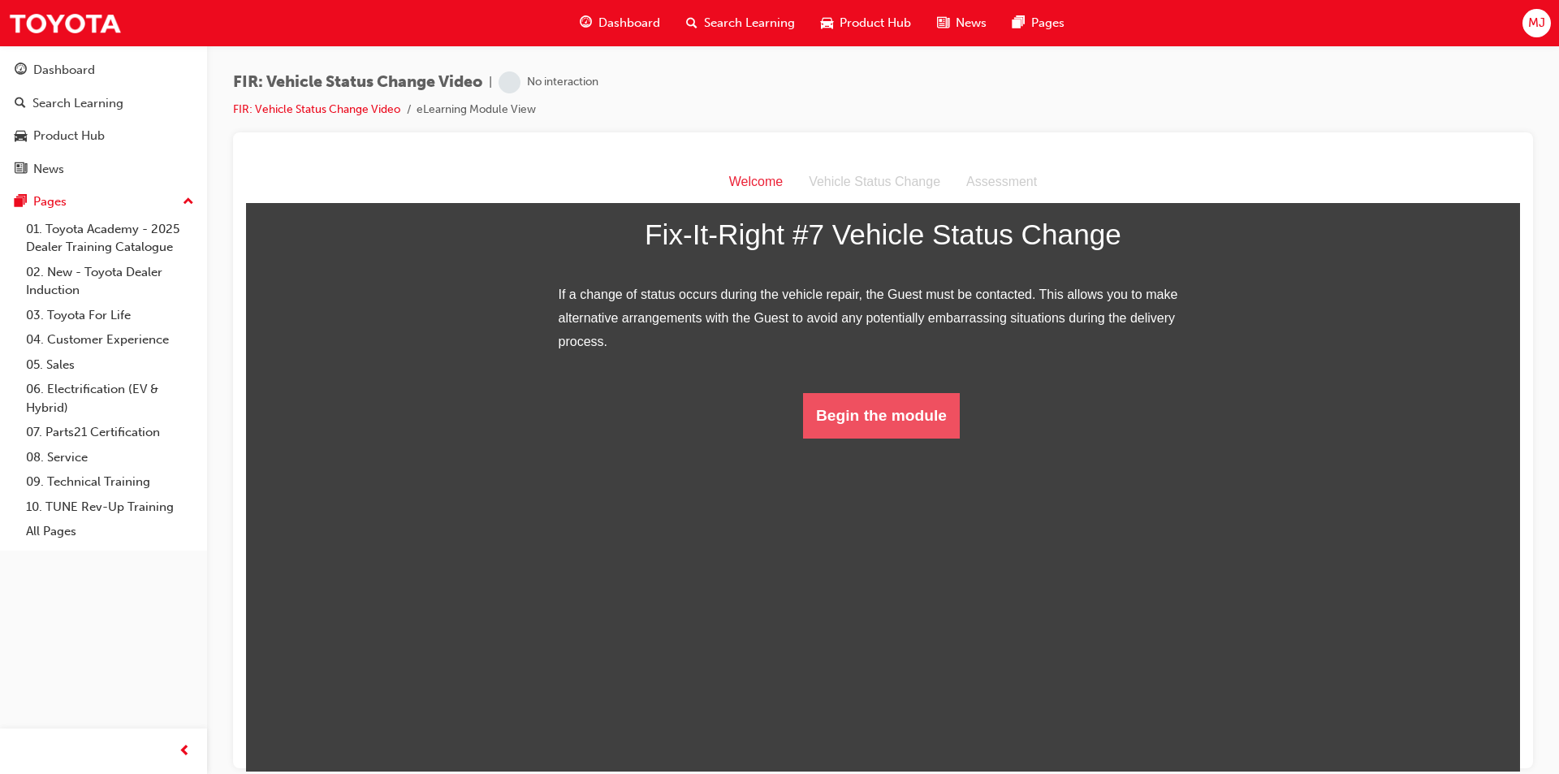
click at [858, 438] on button "Begin the module" at bounding box center [881, 414] width 157 height 45
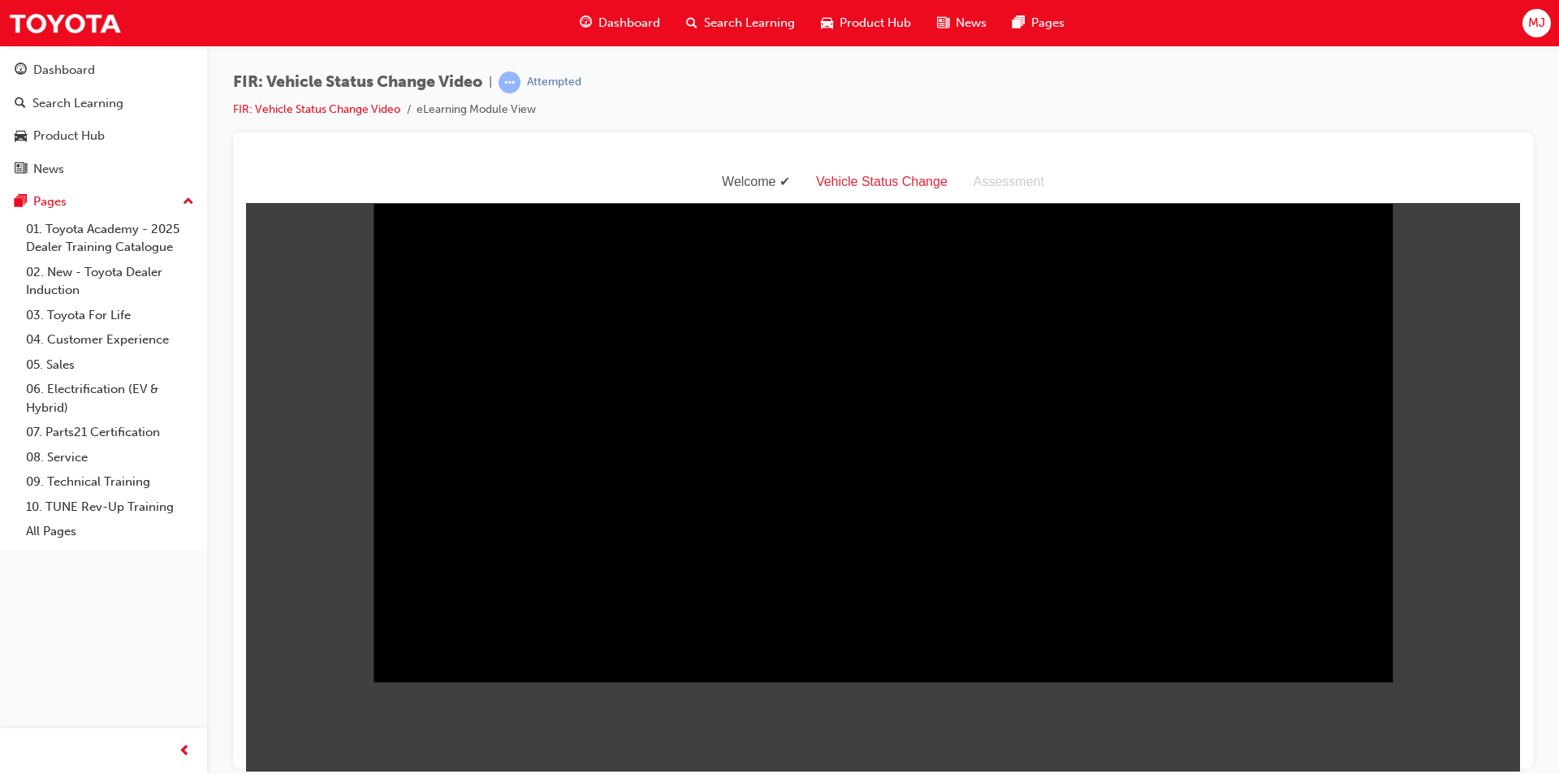
scroll to position [0, 0]
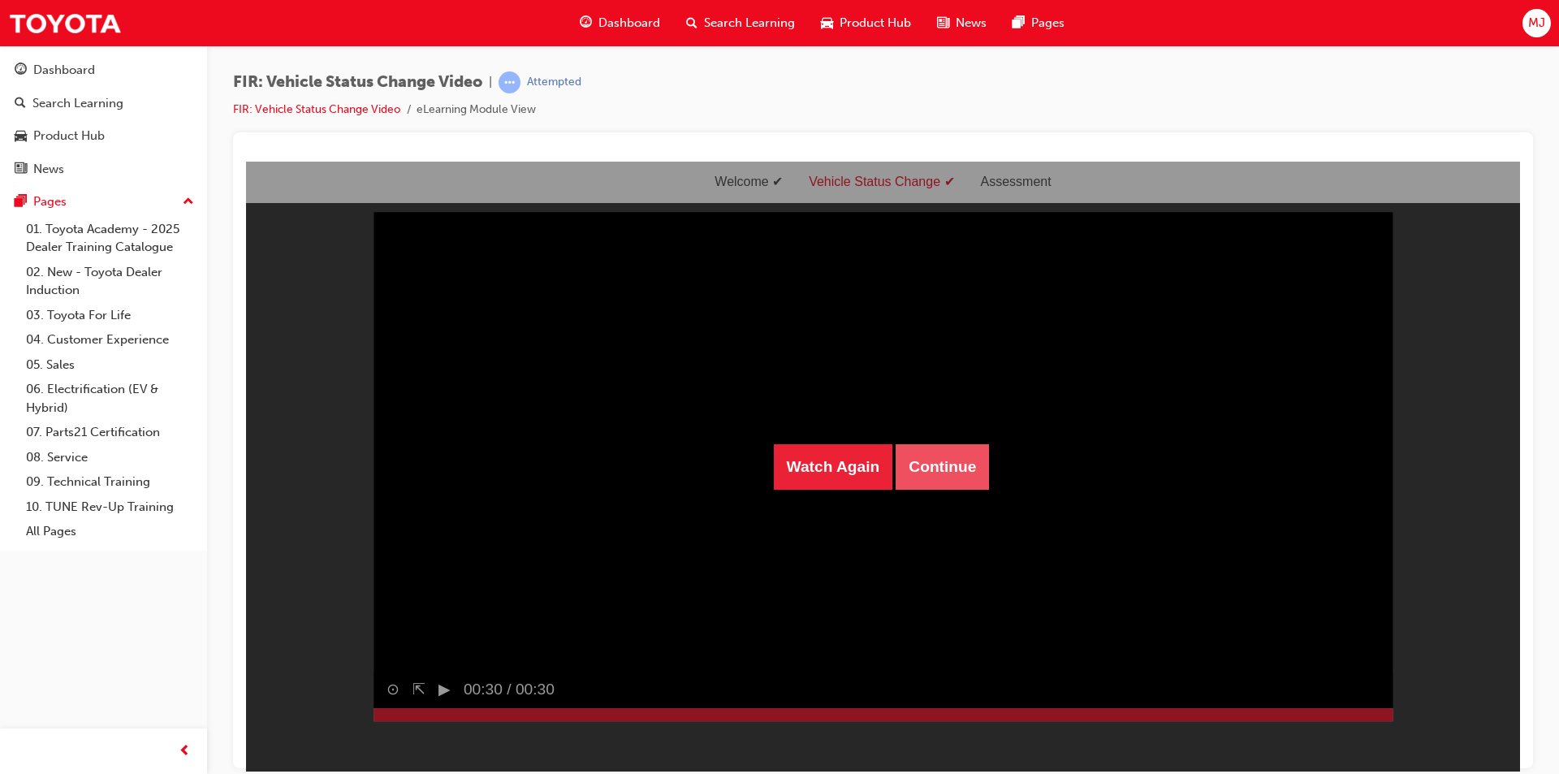
click at [944, 466] on button "Continue" at bounding box center [942, 465] width 93 height 45
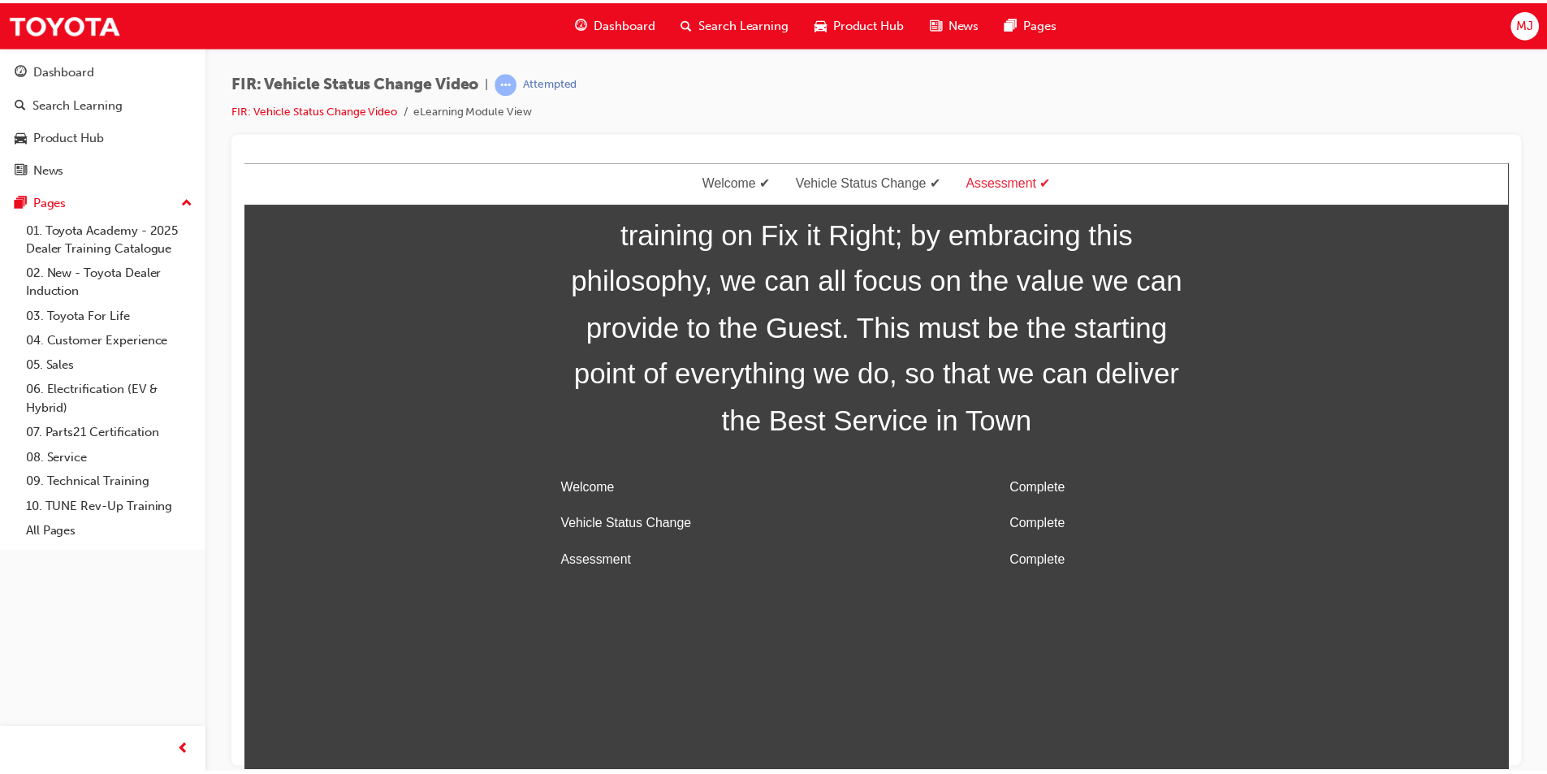
scroll to position [52, 0]
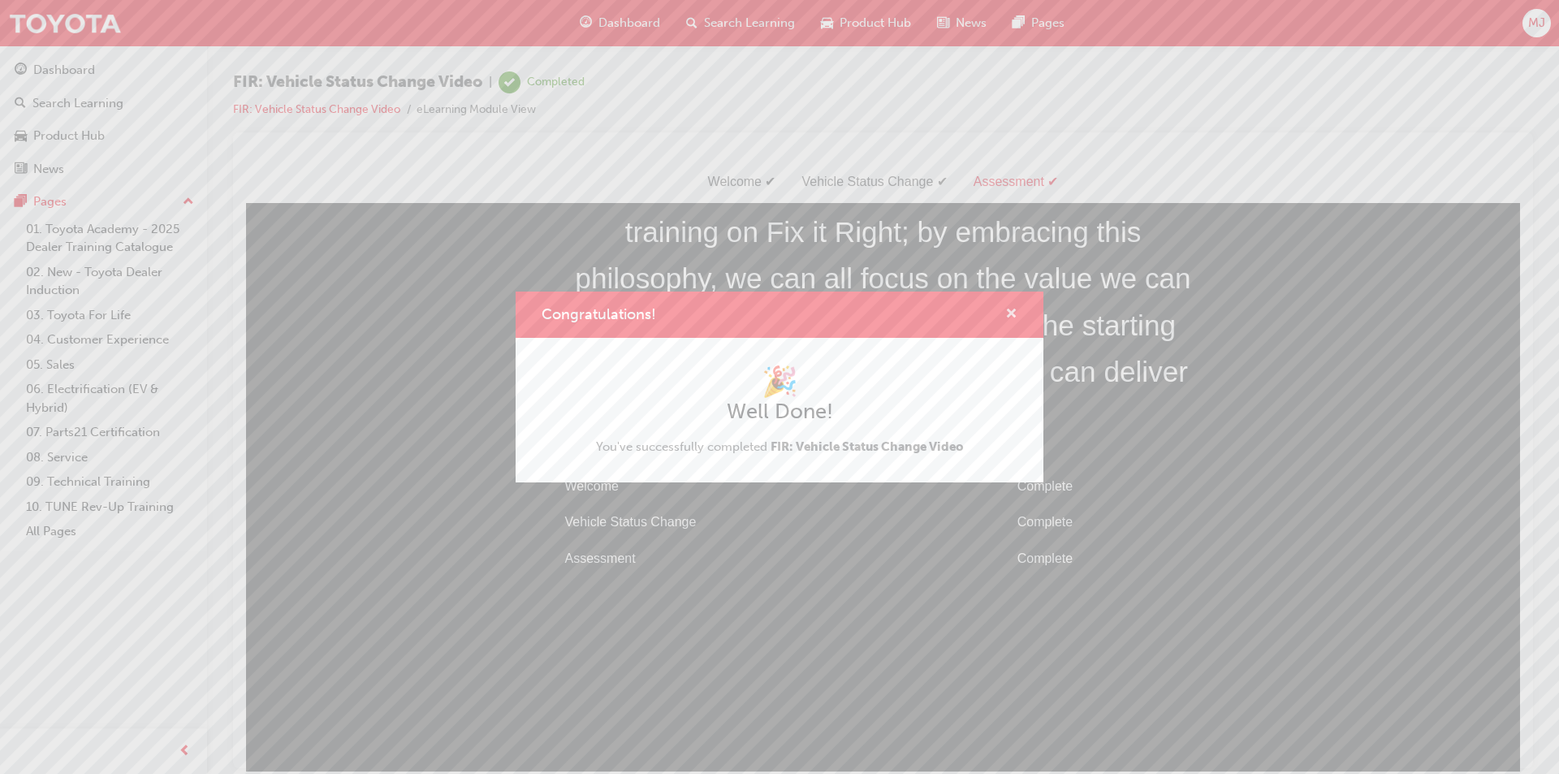
click at [1015, 318] on span "cross-icon" at bounding box center [1011, 315] width 12 height 15
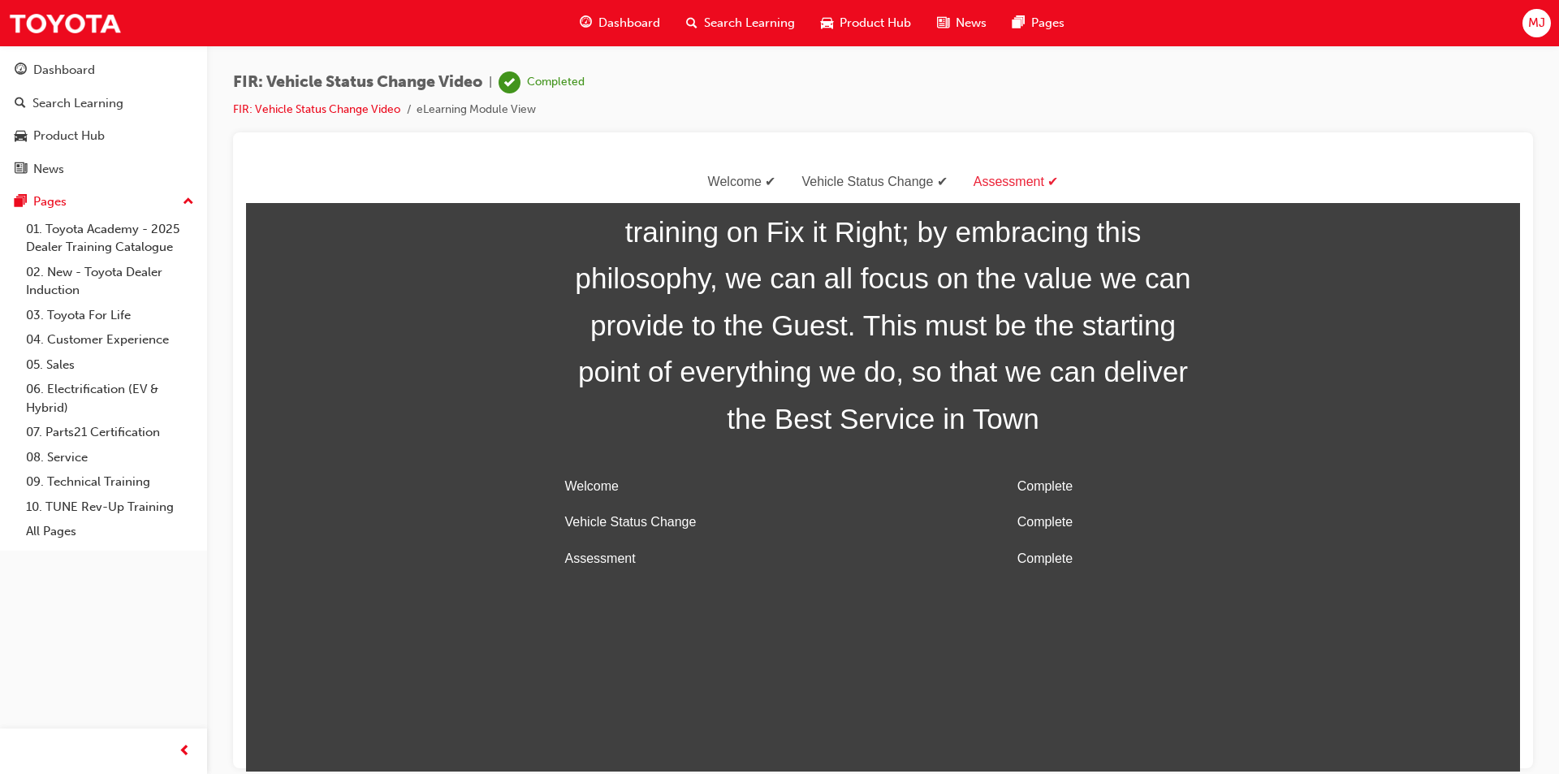
click at [616, 20] on span "Dashboard" at bounding box center [629, 23] width 62 height 19
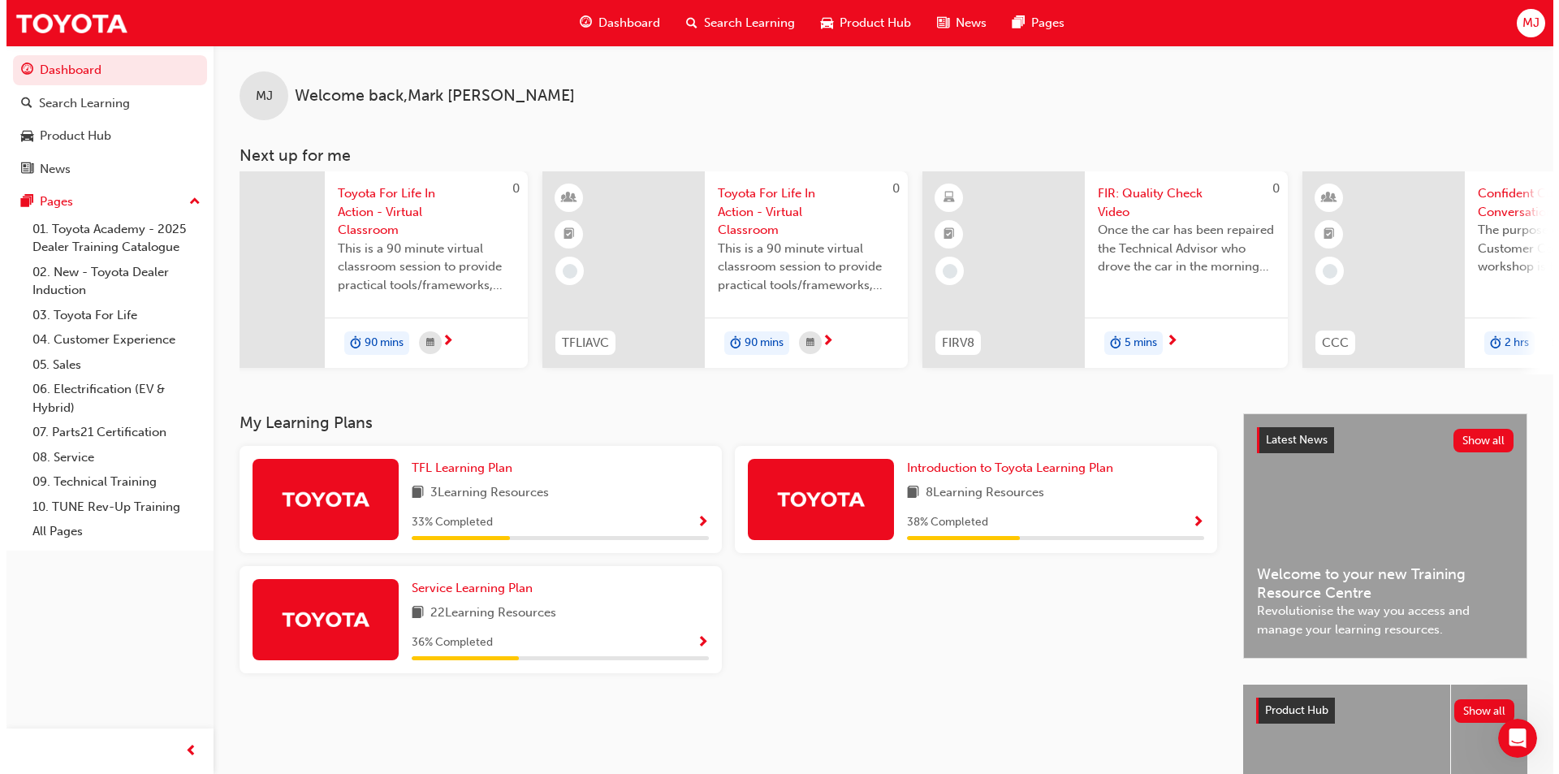
scroll to position [0, 60]
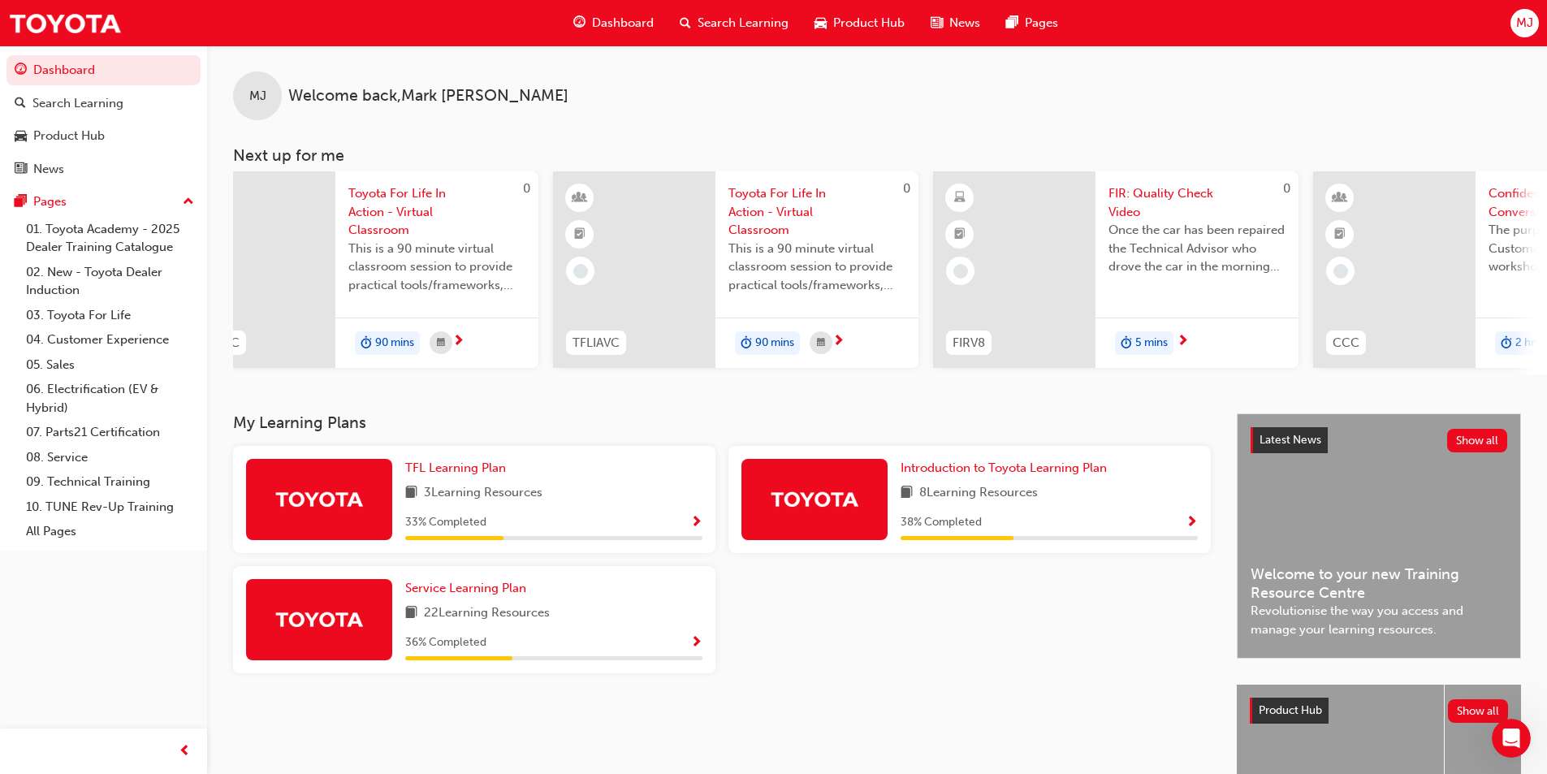
click at [1128, 204] on span "FIR: Quality Check Video" at bounding box center [1196, 202] width 177 height 37
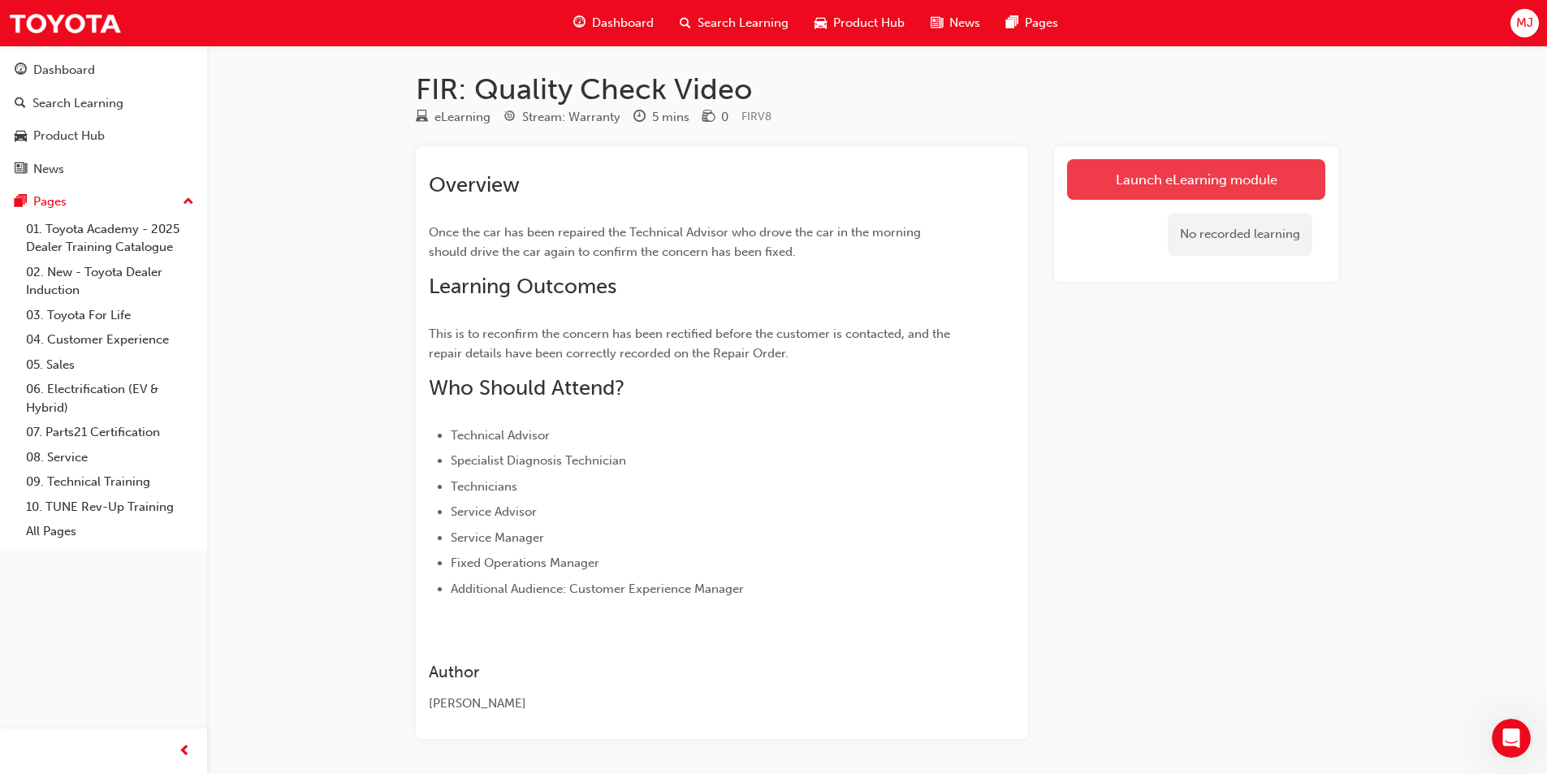
click at [1159, 189] on link "Launch eLearning module" at bounding box center [1196, 179] width 258 height 41
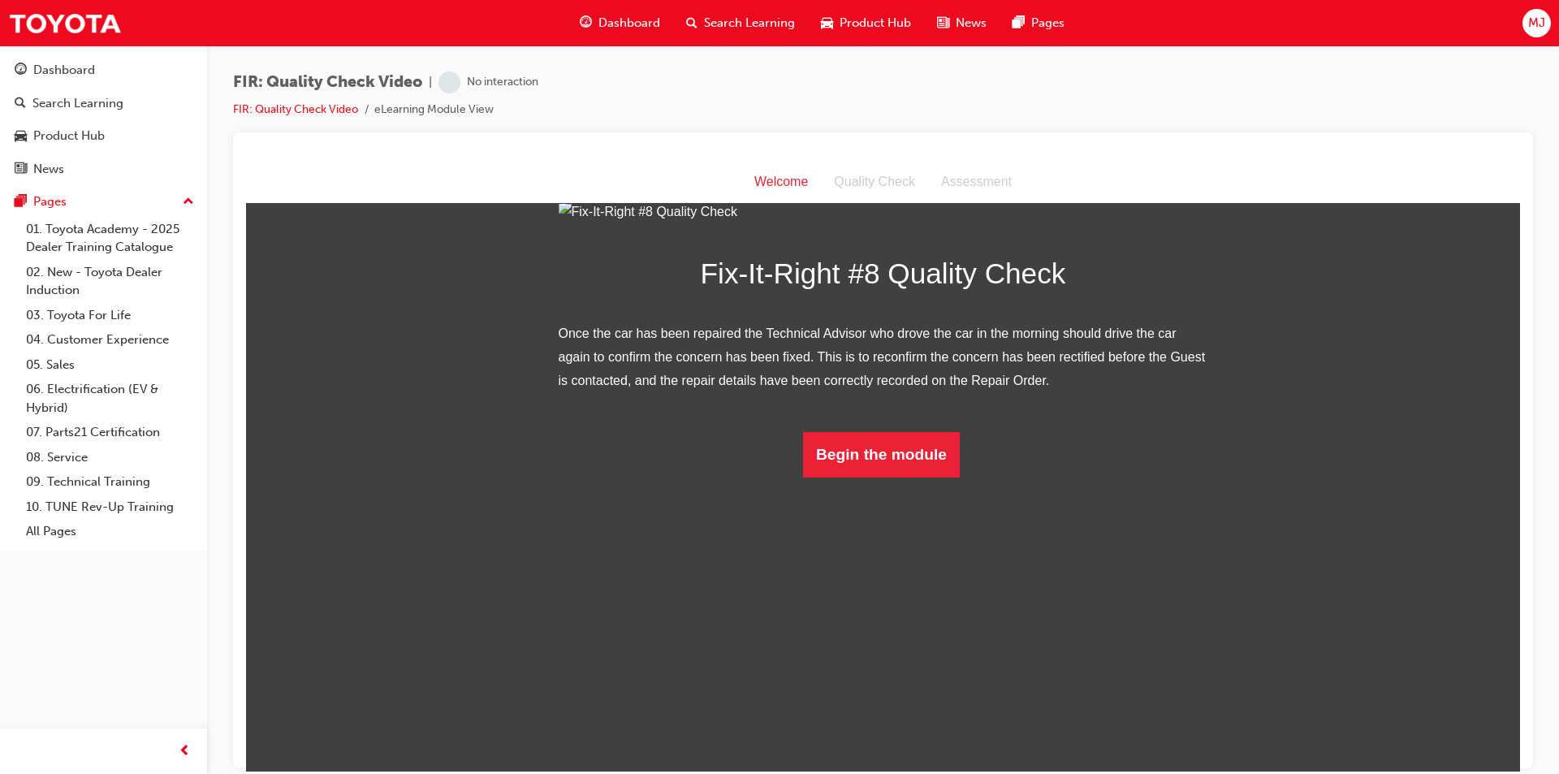
scroll to position [49, 0]
click at [890, 477] on button "Begin the module" at bounding box center [881, 453] width 157 height 45
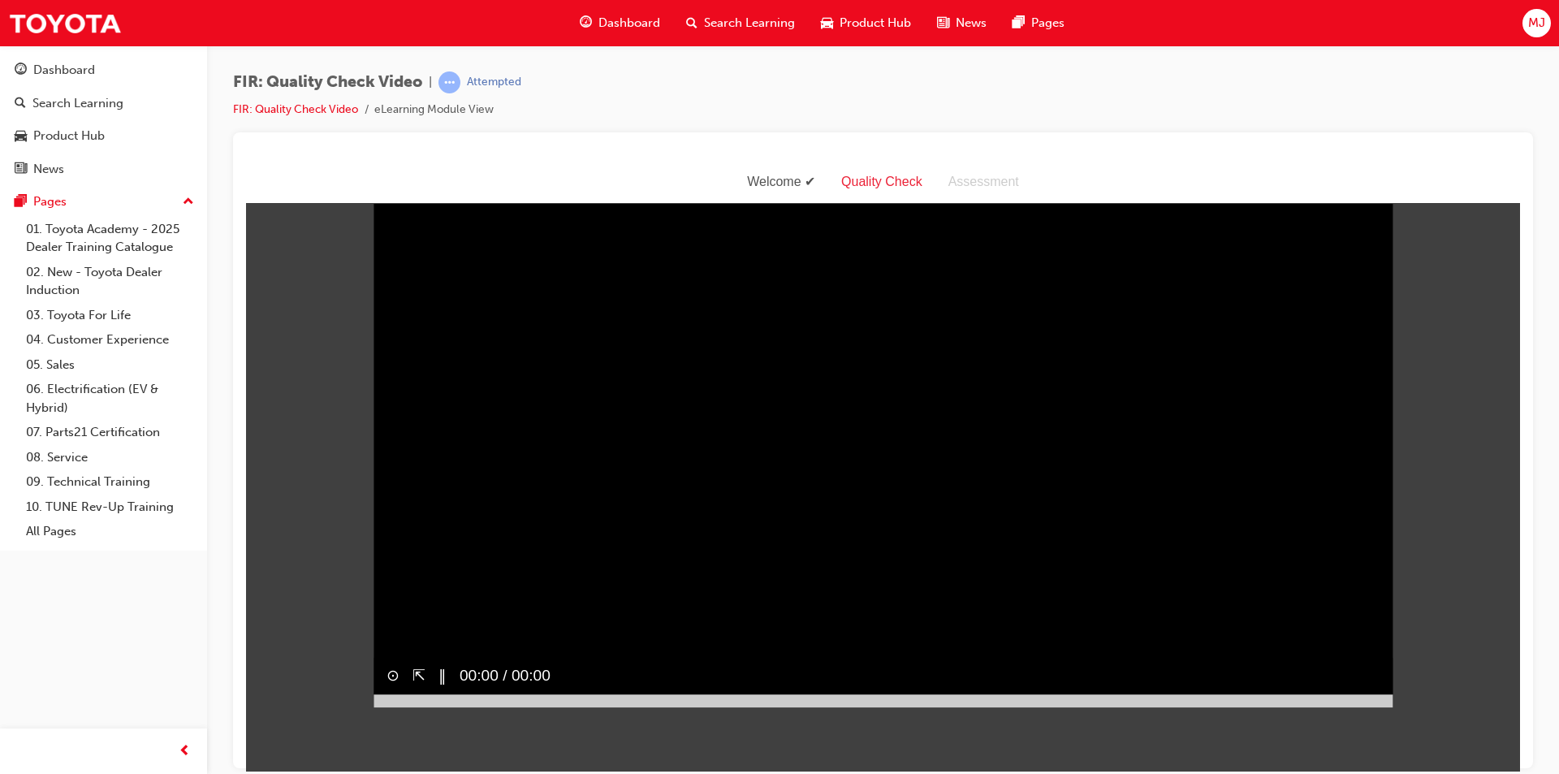
scroll to position [0, 0]
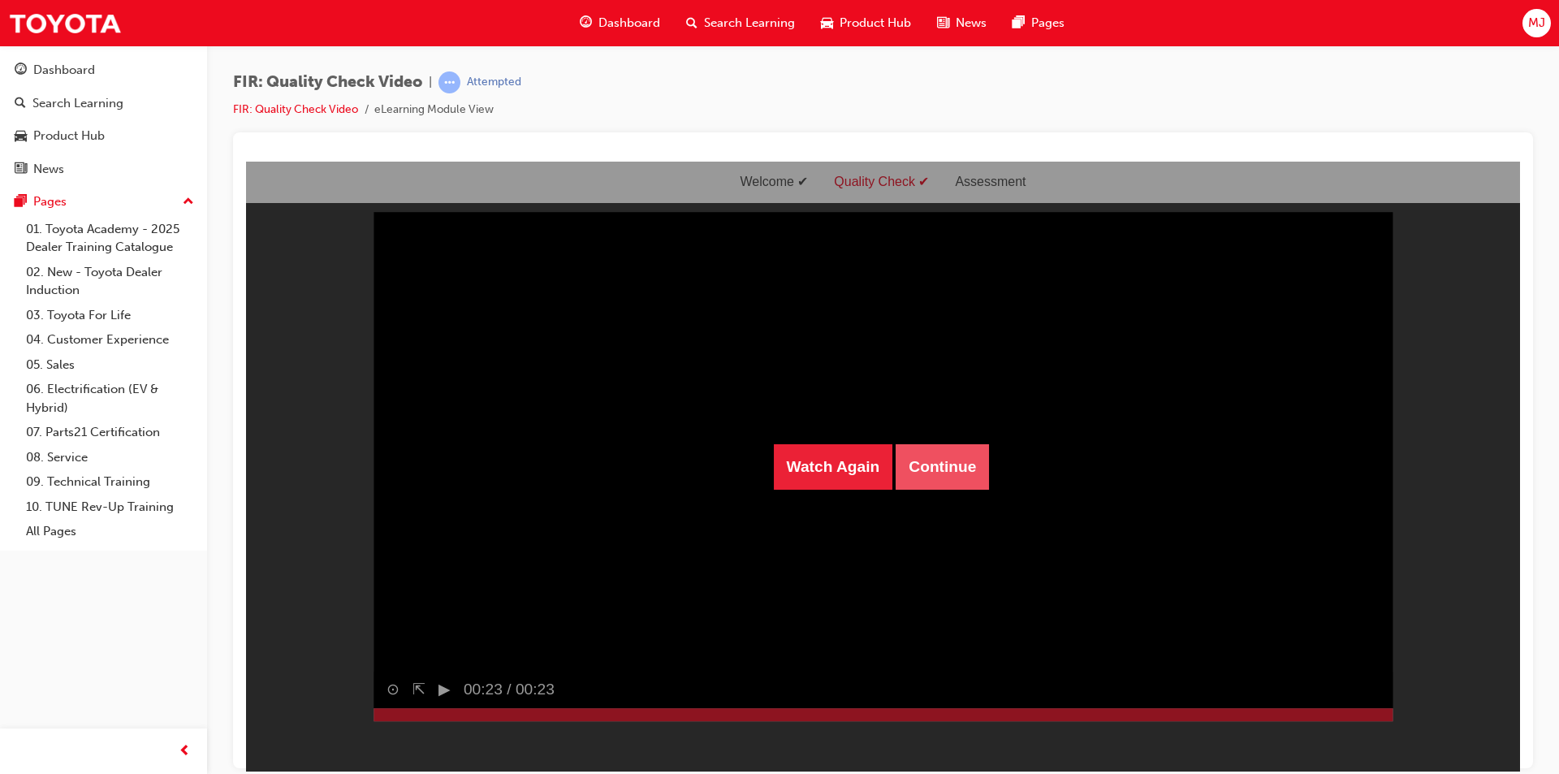
click at [963, 465] on button "Continue" at bounding box center [942, 465] width 93 height 45
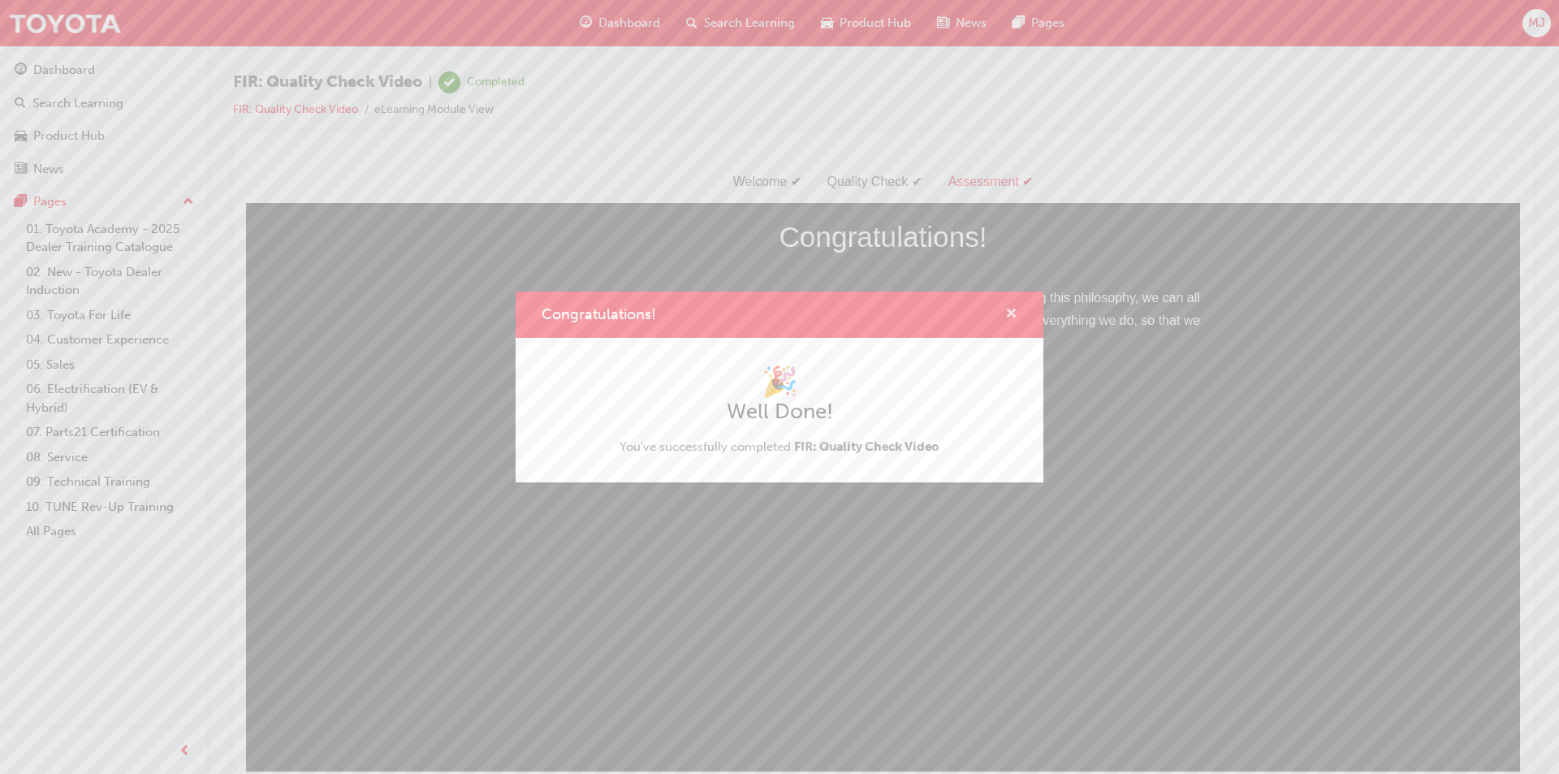
drag, startPoint x: 1010, startPoint y: 318, endPoint x: 676, endPoint y: 112, distance: 392.6
click at [1010, 318] on span "cross-icon" at bounding box center [1011, 315] width 12 height 15
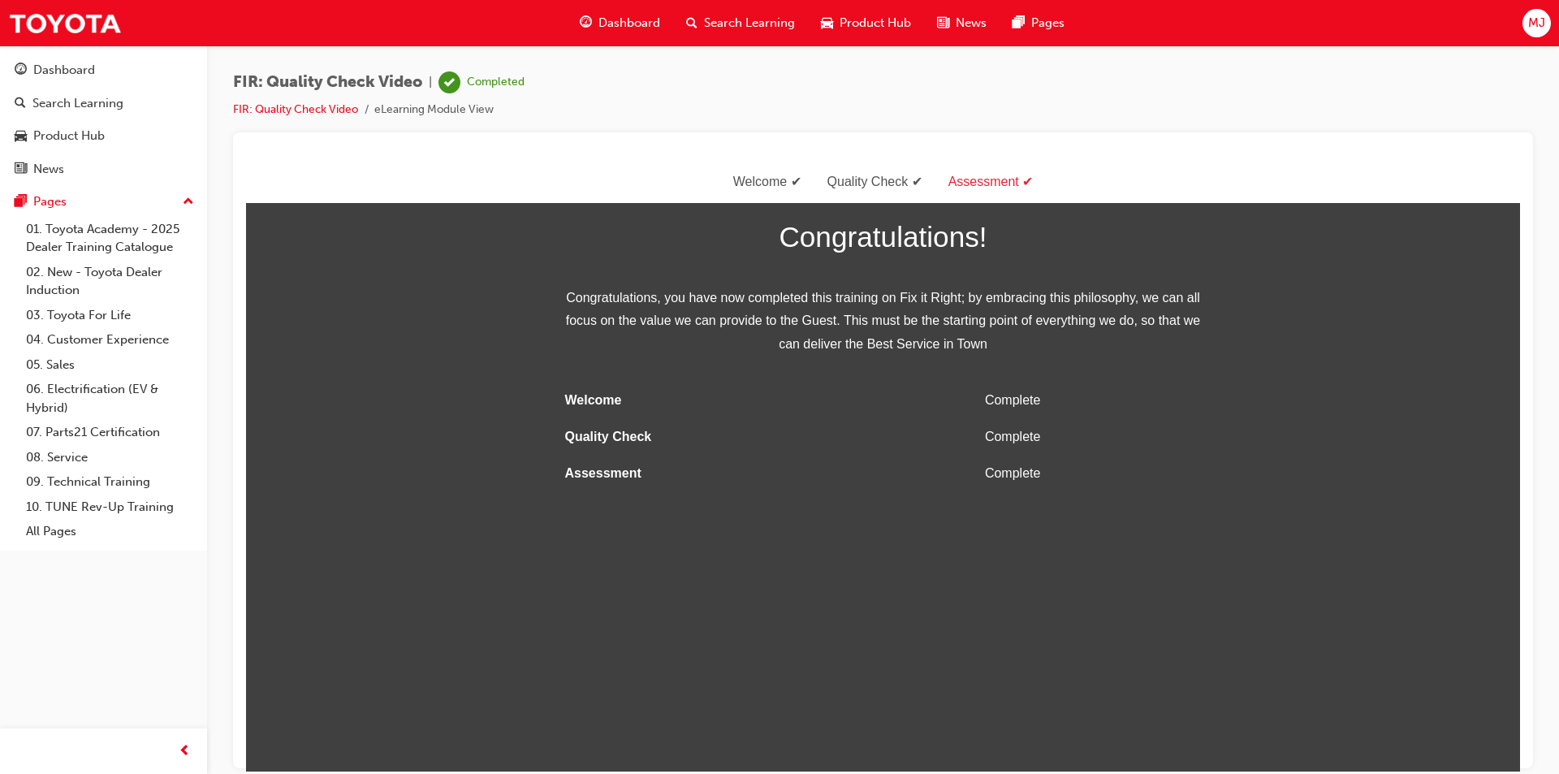
click at [643, 32] on div "Dashboard" at bounding box center [620, 22] width 106 height 33
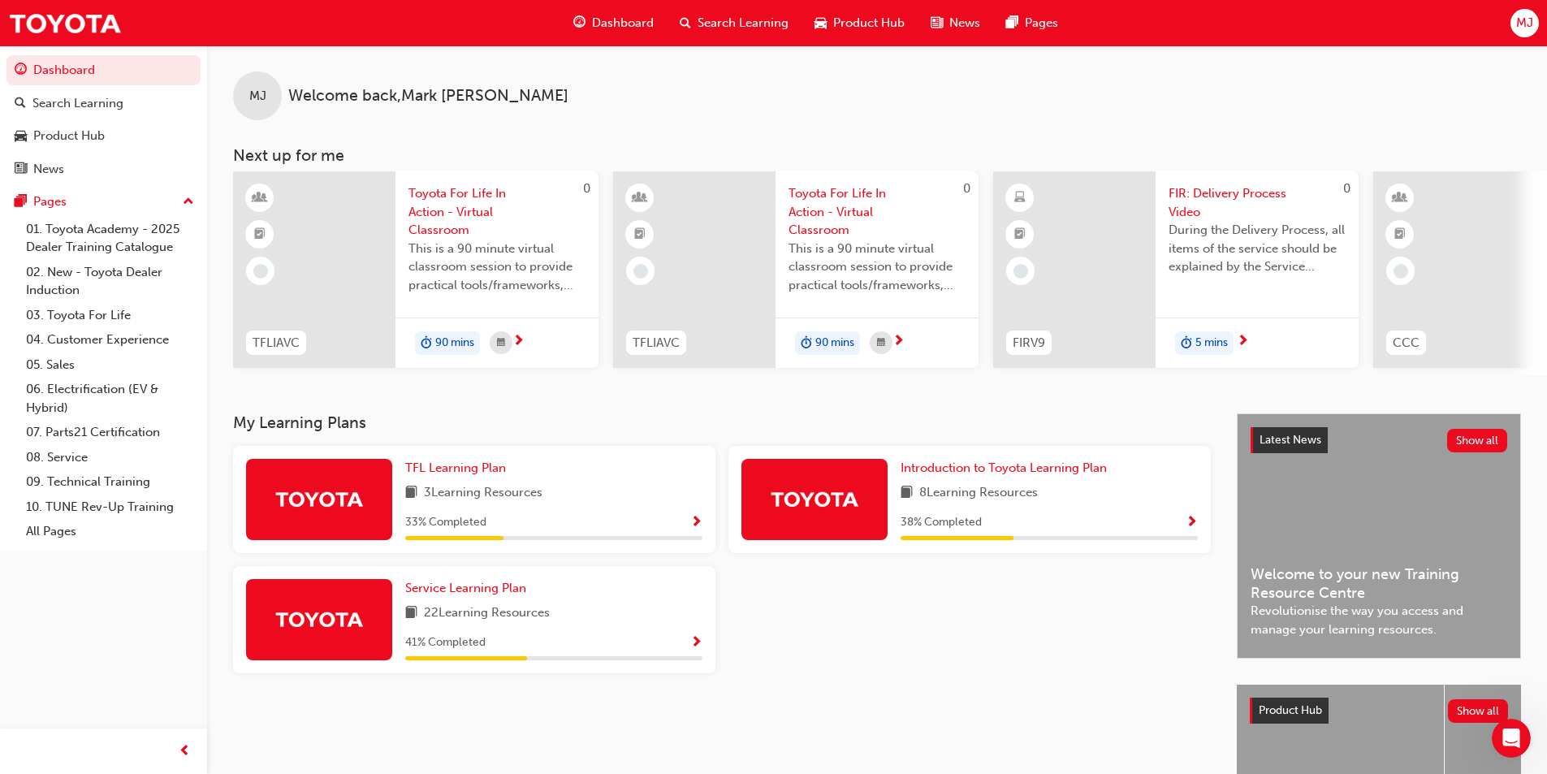
click at [1093, 244] on div at bounding box center [1074, 269] width 162 height 197
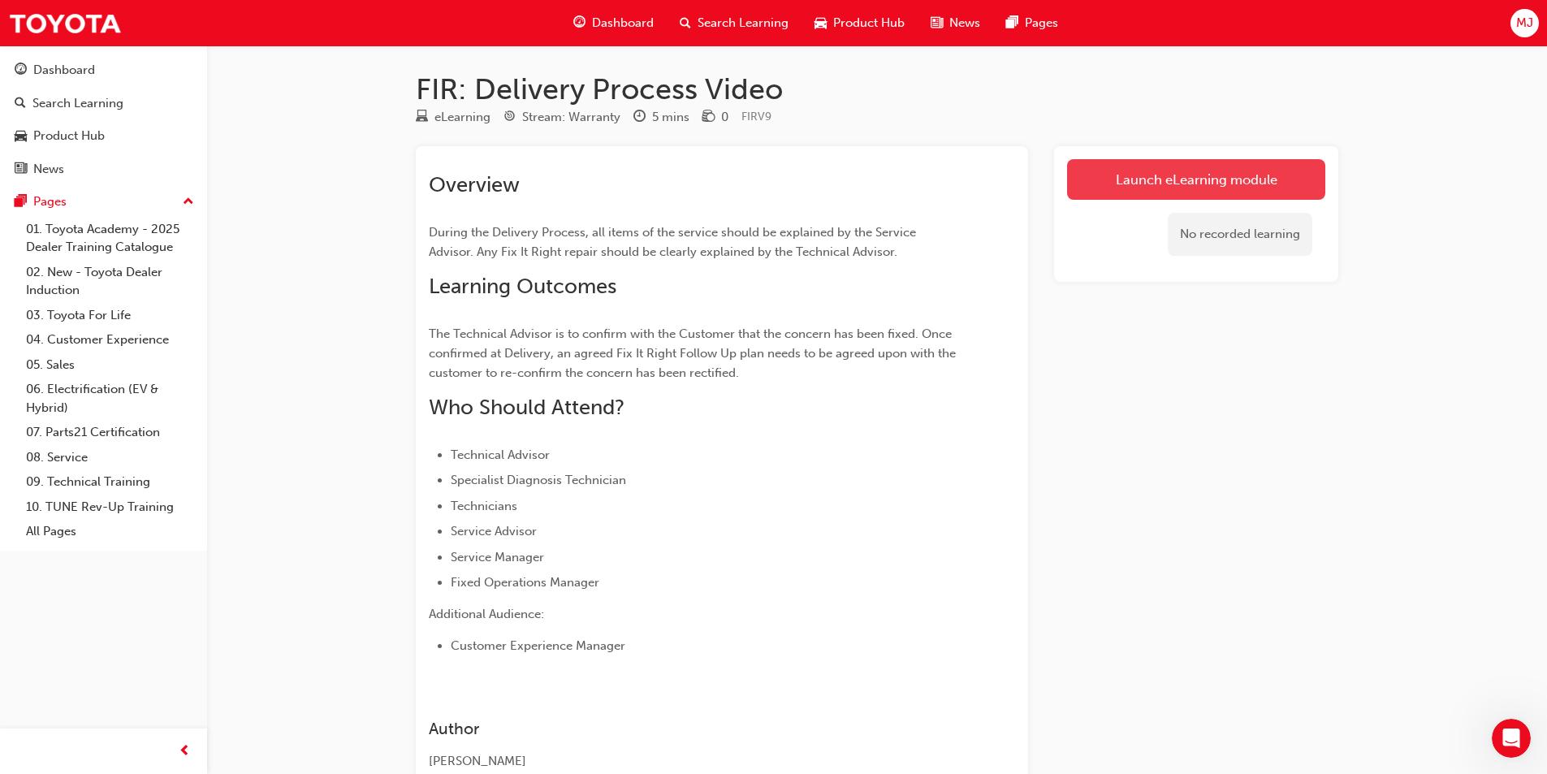
click at [1136, 182] on link "Launch eLearning module" at bounding box center [1196, 179] width 258 height 41
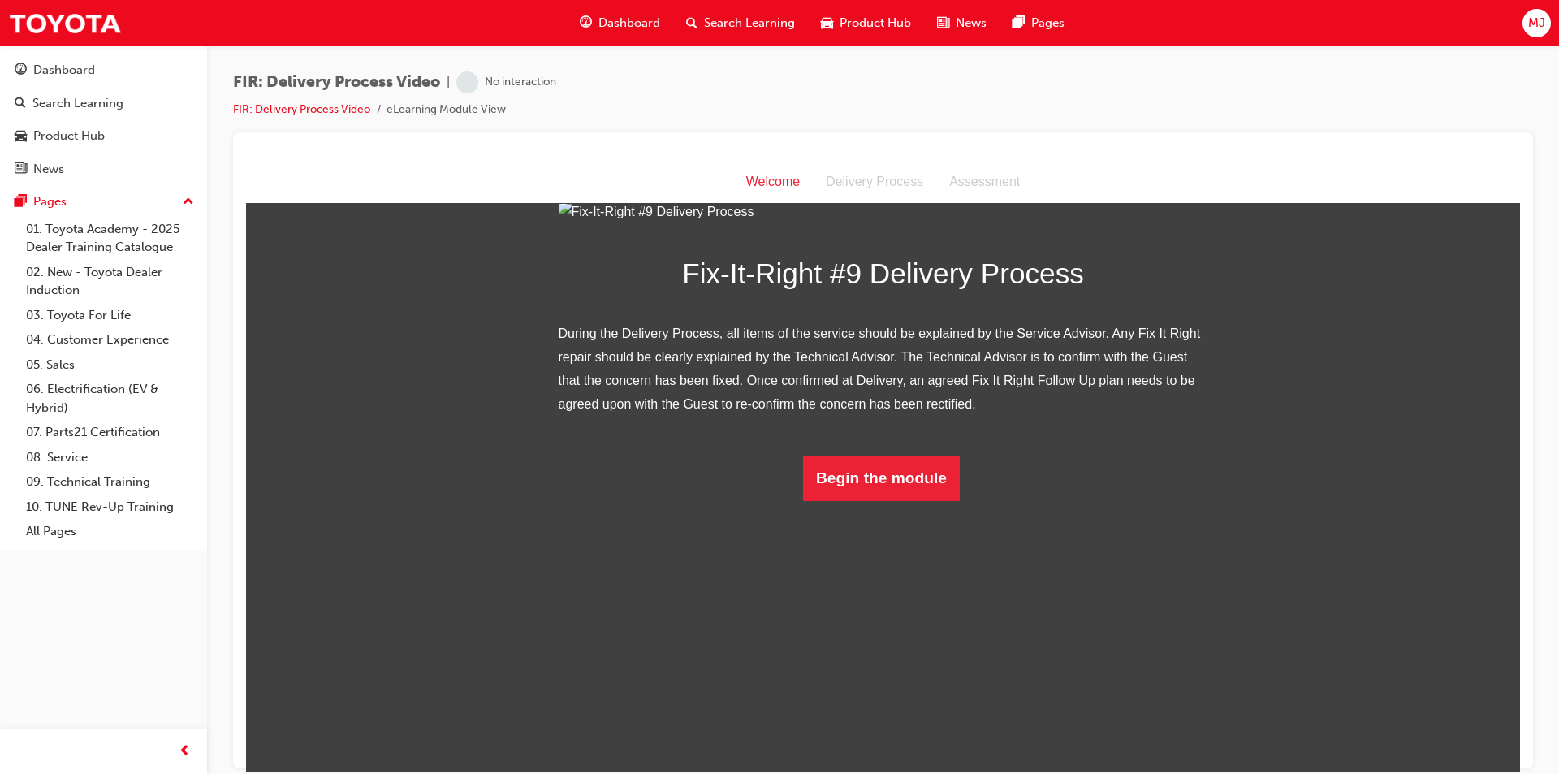
scroll to position [72, 0]
click at [884, 500] on button "Begin the module" at bounding box center [881, 477] width 157 height 45
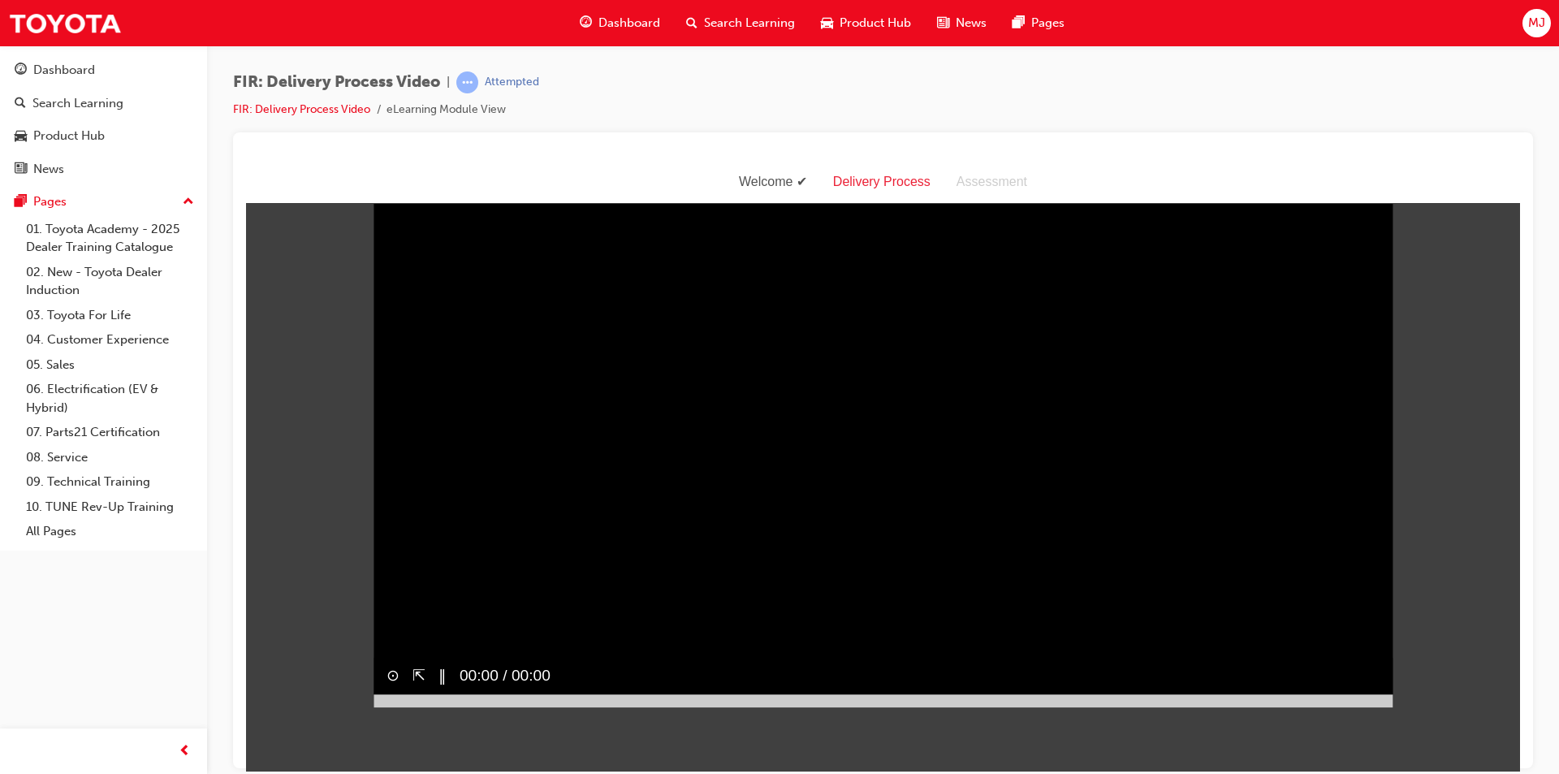
scroll to position [0, 0]
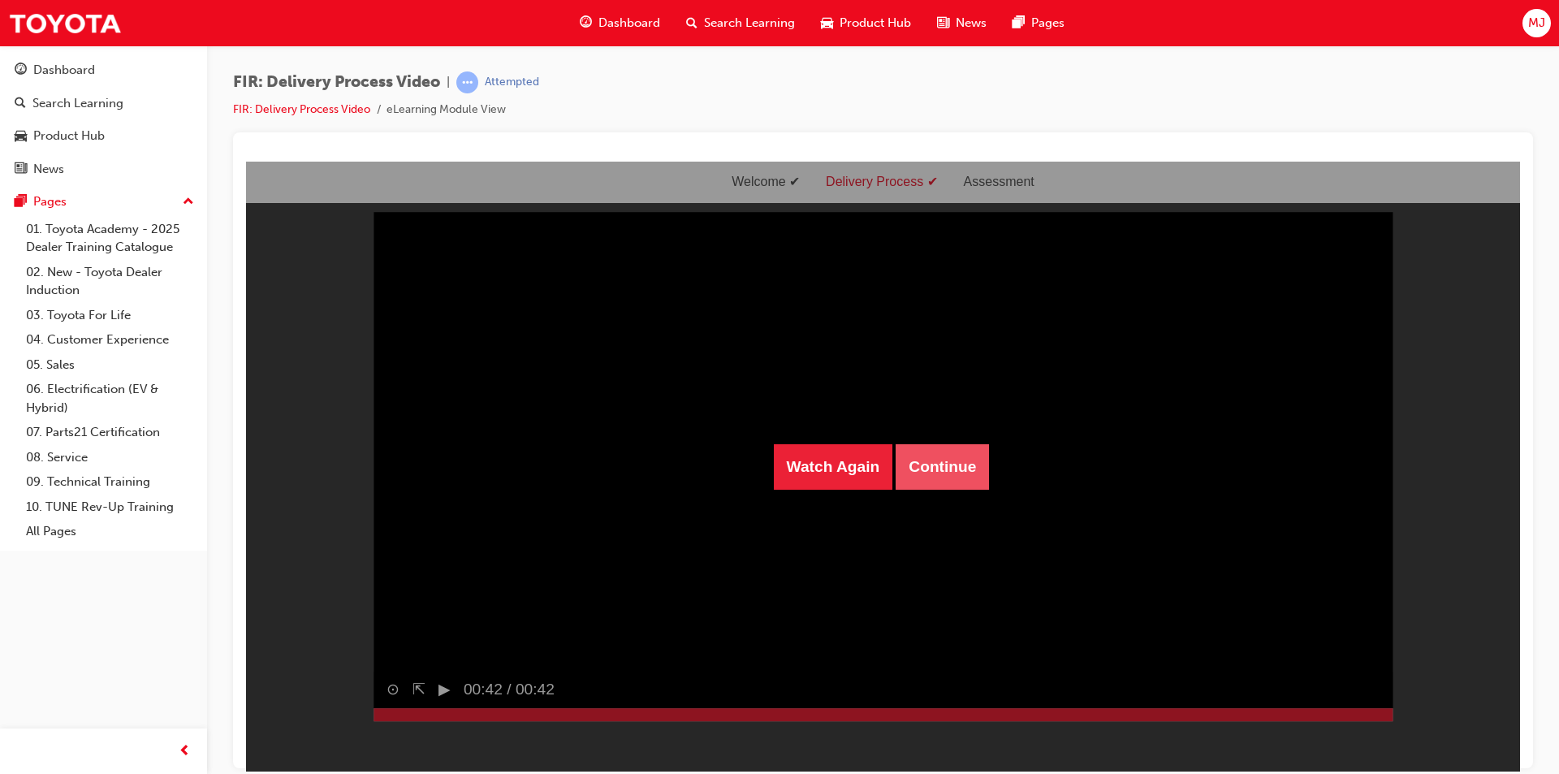
click at [957, 462] on button "Continue" at bounding box center [942, 465] width 93 height 45
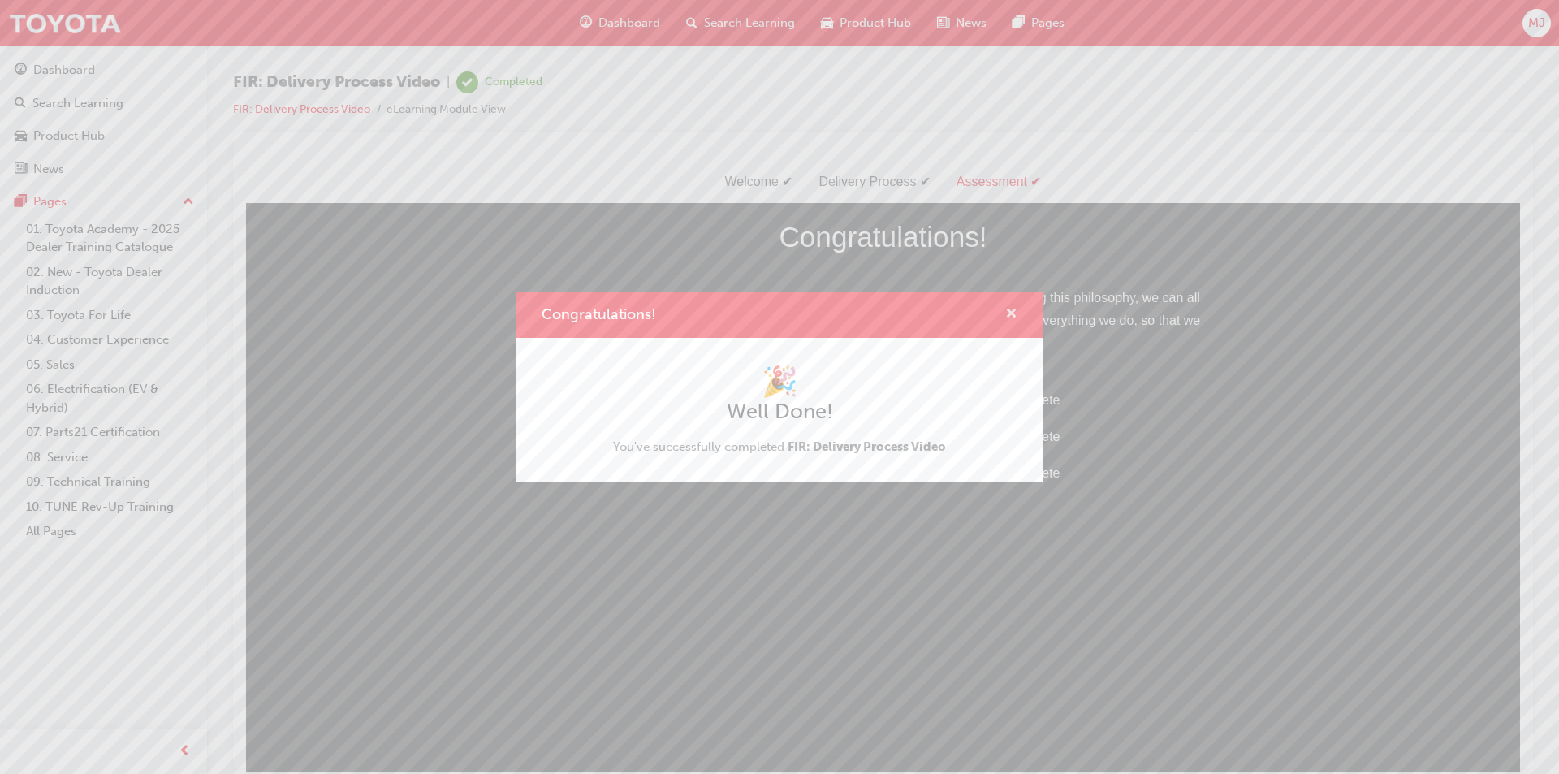
click at [1014, 315] on span "cross-icon" at bounding box center [1011, 315] width 12 height 15
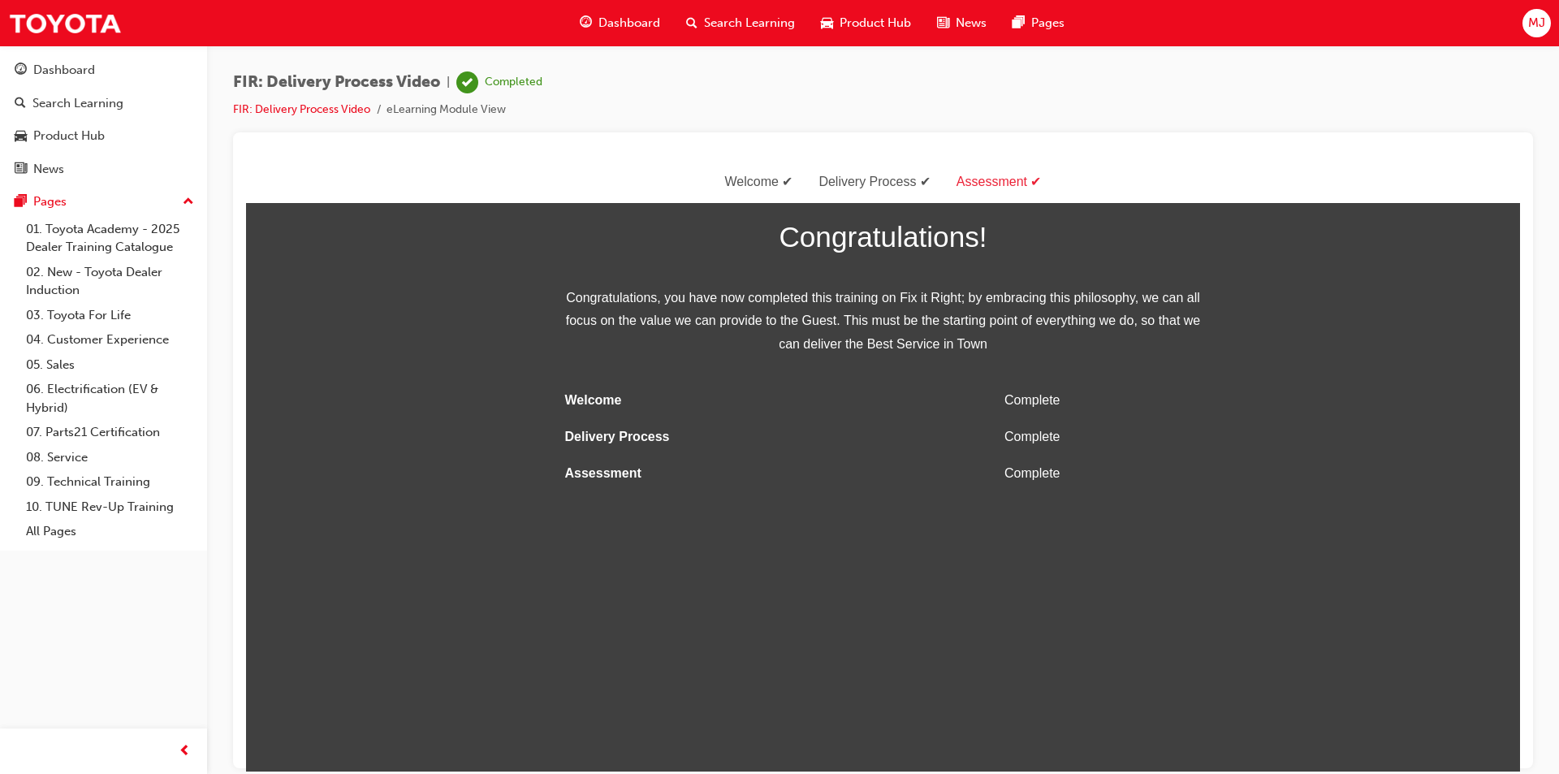
click at [622, 20] on span "Dashboard" at bounding box center [629, 23] width 62 height 19
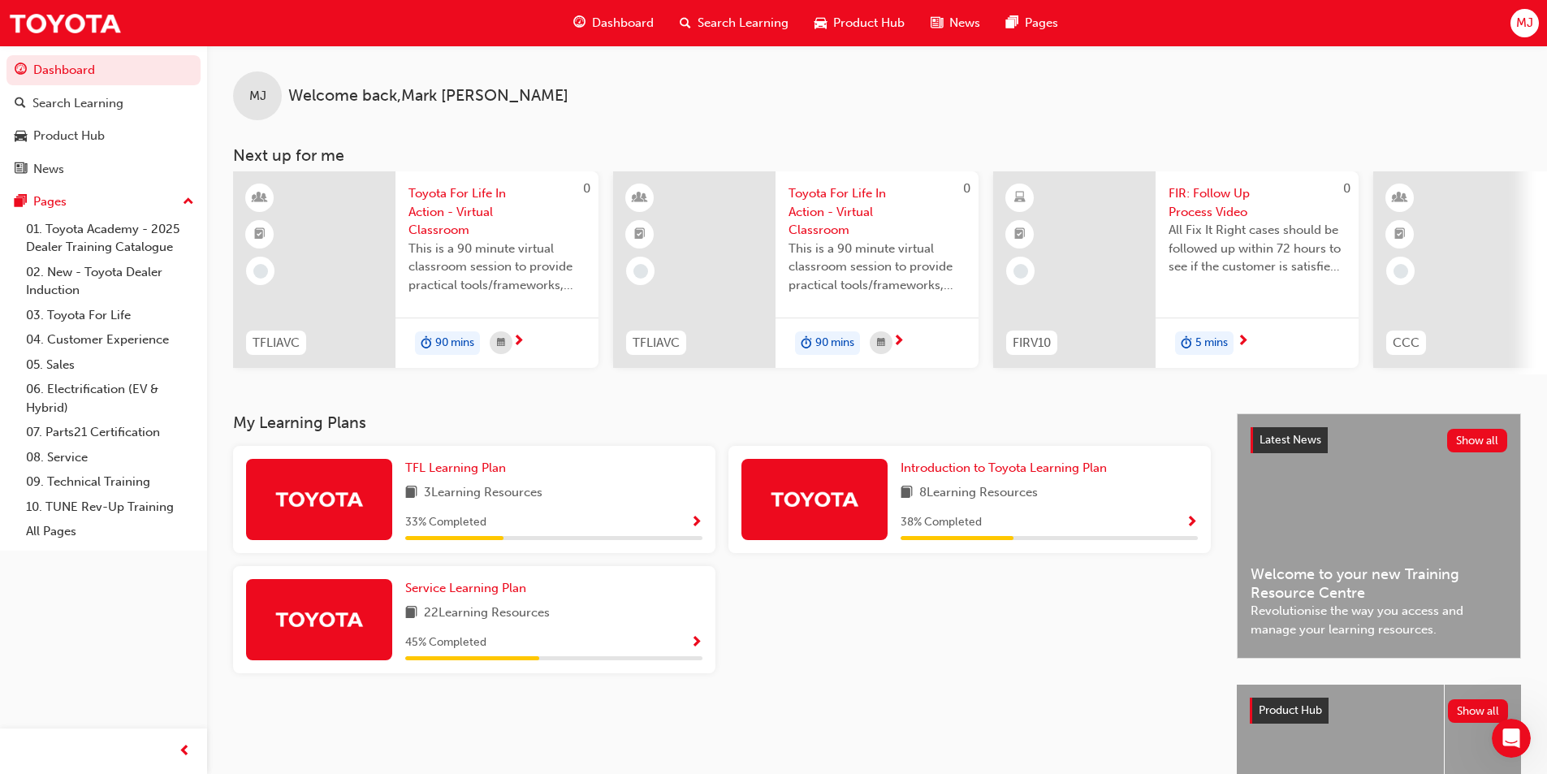
click at [1126, 230] on div at bounding box center [1074, 269] width 162 height 197
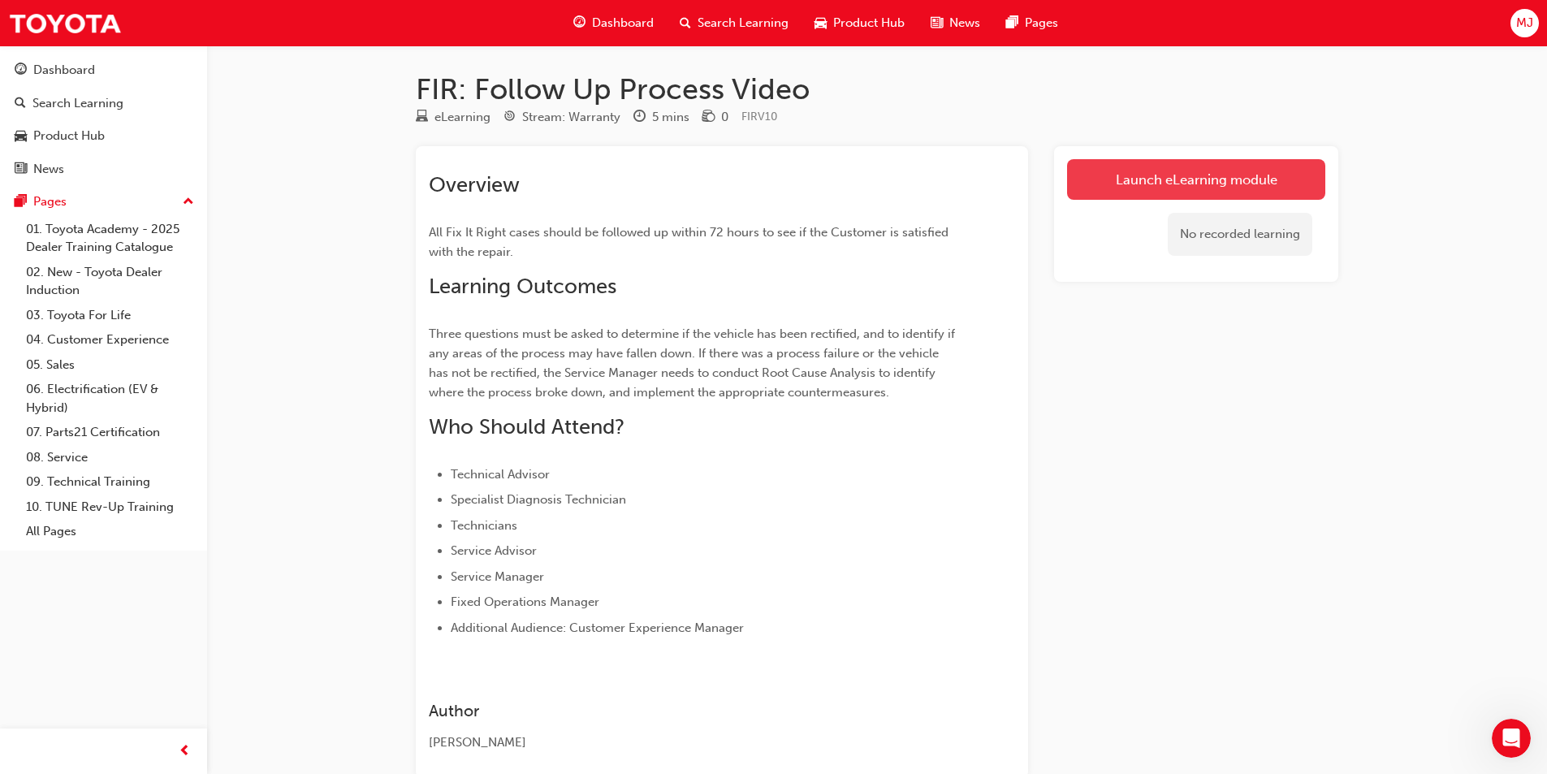
click at [1165, 181] on link "Launch eLearning module" at bounding box center [1196, 179] width 258 height 41
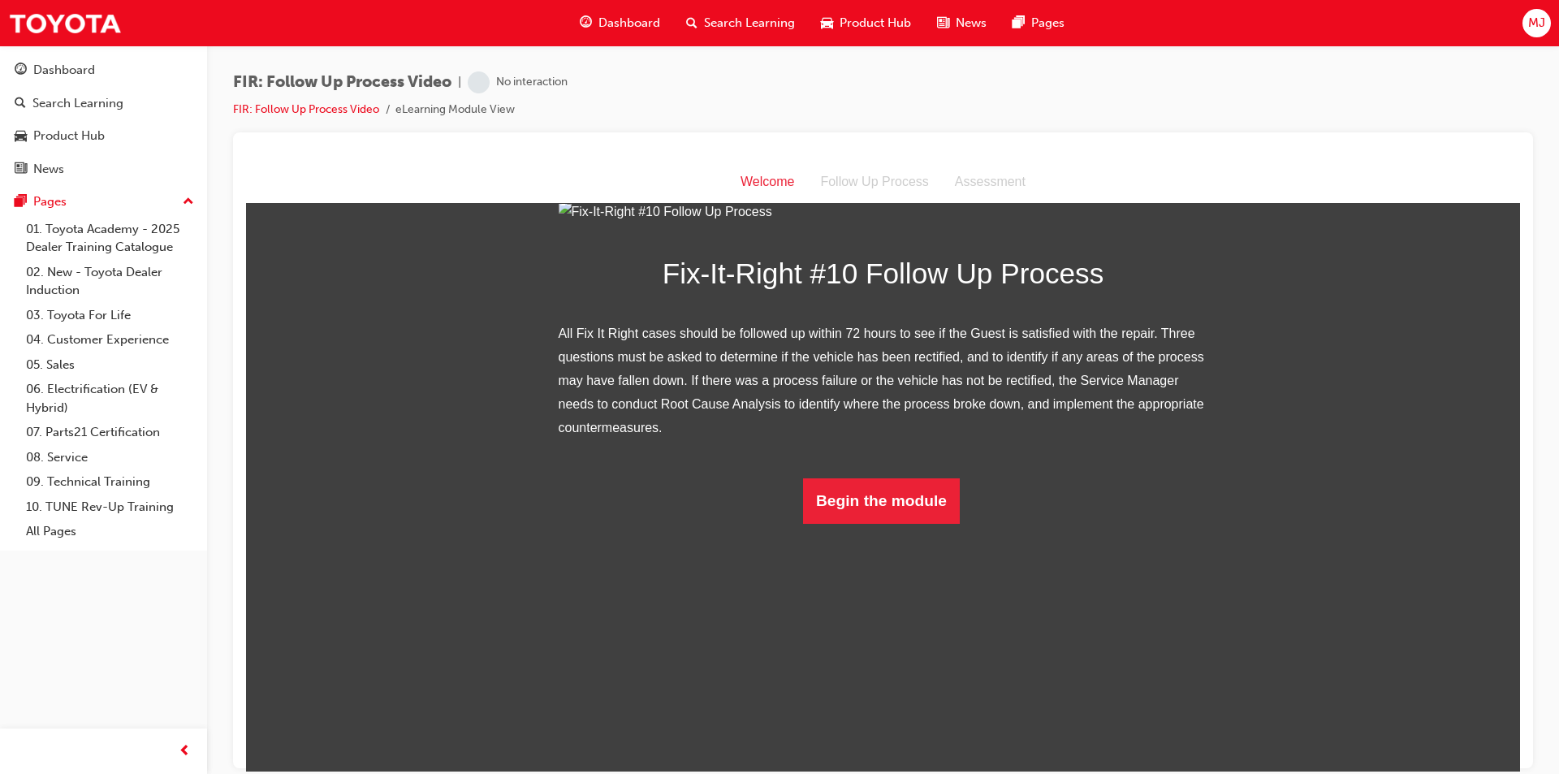
scroll to position [96, 0]
click at [869, 523] on button "Begin the module" at bounding box center [881, 499] width 157 height 45
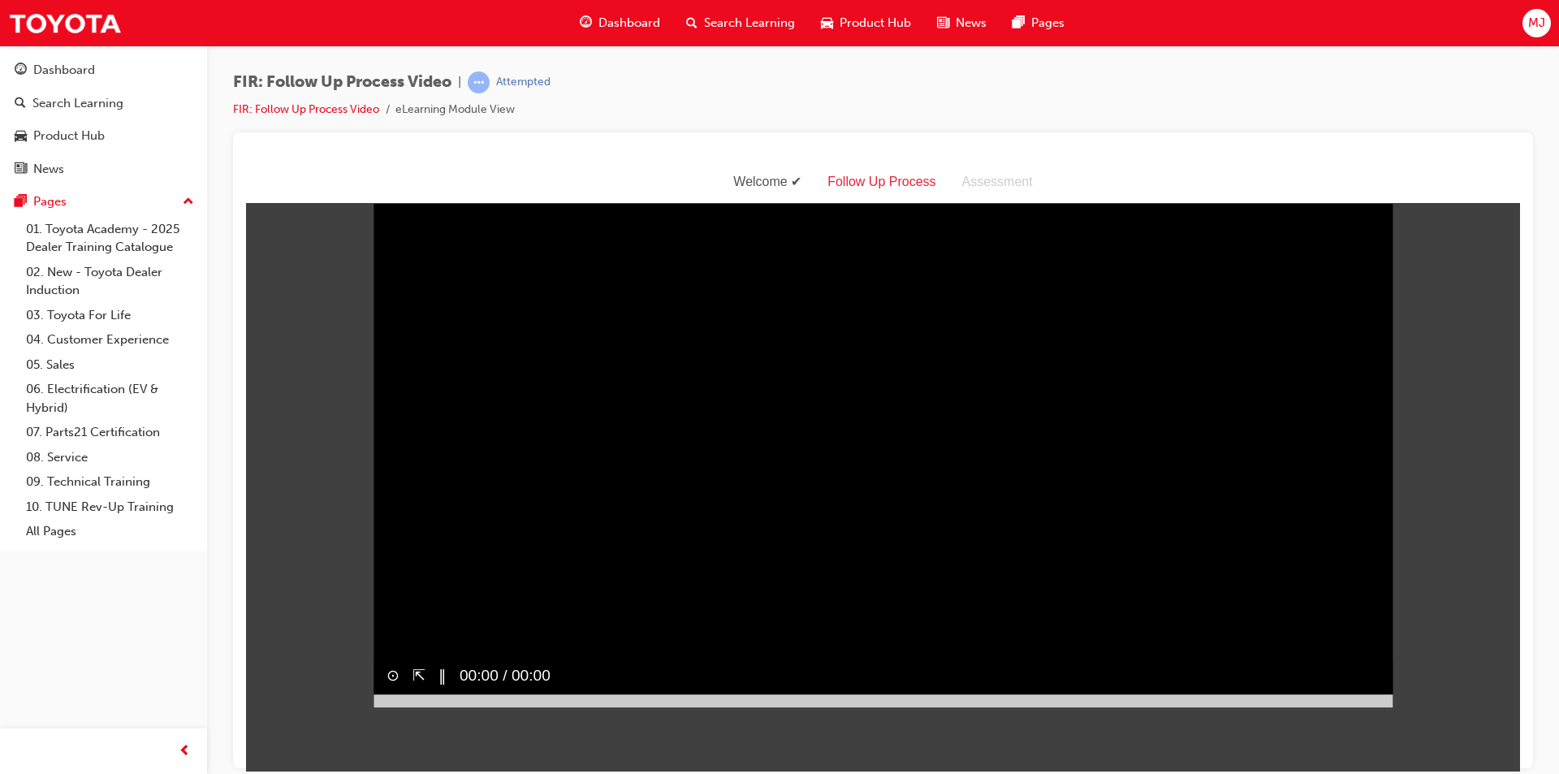
scroll to position [0, 0]
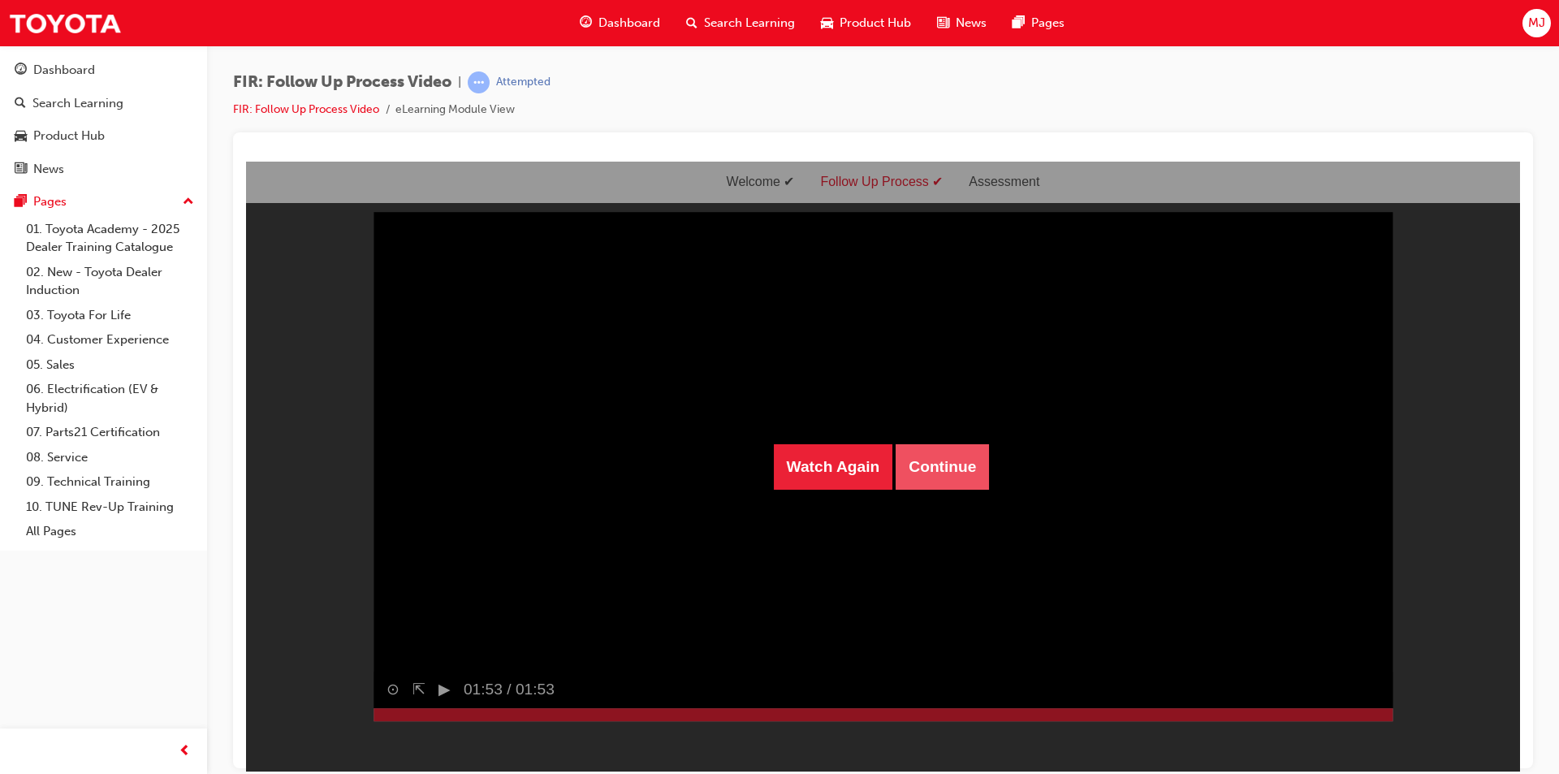
click at [964, 456] on button "Continue" at bounding box center [942, 465] width 93 height 45
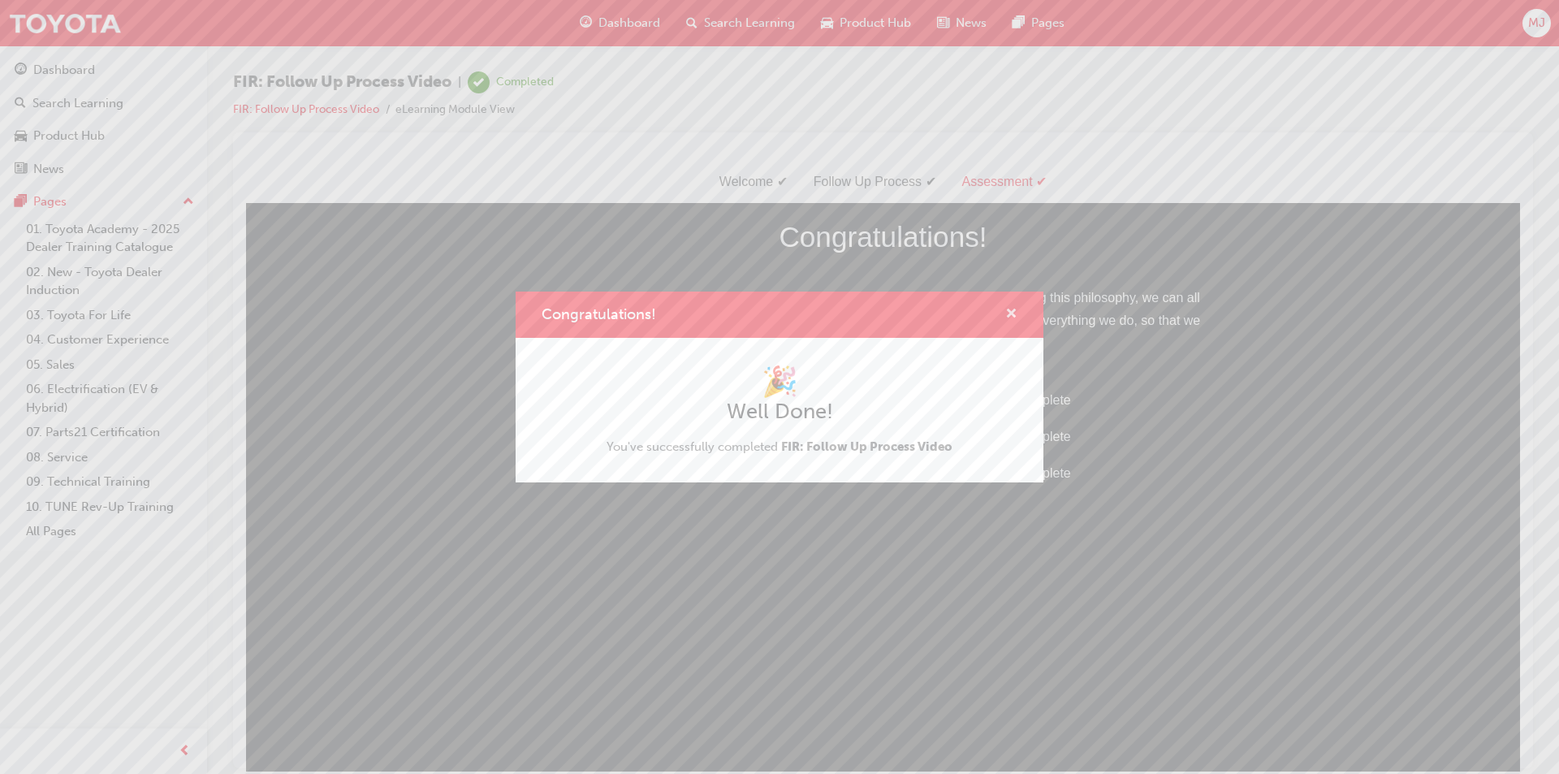
click at [1005, 315] on span "cross-icon" at bounding box center [1011, 315] width 12 height 15
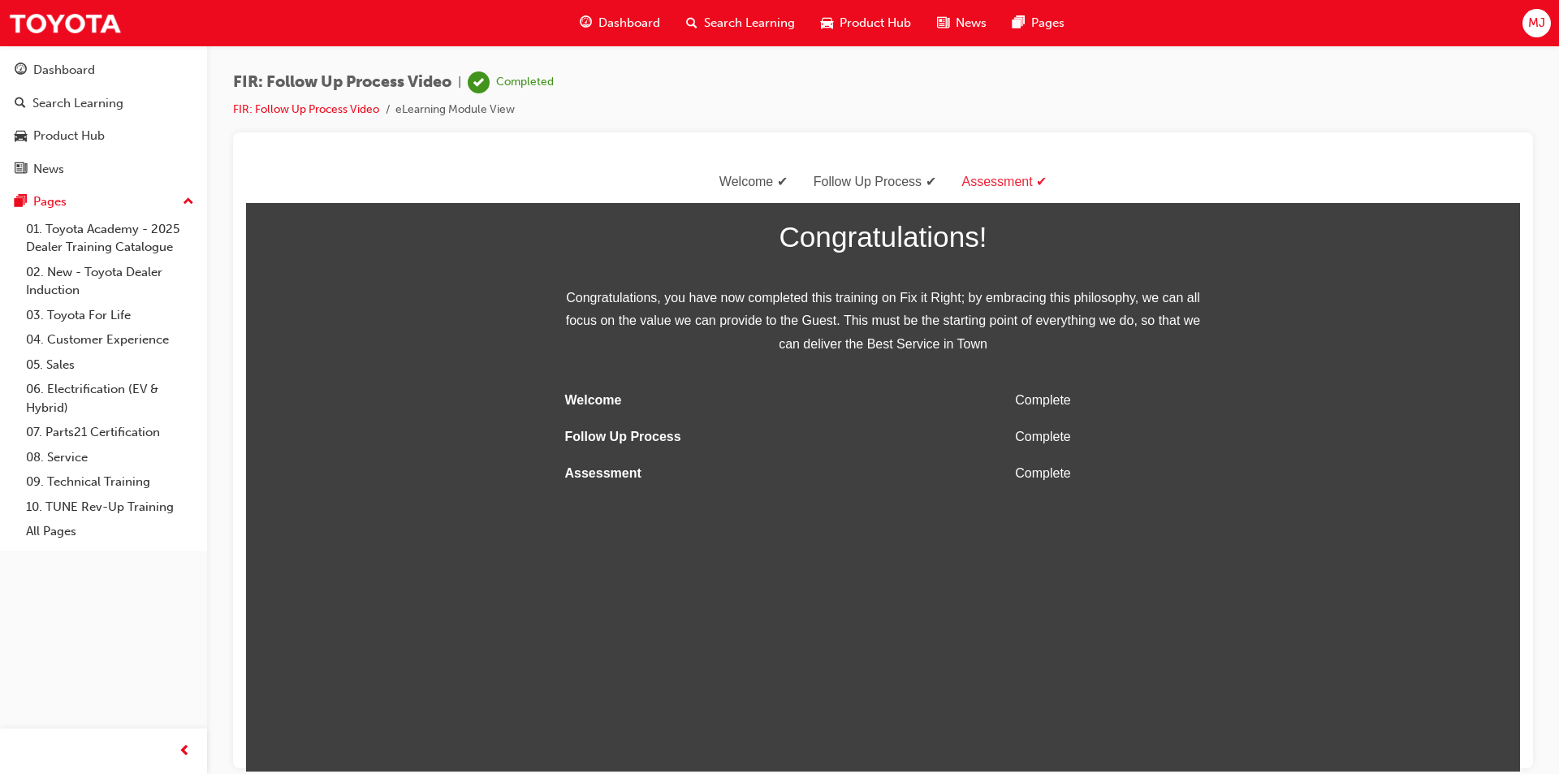
click at [612, 19] on span "Dashboard" at bounding box center [629, 23] width 62 height 19
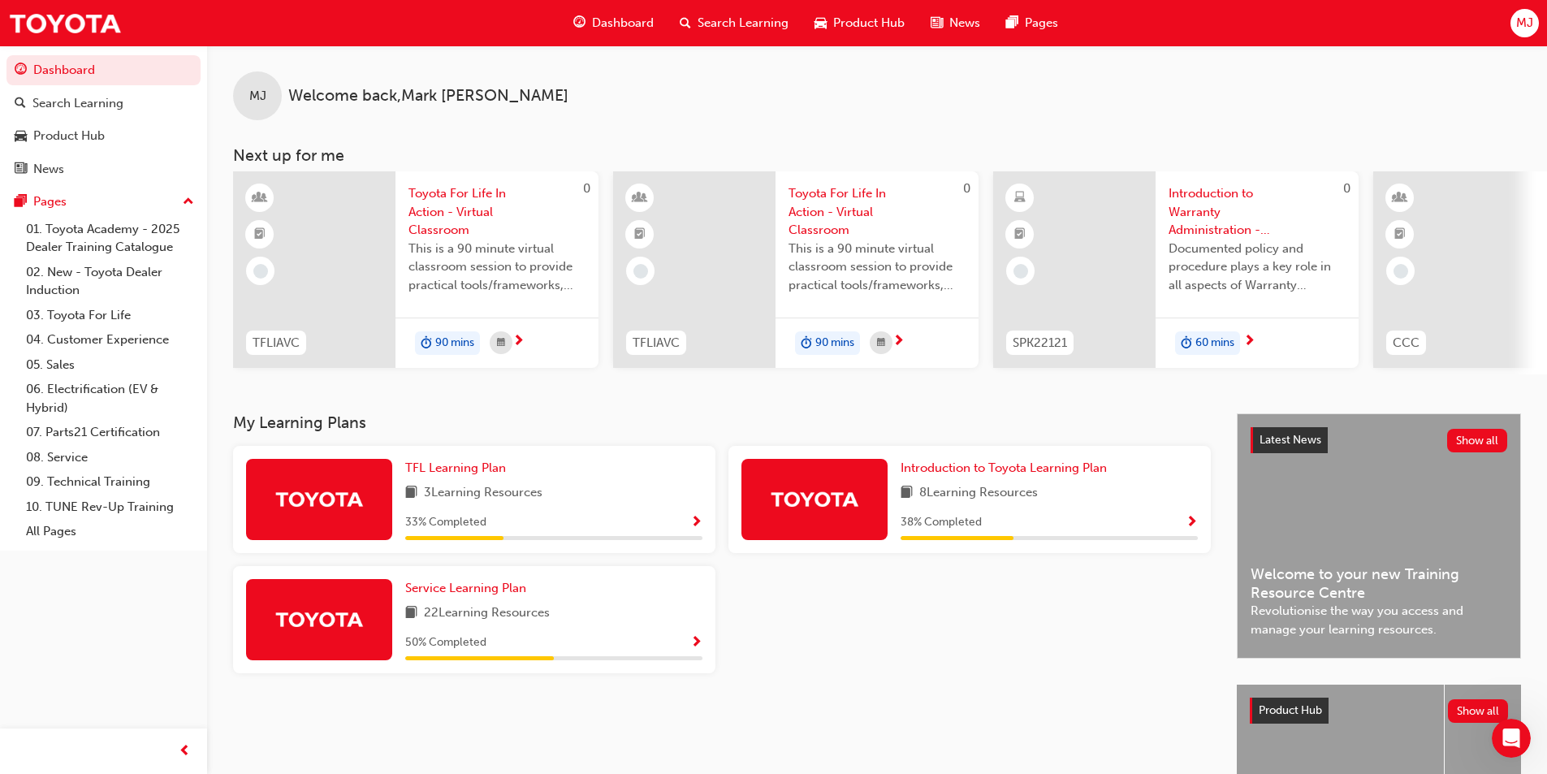
click at [1113, 220] on div at bounding box center [1074, 269] width 162 height 197
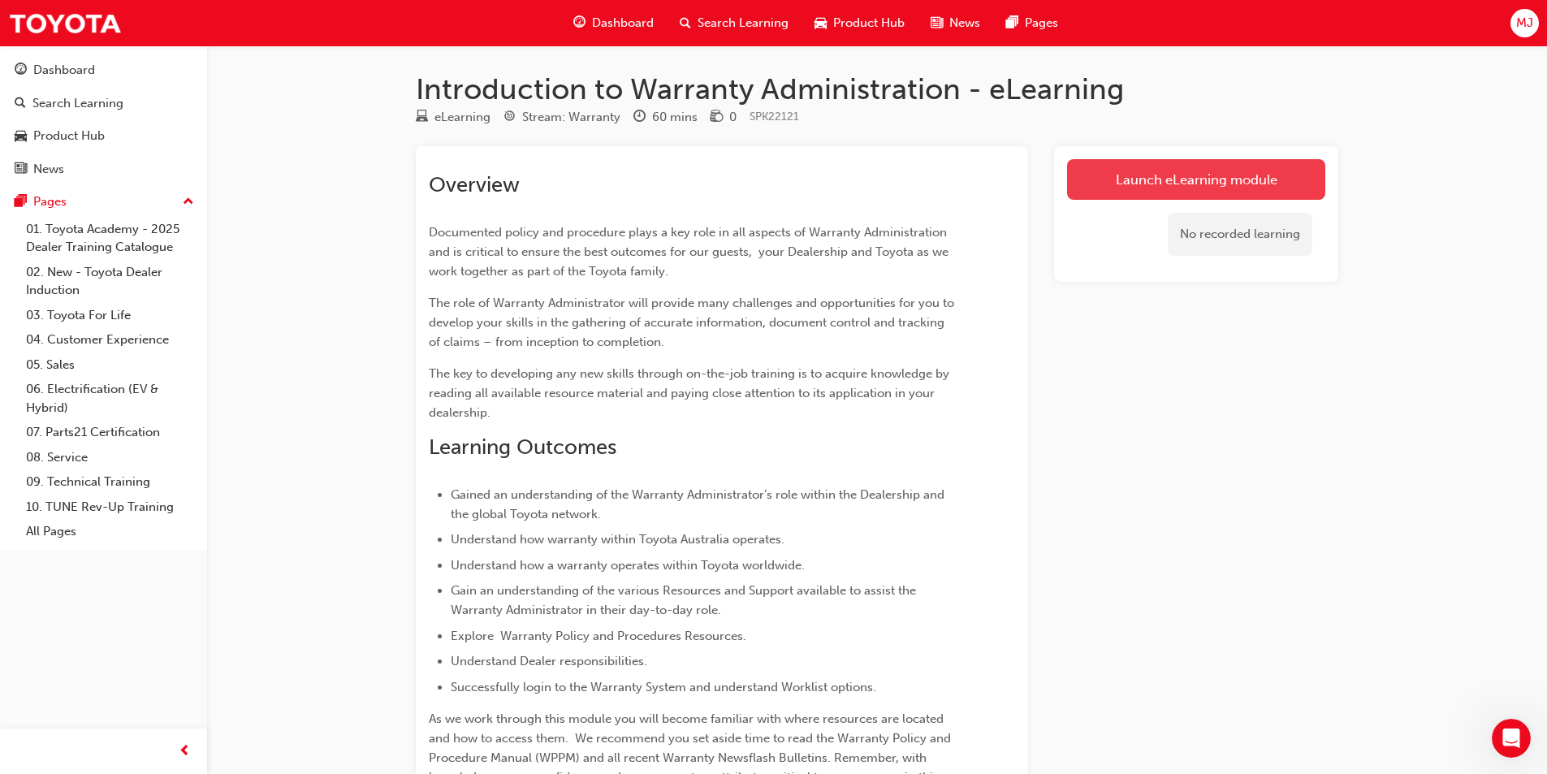
click at [1105, 181] on link "Launch eLearning module" at bounding box center [1196, 179] width 258 height 41
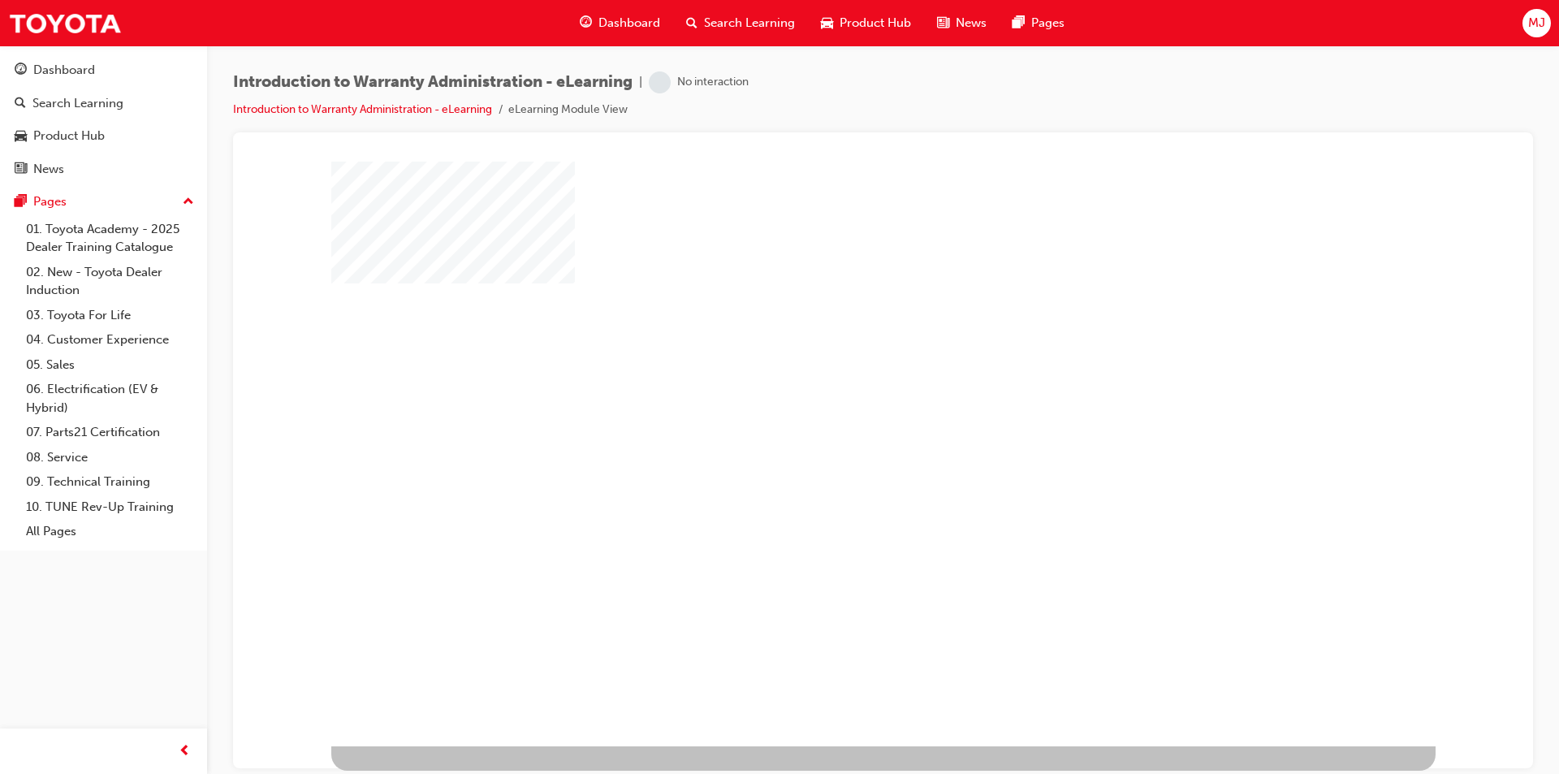
click at [836, 406] on div "play" at bounding box center [836, 406] width 0 height 0
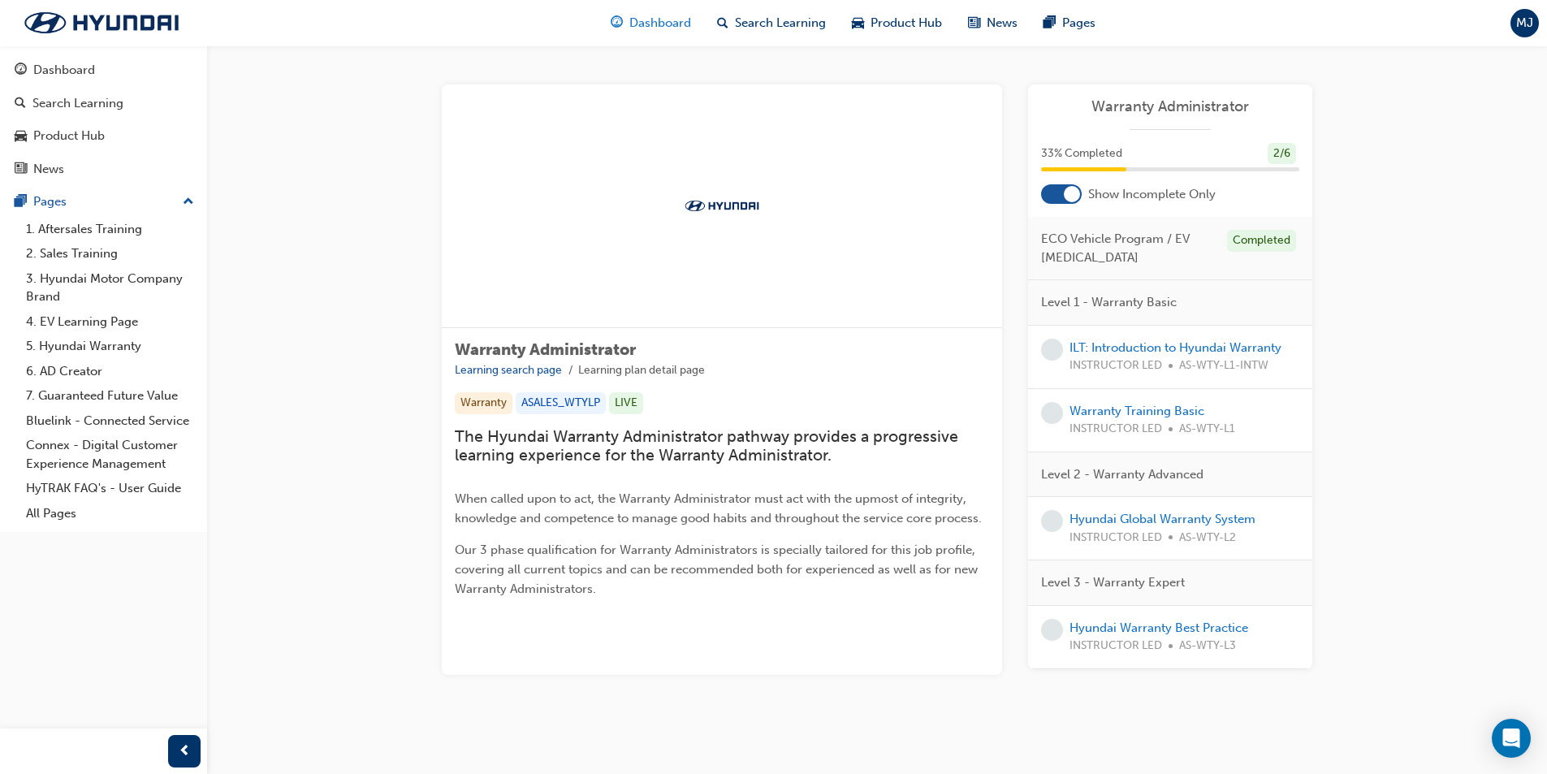
click at [644, 23] on span "Dashboard" at bounding box center [660, 23] width 62 height 19
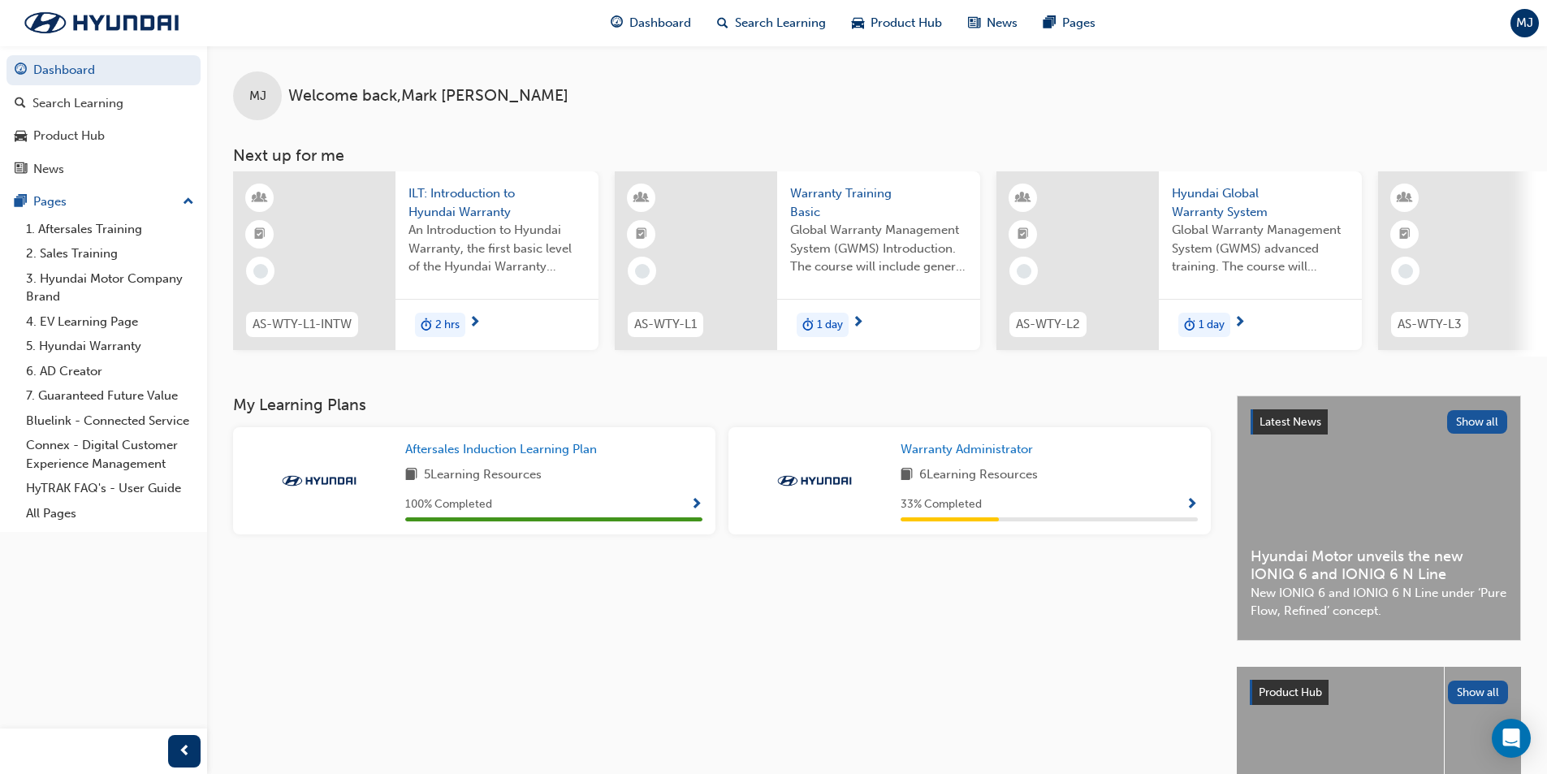
click at [460, 204] on span "ILT: Introduction to Hyundai Warranty" at bounding box center [496, 202] width 177 height 37
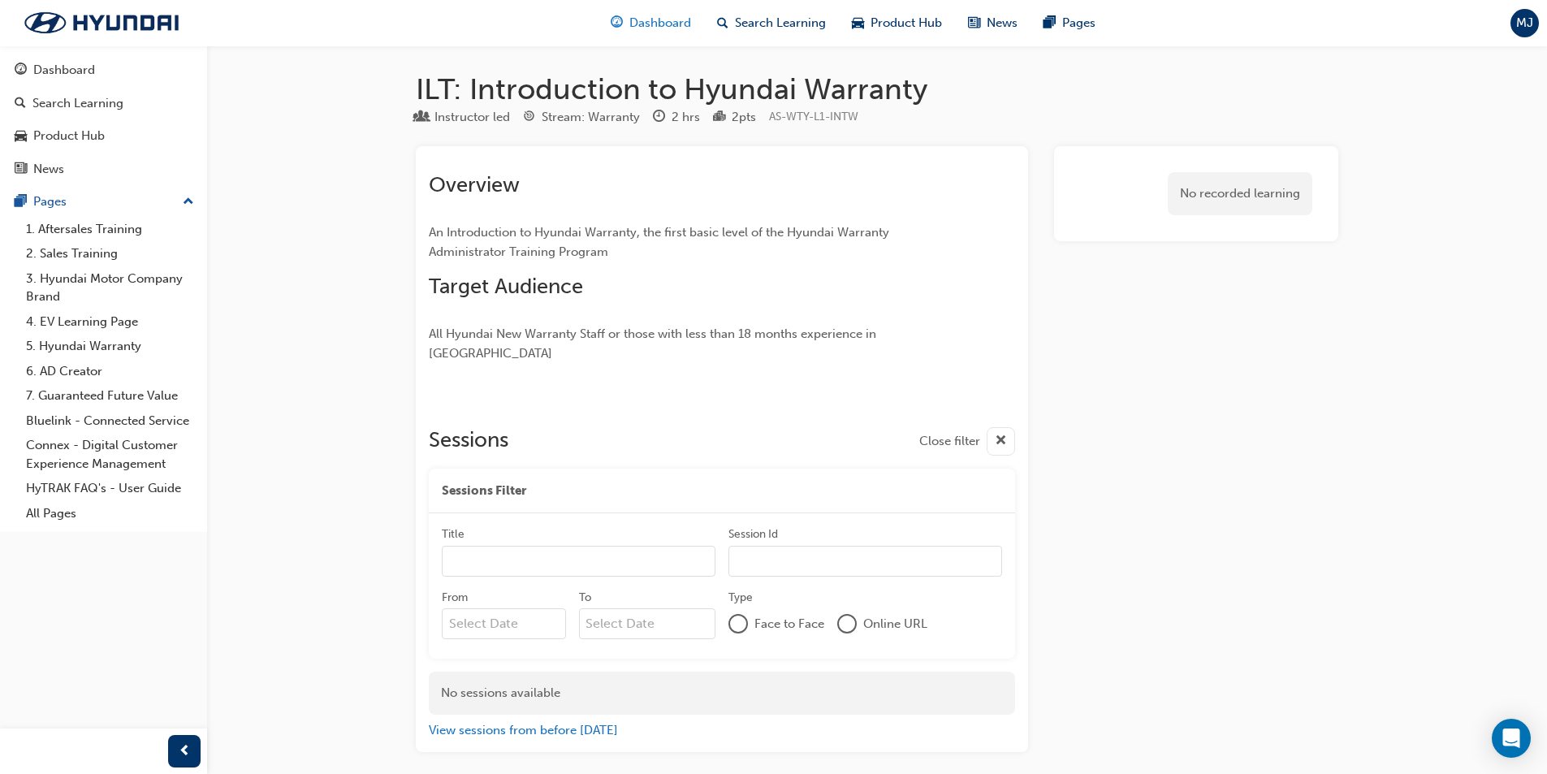
click at [650, 22] on span "Dashboard" at bounding box center [660, 23] width 62 height 19
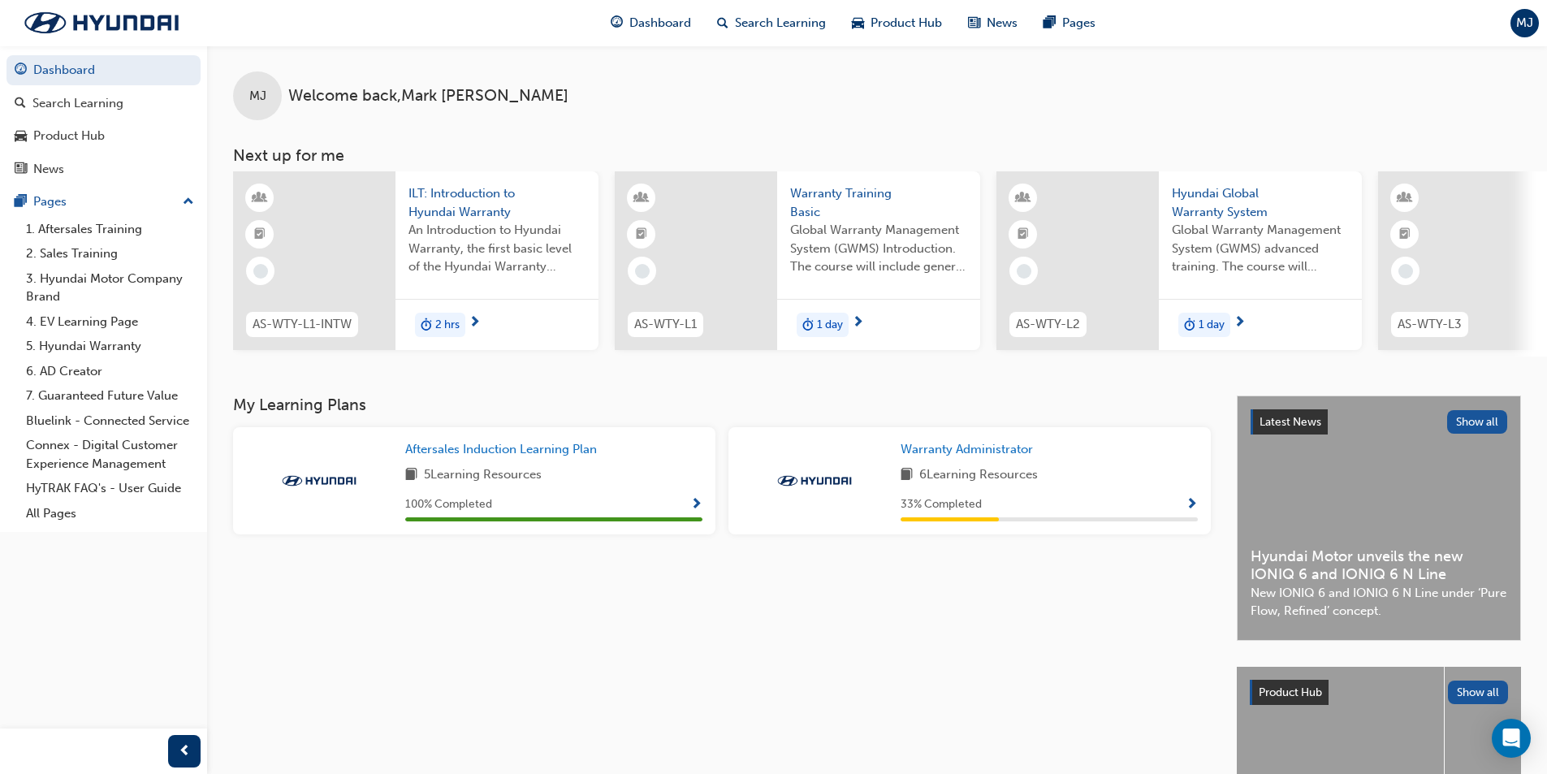
click at [814, 188] on span "Warranty Training Basic" at bounding box center [878, 202] width 177 height 37
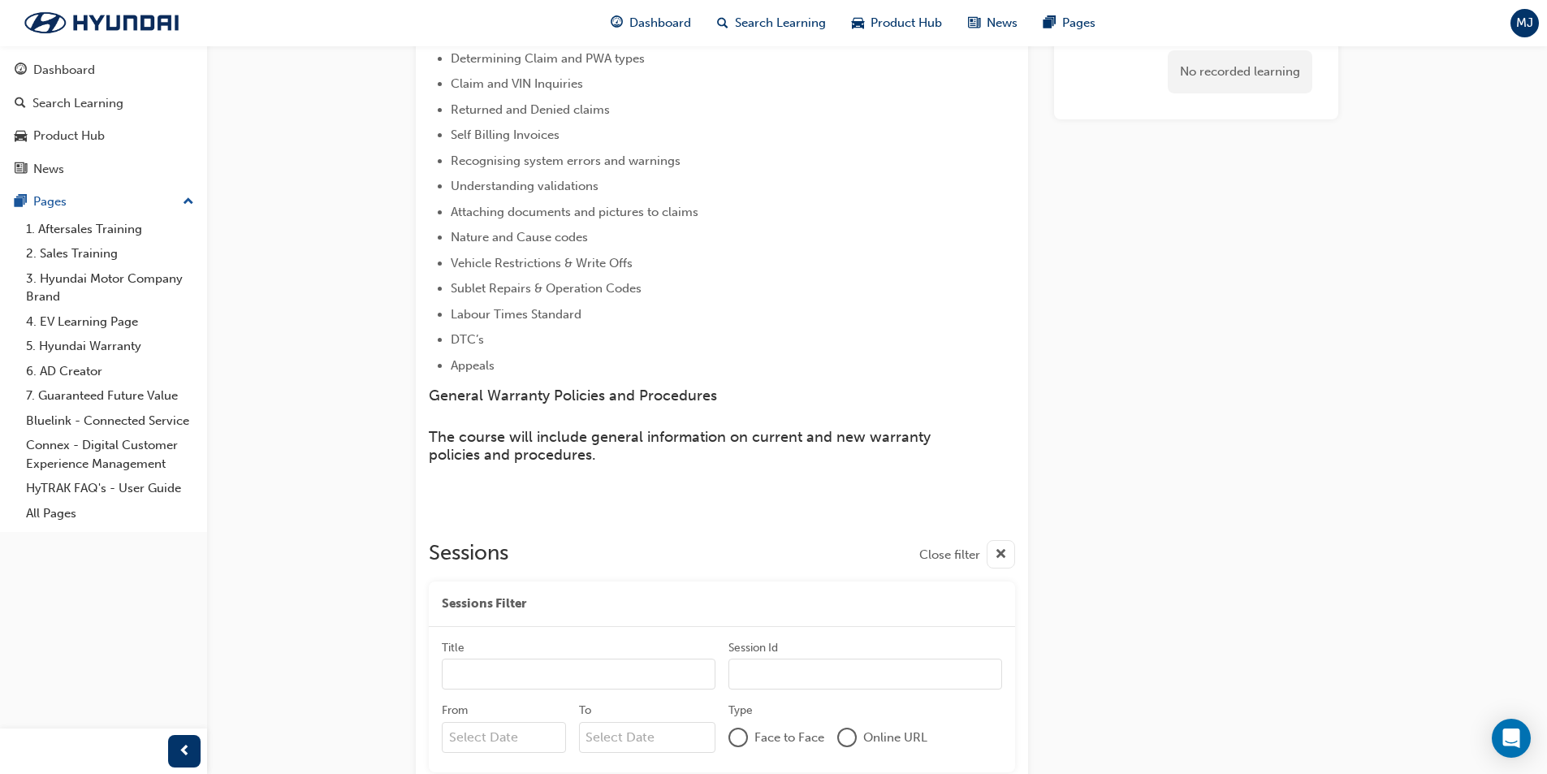
scroll to position [400, 0]
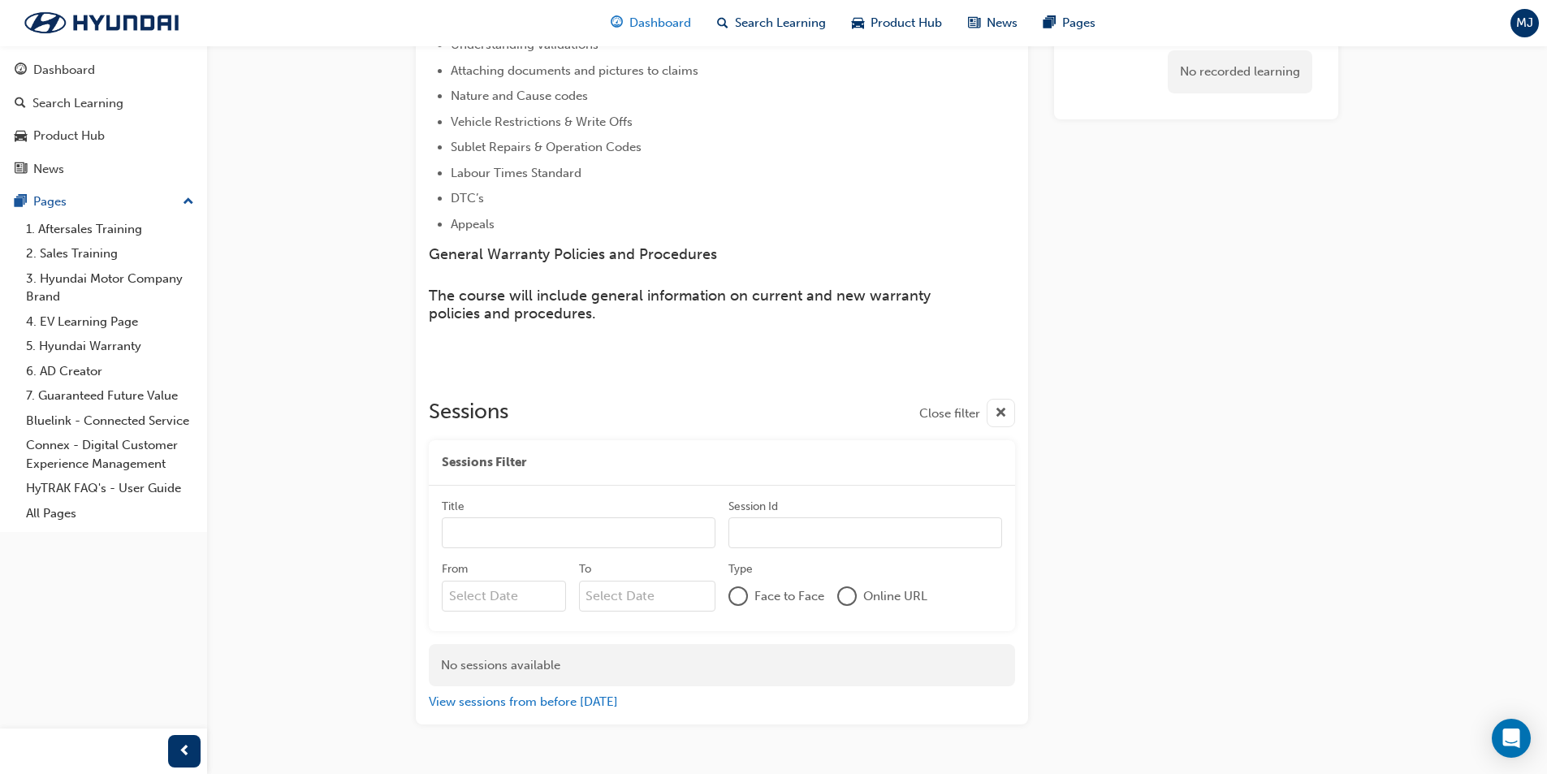
click at [633, 22] on span "Dashboard" at bounding box center [660, 23] width 62 height 19
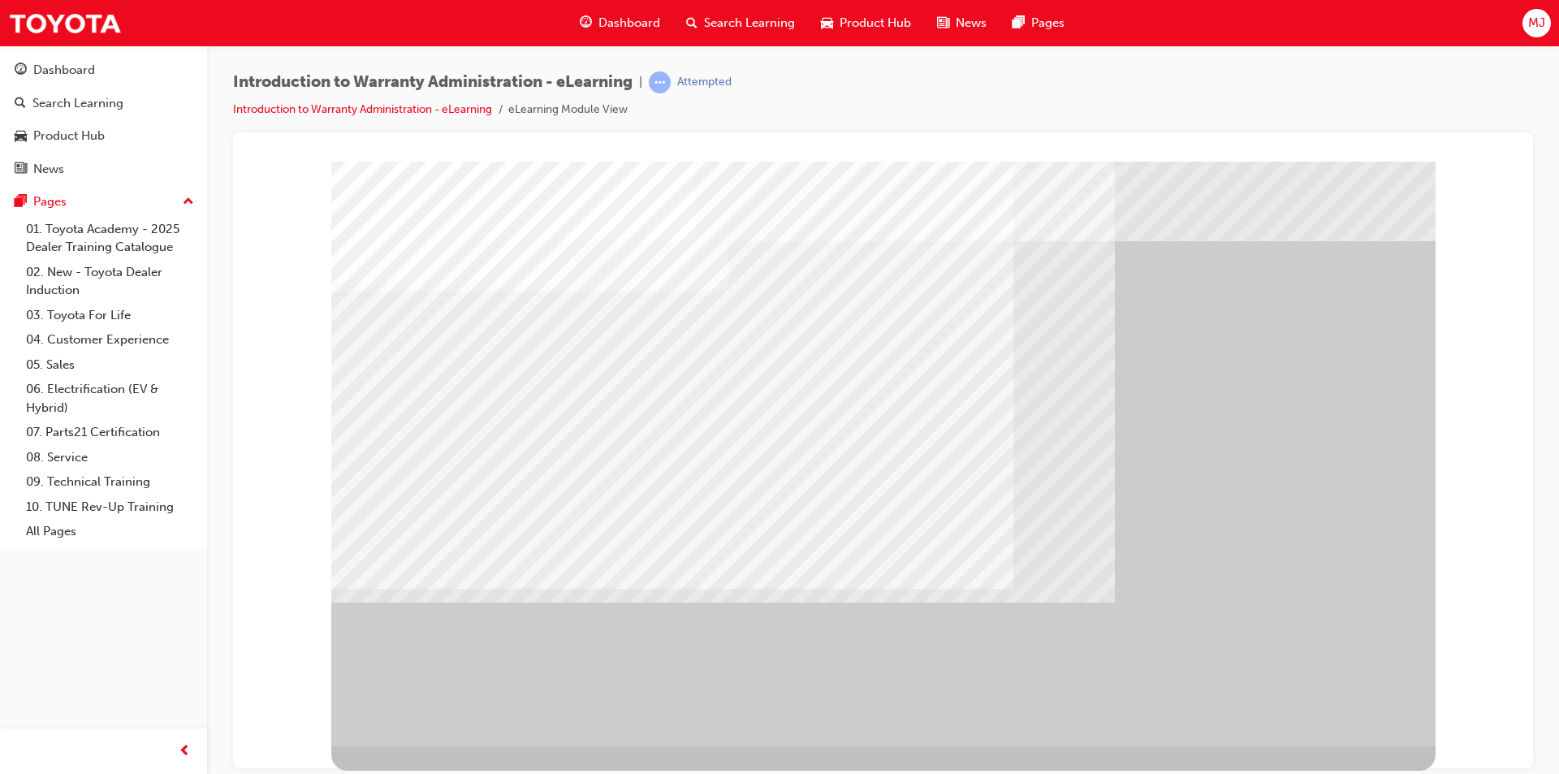
click at [1275, 649] on div "" at bounding box center [883, 453] width 1104 height 585
